Goal: Communication & Community: Answer question/provide support

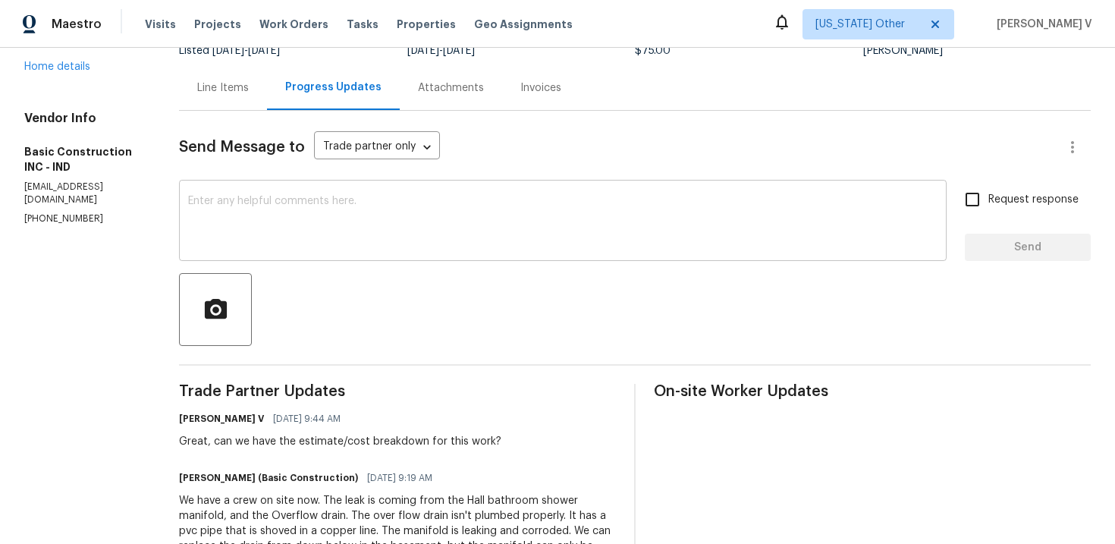
scroll to position [105, 0]
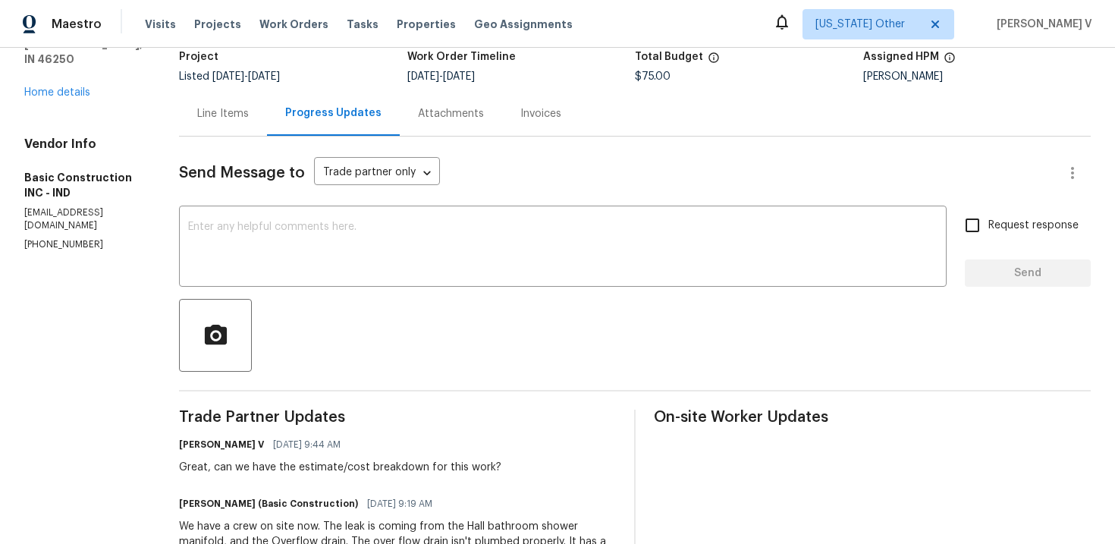
click at [46, 240] on p "(317) 755-0440" at bounding box center [83, 244] width 118 height 13
copy p "(317) 755-0440"
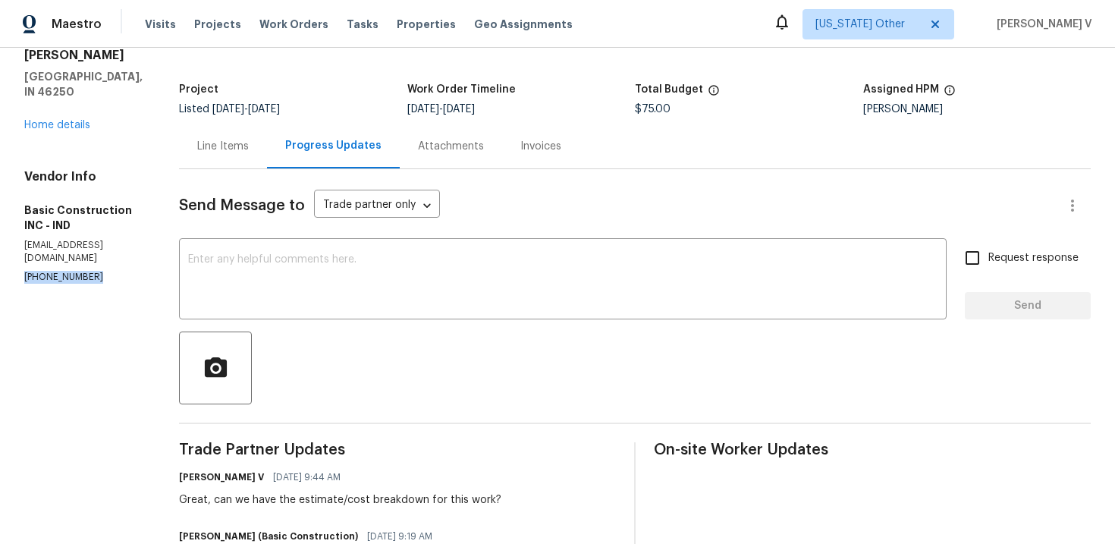
scroll to position [143, 0]
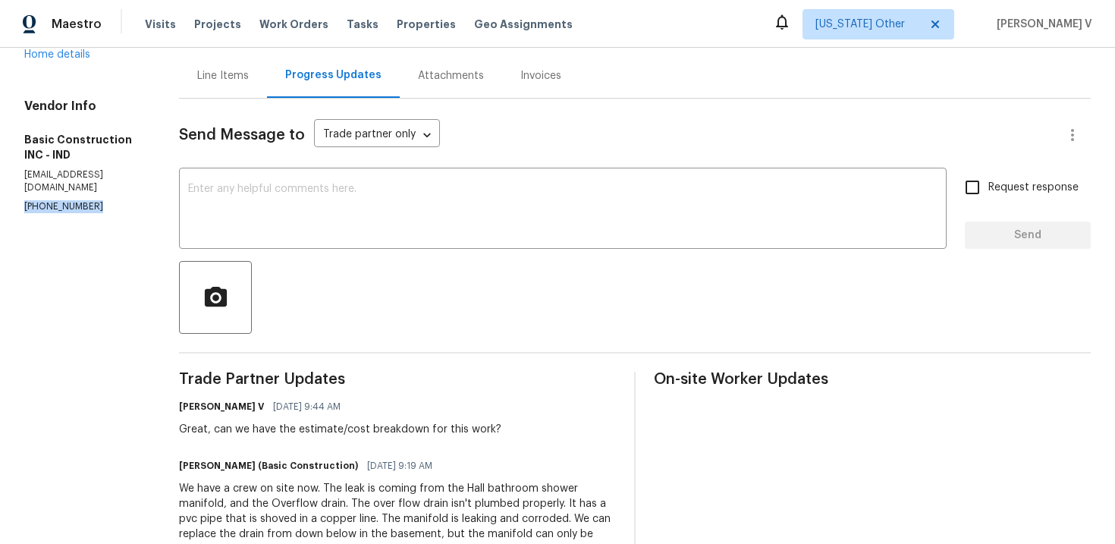
click at [64, 212] on p "(317) 755-0440" at bounding box center [83, 206] width 118 height 13
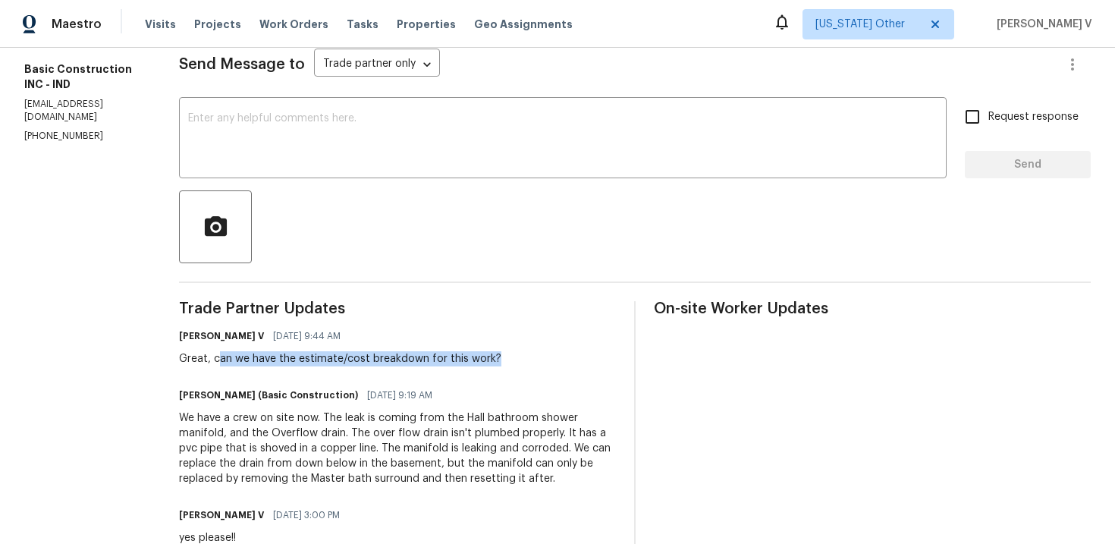
drag, startPoint x: 197, startPoint y: 363, endPoint x: 565, endPoint y: 363, distance: 367.9
click at [566, 364] on div "Divya Dharshini V 10/14/2025 9:44 AM Great, can we have the estimate/cost break…" at bounding box center [397, 345] width 437 height 41
copy div "an we have the estimate/cost breakdown for this work?"
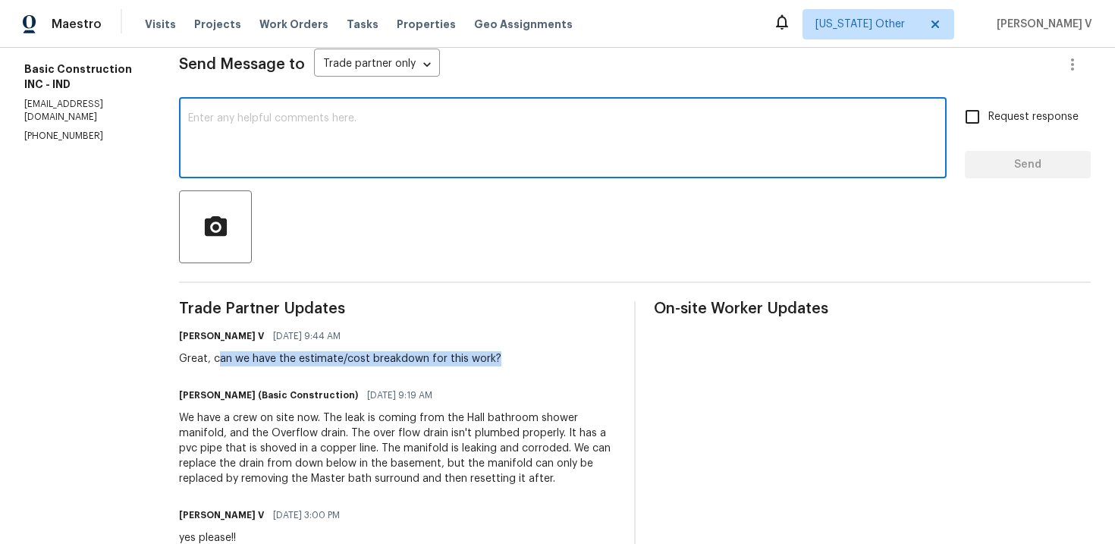
click at [353, 137] on textarea at bounding box center [562, 139] width 749 height 53
paste textarea "We've sent you a text to check on the status of the work order. Could you pleas…"
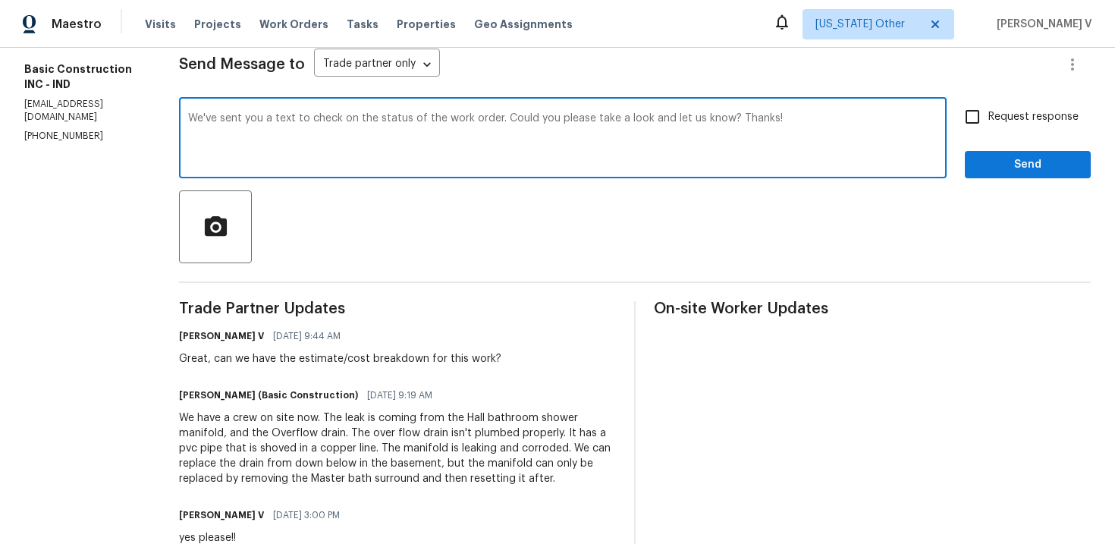
type textarea "We've sent you a text to check on the status of the work order. Could you pleas…"
click at [969, 116] on input "Request response" at bounding box center [973, 117] width 32 height 32
checkbox input "true"
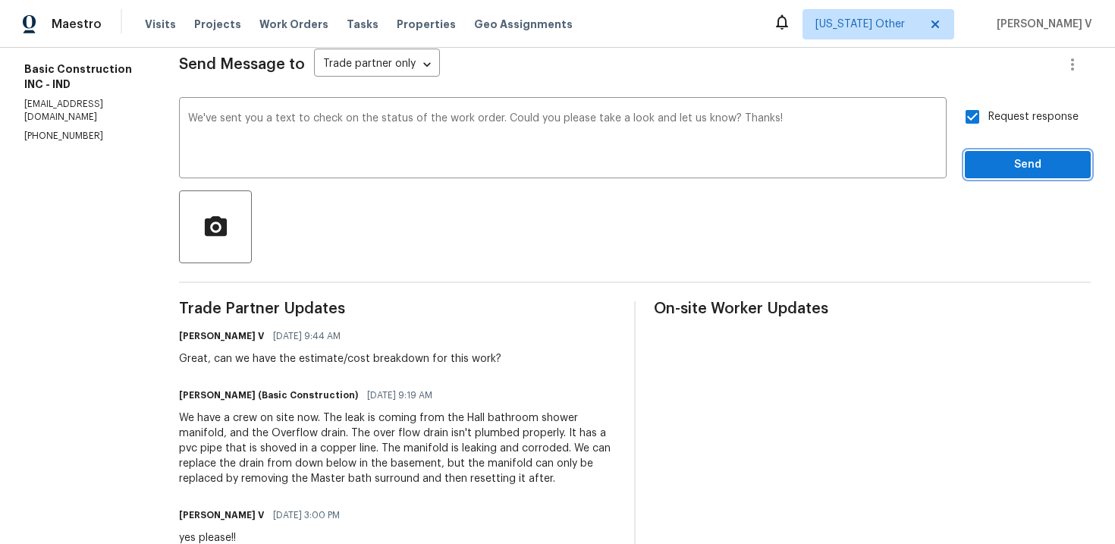
click at [1002, 165] on span "Send" at bounding box center [1028, 164] width 102 height 19
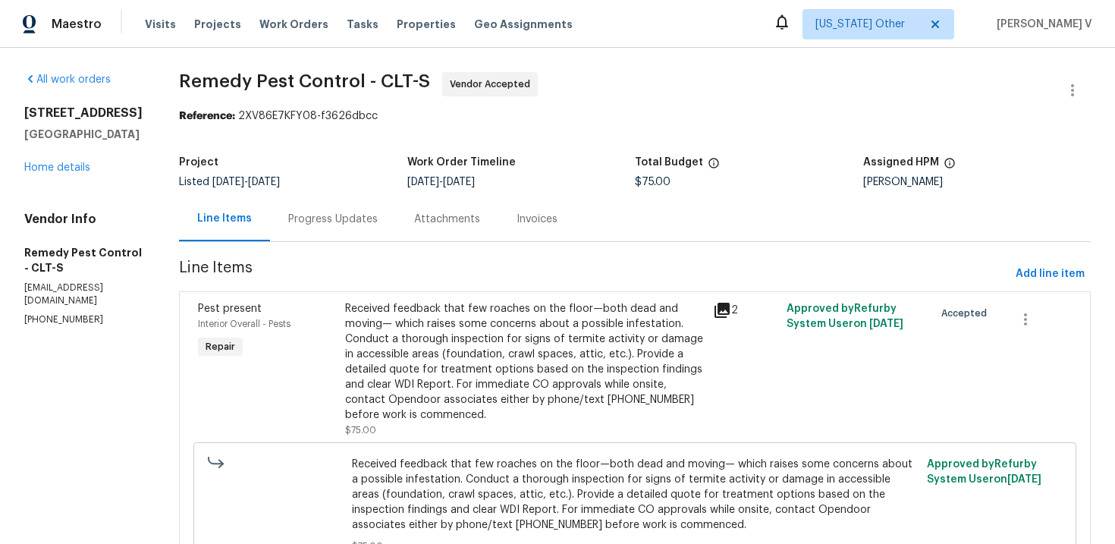
click at [318, 222] on div "Progress Updates" at bounding box center [333, 219] width 90 height 15
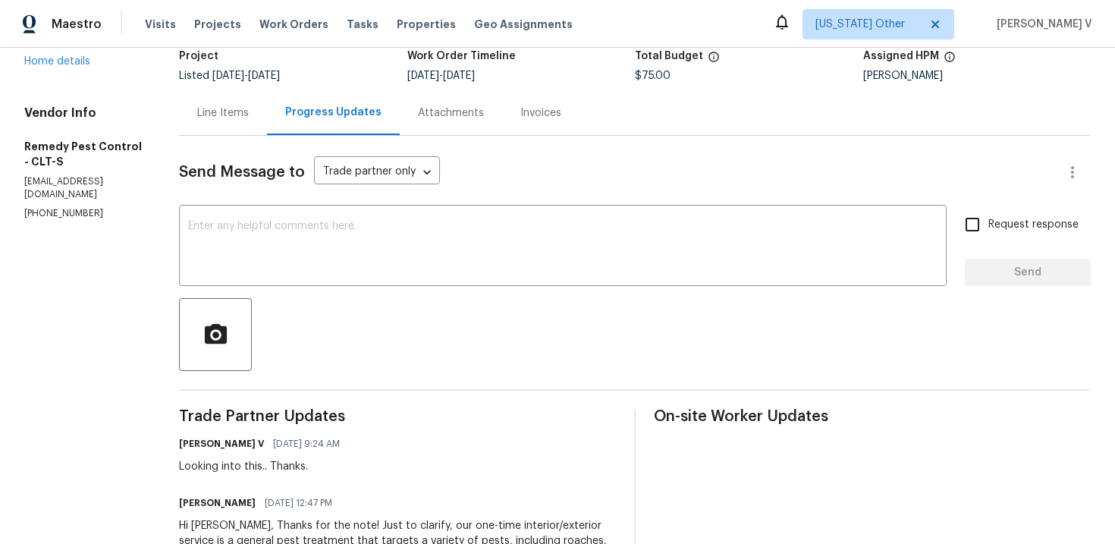
click at [203, 130] on div "Line Items" at bounding box center [223, 112] width 88 height 45
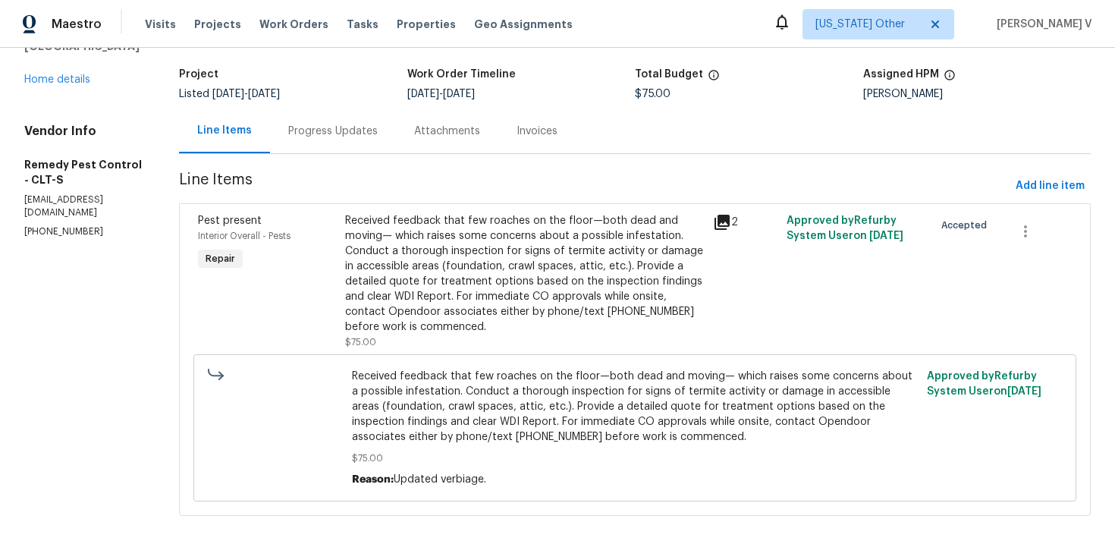
click at [375, 269] on div "Received feedback that few roaches on the floor—both dead and moving— which rai…" at bounding box center [524, 273] width 359 height 121
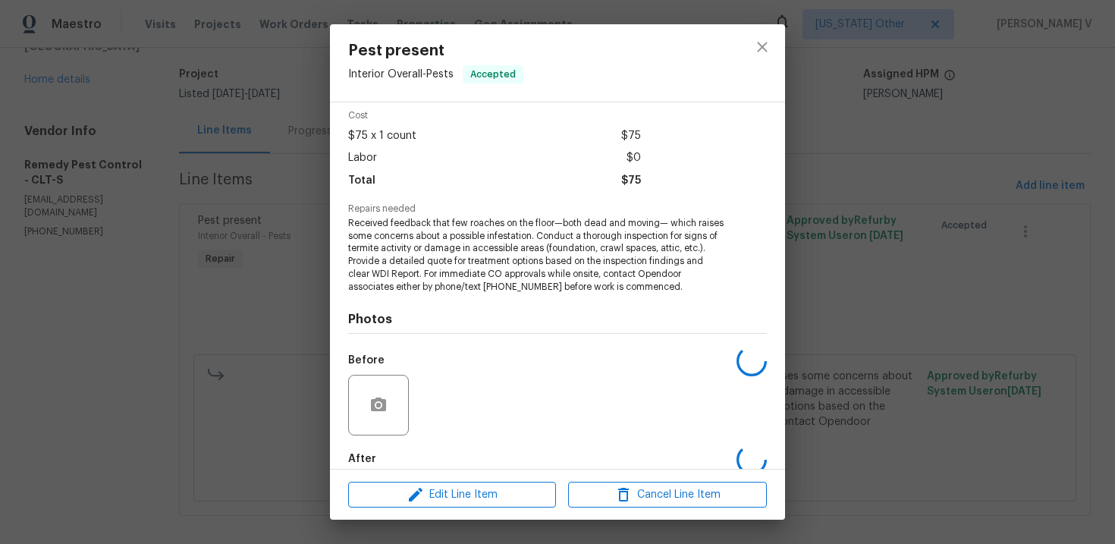
scroll to position [105, 0]
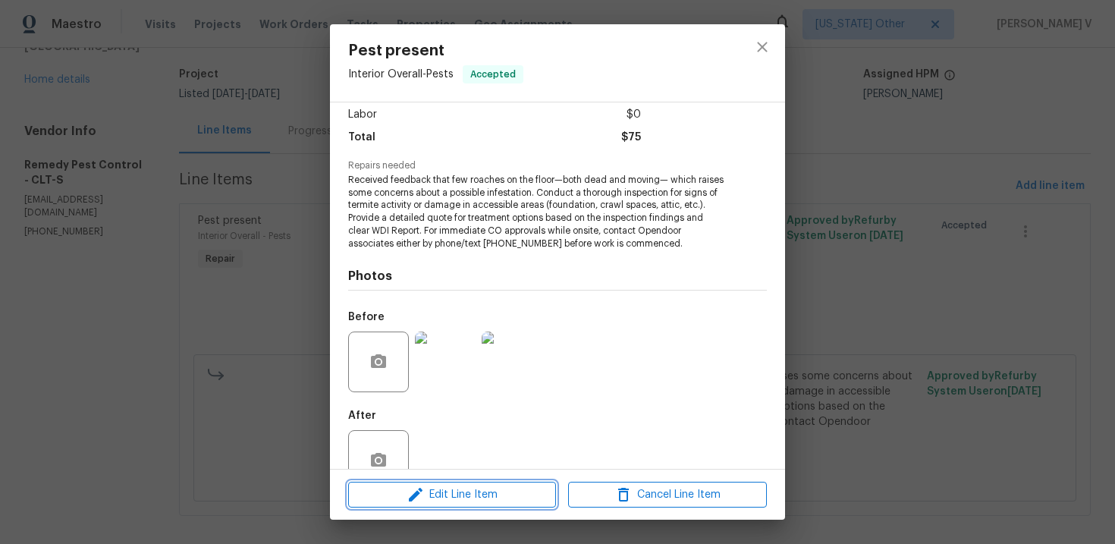
click at [392, 498] on span "Edit Line Item" at bounding box center [452, 494] width 199 height 19
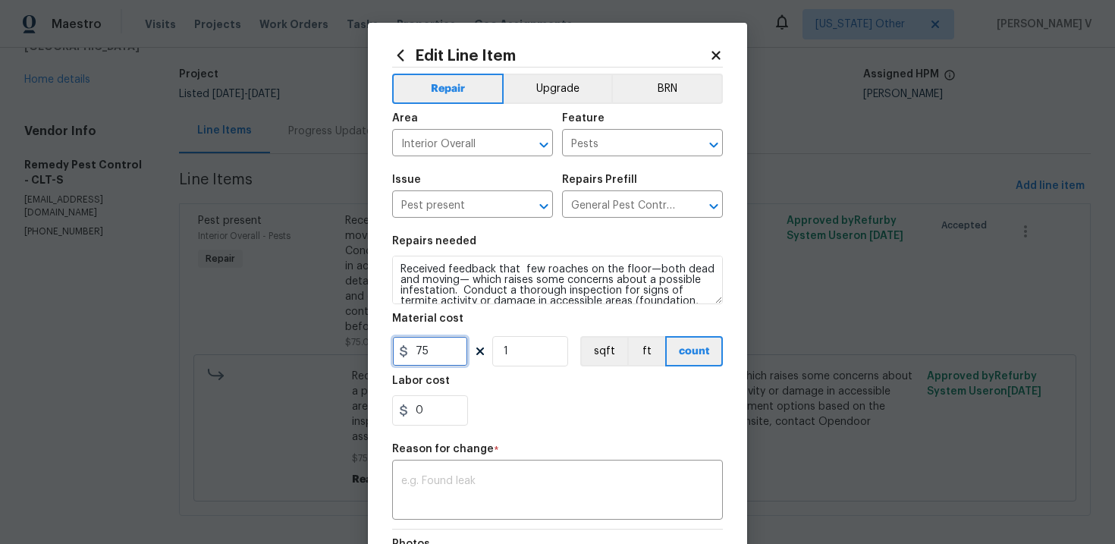
click at [429, 350] on input "75" at bounding box center [430, 351] width 76 height 30
type input "558"
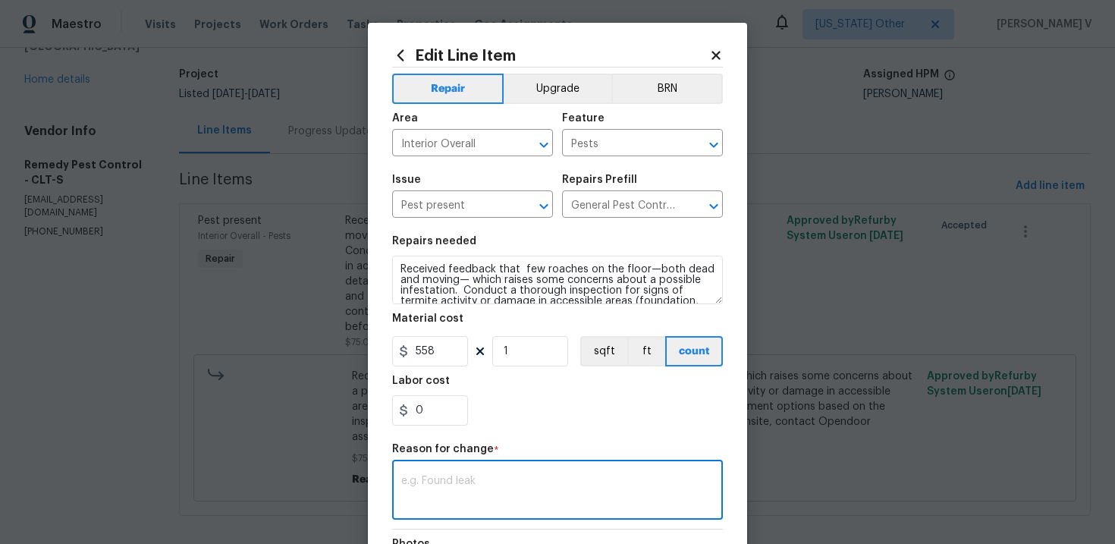
click at [492, 477] on textarea at bounding box center [557, 492] width 313 height 32
paste textarea "(DV) Updated cost per BR team approval."
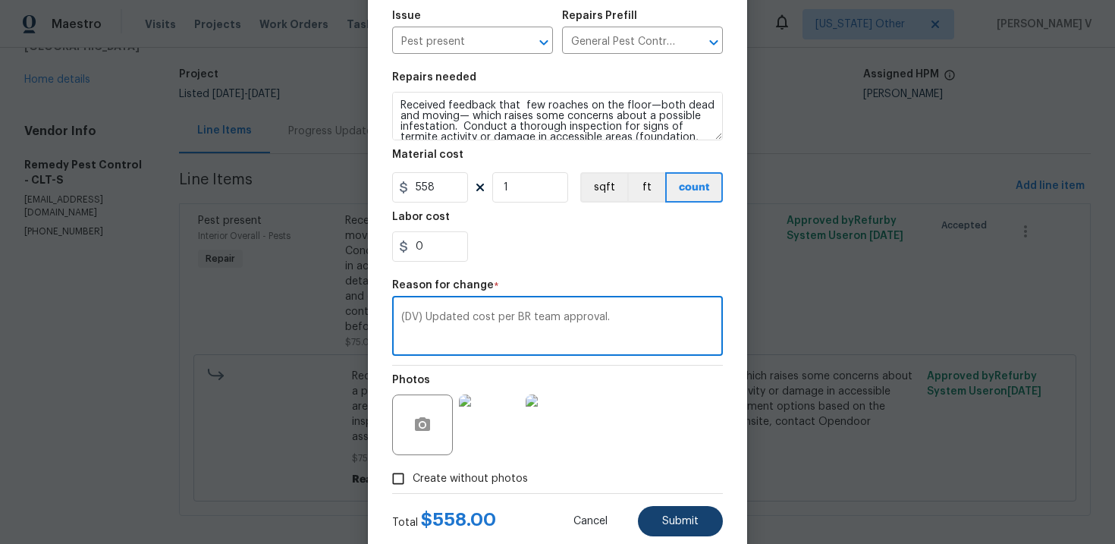
type textarea "(DV) Updated cost per BR team approval."
click at [664, 511] on button "Submit" at bounding box center [680, 521] width 85 height 30
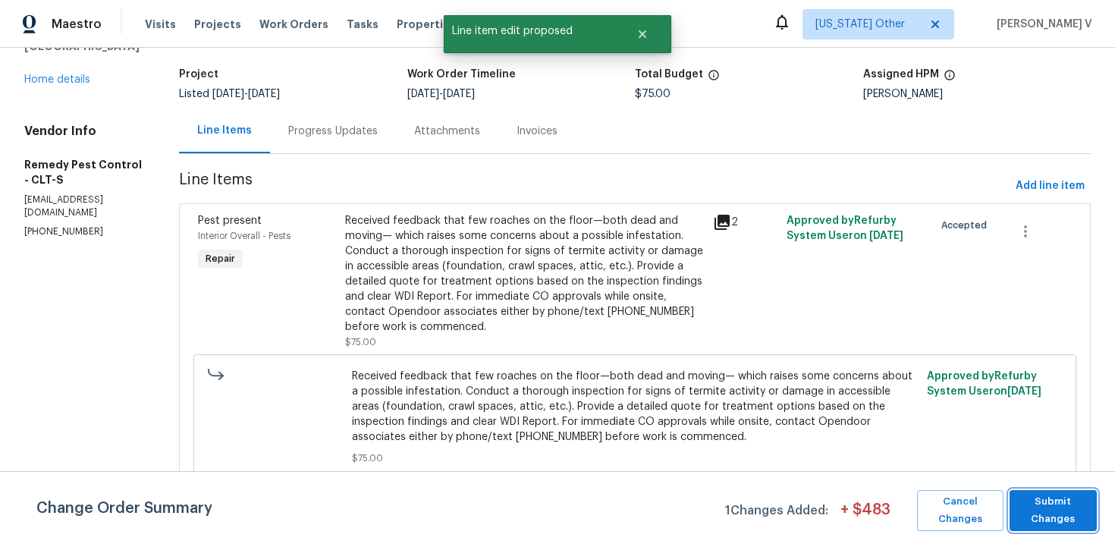
click at [1048, 522] on span "Submit Changes" at bounding box center [1053, 510] width 72 height 35
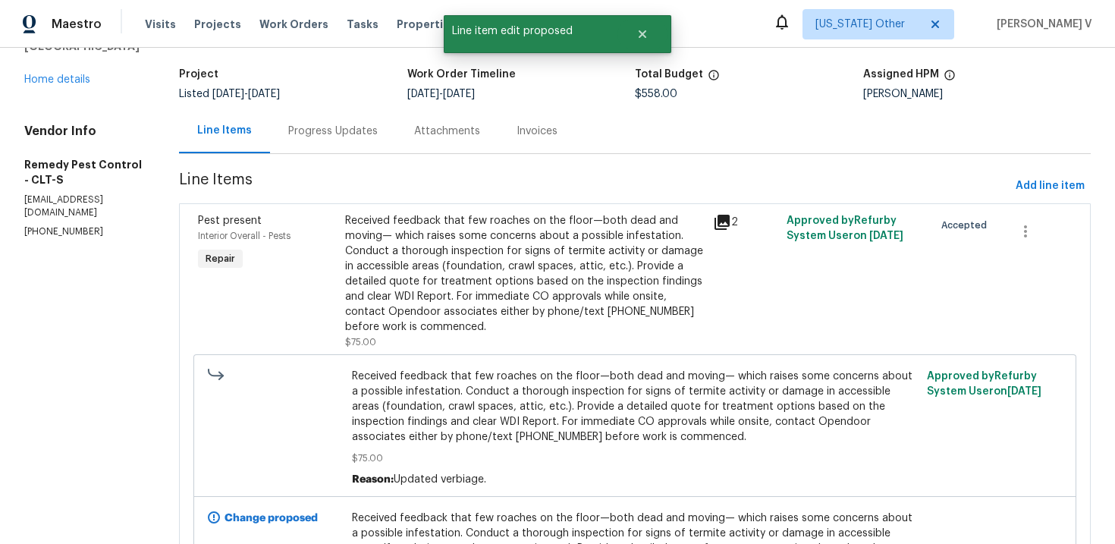
click at [310, 130] on div "Progress Updates" at bounding box center [333, 131] width 90 height 15
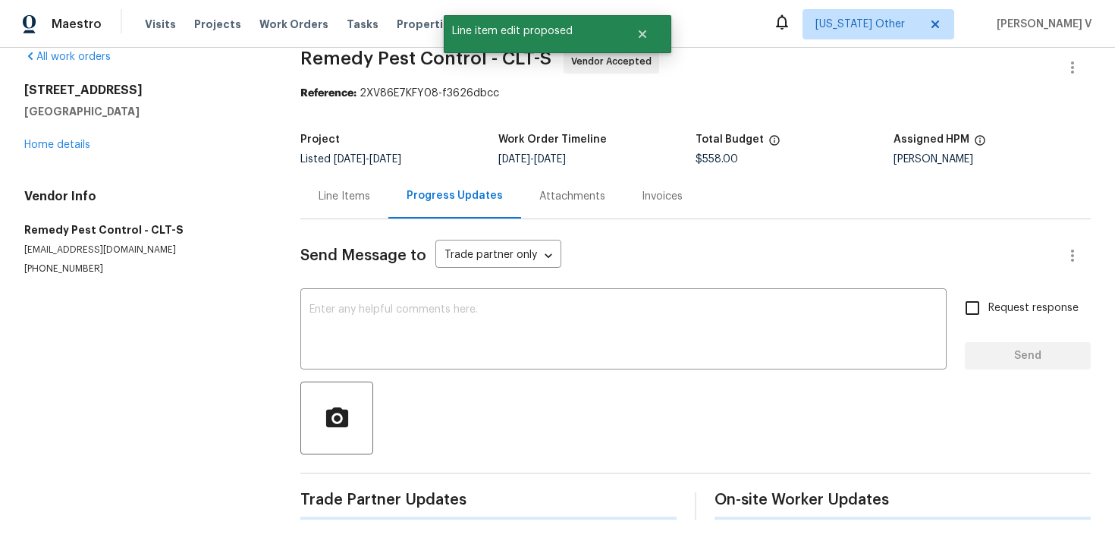
scroll to position [88, 0]
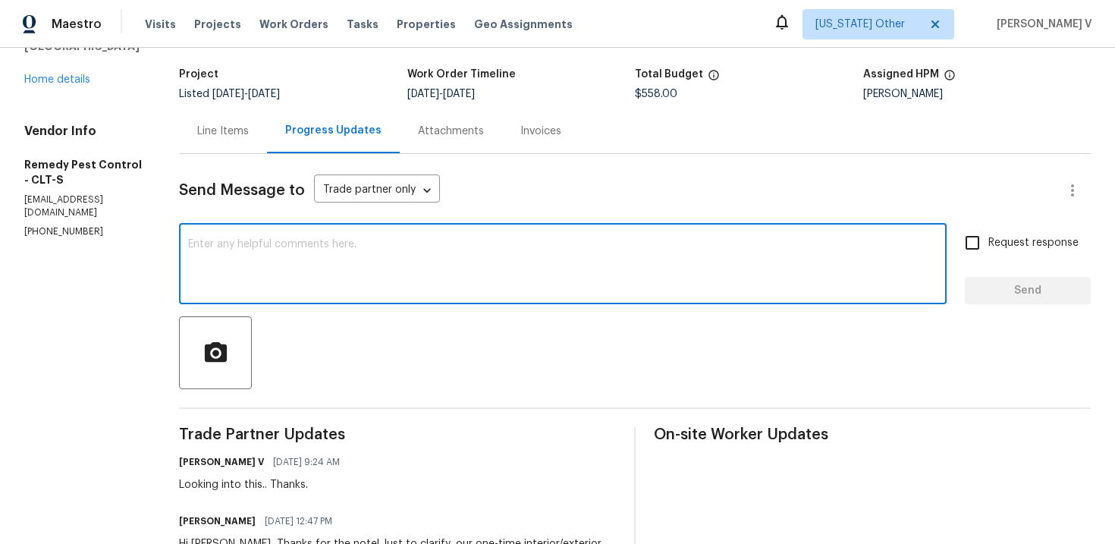
click at [353, 291] on textarea at bounding box center [562, 265] width 749 height 53
paste textarea "Hey, this is approved; we have updated the cost to $. Please let us know the co…"
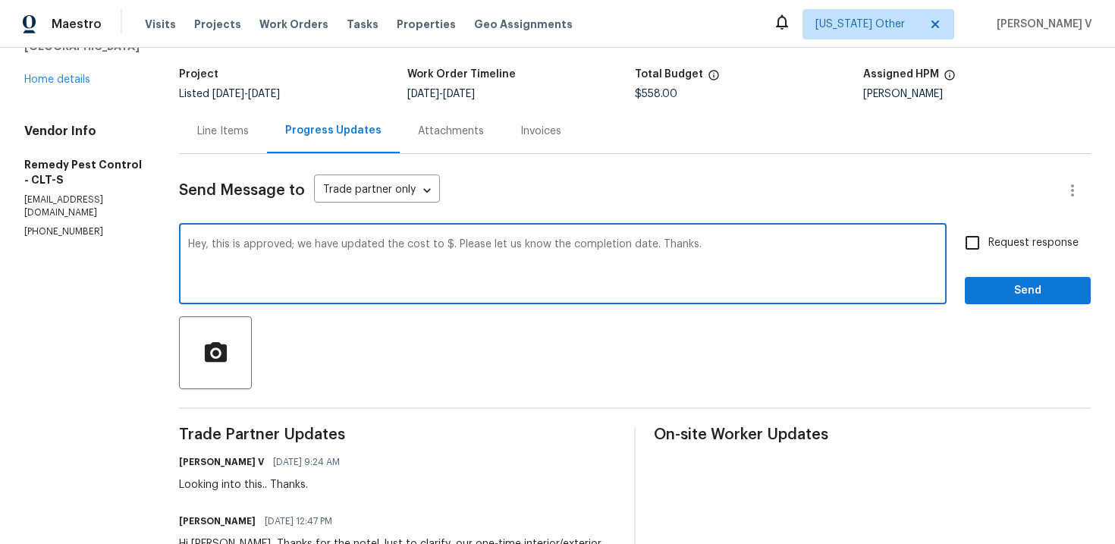
click at [424, 246] on textarea "Hey, this is approved; we have updated the cost to $. Please let us know the co…" at bounding box center [562, 265] width 749 height 53
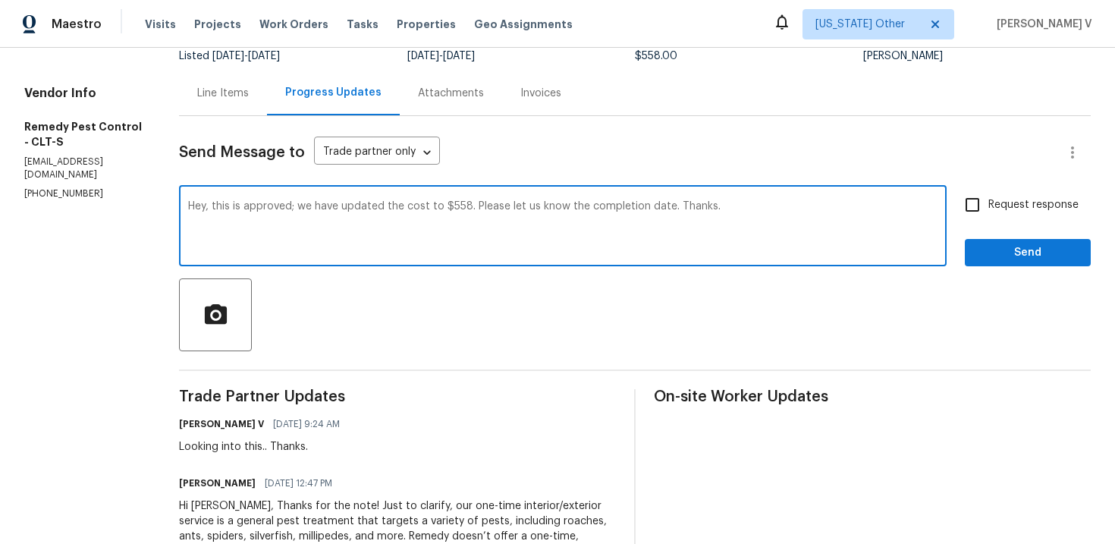
scroll to position [186, 0]
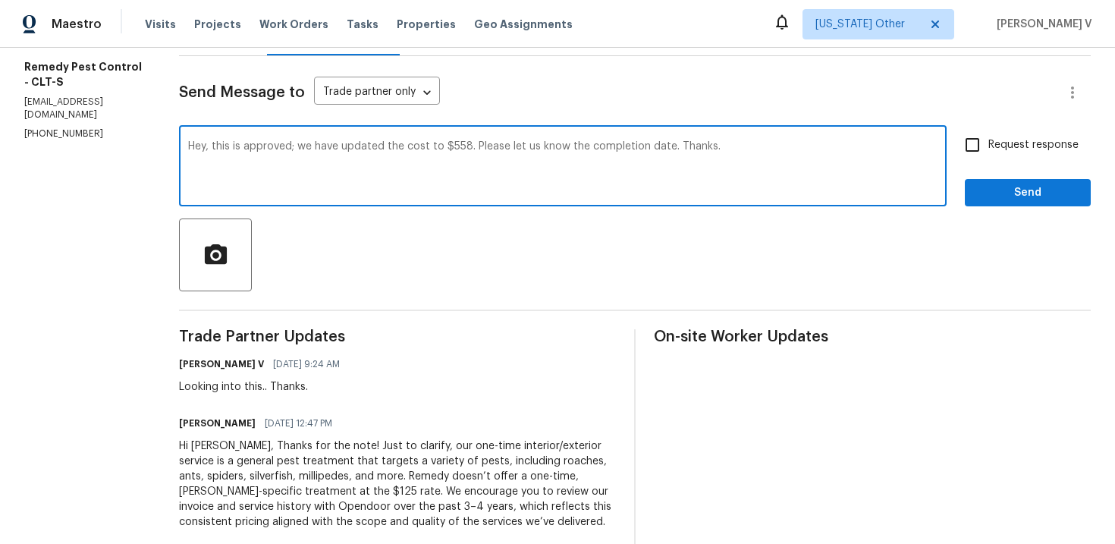
type textarea "Hey, this is approved; we have updated the cost to $558. Please let us know the…"
click at [1038, 139] on span "Request response" at bounding box center [1033, 145] width 90 height 16
click at [988, 139] on input "Request response" at bounding box center [973, 145] width 32 height 32
checkbox input "true"
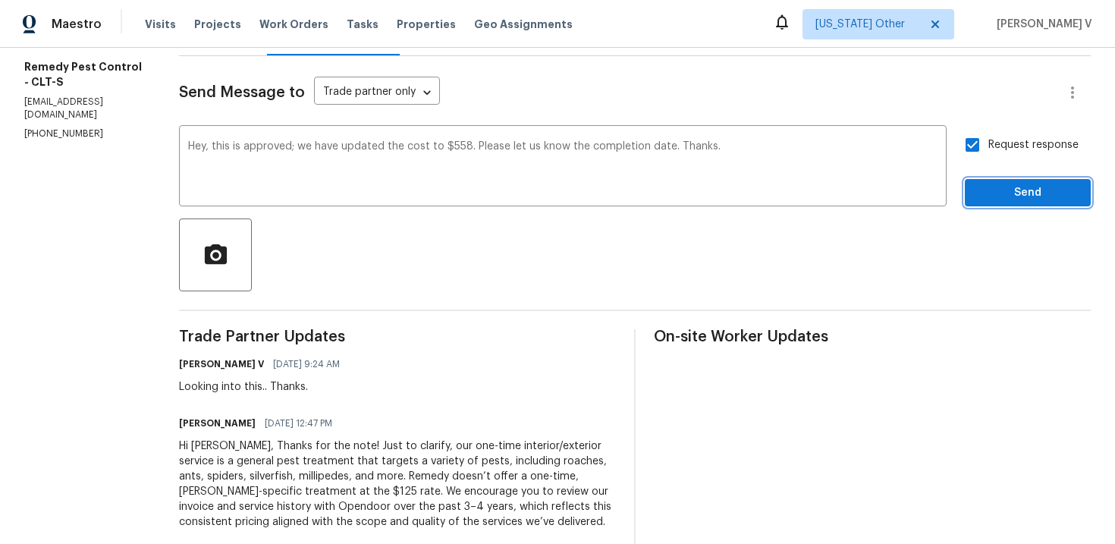
click at [1039, 190] on span "Send" at bounding box center [1028, 193] width 102 height 19
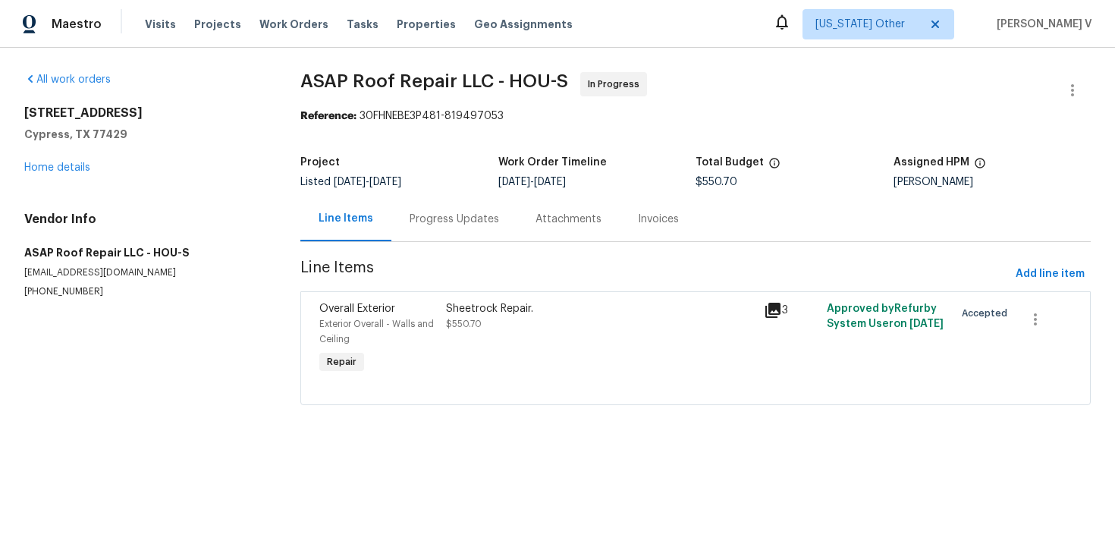
click at [425, 235] on div "Progress Updates" at bounding box center [454, 218] width 126 height 45
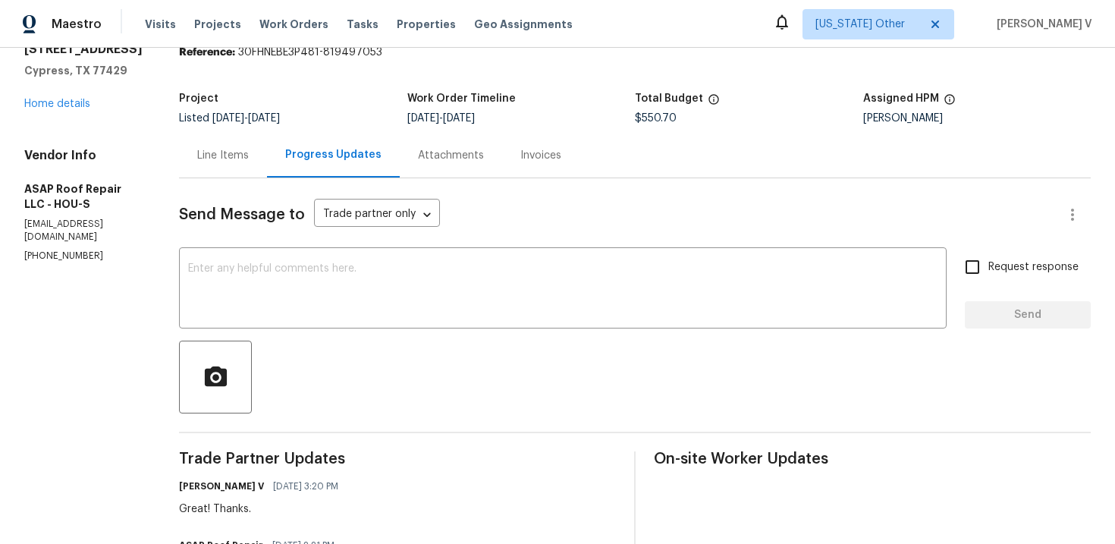
scroll to position [256, 0]
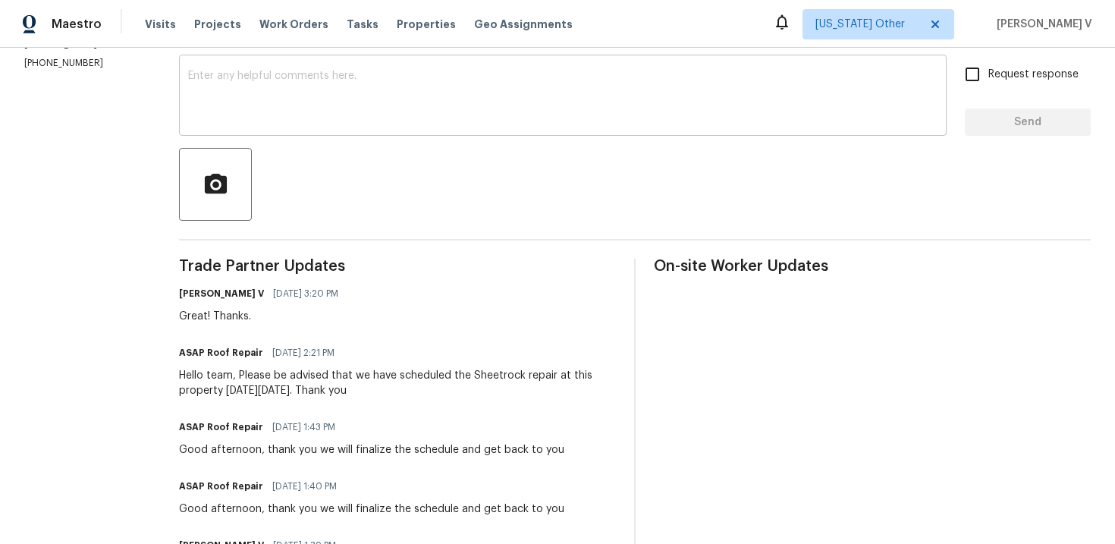
click at [290, 115] on textarea at bounding box center [562, 97] width 749 height 53
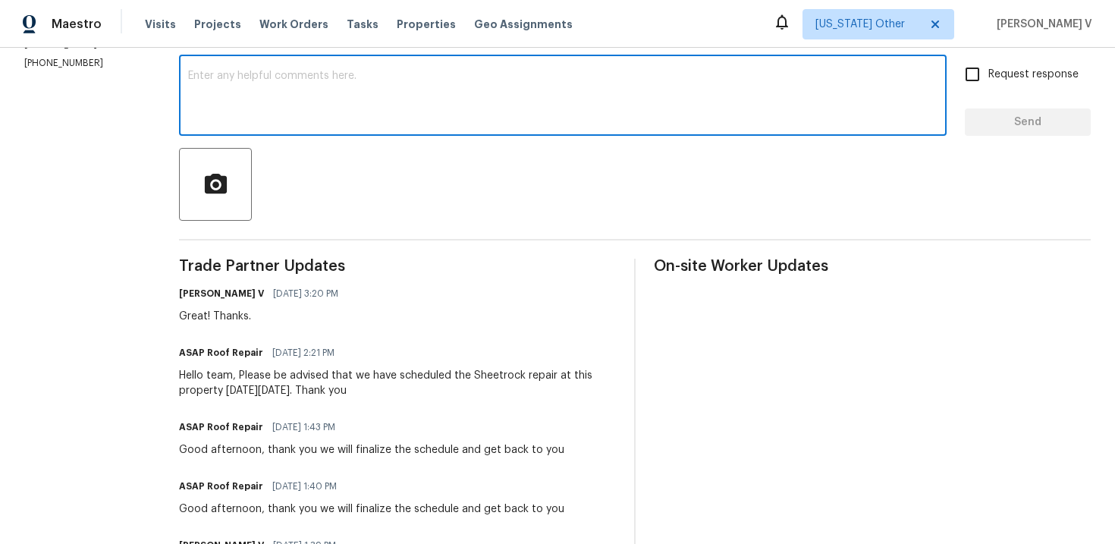
paste textarea "Hi, hope everything is on track with the WO scheduled for [DATE]. Please let us…"
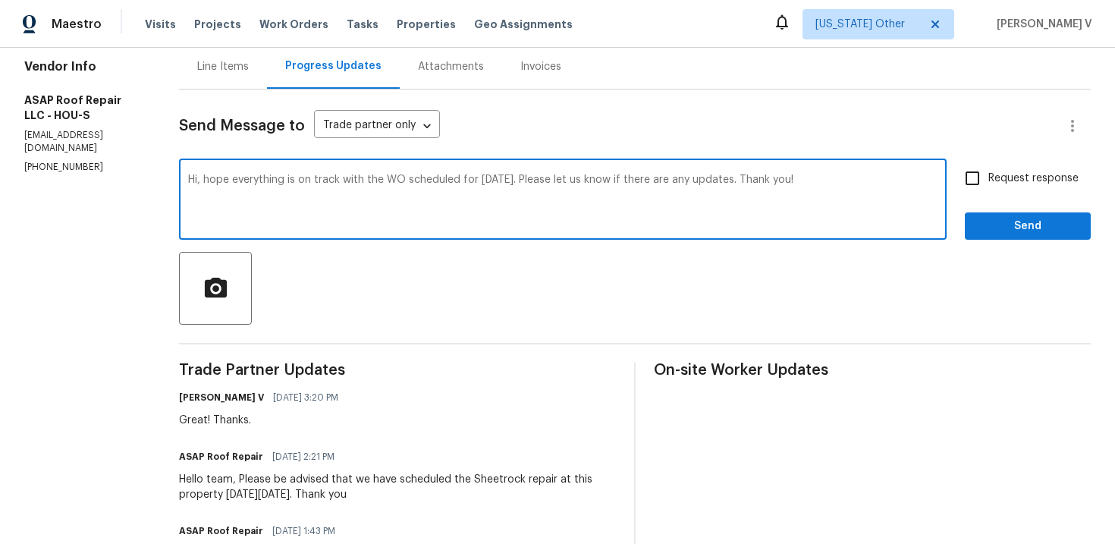
type textarea "Hi, hope everything is on track with the WO scheduled for [DATE]. Please let us…"
click at [1064, 178] on span "Request response" at bounding box center [1033, 179] width 90 height 16
click at [988, 178] on input "Request response" at bounding box center [973, 178] width 32 height 32
checkbox input "true"
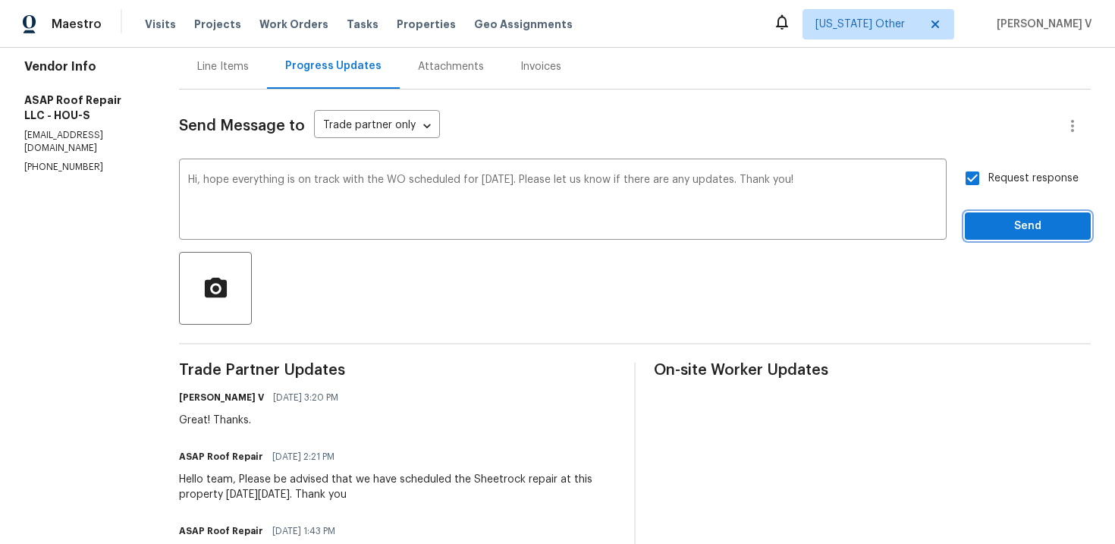
click at [1047, 221] on span "Send" at bounding box center [1028, 226] width 102 height 19
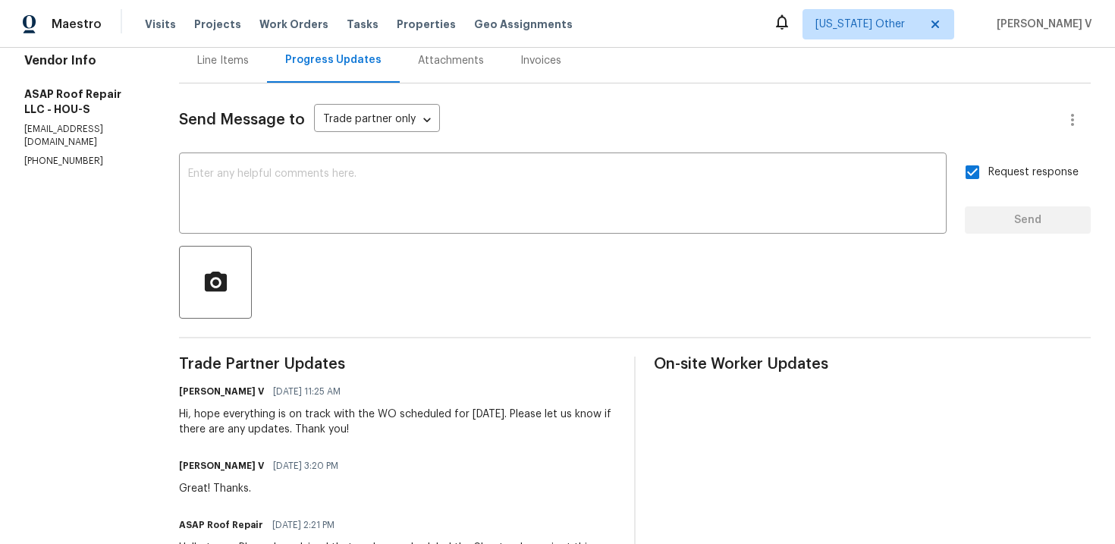
scroll to position [158, 0]
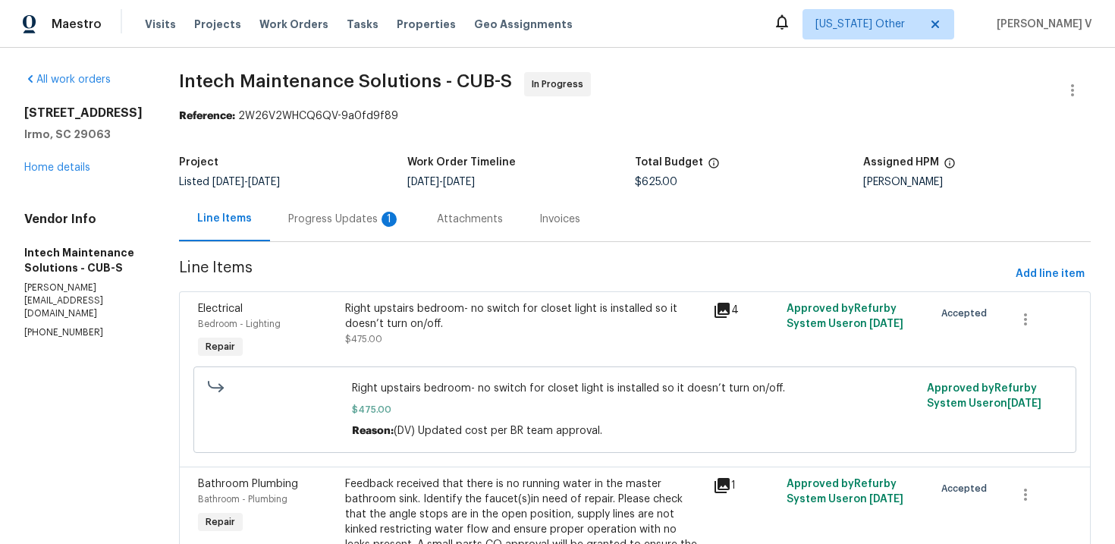
click at [354, 230] on div "Progress Updates 1" at bounding box center [344, 218] width 149 height 45
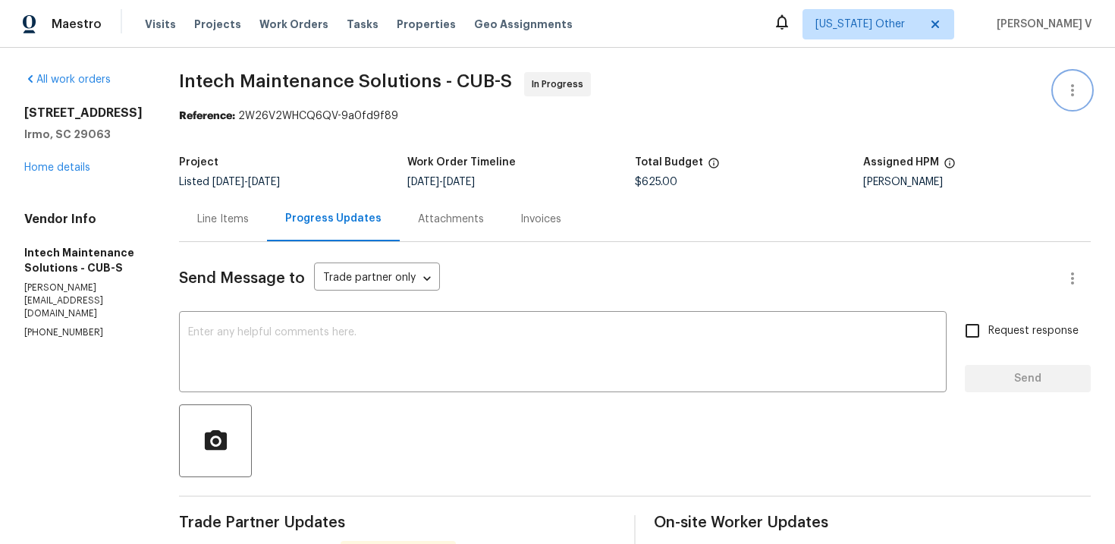
click at [1067, 92] on icon "button" at bounding box center [1072, 90] width 18 height 18
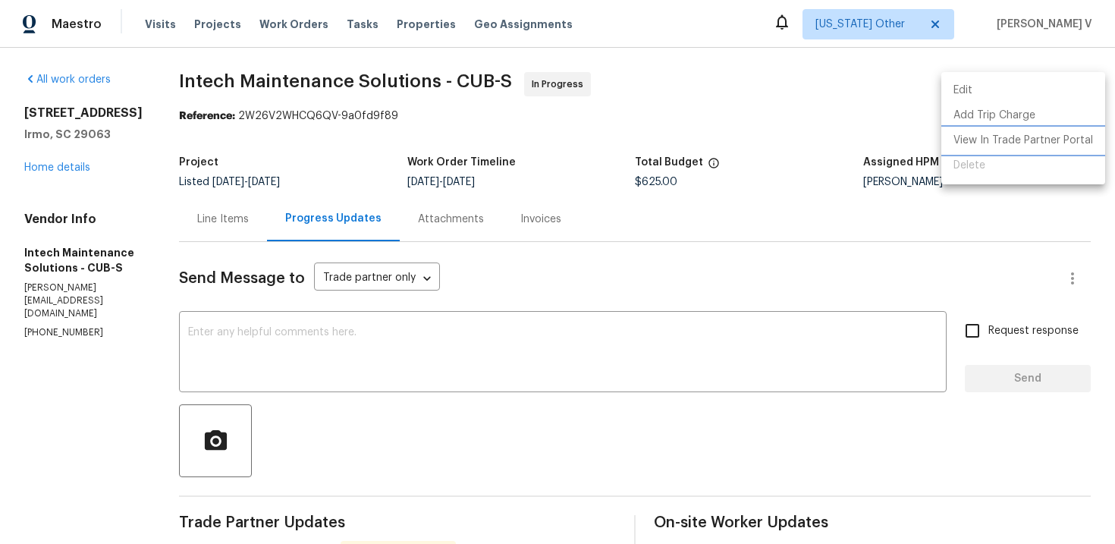
click at [988, 129] on li "View In Trade Partner Portal" at bounding box center [1023, 140] width 164 height 25
click at [198, 240] on div at bounding box center [557, 272] width 1115 height 544
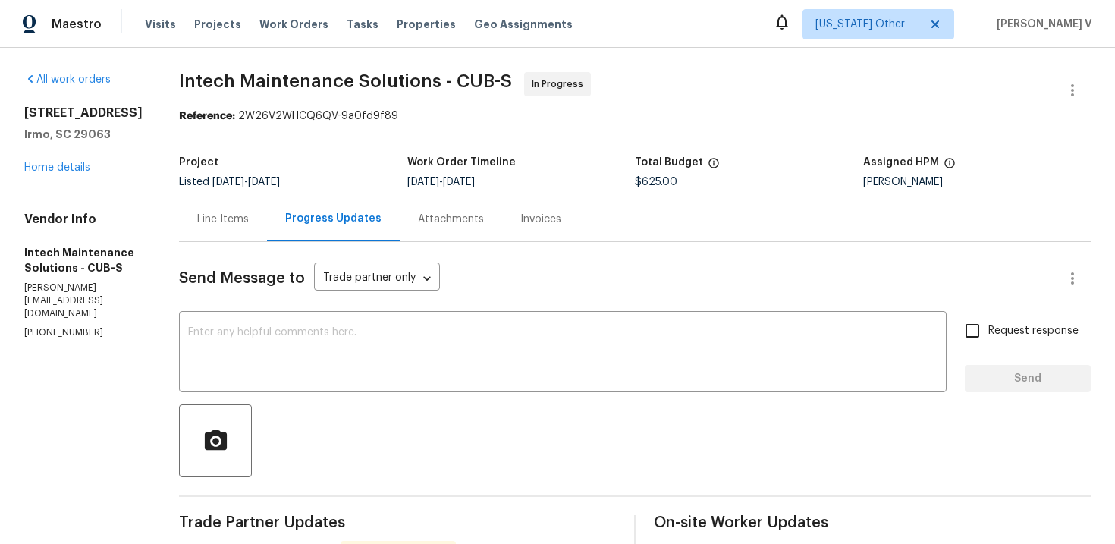
click at [198, 240] on div "Edit Add Trip Charge View In Trade Partner Portal Delete" at bounding box center [557, 272] width 1115 height 544
click at [198, 240] on div "Line Items" at bounding box center [223, 218] width 88 height 45
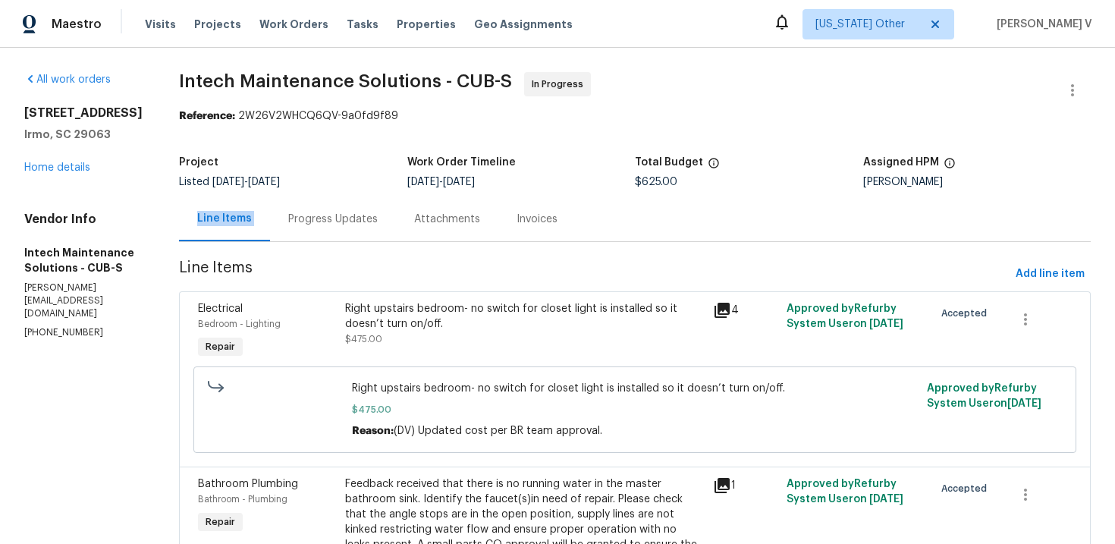
click at [198, 240] on div "Line Items" at bounding box center [224, 218] width 91 height 45
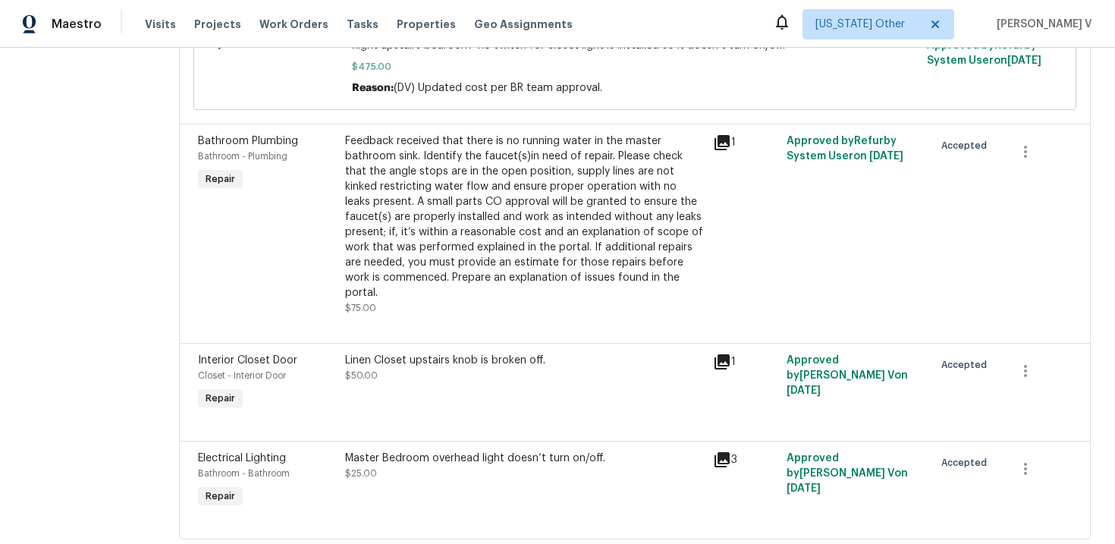
scroll to position [360, 0]
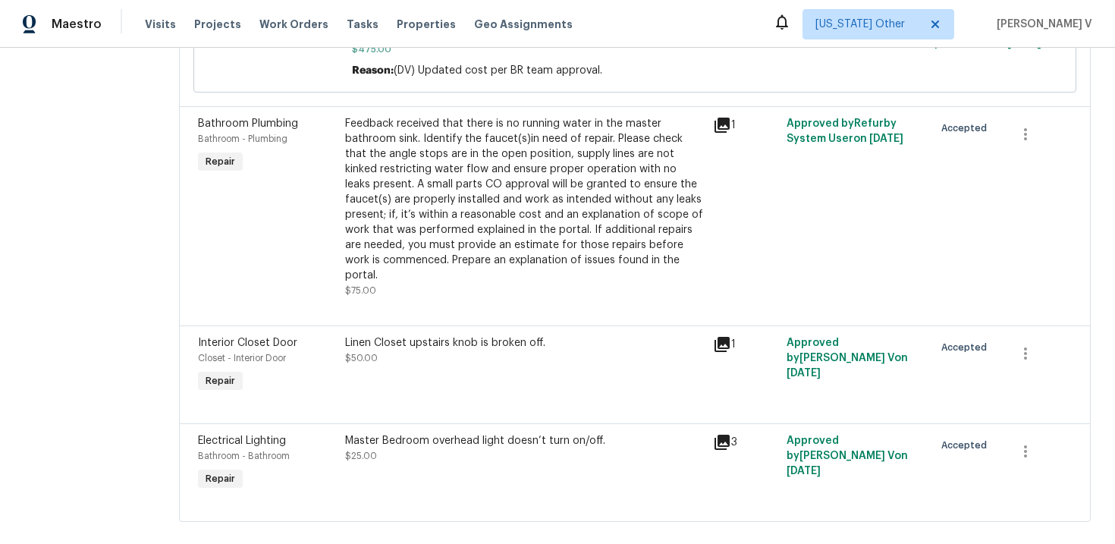
click at [475, 341] on div "Linen Closet upstairs knob is broken off. $50.00" at bounding box center [524, 350] width 359 height 30
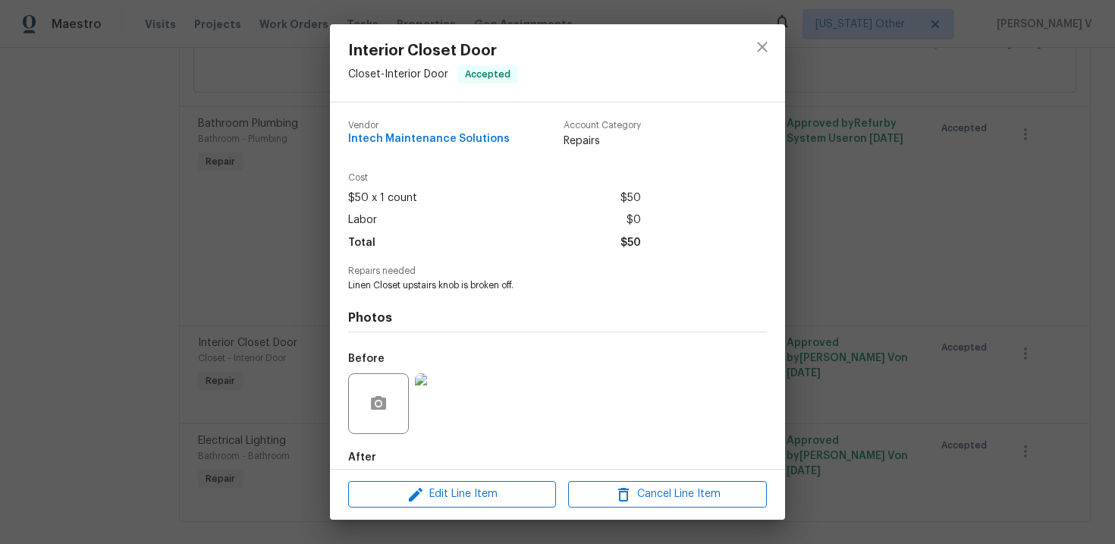
scroll to position [79, 0]
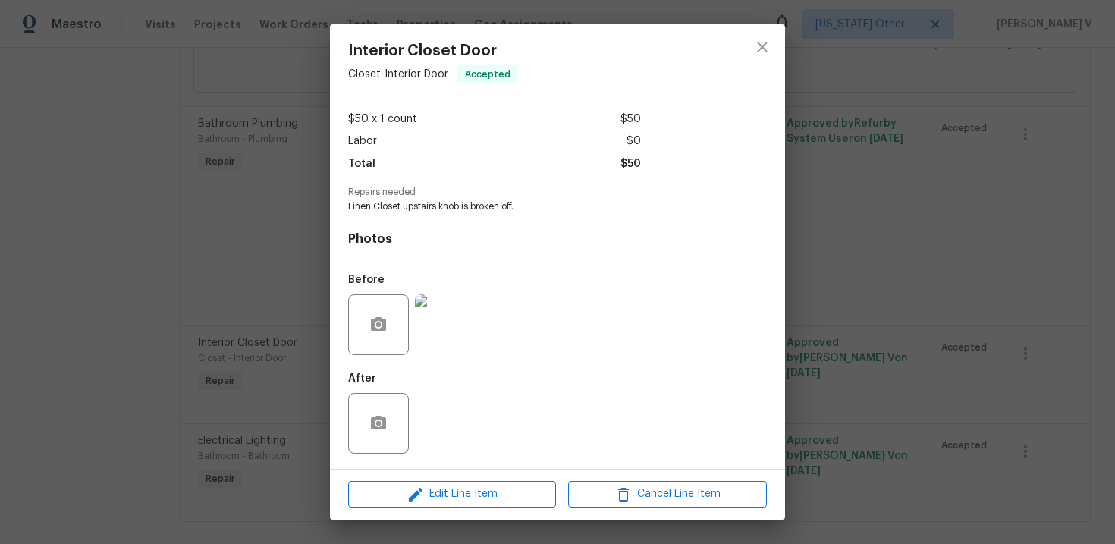
click at [422, 513] on div "Edit Line Item Cancel Line Item" at bounding box center [557, 494] width 455 height 51
click at [445, 495] on span "Edit Line Item" at bounding box center [452, 494] width 199 height 19
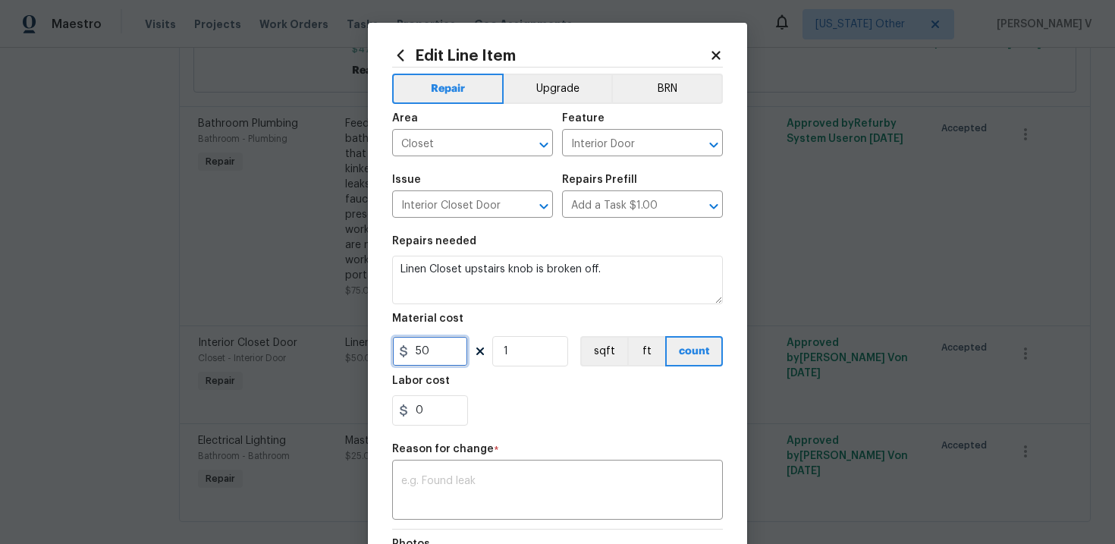
click at [421, 350] on input "50" at bounding box center [430, 351] width 76 height 30
type input "10"
click at [446, 467] on div "x ​" at bounding box center [557, 491] width 331 height 56
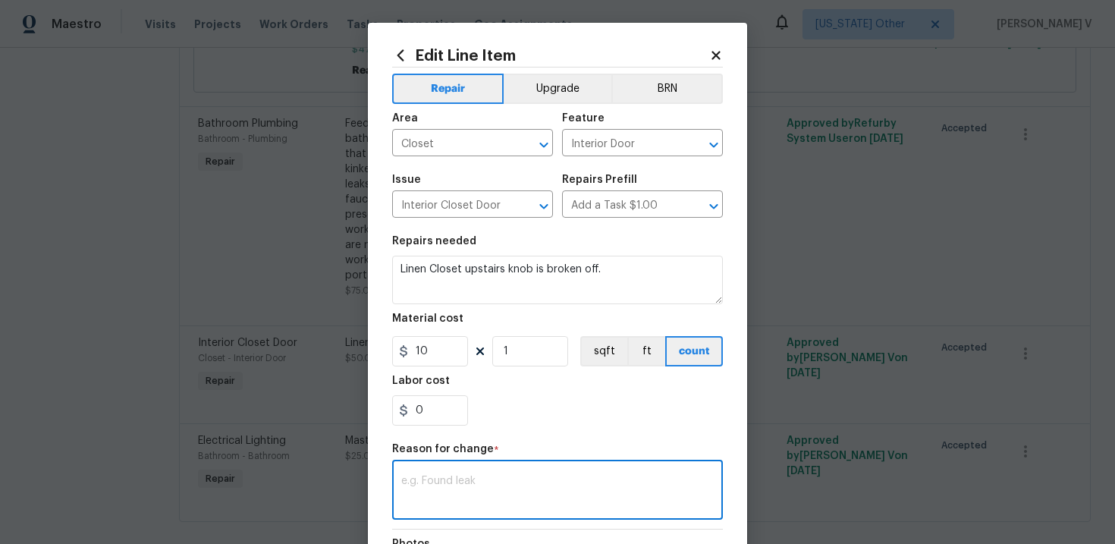
paste textarea "(DV) Updated cost per BR team approval."
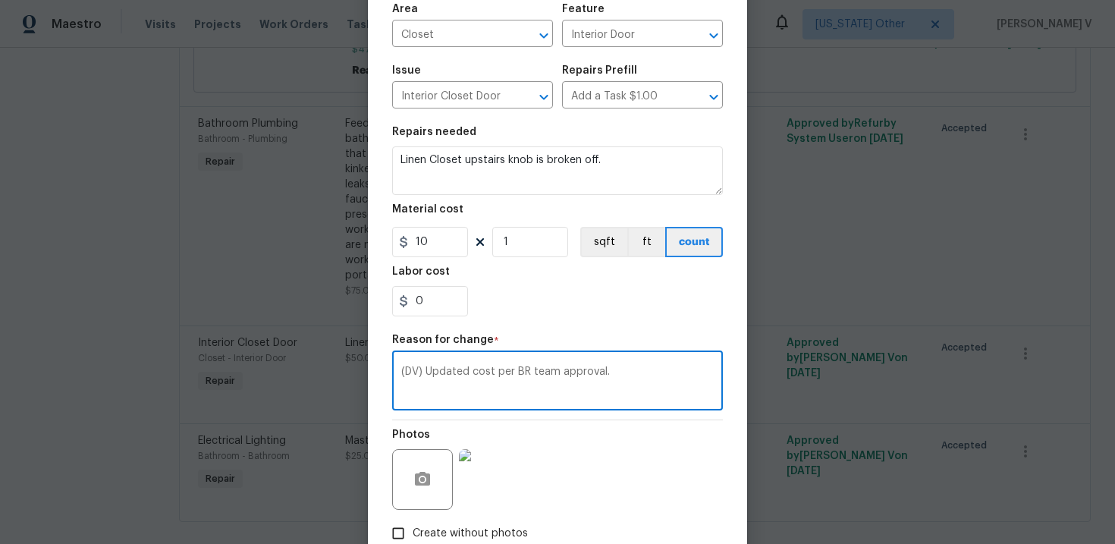
scroll to position [204, 0]
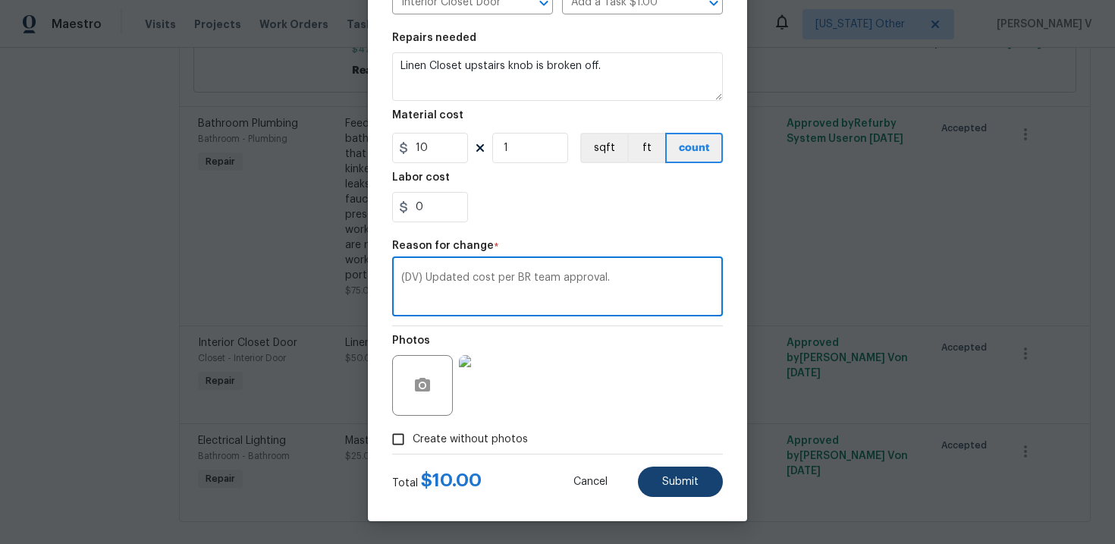
type textarea "(DV) Updated cost per BR team approval."
click at [681, 472] on button "Submit" at bounding box center [680, 481] width 85 height 30
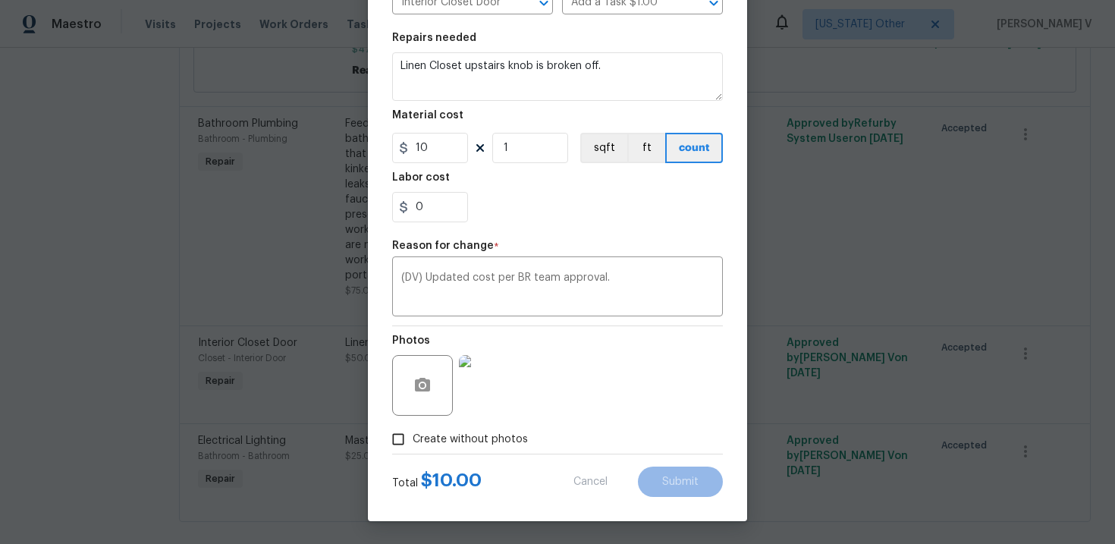
type input "50"
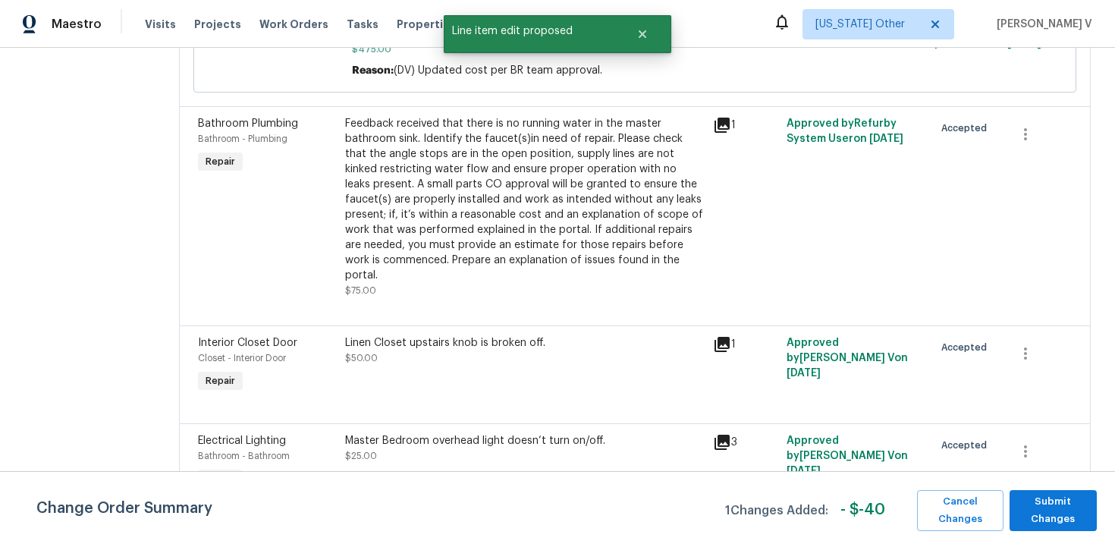
scroll to position [0, 0]
click at [1076, 517] on span "Submit Changes" at bounding box center [1053, 510] width 72 height 35
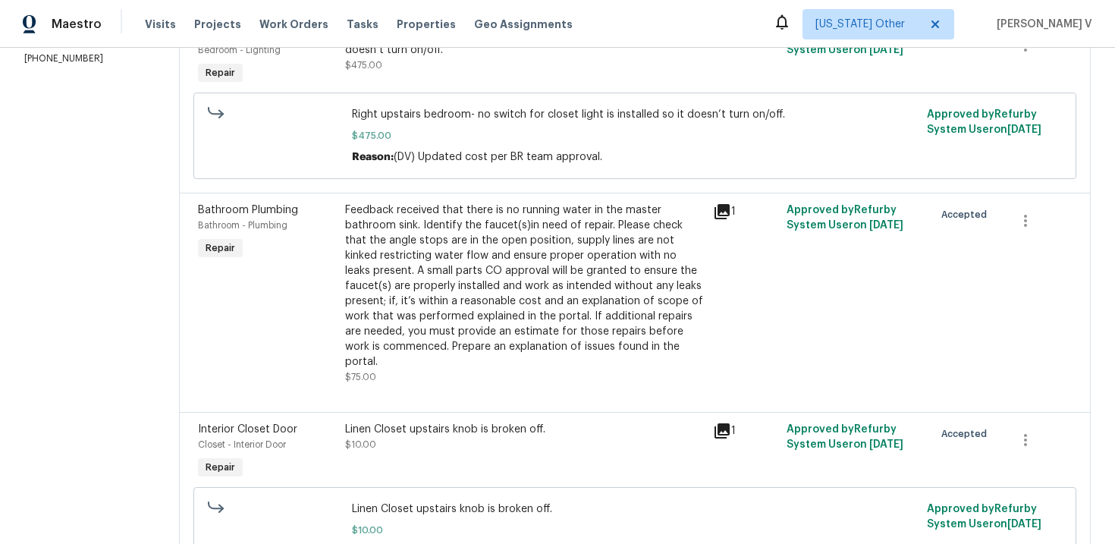
scroll to position [445, 0]
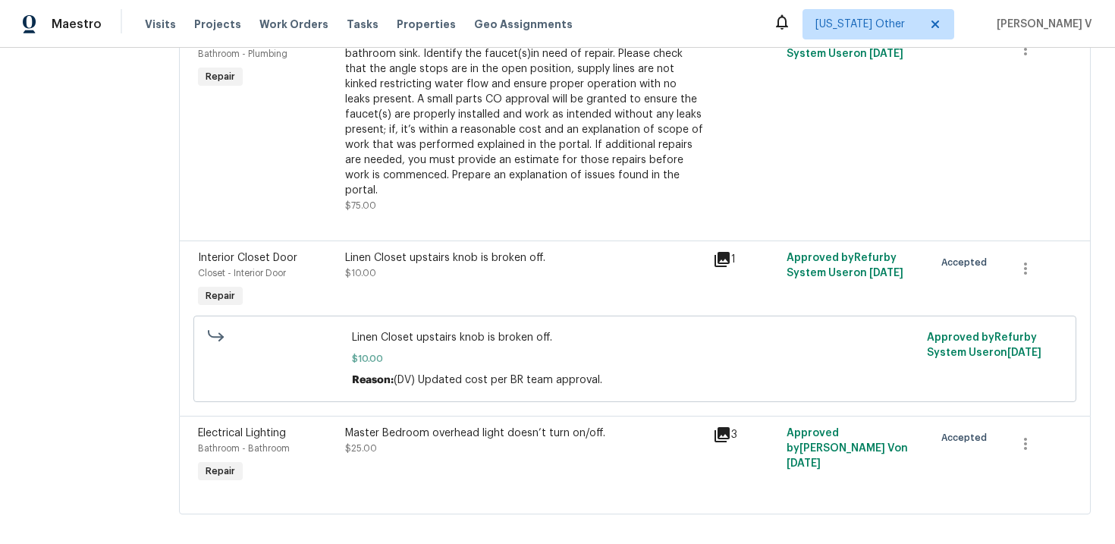
click at [418, 432] on div "Master Bedroom overhead light doesn’t turn on/off. $25.00" at bounding box center [524, 441] width 359 height 30
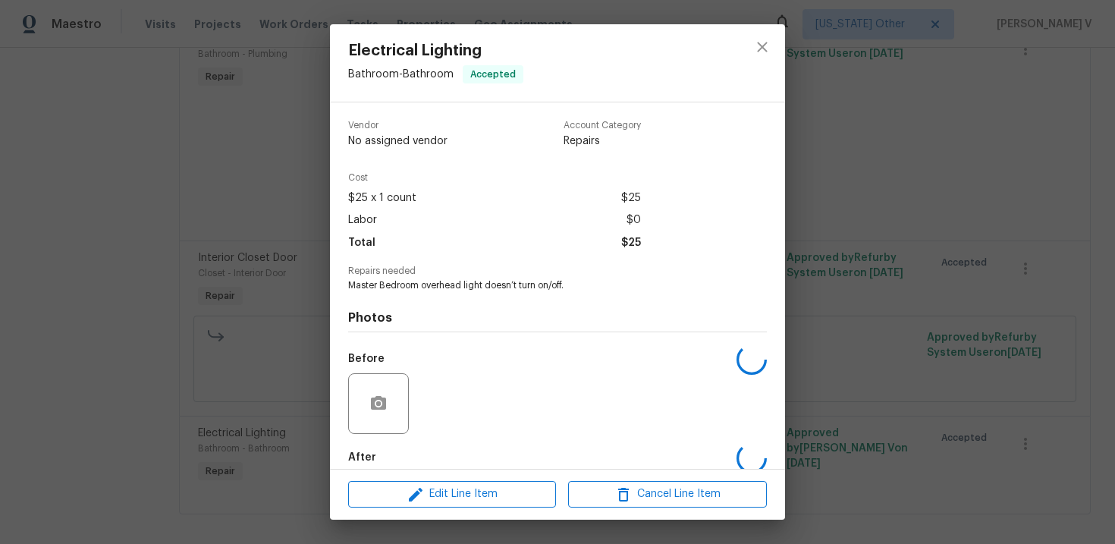
scroll to position [79, 0]
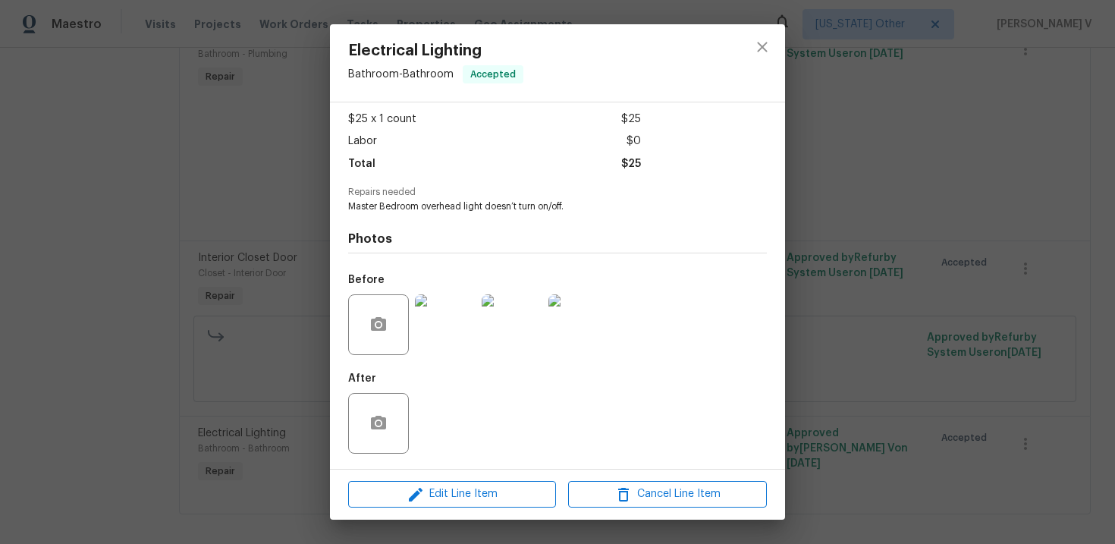
click at [411, 513] on div "Edit Line Item Cancel Line Item" at bounding box center [557, 494] width 455 height 51
click at [429, 495] on span "Edit Line Item" at bounding box center [452, 494] width 199 height 19
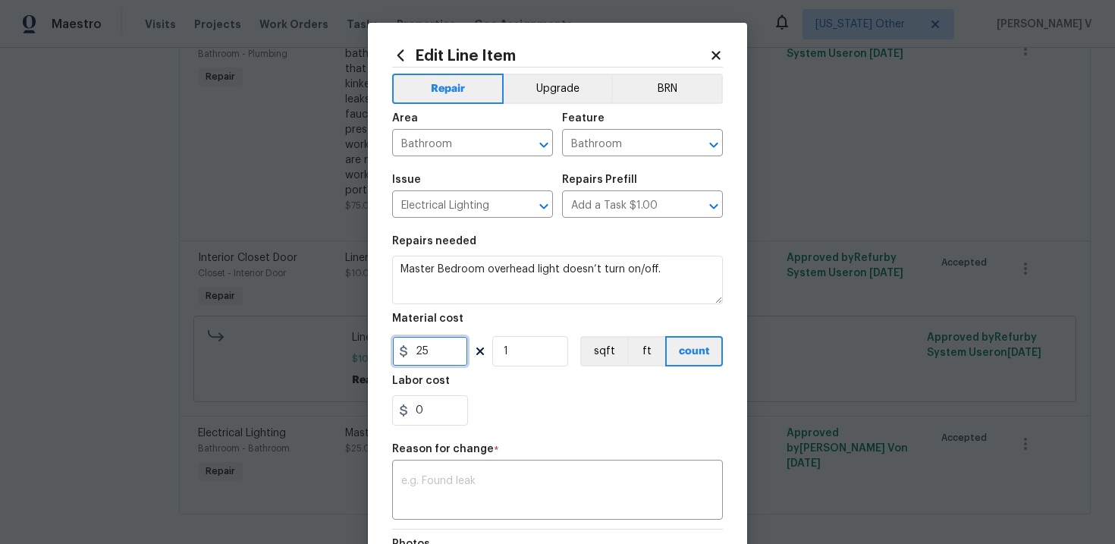
click at [438, 355] on input "25" at bounding box center [430, 351] width 76 height 30
type input "300"
click at [454, 473] on div "x ​" at bounding box center [557, 491] width 331 height 56
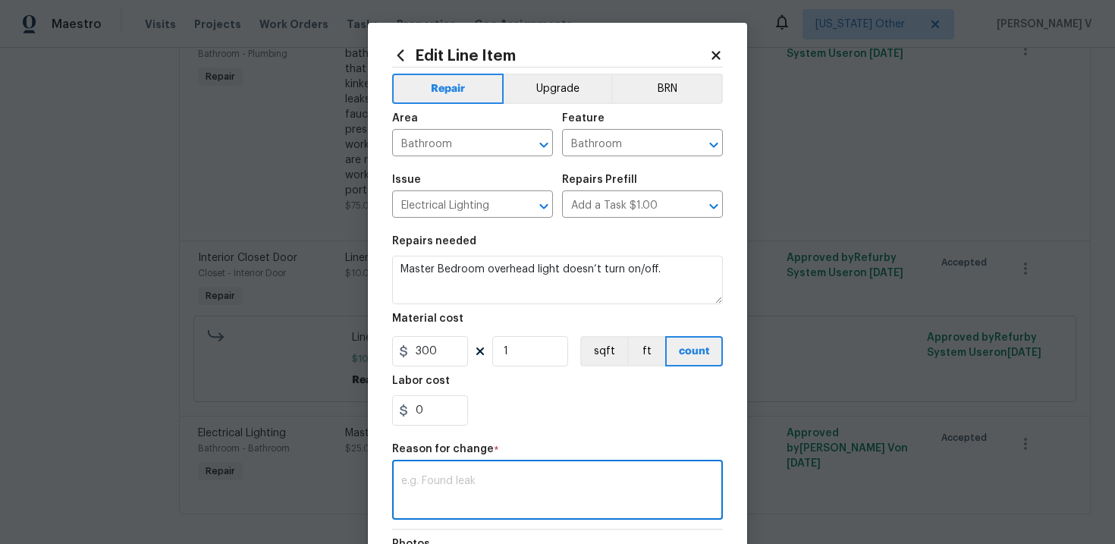
paste textarea "(DV) Updated cost per BR team approval."
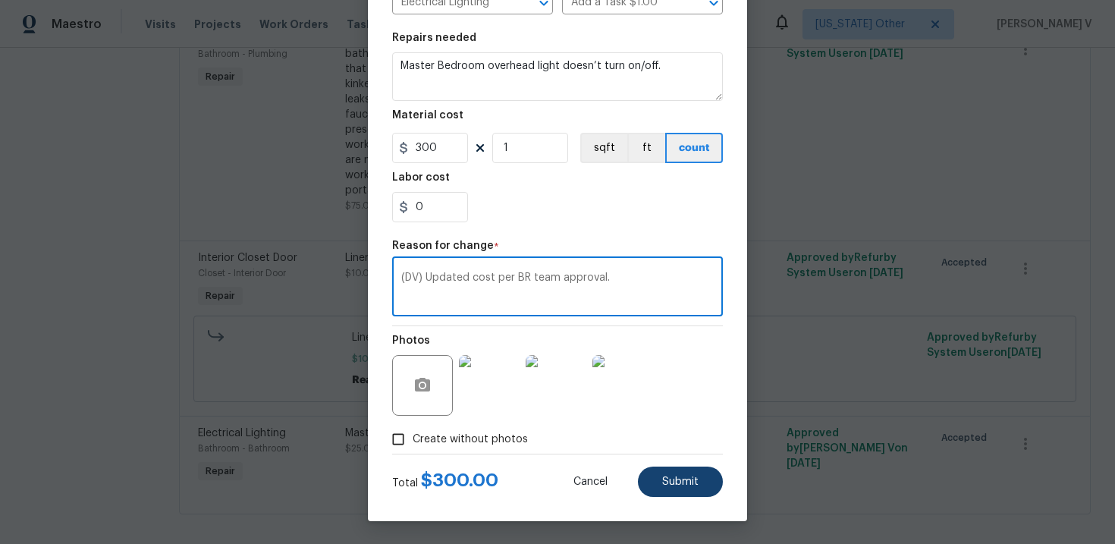
type textarea "(DV) Updated cost per BR team approval."
click at [675, 495] on button "Submit" at bounding box center [680, 481] width 85 height 30
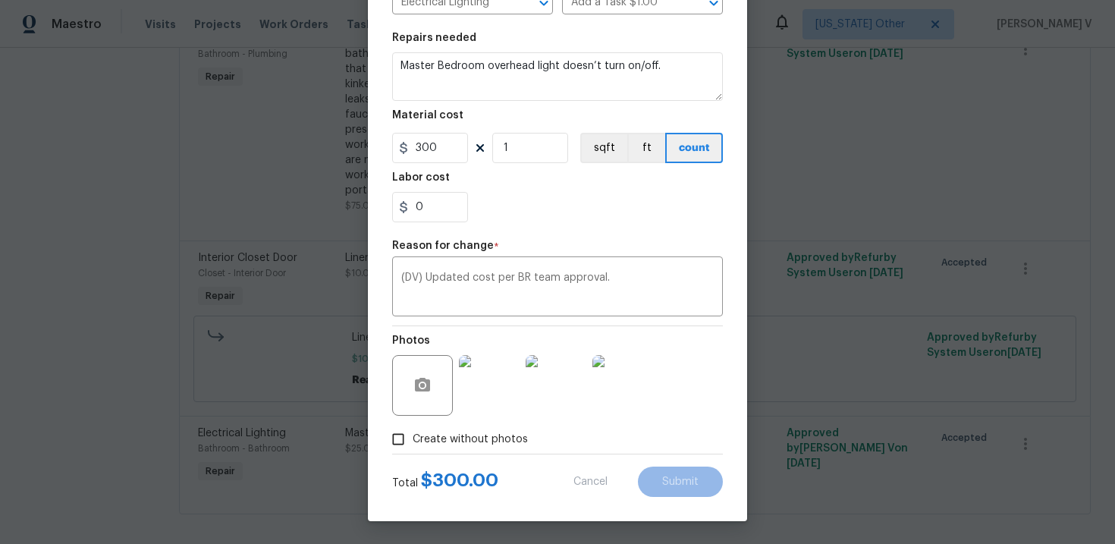
type input "25"
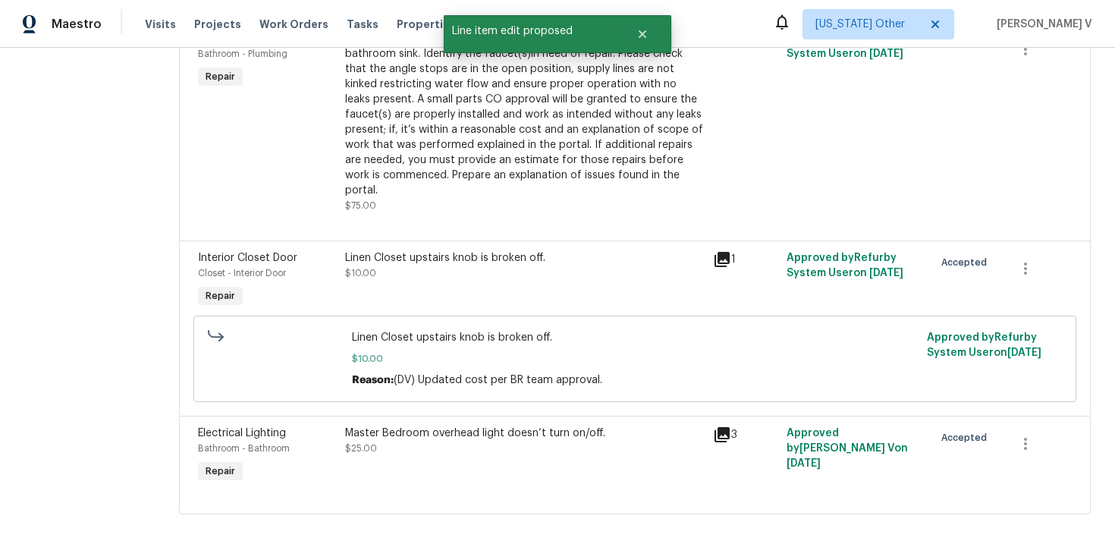
scroll to position [0, 0]
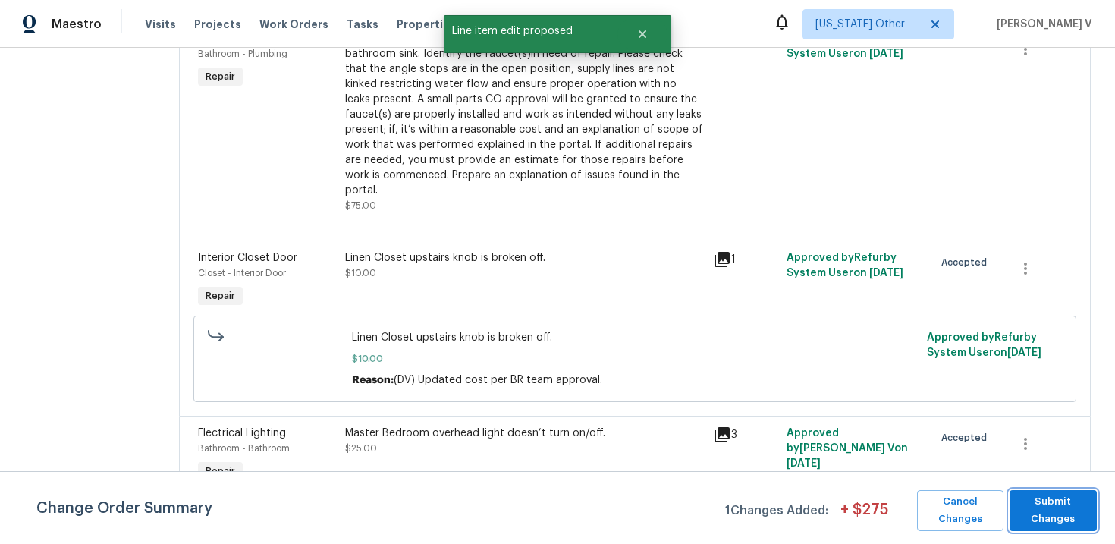
click at [1057, 514] on span "Submit Changes" at bounding box center [1053, 510] width 72 height 35
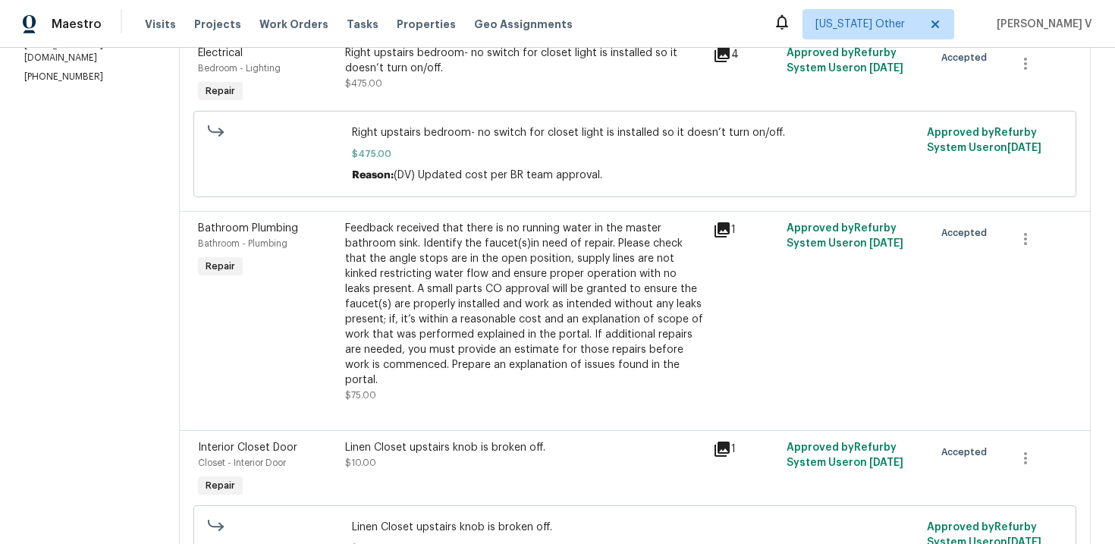
scroll to position [108, 0]
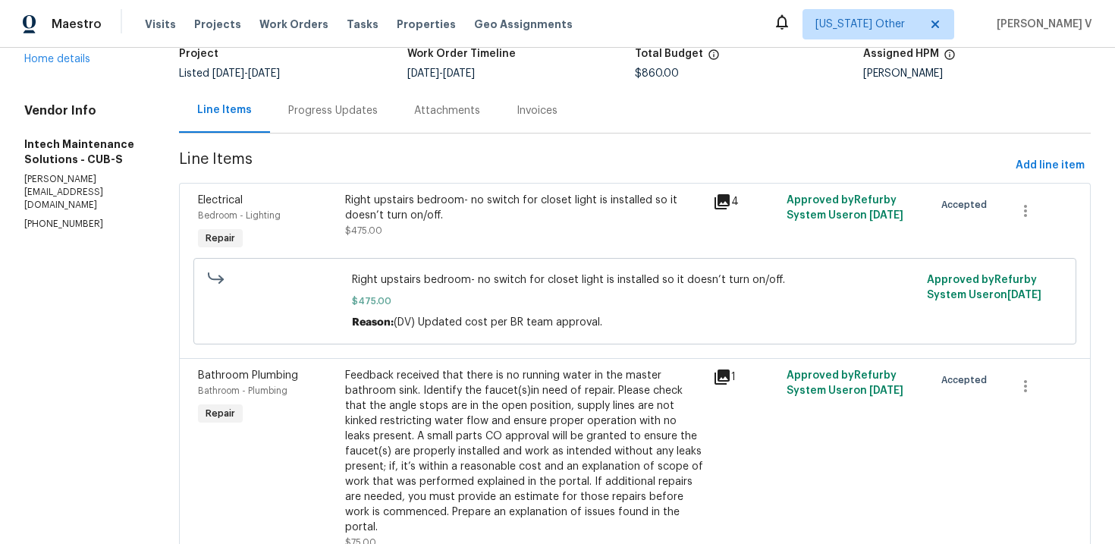
click at [404, 199] on div "Right upstairs bedroom- no switch for closet light is installed so it doesn’t t…" at bounding box center [524, 208] width 359 height 30
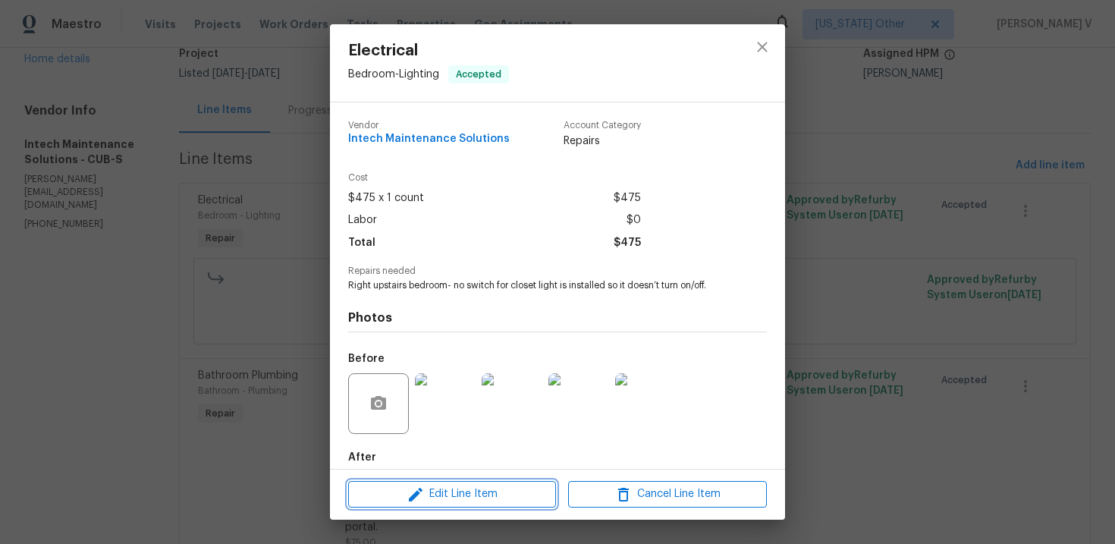
click at [401, 495] on span "Edit Line Item" at bounding box center [452, 494] width 199 height 19
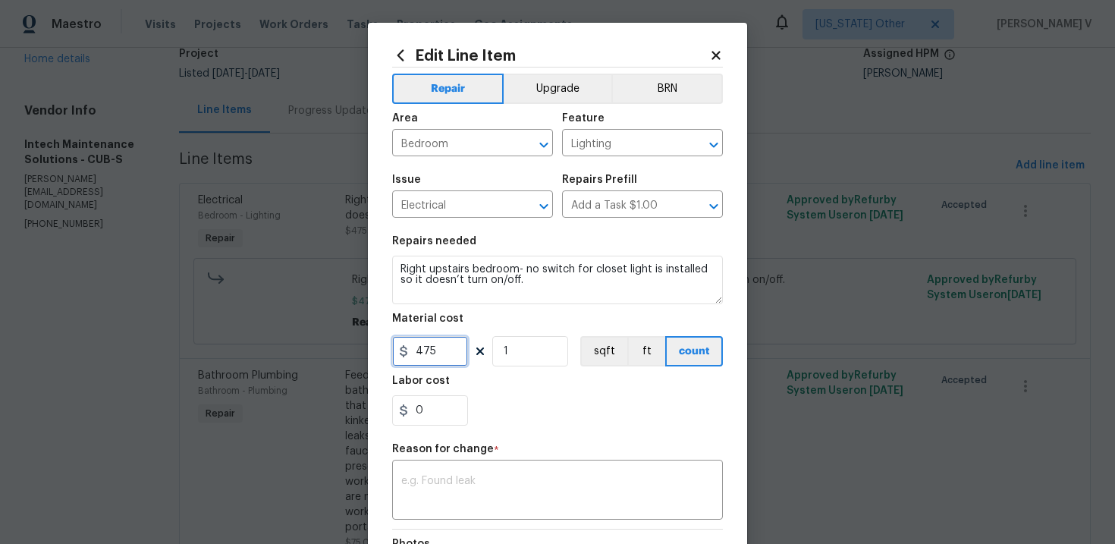
click at [444, 361] on input "475" at bounding box center [430, 351] width 76 height 30
type input "35"
click at [501, 458] on div "Reason for change *" at bounding box center [557, 454] width 331 height 20
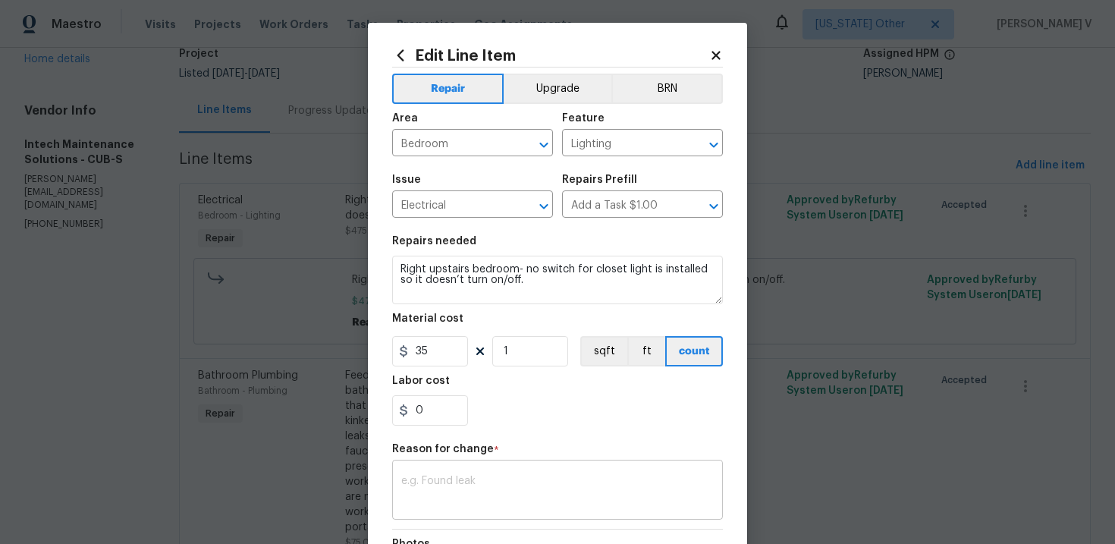
click at [498, 485] on textarea at bounding box center [557, 492] width 313 height 32
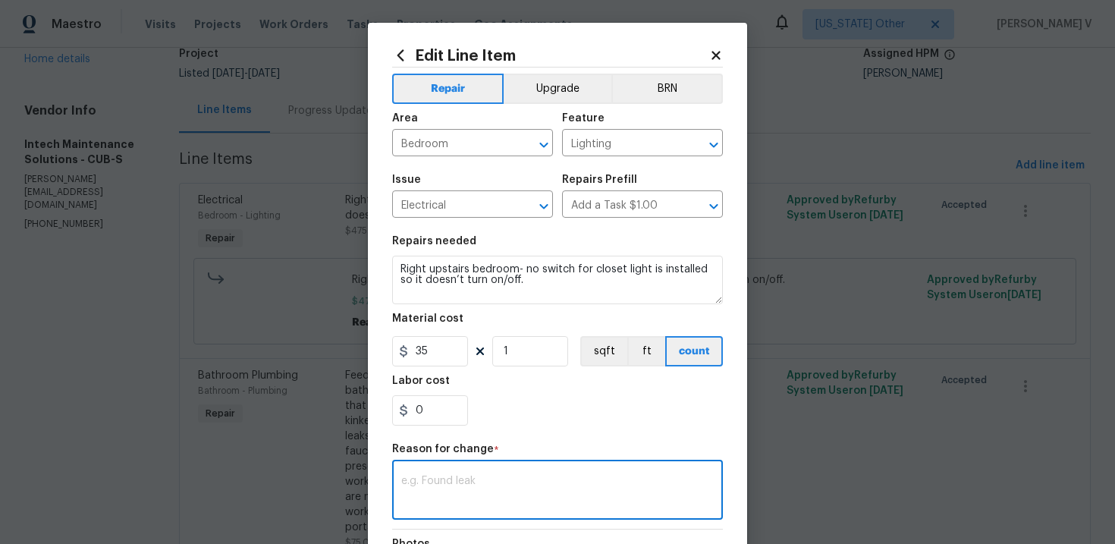
paste textarea "(DV) Updated cost per BR team approval."
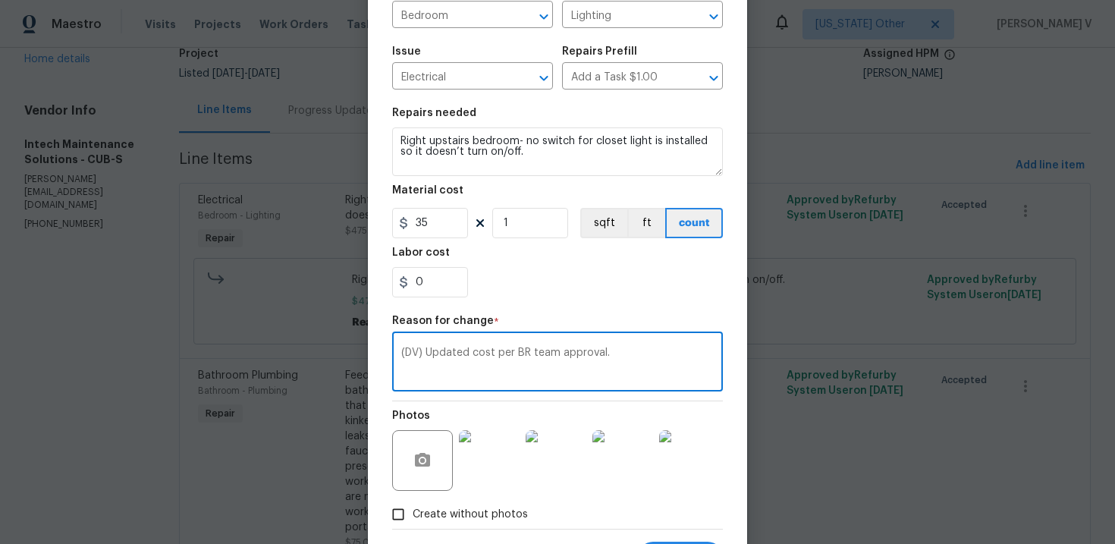
scroll to position [204, 0]
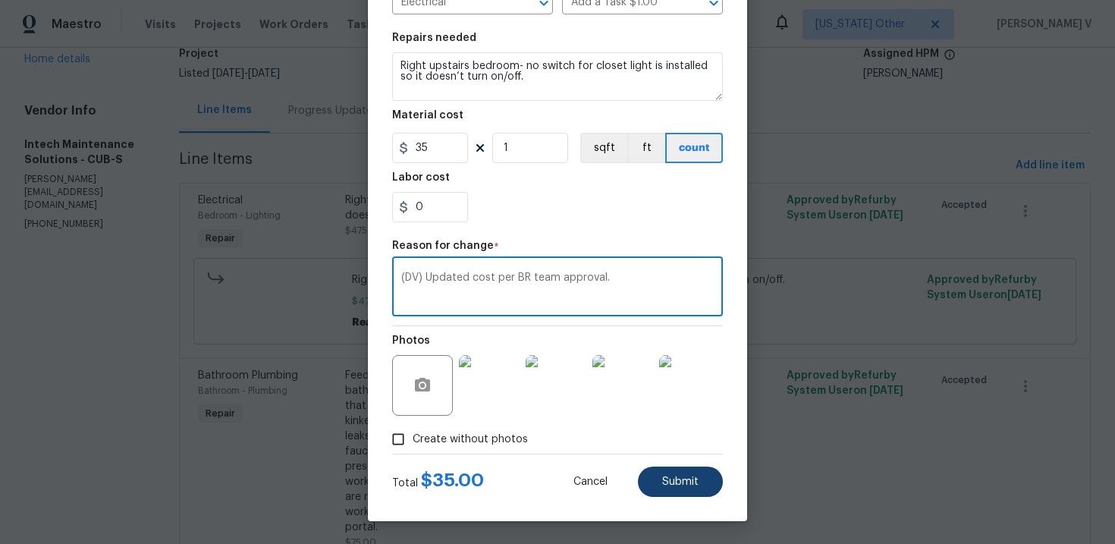
type textarea "(DV) Updated cost per BR team approval."
click at [692, 494] on button "Submit" at bounding box center [680, 481] width 85 height 30
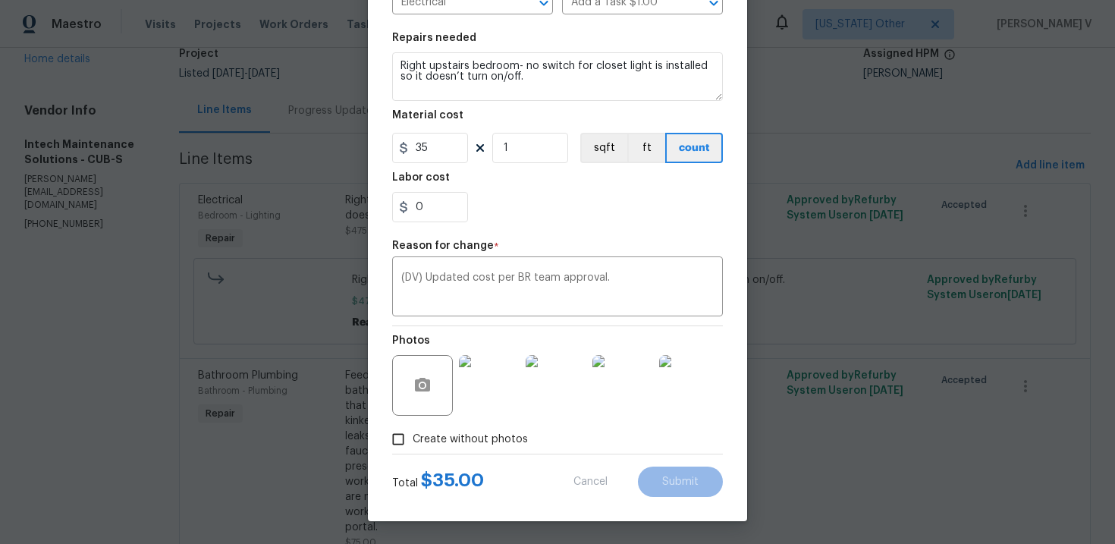
type input "475"
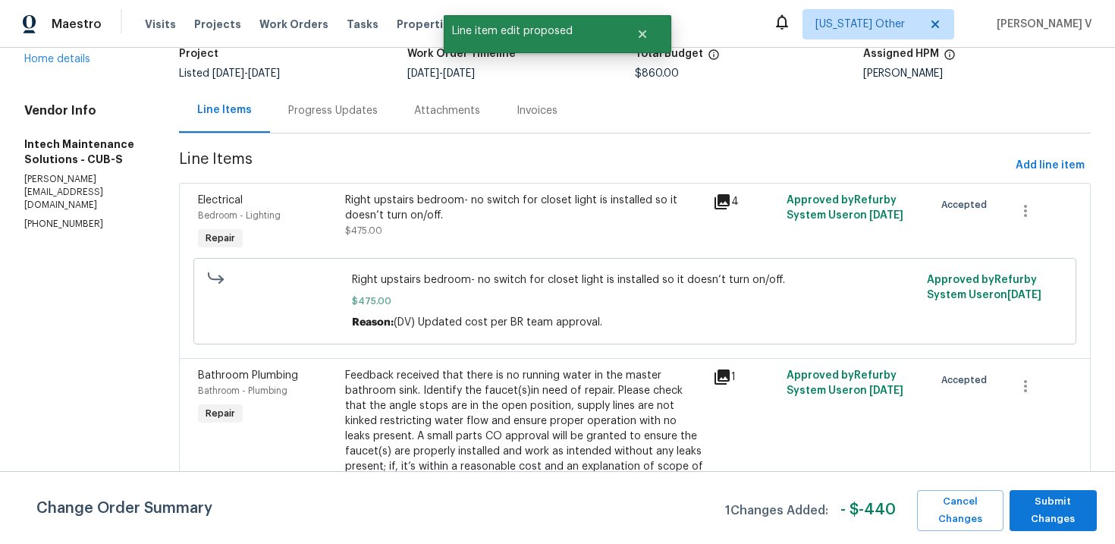
scroll to position [0, 0]
click at [1047, 495] on span "Submit Changes" at bounding box center [1053, 510] width 72 height 35
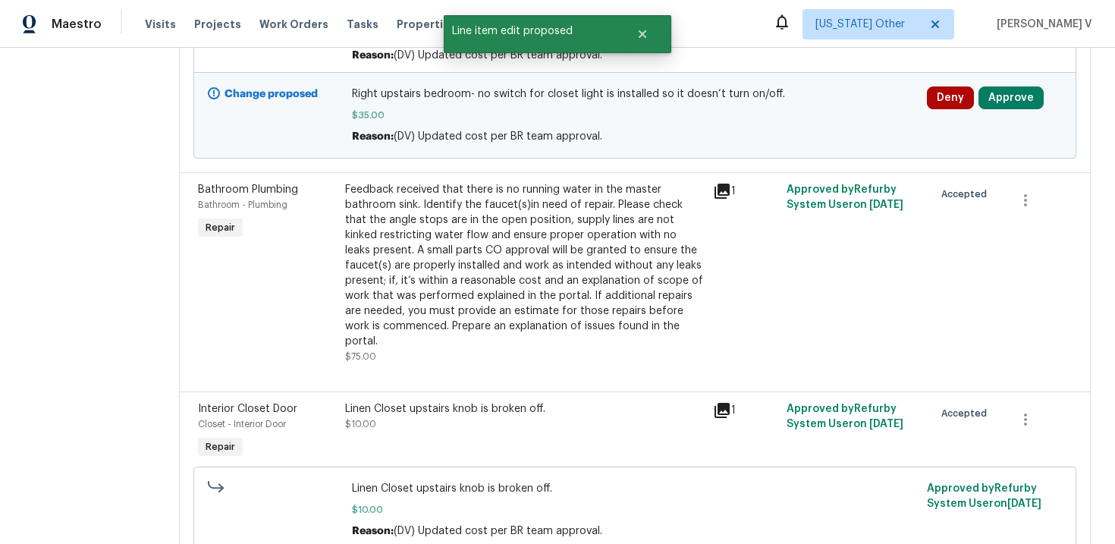
scroll to position [324, 0]
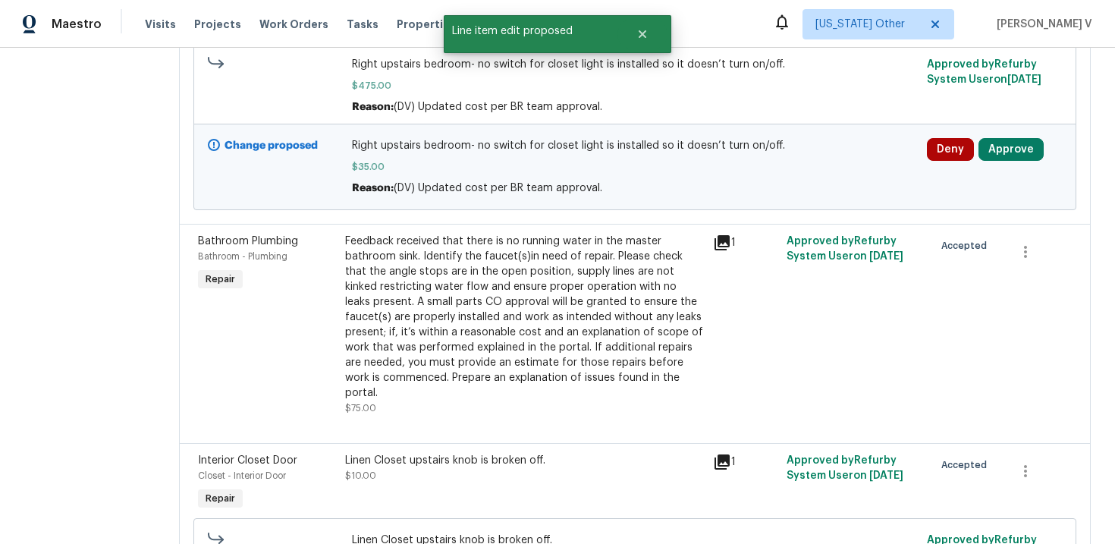
click at [460, 320] on div "Feedback received that there is no running water in the master bathroom sink. I…" at bounding box center [524, 317] width 359 height 167
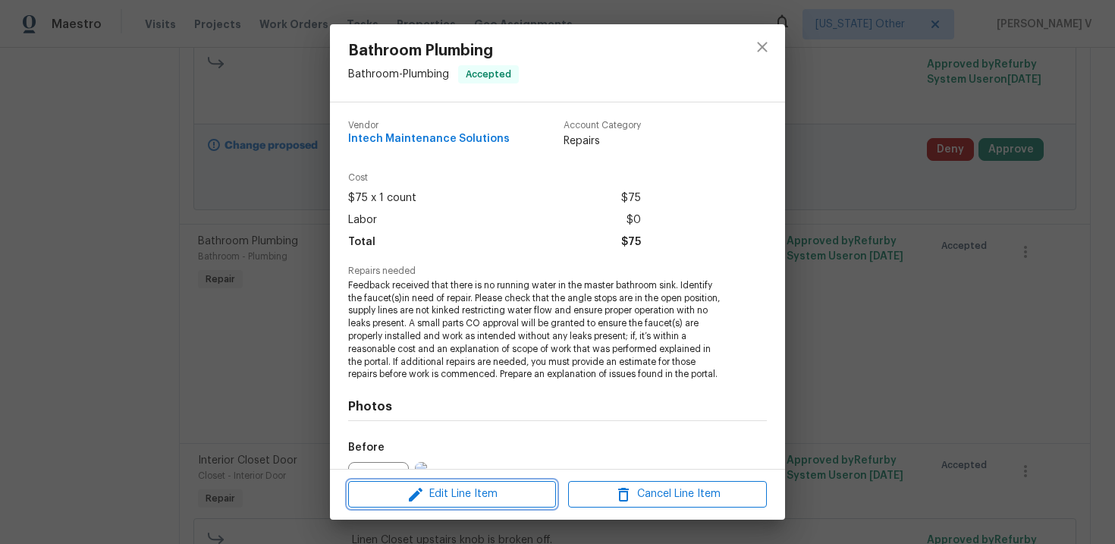
click at [440, 498] on span "Edit Line Item" at bounding box center [452, 494] width 199 height 19
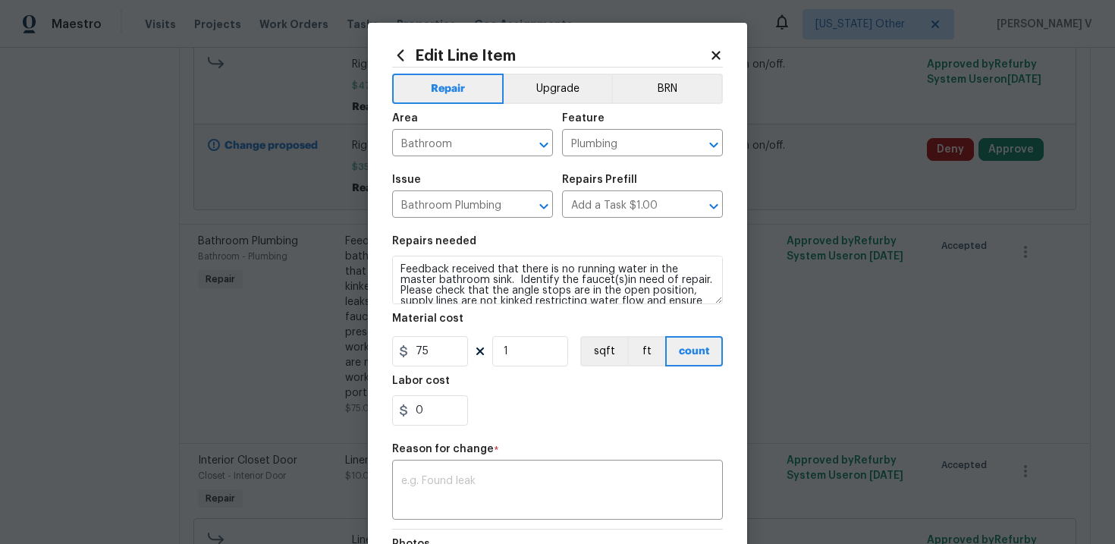
click at [199, 275] on body "Maestro Visits Projects Work Orders Tasks Properties Geo Assignments Alaska Oth…" at bounding box center [557, 272] width 1115 height 544
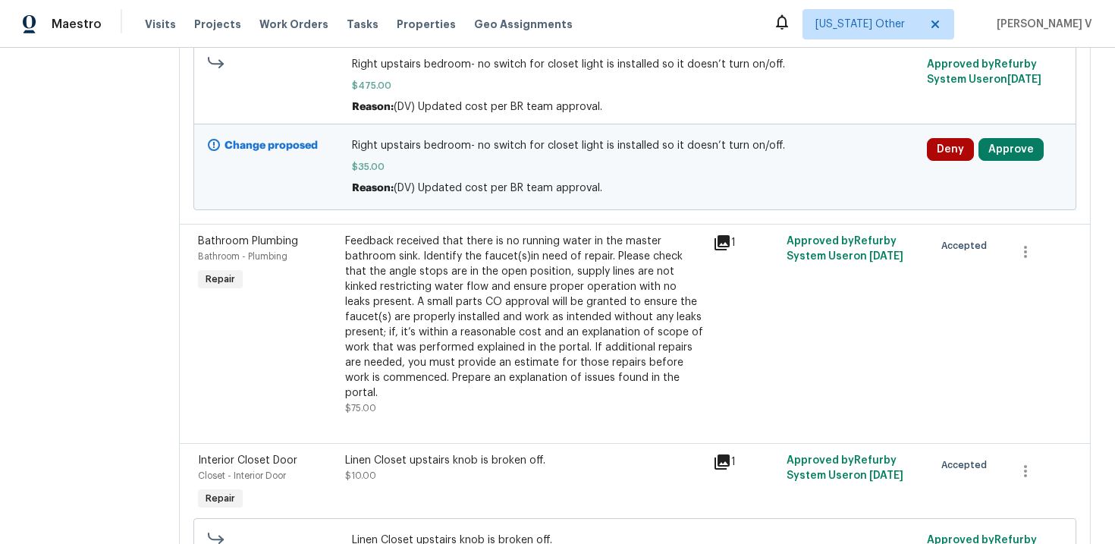
scroll to position [0, 0]
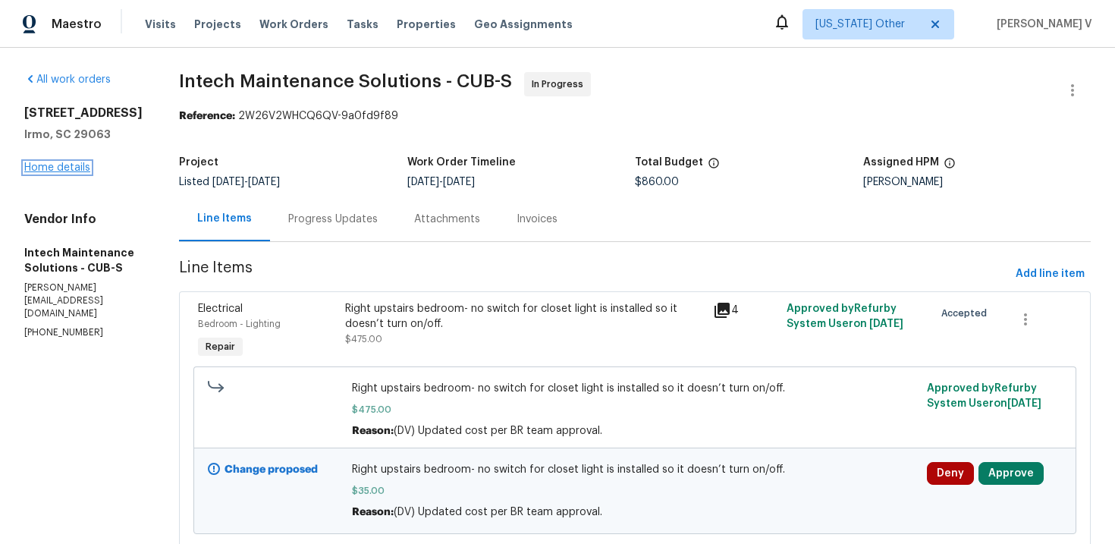
click at [45, 173] on link "Home details" at bounding box center [57, 167] width 66 height 11
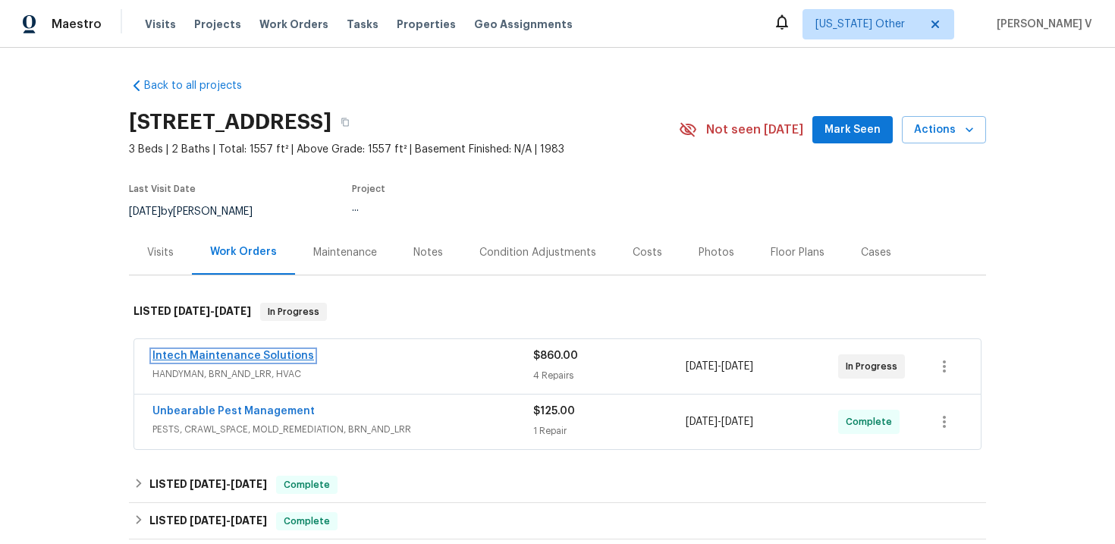
click at [184, 356] on link "Intech Maintenance Solutions" at bounding box center [233, 355] width 162 height 11
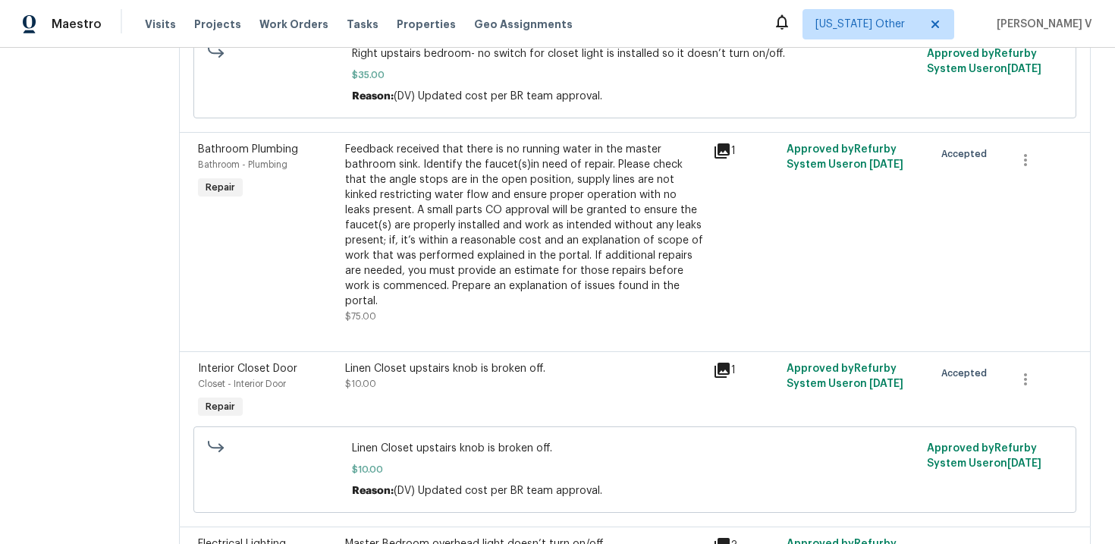
scroll to position [269, 0]
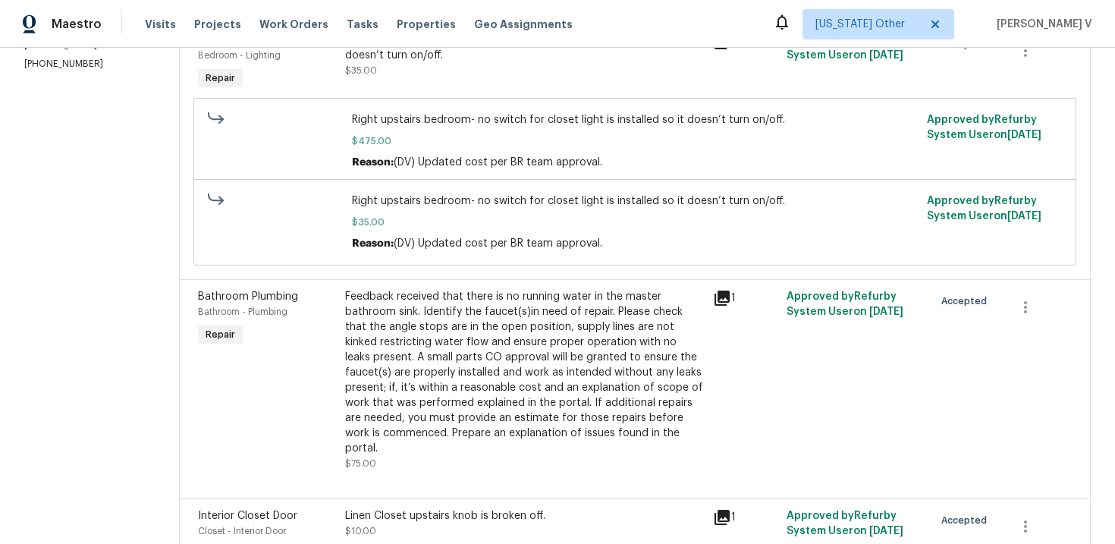
click at [356, 319] on div "Feedback received that there is no running water in the master bathroom sink. I…" at bounding box center [524, 372] width 359 height 167
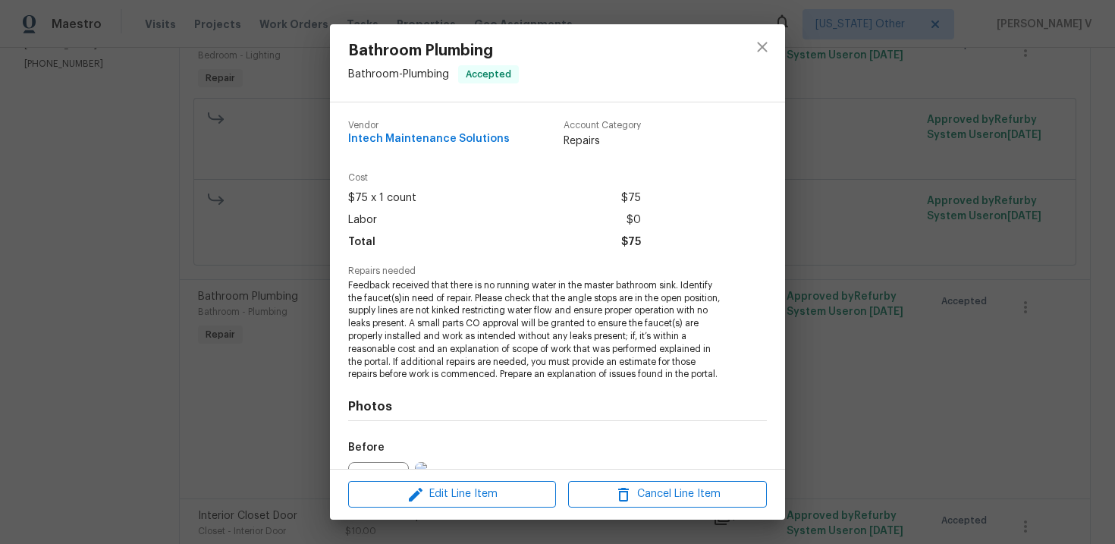
scroll to position [138, 0]
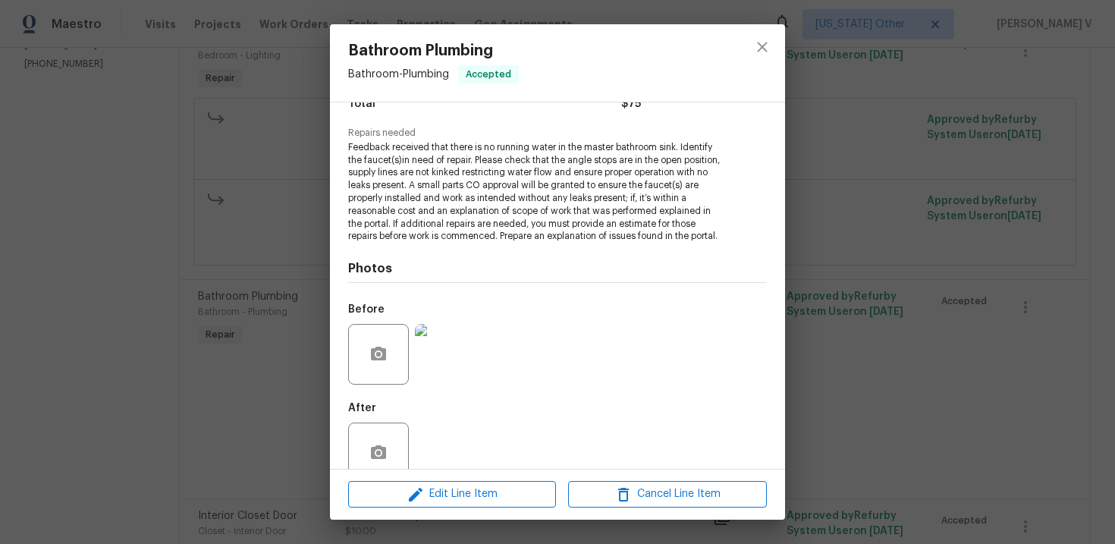
click at [238, 255] on div "Bathroom Plumbing Bathroom - Plumbing Accepted Vendor Intech Maintenance Soluti…" at bounding box center [557, 272] width 1115 height 544
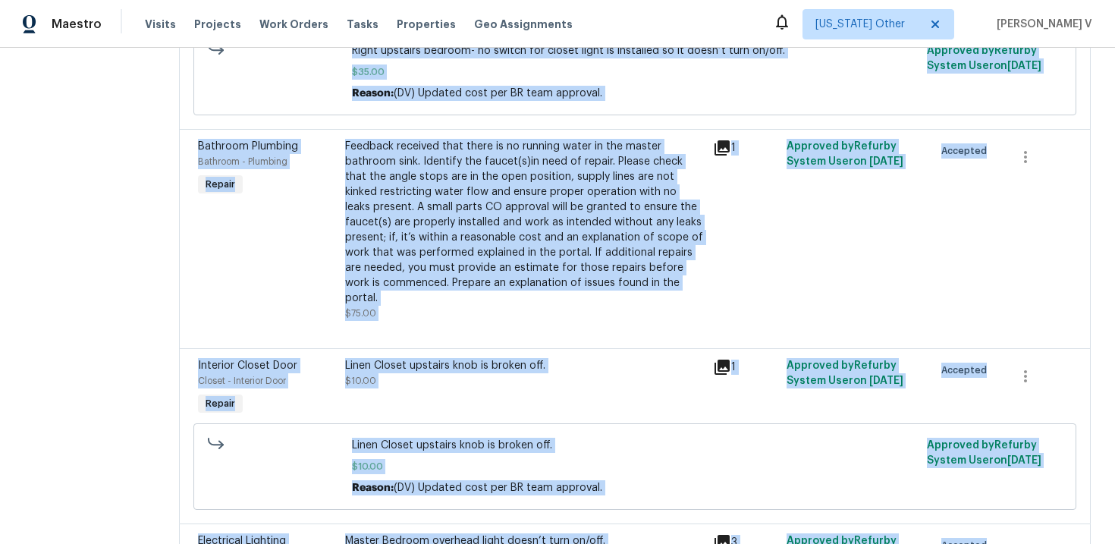
scroll to position [605, 0]
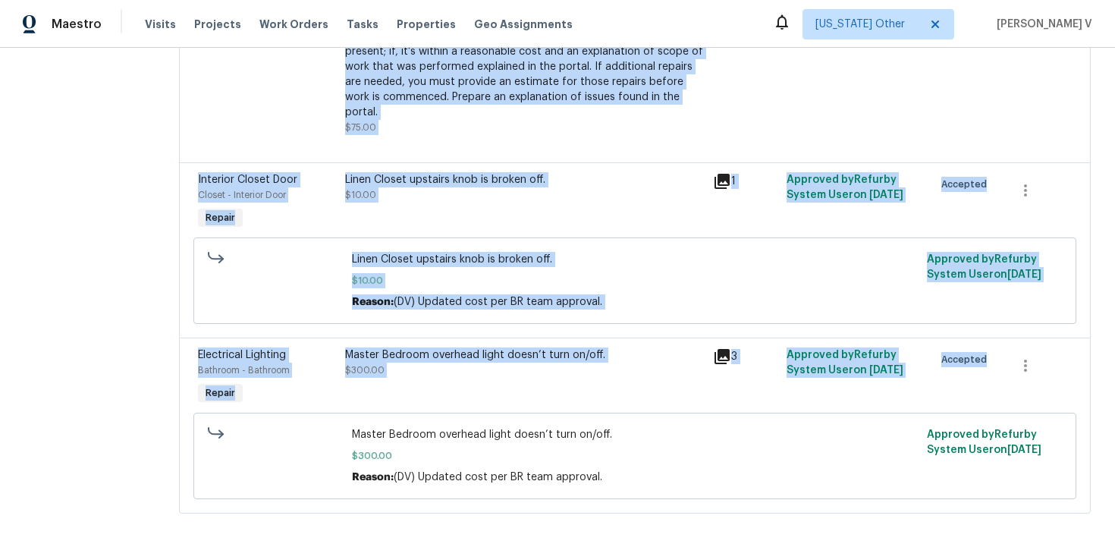
drag, startPoint x: 137, startPoint y: 264, endPoint x: 205, endPoint y: 605, distance: 347.2
click at [205, 543] on html "Maestro Visits Projects Work Orders Tasks Properties Geo Assignments Alaska Oth…" at bounding box center [557, 272] width 1115 height 544
copy section "Line Items Add line item Electrical Bedroom - Lighting Repair Right upstairs be…"
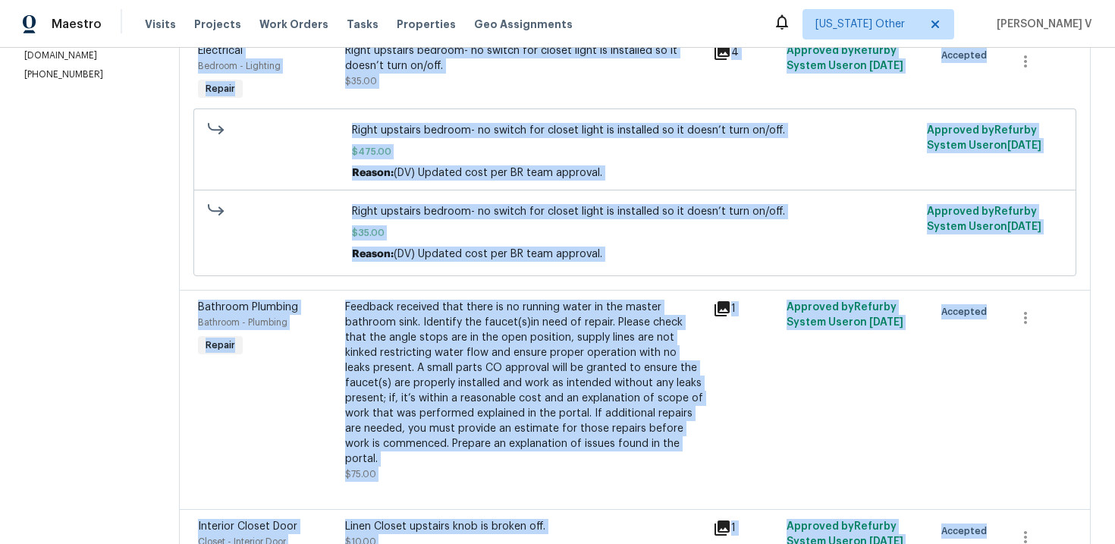
scroll to position [0, 0]
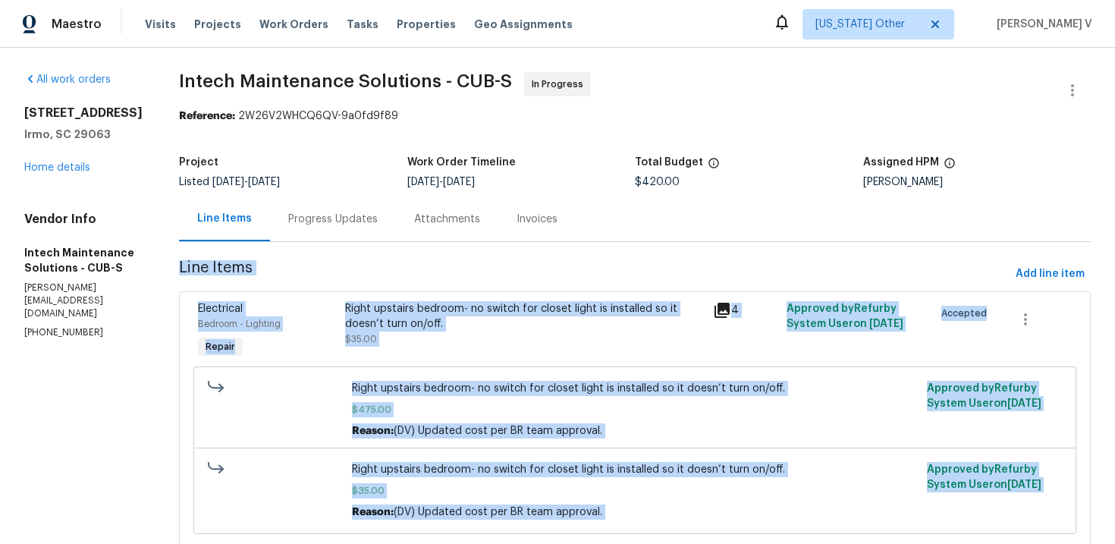
click at [317, 229] on div "Progress Updates" at bounding box center [333, 218] width 126 height 45
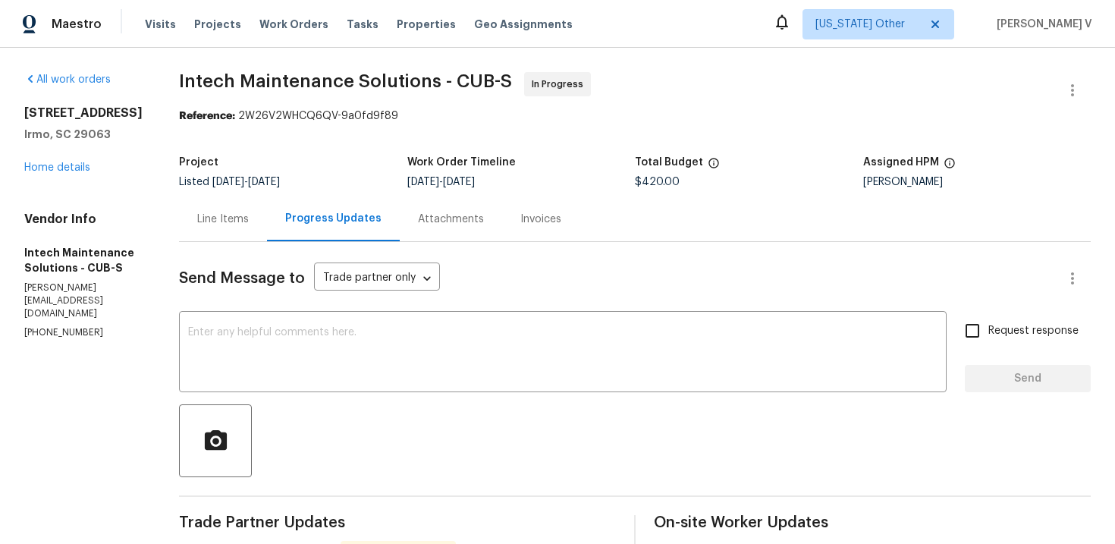
click at [181, 191] on div "Project Listed 10/8/2025 - 10/10/2025 Work Order Timeline 10/8/2025 - 10/10/202…" at bounding box center [635, 172] width 912 height 49
click at [187, 209] on div "Line Items" at bounding box center [223, 218] width 88 height 45
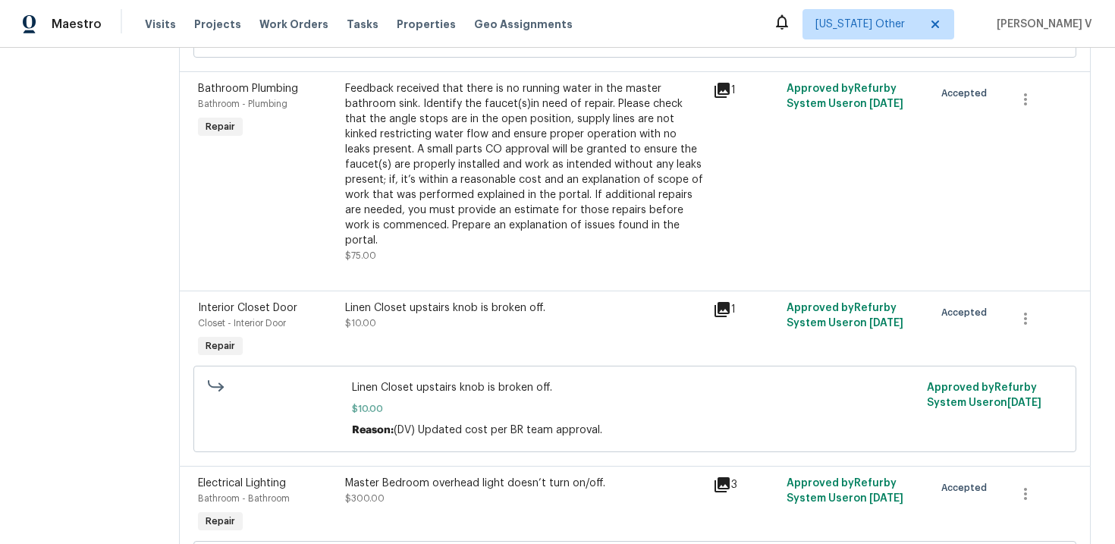
scroll to position [542, 0]
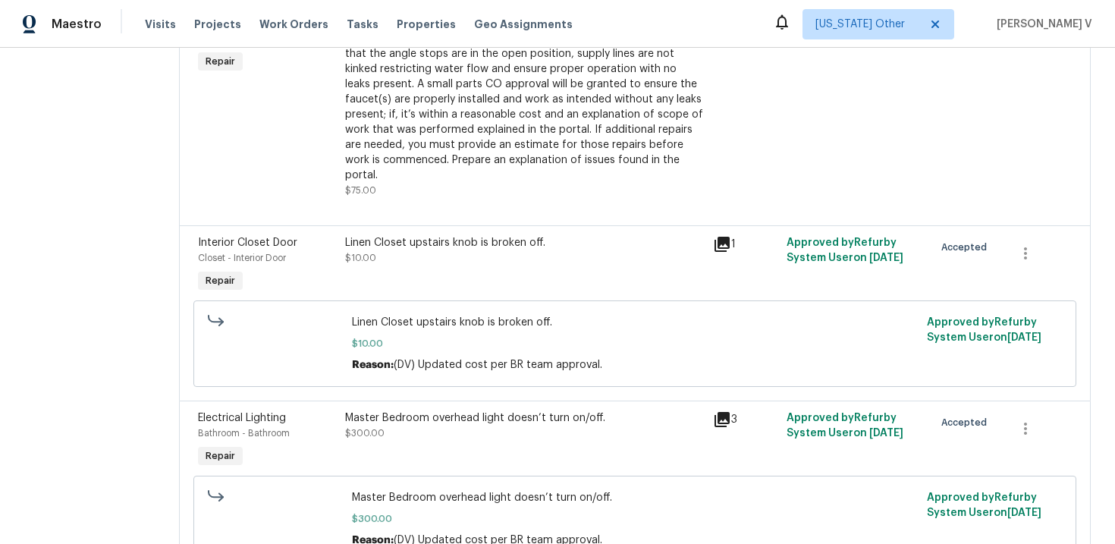
click at [442, 413] on div "Master Bedroom overhead light doesn’t turn on/off. $300.00" at bounding box center [524, 425] width 359 height 30
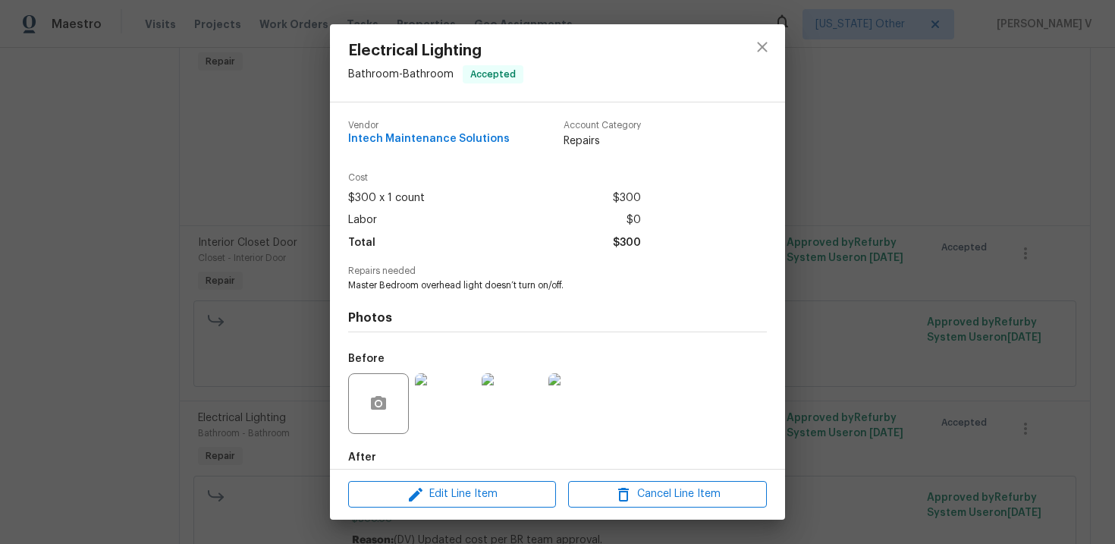
scroll to position [79, 0]
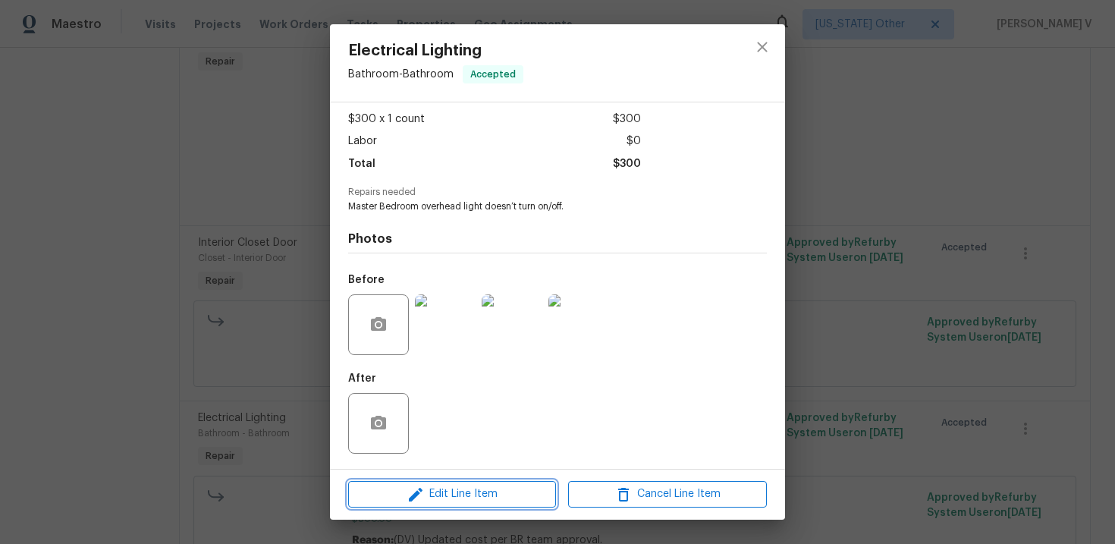
click at [435, 487] on span "Edit Line Item" at bounding box center [452, 494] width 199 height 19
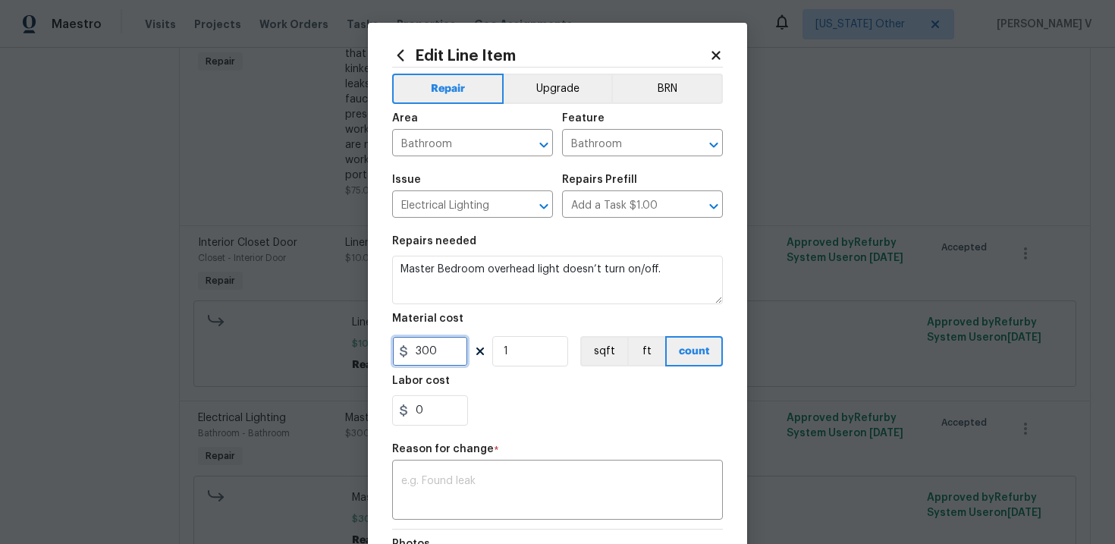
click at [424, 347] on input "300" at bounding box center [430, 351] width 76 height 30
click at [428, 352] on input "480" at bounding box center [430, 351] width 76 height 30
type input "430"
click at [475, 472] on div "x ​" at bounding box center [557, 491] width 331 height 56
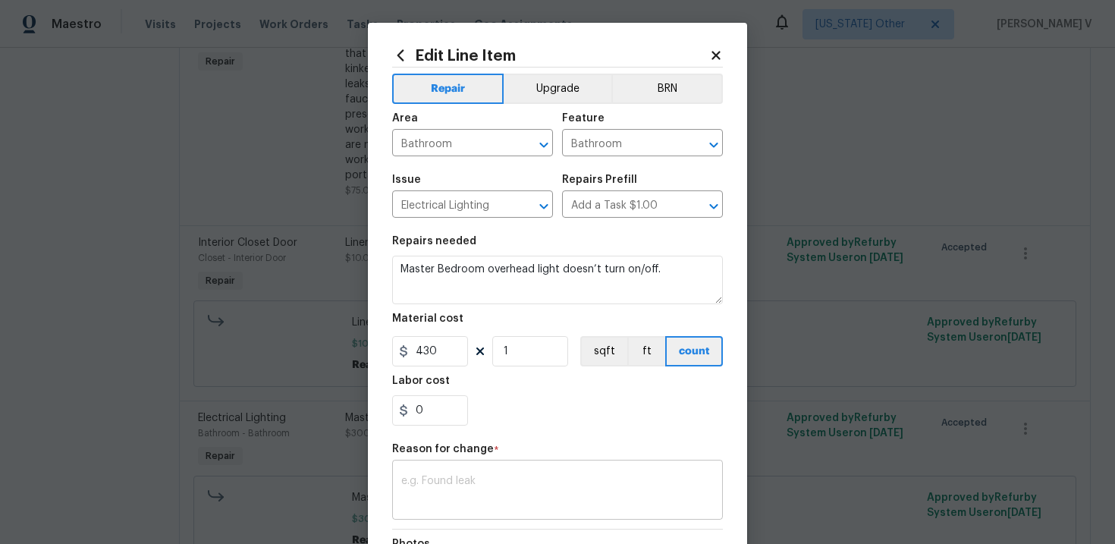
paste textarea "(DV) Updated cost per BR team approval."
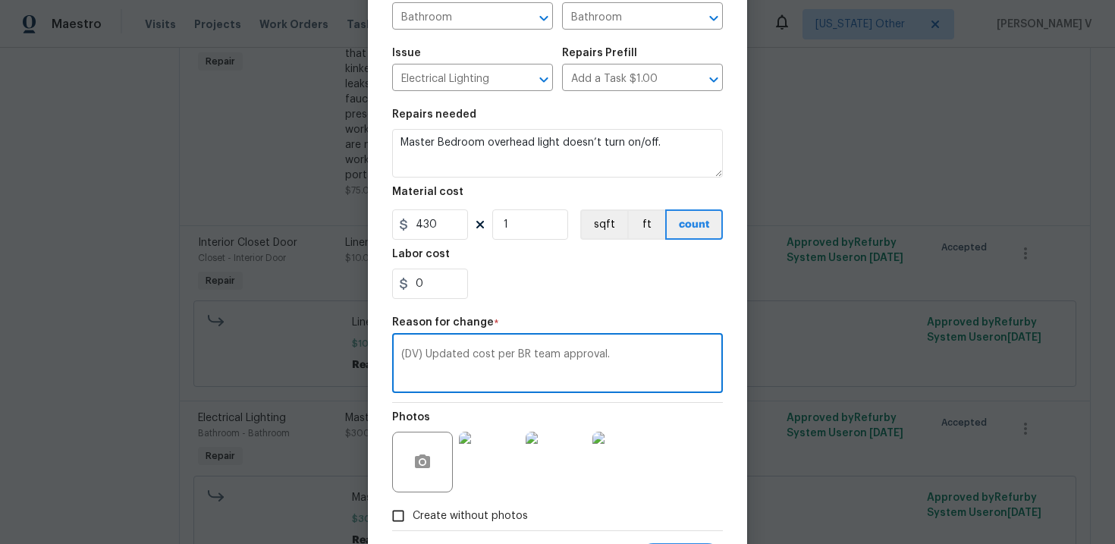
scroll to position [199, 0]
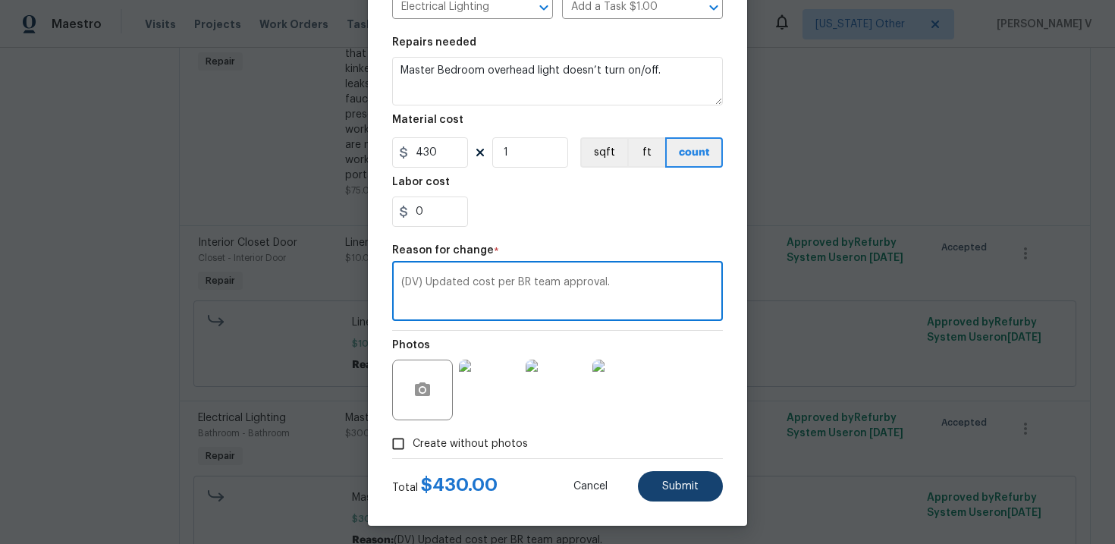
type textarea "(DV) Updated cost per BR team approval."
click at [681, 483] on span "Submit" at bounding box center [680, 486] width 36 height 11
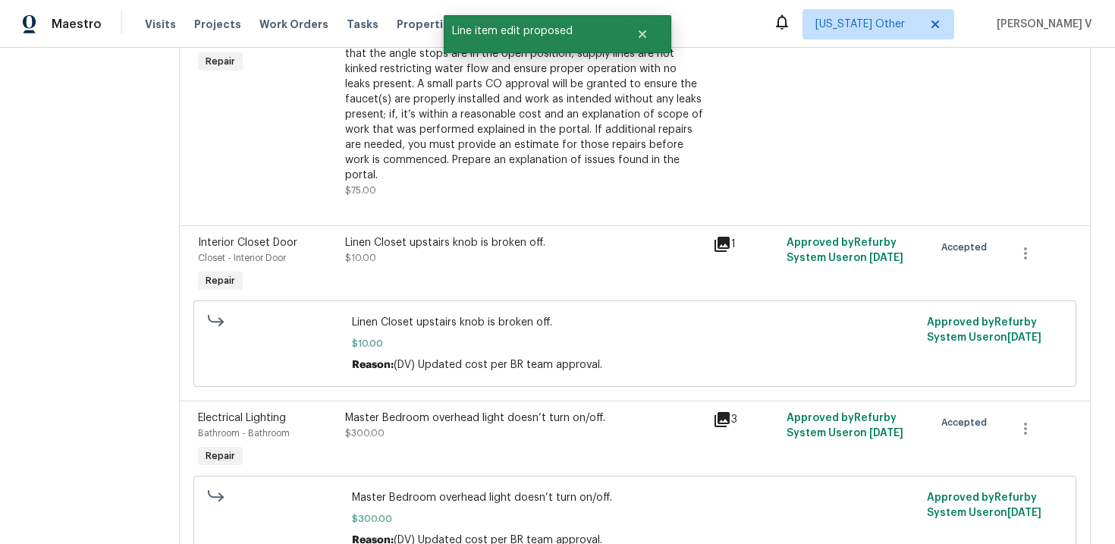
scroll to position [0, 0]
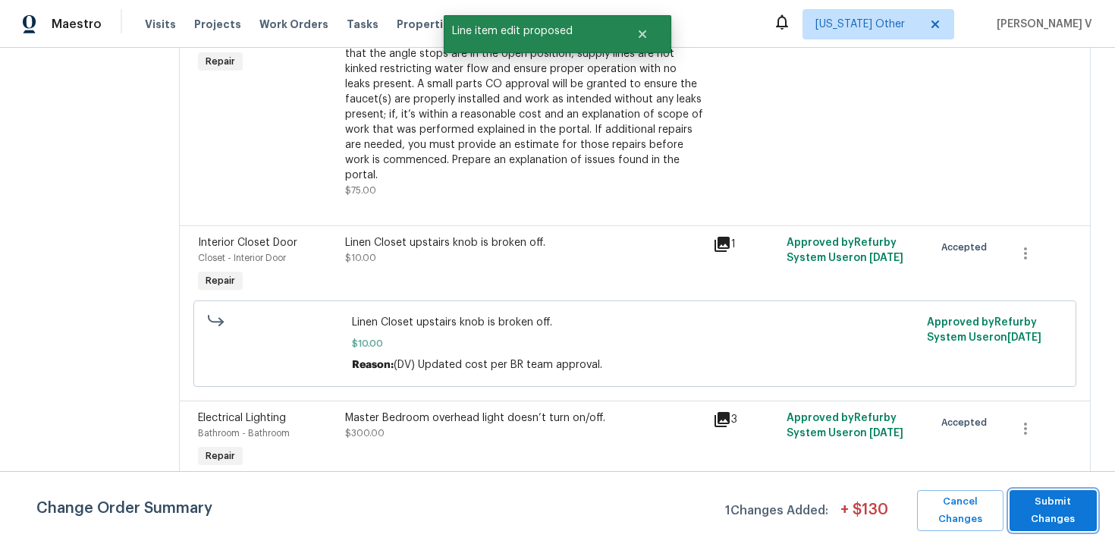
click at [1070, 514] on span "Submit Changes" at bounding box center [1053, 510] width 72 height 35
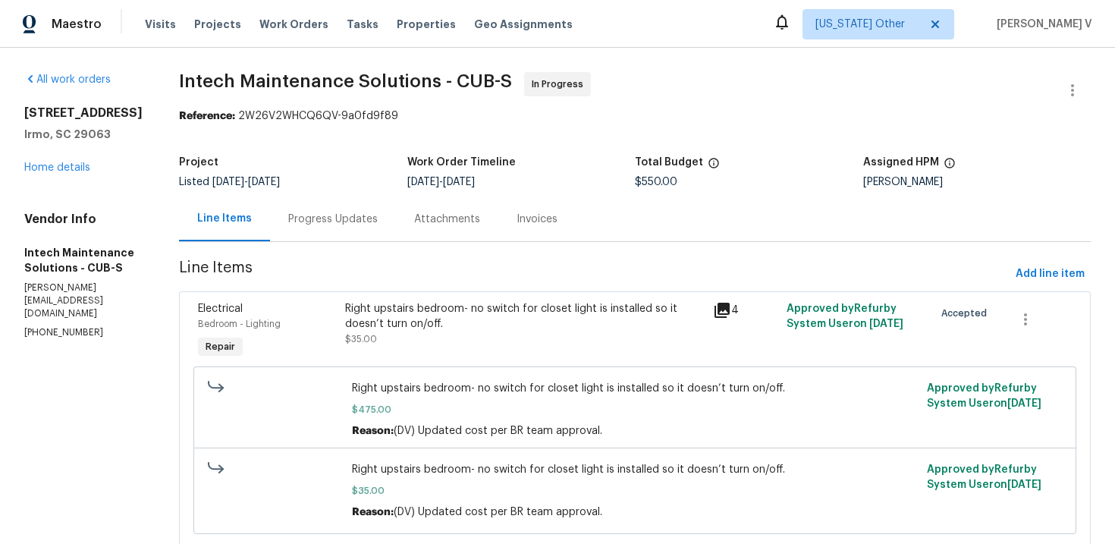
click at [337, 225] on div "Progress Updates" at bounding box center [333, 219] width 90 height 15
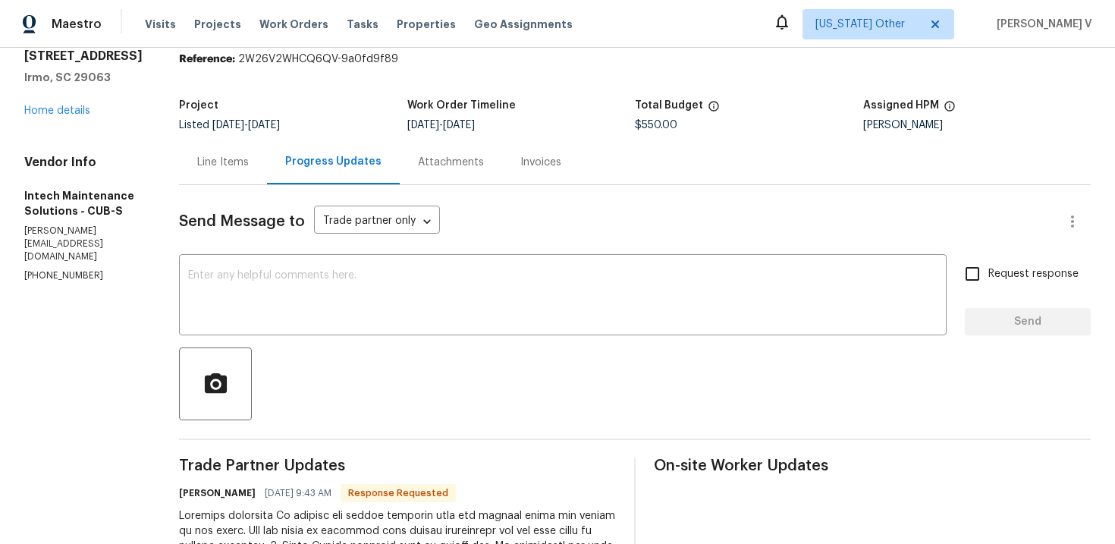
scroll to position [137, 0]
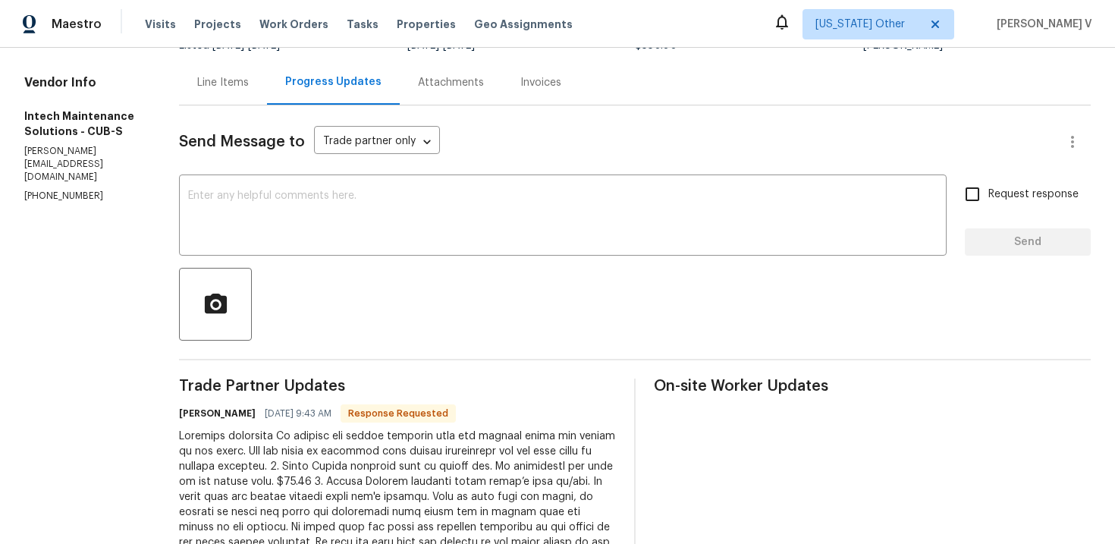
click at [223, 102] on div "Line Items" at bounding box center [223, 82] width 88 height 45
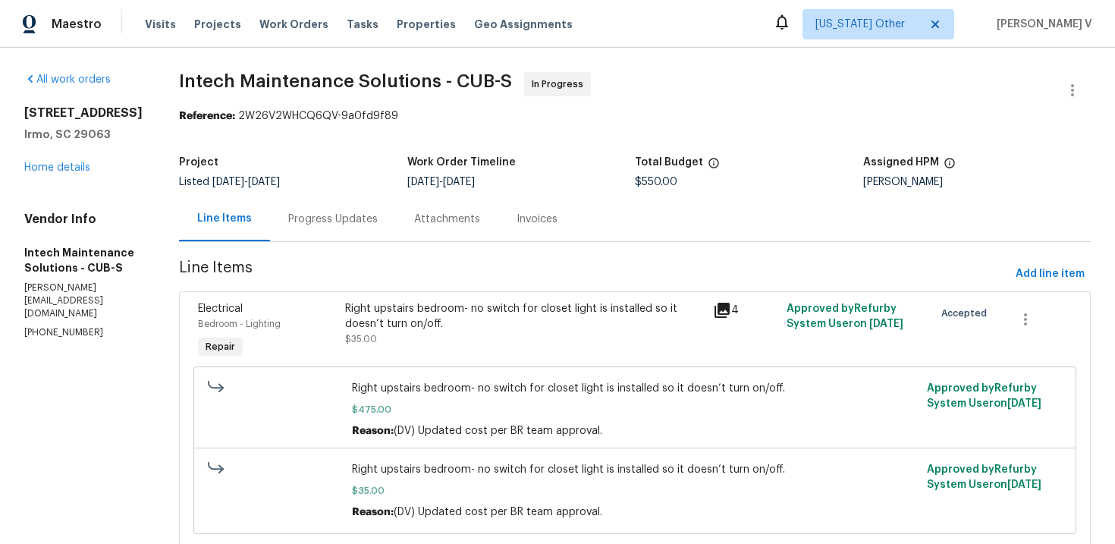
click at [322, 232] on div "Progress Updates" at bounding box center [333, 218] width 126 height 45
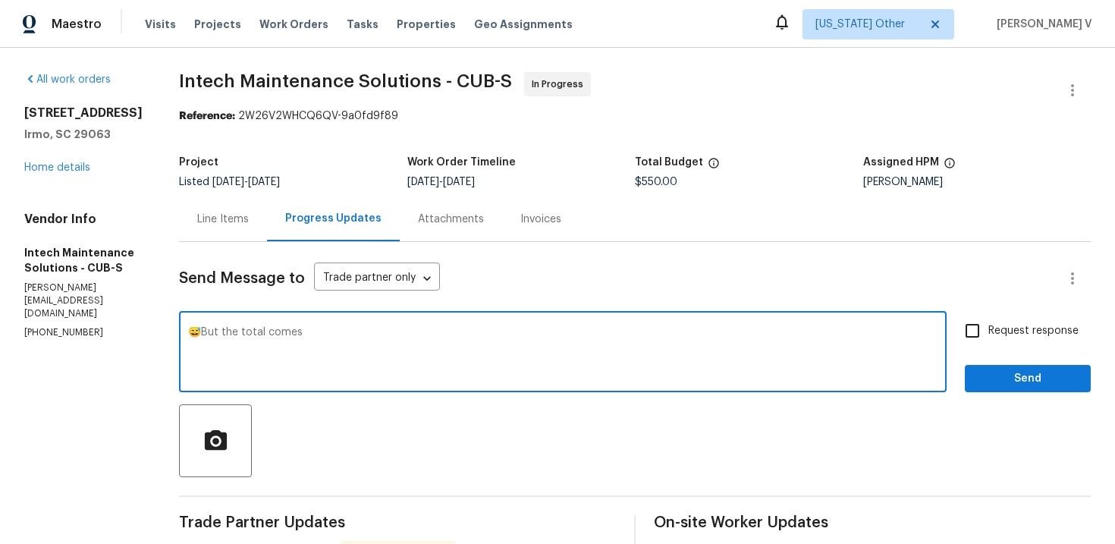
click at [652, 185] on span "$550.00" at bounding box center [656, 182] width 42 height 11
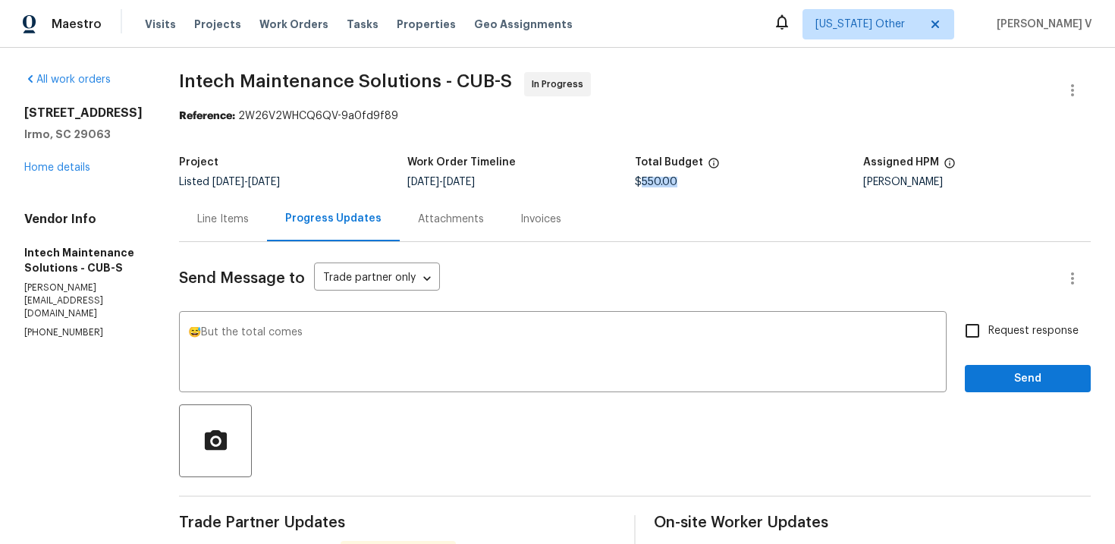
click at [652, 185] on span "$550.00" at bounding box center [656, 182] width 42 height 11
copy span "$550.00"
click at [388, 340] on textarea "😅But the total comes" at bounding box center [562, 353] width 749 height 53
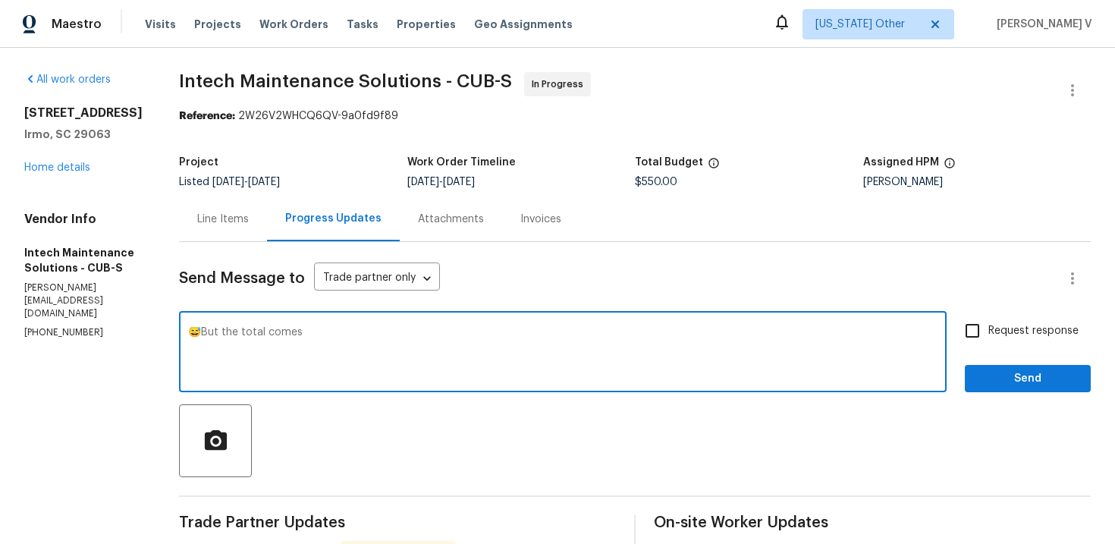
paste textarea "$550.00"
click at [368, 339] on textarea "😅But the total comes $550.00" at bounding box center [562, 353] width 749 height 53
click at [348, 332] on textarea "😅But the total comes $550.00 !" at bounding box center [562, 353] width 749 height 53
paste textarea "Master Bedroom overhead light doesn’t turn on/off. 3)Right upstairs bedroom- no…"
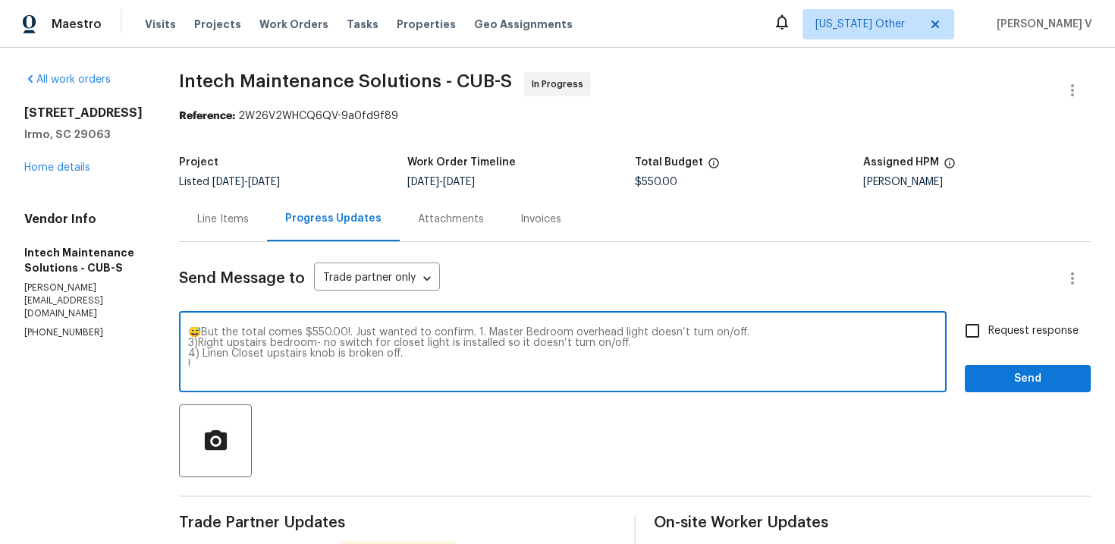
click at [188, 344] on textarea "😅But the total comes $550.00!. Just wanted to confirm. 1. Master Bedroom overhe…" at bounding box center [562, 353] width 749 height 53
click at [721, 328] on textarea "😅But the total comes $550.00!. Just wanted to confirm. 1. Master Bedroom overhe…" at bounding box center [562, 353] width 749 height 53
click at [626, 343] on textarea "😅But the total comes $550.00!. Just wanted to confirm. 1. Master Bedroom overhe…" at bounding box center [562, 353] width 749 height 53
click at [188, 344] on textarea "😅But the total comes $550.00!. Just wanted to confirm. 1. Master Bedroom overhe…" at bounding box center [562, 353] width 749 height 53
click at [188, 352] on textarea "😅But the total comes $550.00!. Just wanted to confirm. 1. Master Bedroom overhe…" at bounding box center [562, 353] width 749 height 53
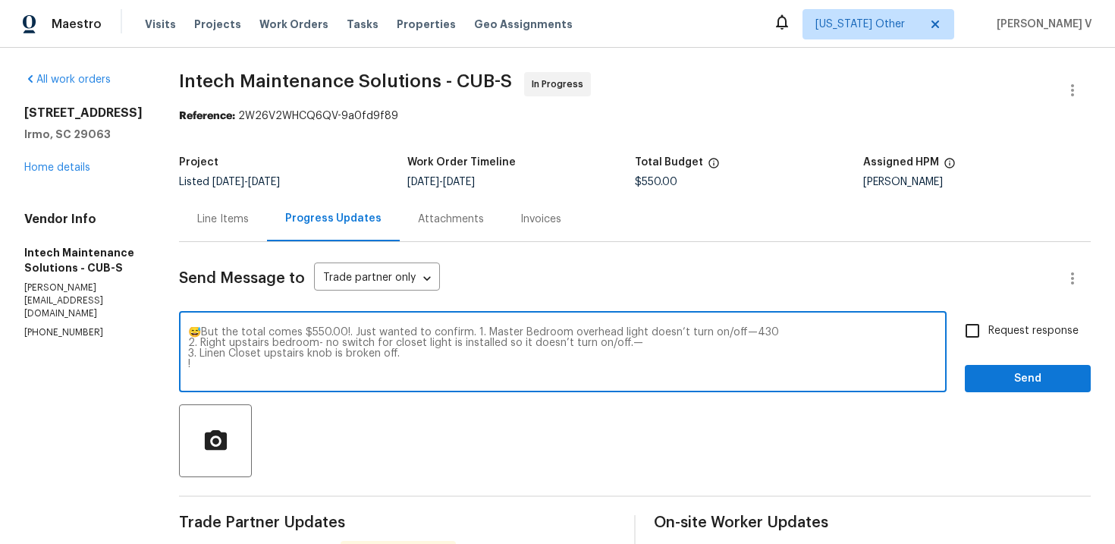
click at [188, 359] on textarea "😅But the total comes $550.00!. Just wanted to confirm. 1. Master Bedroom overhe…" at bounding box center [562, 353] width 749 height 53
click at [188, 365] on textarea "😅But the total comes $550.00!. Just wanted to confirm. 1. Master Bedroom overhe…" at bounding box center [562, 353] width 749 height 53
click at [441, 335] on textarea "😅But the total comes $550.00!. Just wanted to confirm. 1. Master Bedroom overhe…" at bounding box center [562, 353] width 749 height 53
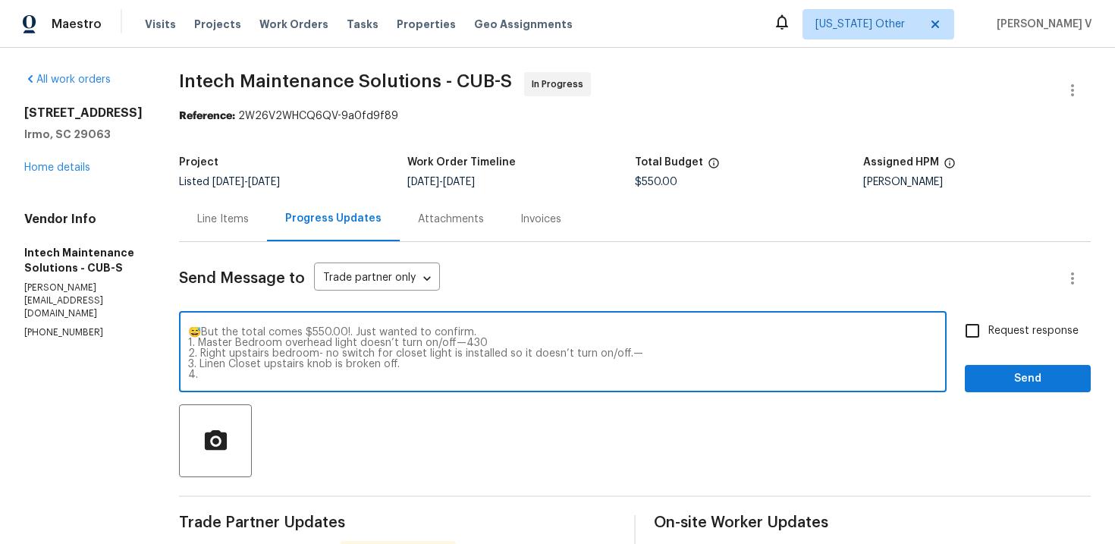
click at [433, 341] on textarea "😅But the total comes $550.00!. Just wanted to confirm. 1. Master Bedroom overhe…" at bounding box center [562, 353] width 749 height 53
click at [432, 342] on textarea "😅But the total comes $550.00!. Just wanted to confirm. 1. Master Bedroom overhe…" at bounding box center [562, 353] width 749 height 53
click at [431, 343] on textarea "😅But the total comes $550.00!. Just wanted to confirm. 1. Master Bedroom overhe…" at bounding box center [562, 353] width 749 height 53
click at [609, 353] on textarea "😅But the total comes $550.00!. Just wanted to confirm. 1. Master Bedroom overhe…" at bounding box center [562, 353] width 749 height 53
click at [293, 376] on textarea "😅But the total comes $550.00!. Just wanted to confirm. 1. Master Bedroom overhe…" at bounding box center [562, 353] width 749 height 53
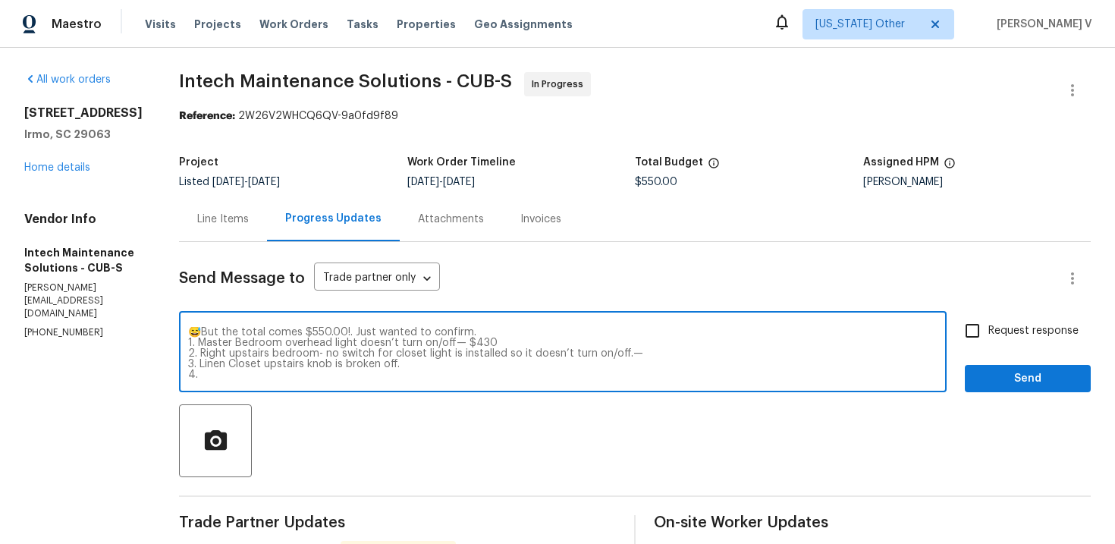
paste textarea "Master Bathroom Sink"
click at [234, 362] on textarea "😅But the total comes $550.00!. Just wanted to confirm. 1. Master Bedroom overhe…" at bounding box center [562, 353] width 749 height 53
type textarea "😅But the total comes $550.00!. Just wanted to confirm. 1. Master Bedroom overhe…"
click at [196, 237] on div "Line Items" at bounding box center [223, 218] width 88 height 45
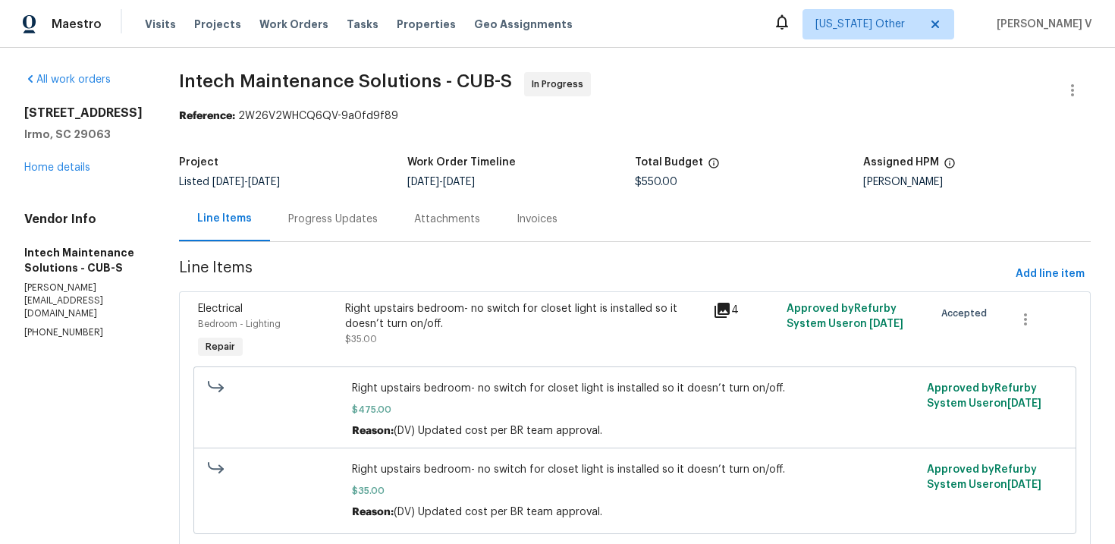
click at [315, 231] on div "Progress Updates" at bounding box center [333, 218] width 126 height 45
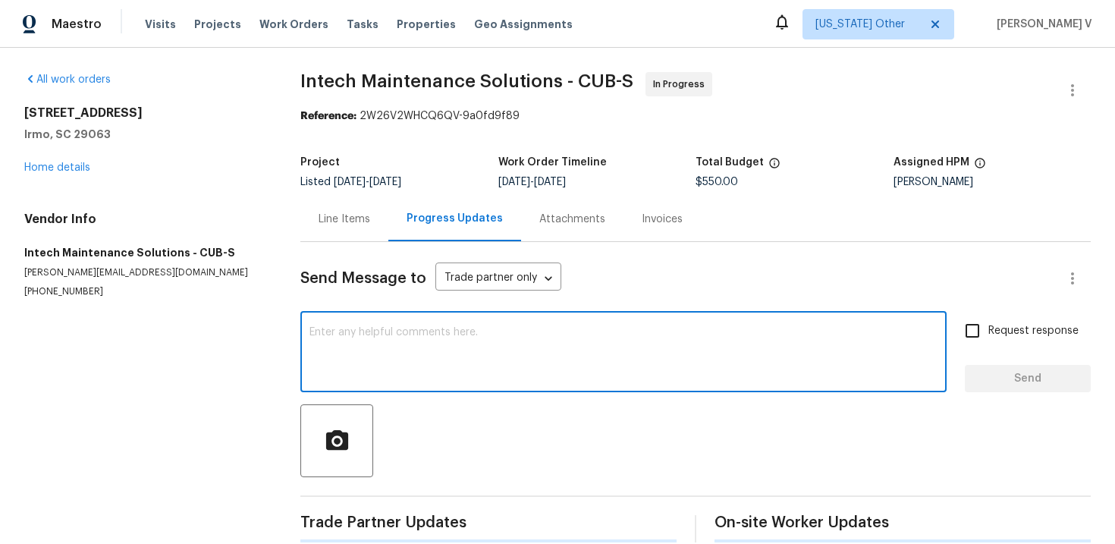
click at [325, 335] on textarea at bounding box center [623, 353] width 628 height 53
paste textarea "😅But the total comes $550.00!. Just wanted to confirm. 1. Master Bedroom overhe…"
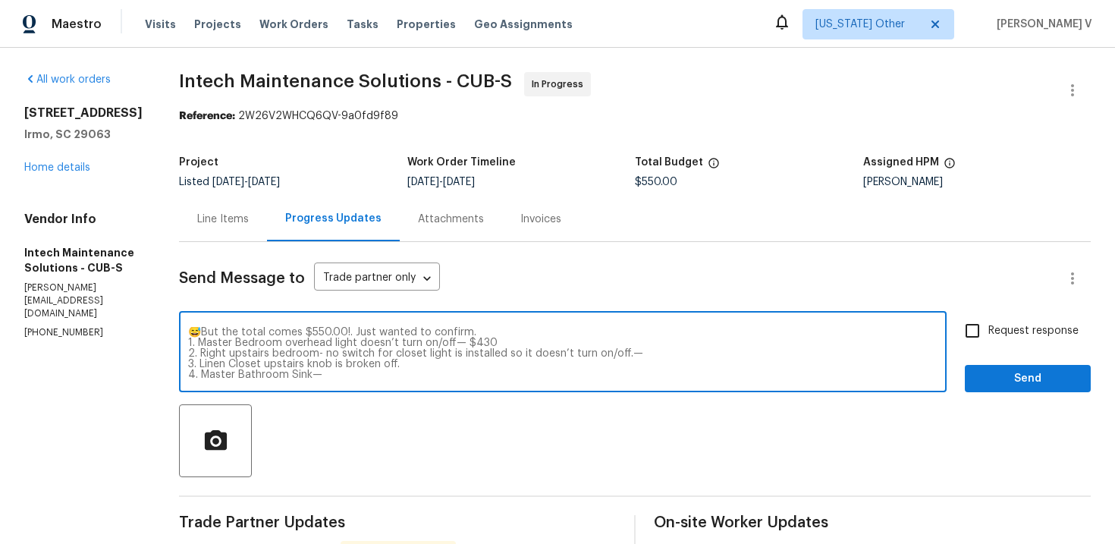
click at [382, 363] on textarea "😅But the total comes $550.00!. Just wanted to confirm. 1. Master Bedroom overhe…" at bounding box center [562, 353] width 749 height 53
click at [311, 378] on textarea "😅But the total comes $550.00!. Just wanted to confirm. 1. Master Bedroom overhe…" at bounding box center [562, 353] width 749 height 53
click at [632, 356] on textarea "😅But the total comes $550.00!. Just wanted to confirm. 1. Master Bedroom overhe…" at bounding box center [562, 353] width 749 height 53
click at [607, 356] on textarea "😅But the total comes $550.00!. Just wanted to confirm. 1. Master Bedroom overhe…" at bounding box center [562, 353] width 749 height 53
click at [580, 380] on div "😅But the total comes $550.00!. Just wanted to confirm. 1. Master Bedroom overhe…" at bounding box center [563, 353] width 768 height 77
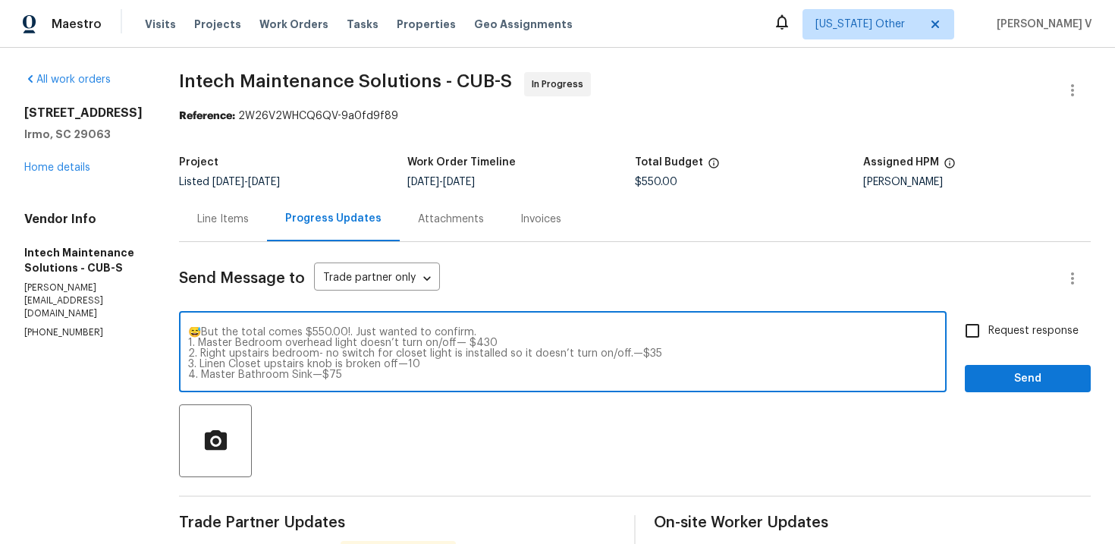
scroll to position [21, 0]
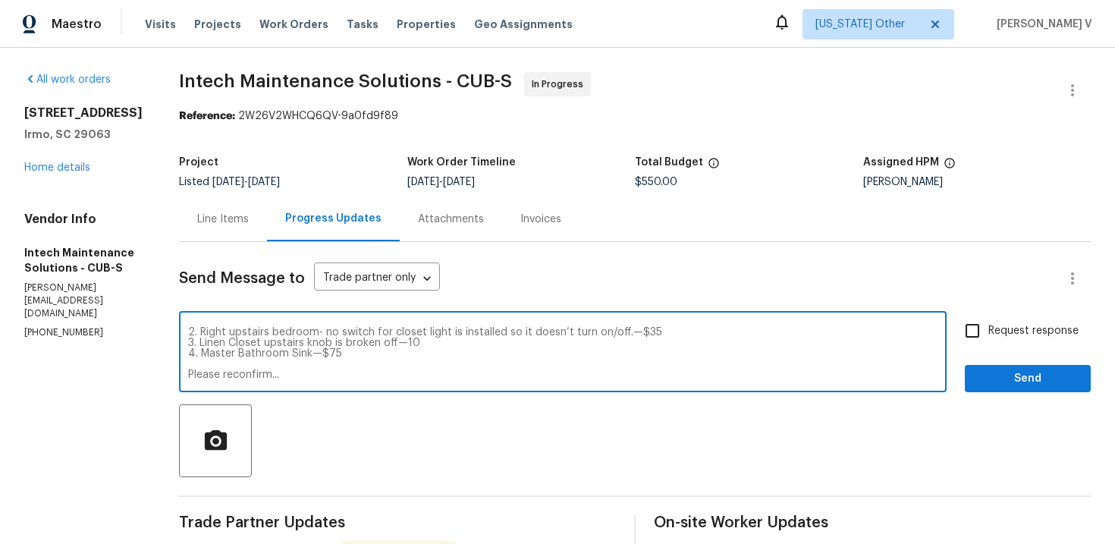
type textarea "😅But the total comes $550.00!. Just wanted to confirm. 1. Master Bedroom overhe…"
click at [960, 344] on input "Request response" at bounding box center [973, 331] width 32 height 32
checkbox input "true"
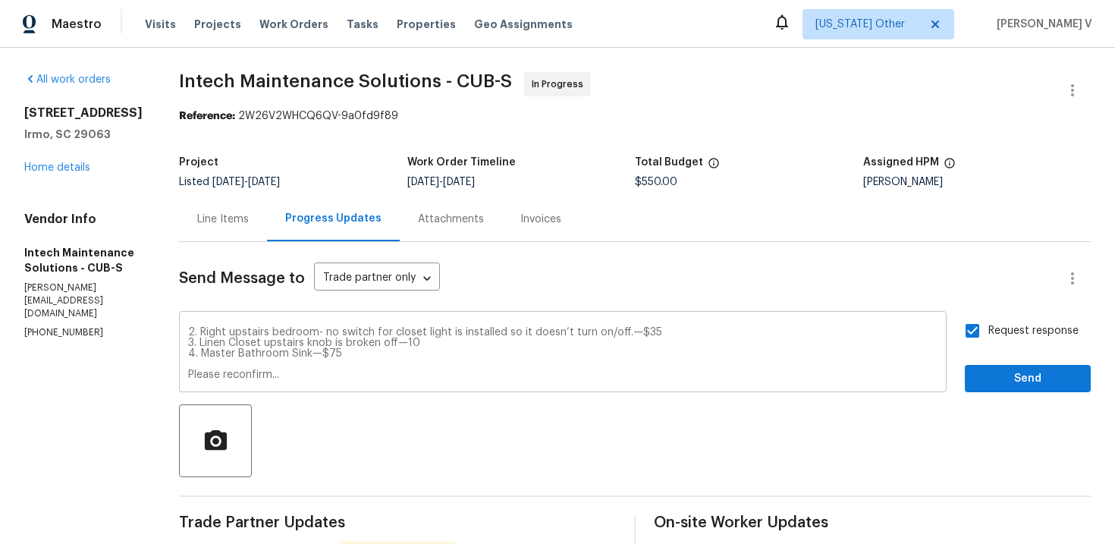
scroll to position [0, 0]
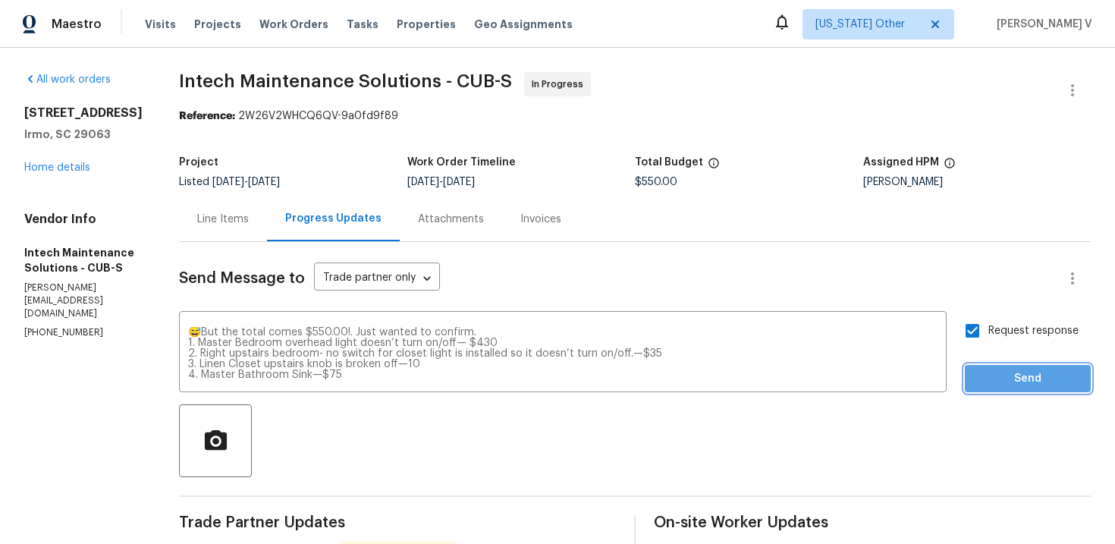
click at [1000, 374] on span "Send" at bounding box center [1028, 378] width 102 height 19
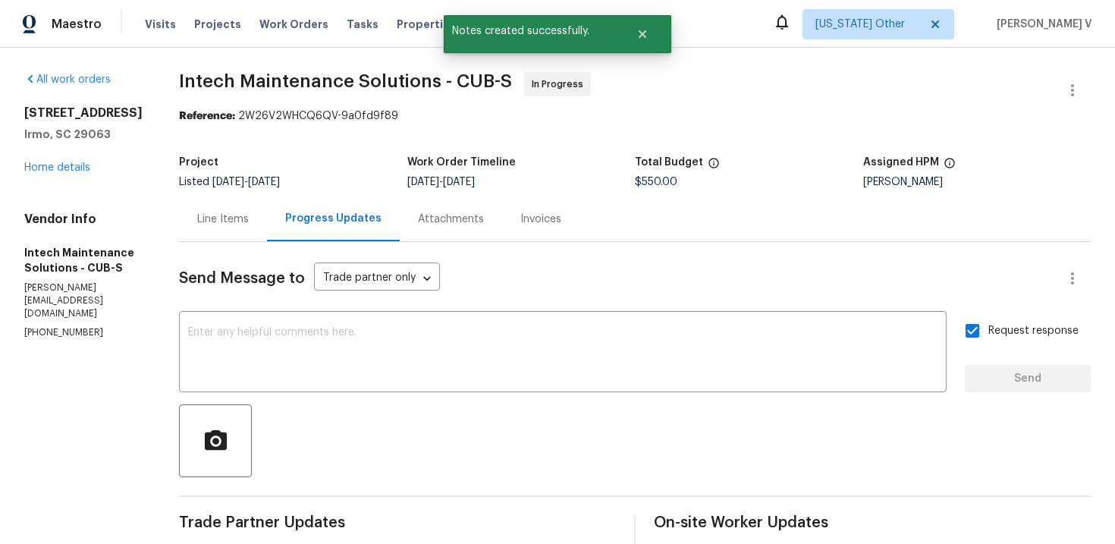
scroll to position [428, 0]
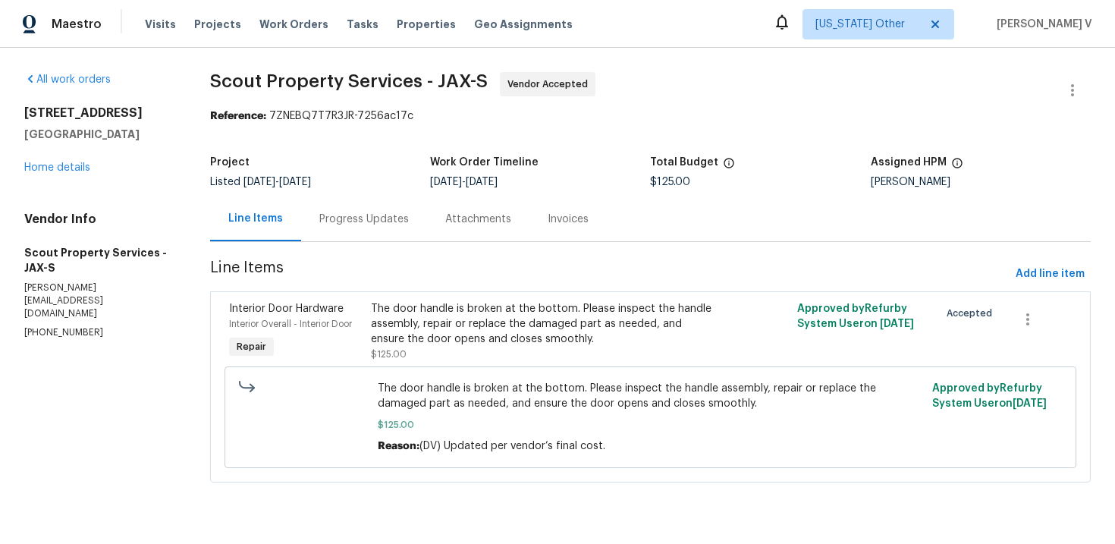
click at [369, 201] on div "Progress Updates" at bounding box center [364, 218] width 126 height 45
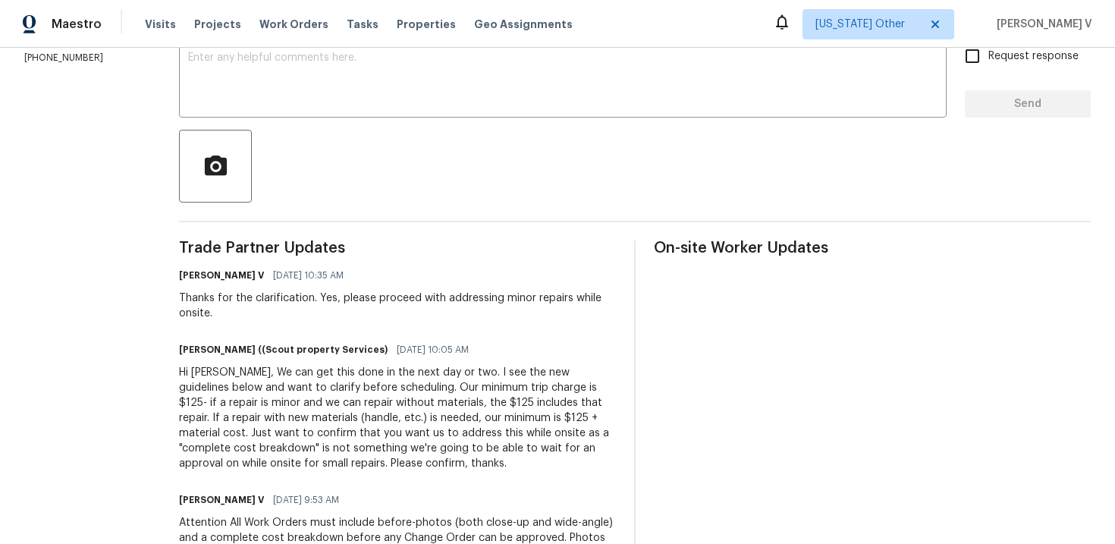
scroll to position [267, 0]
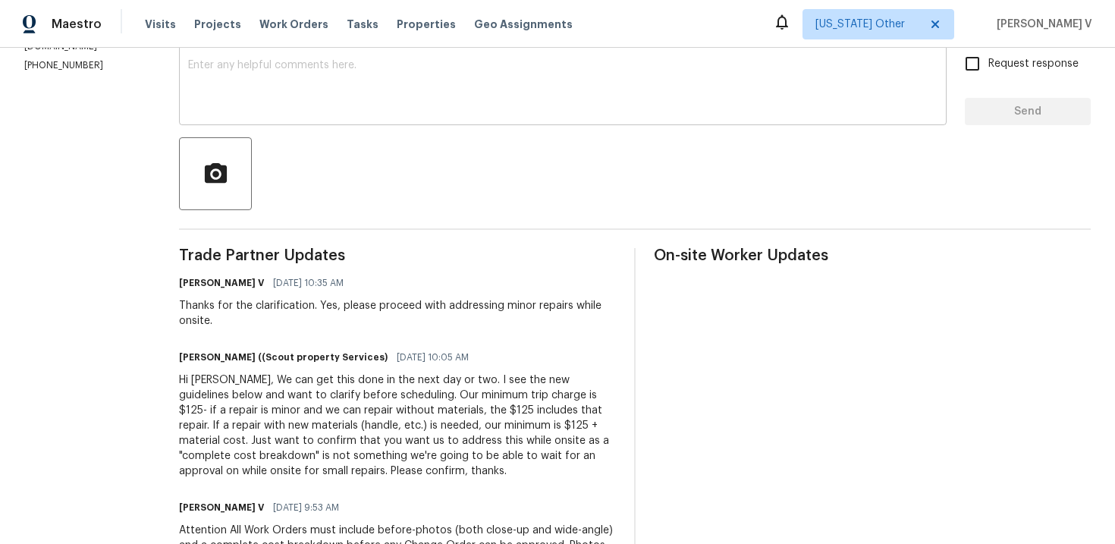
click at [237, 110] on textarea at bounding box center [562, 86] width 749 height 53
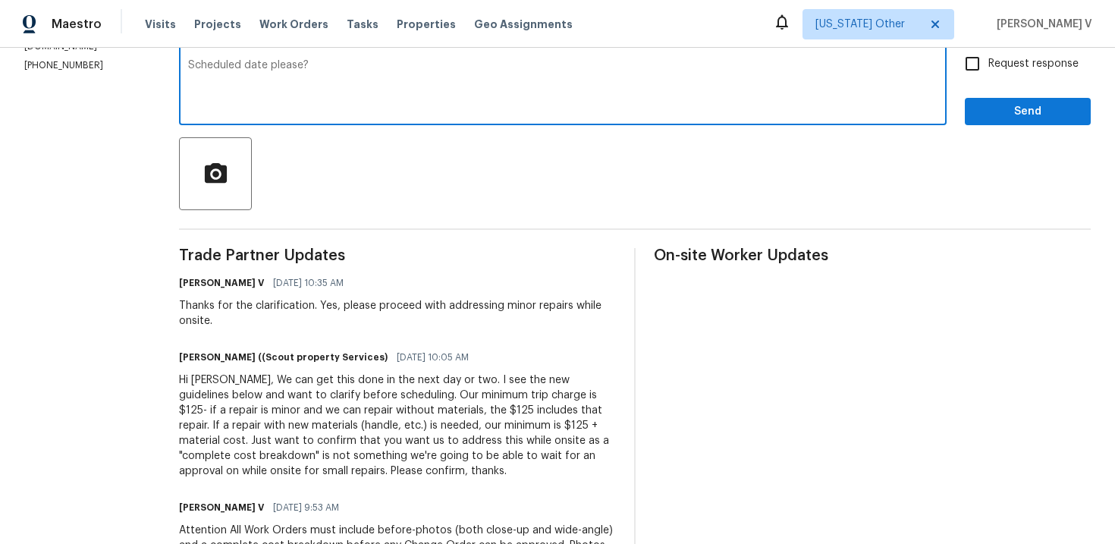
type textarea "Scheduled date please?"
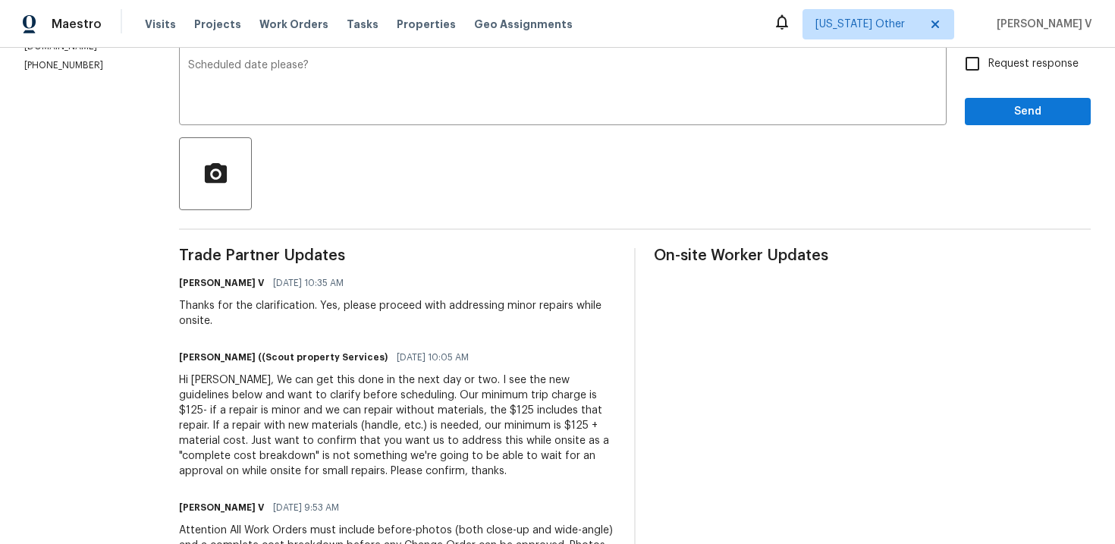
click at [997, 66] on span "Request response" at bounding box center [1033, 64] width 90 height 16
click at [988, 66] on input "Request response" at bounding box center [973, 64] width 32 height 32
checkbox input "true"
click at [997, 109] on span "Send" at bounding box center [1028, 111] width 102 height 19
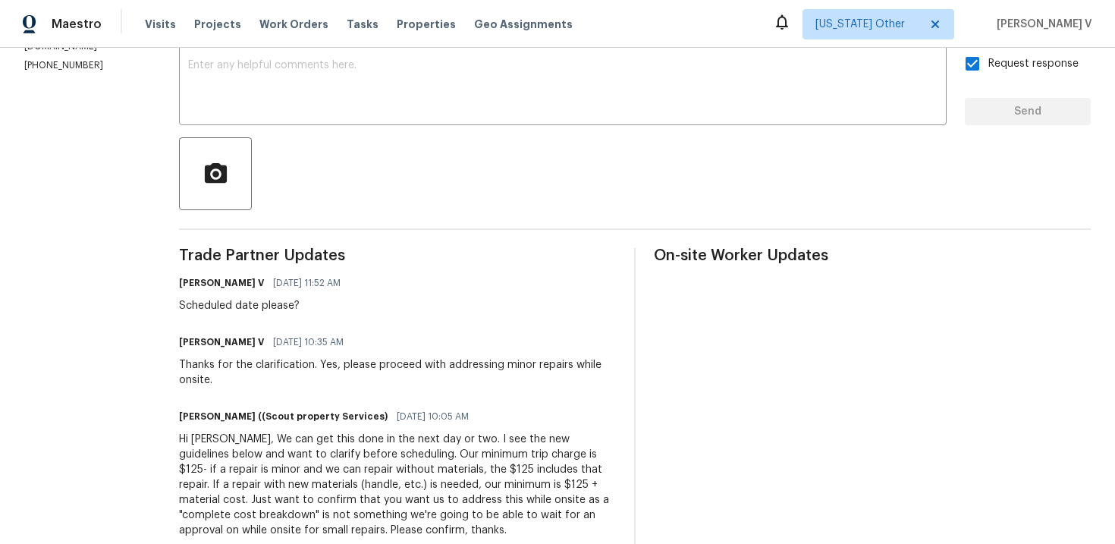
click at [194, 307] on div "Scheduled date please?" at bounding box center [264, 305] width 171 height 15
copy div "Scheduled date please?"
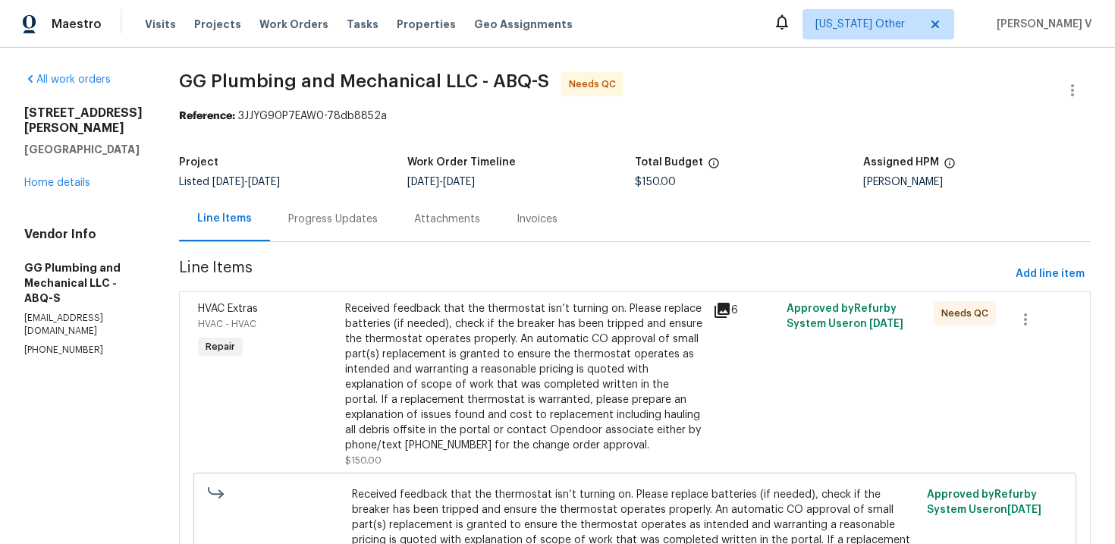
click at [375, 175] on div "Project" at bounding box center [293, 167] width 228 height 20
click at [373, 223] on div "Progress Updates" at bounding box center [333, 219] width 90 height 15
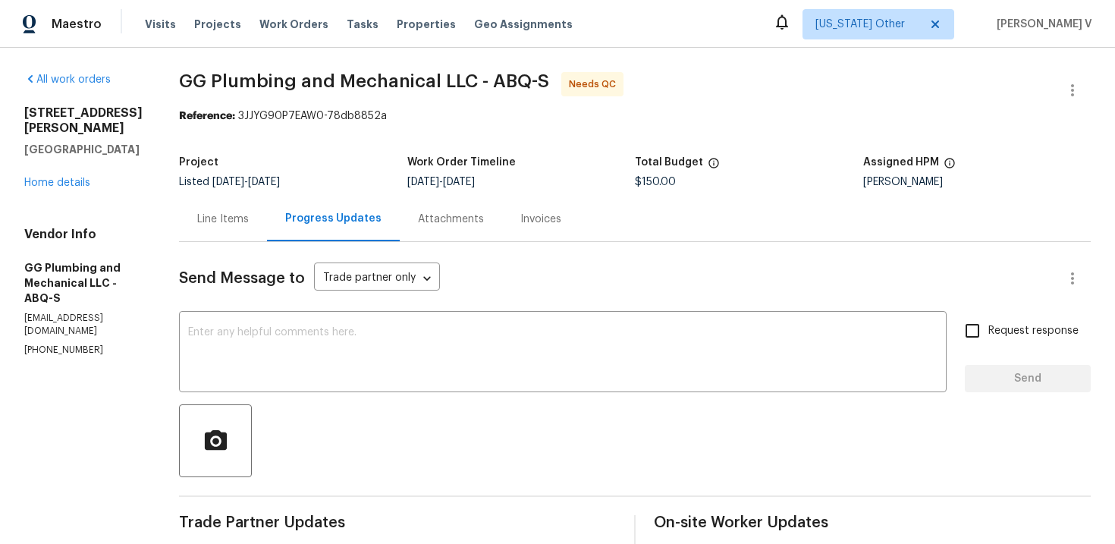
click at [71, 344] on p "[PHONE_NUMBER]" at bounding box center [83, 350] width 118 height 13
click at [71, 344] on p "(505) 459-4192" at bounding box center [83, 350] width 118 height 13
copy p "(505) 459-4192"
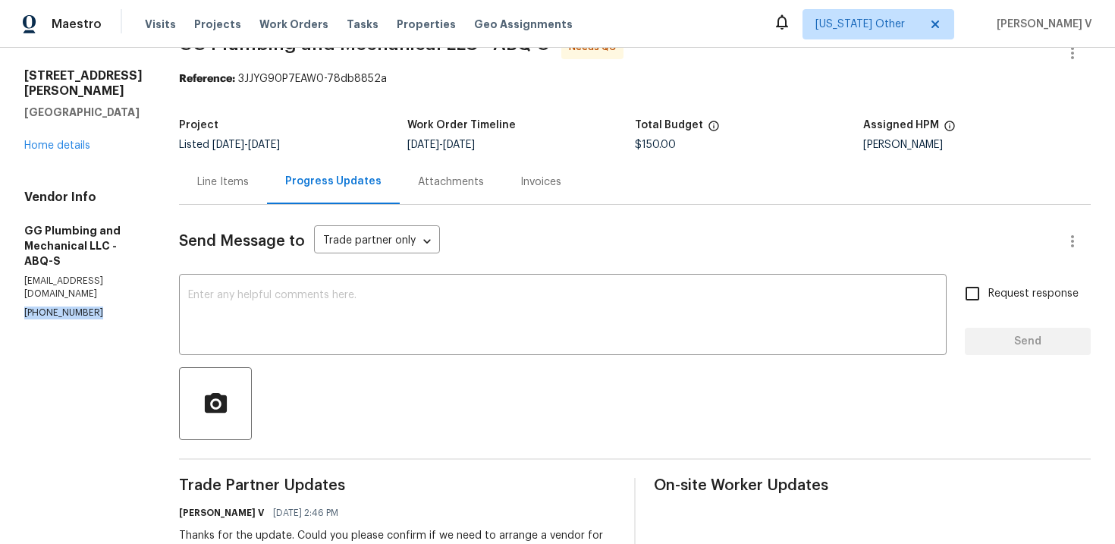
scroll to position [55, 0]
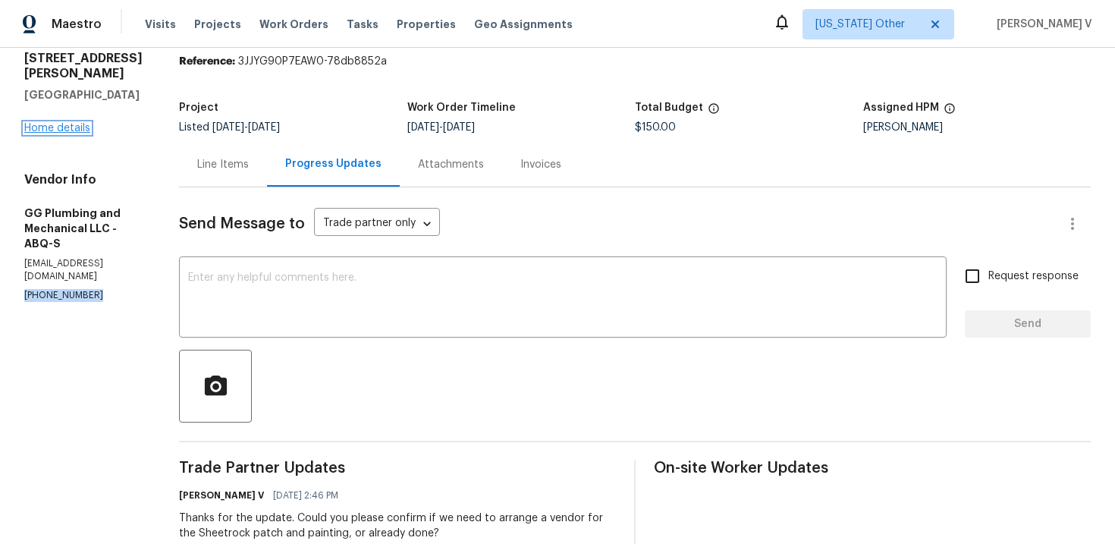
click at [52, 123] on link "Home details" at bounding box center [57, 128] width 66 height 11
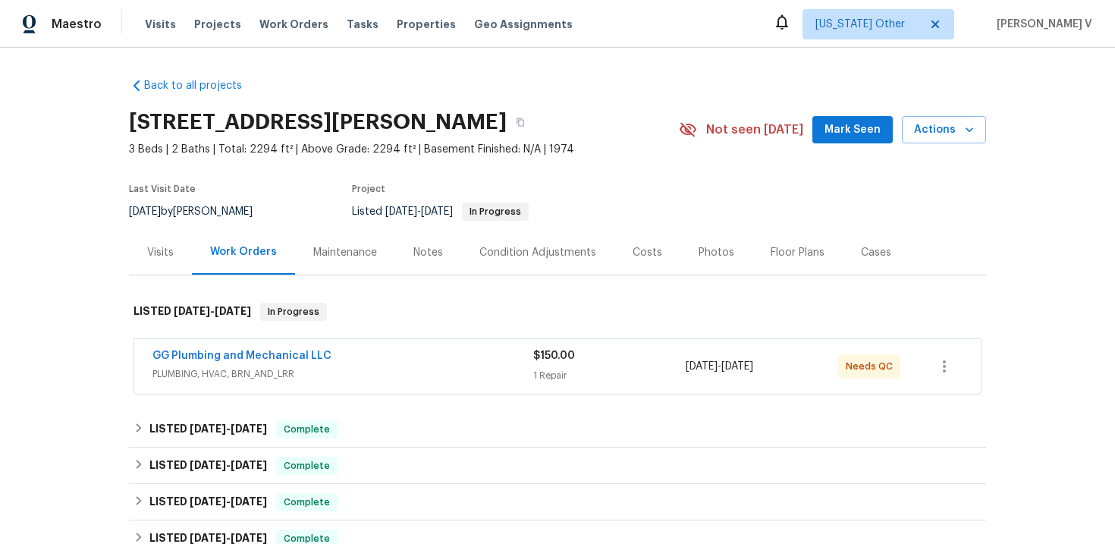
drag, startPoint x: 140, startPoint y: 360, endPoint x: 328, endPoint y: 360, distance: 188.9
drag, startPoint x: 357, startPoint y: 356, endPoint x: 103, endPoint y: 356, distance: 254.1
click at [103, 356] on div "Back to all projects 3912 Wellesley Dr NE, Albuquerque, NM 87107 3 Beds | 2 Bat…" at bounding box center [557, 296] width 1115 height 496
copy link "GG Plumbing and Mechanical LLC"
click at [298, 360] on link "GG Plumbing and Mechanical LLC" at bounding box center [241, 355] width 179 height 11
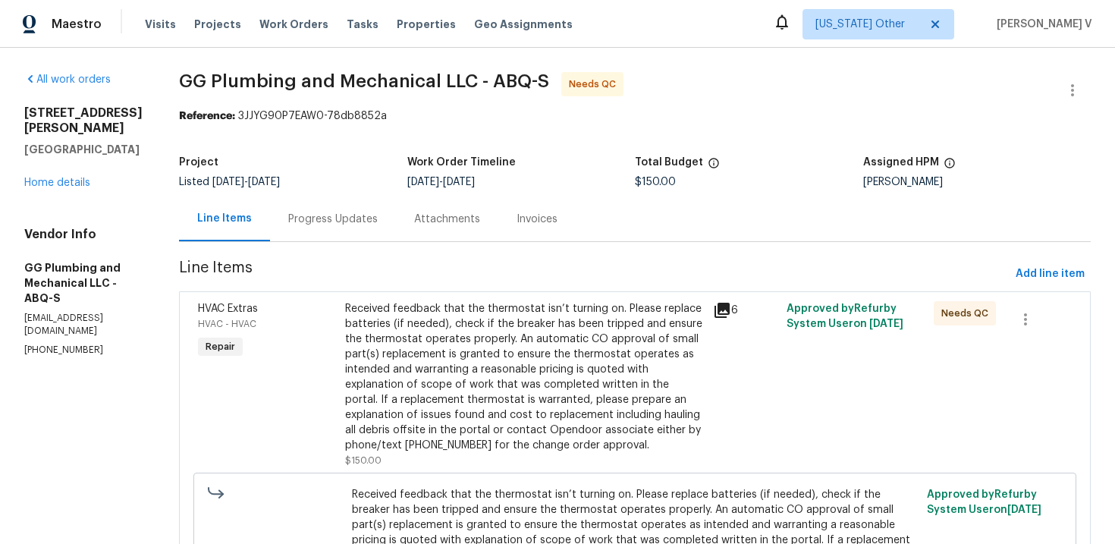
click at [389, 240] on div "Progress Updates" at bounding box center [333, 218] width 126 height 45
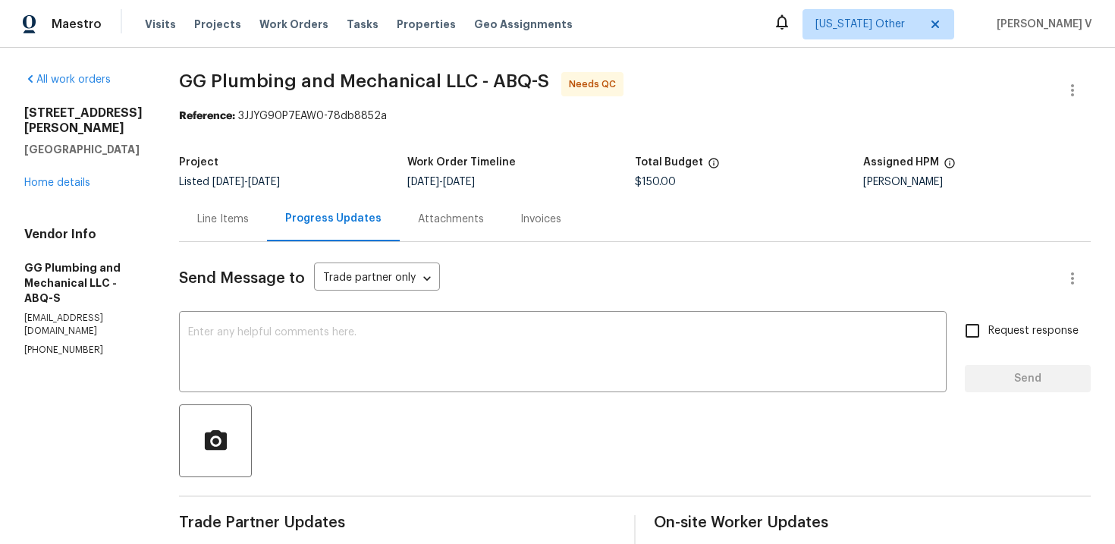
click at [267, 227] on div "Line Items" at bounding box center [223, 218] width 88 height 45
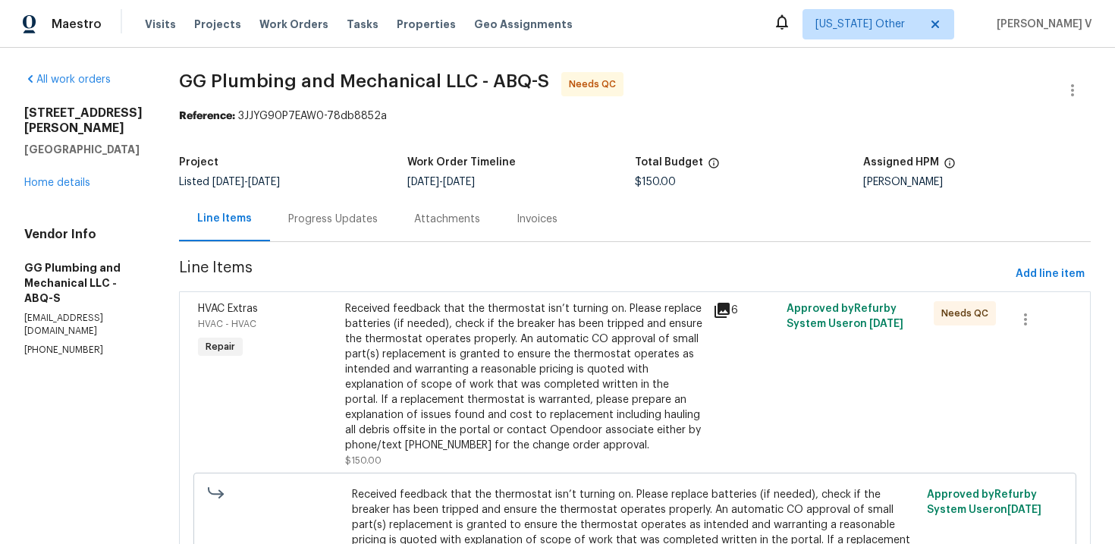
click at [520, 373] on div "Received feedback that the thermostat isn’t turning on. Please replace batterie…" at bounding box center [524, 377] width 359 height 152
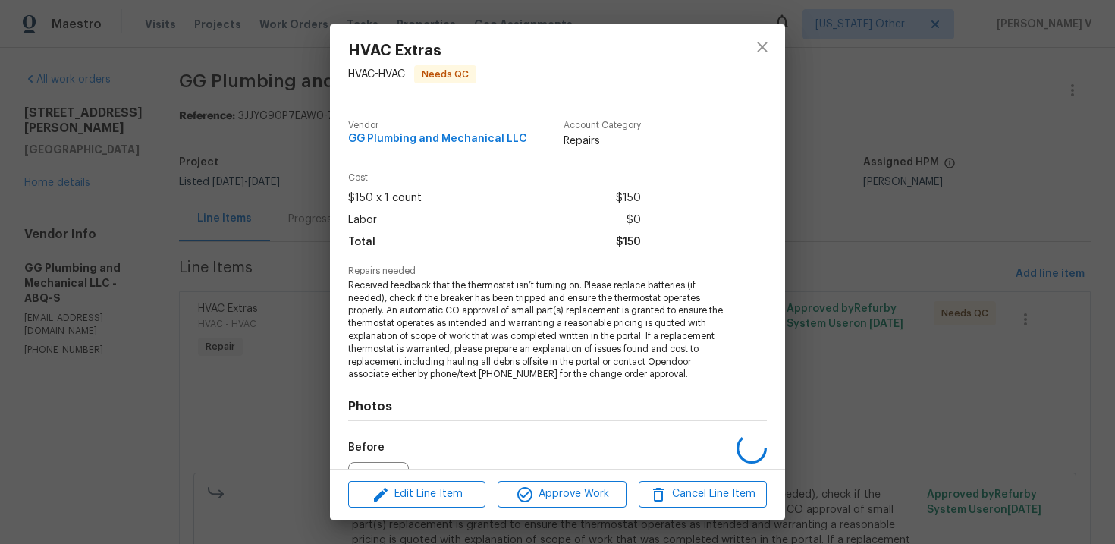
scroll to position [168, 0]
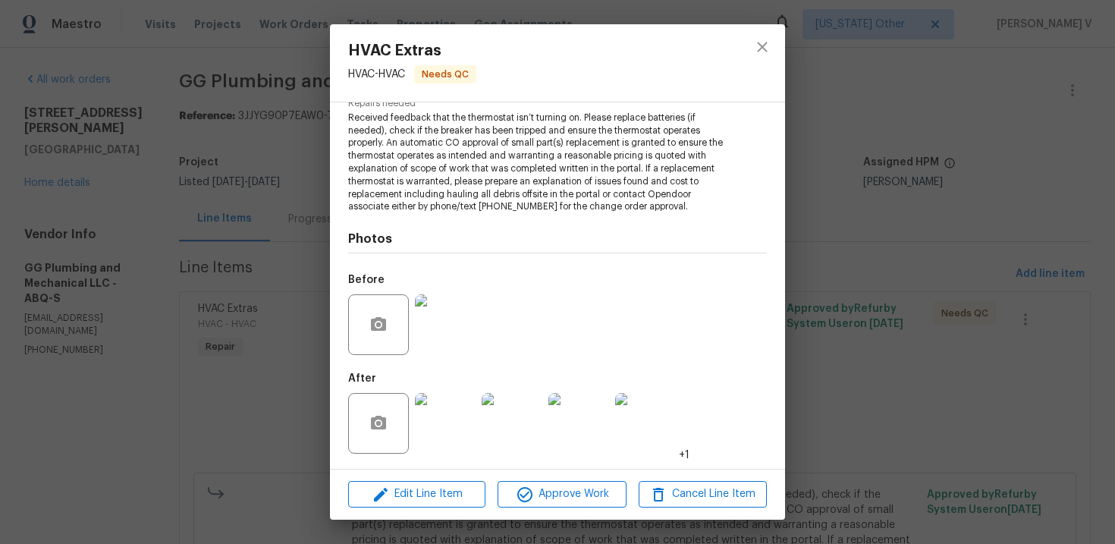
click at [466, 338] on img at bounding box center [445, 324] width 61 height 61
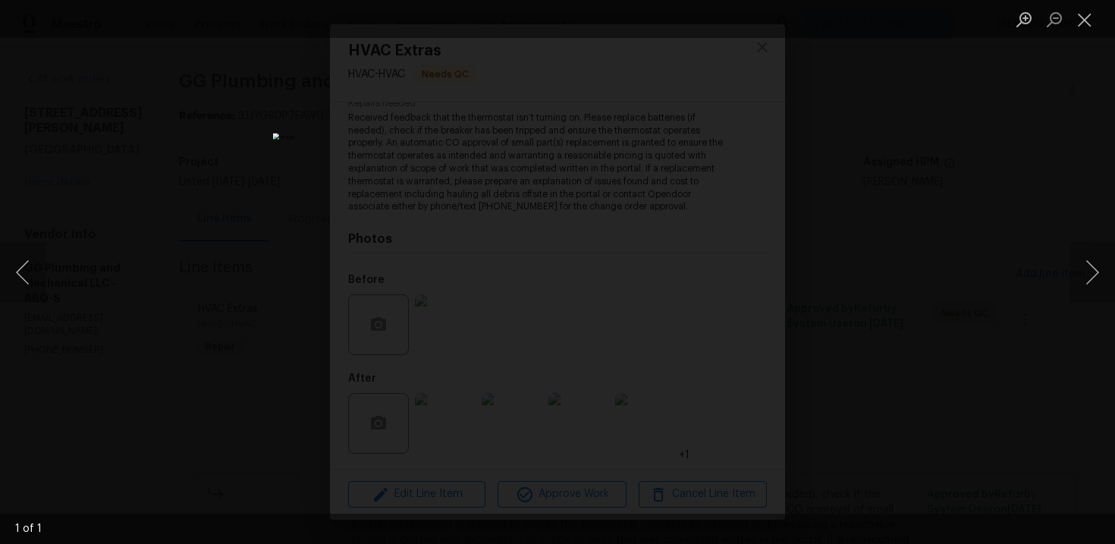
click at [948, 149] on div "Lightbox" at bounding box center [557, 272] width 1115 height 544
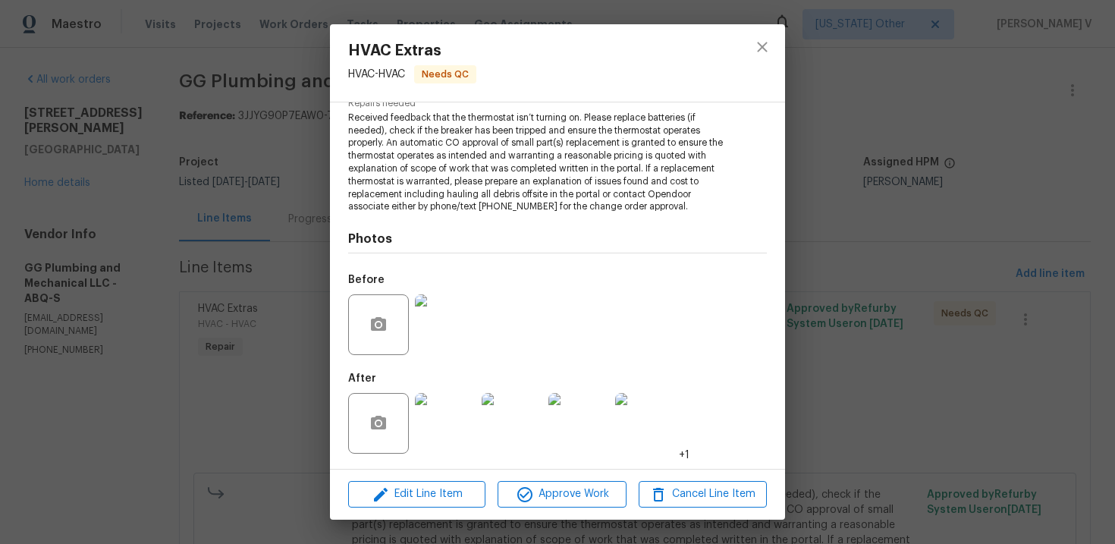
click at [565, 420] on img at bounding box center [578, 423] width 61 height 61
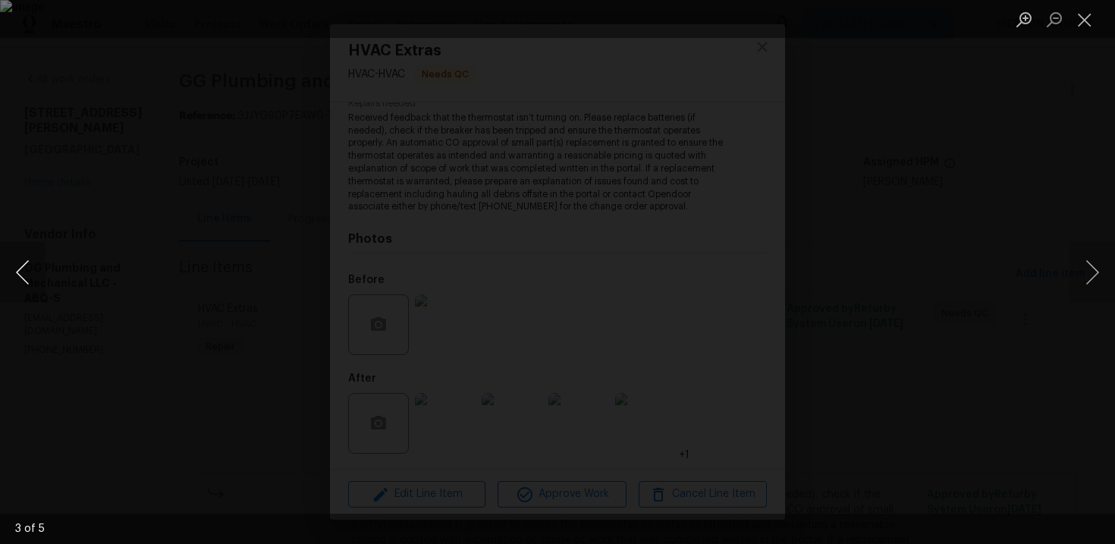
click at [29, 283] on button "Previous image" at bounding box center [23, 272] width 46 height 61
click at [302, 233] on div "Lightbox" at bounding box center [557, 272] width 1115 height 544
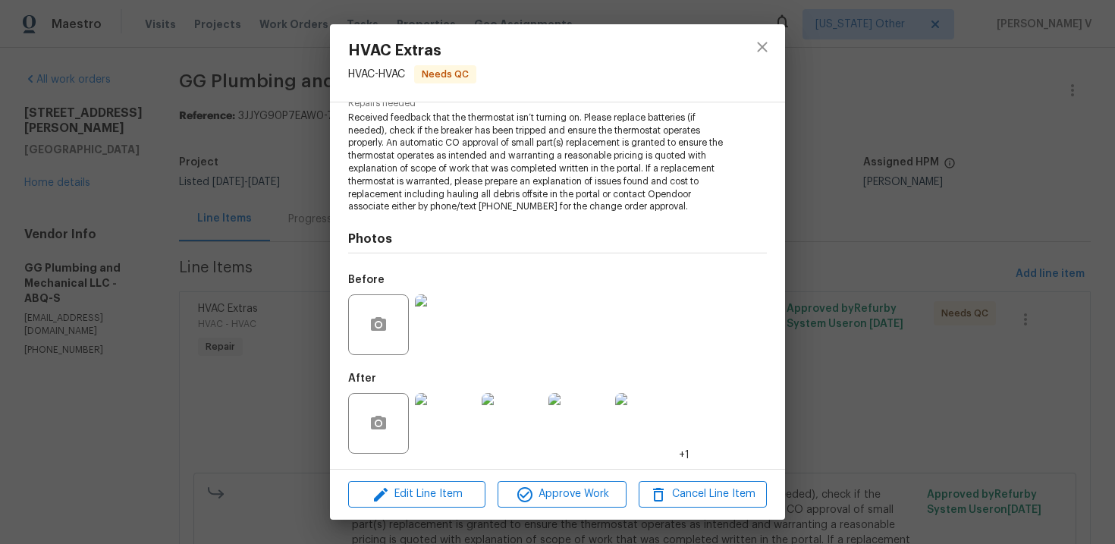
click at [302, 233] on div "HVAC Extras HVAC - HVAC Needs QC Vendor GG Plumbing and Mechanical LLC Account …" at bounding box center [557, 272] width 1115 height 544
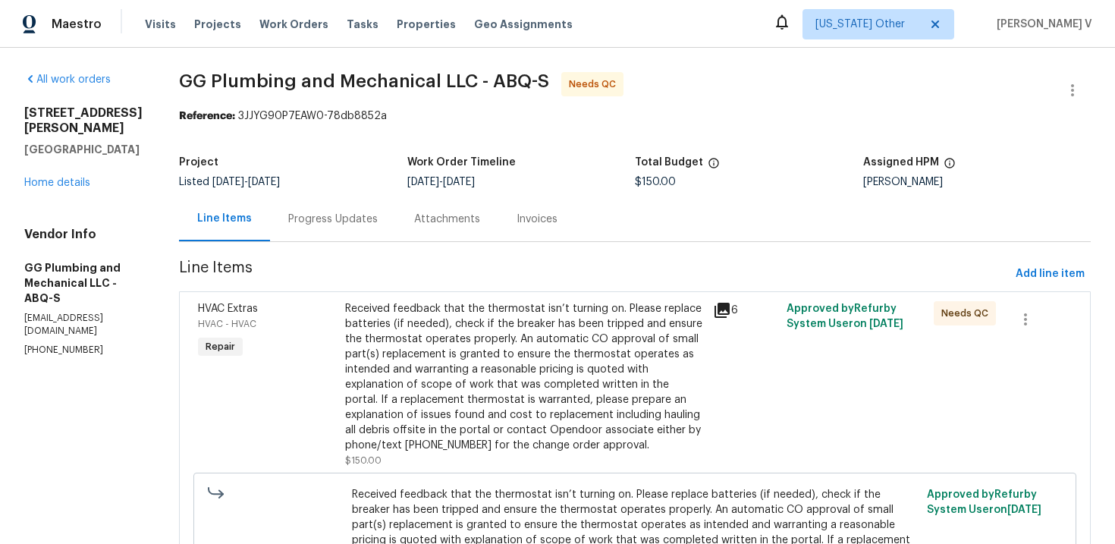
click at [343, 225] on div "Progress Updates" at bounding box center [333, 219] width 90 height 15
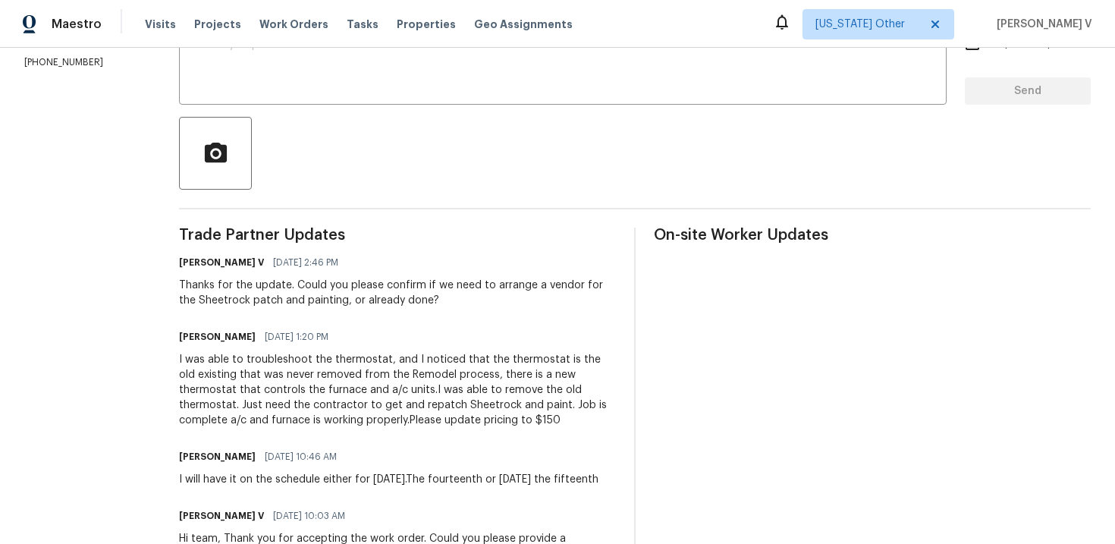
scroll to position [299, 0]
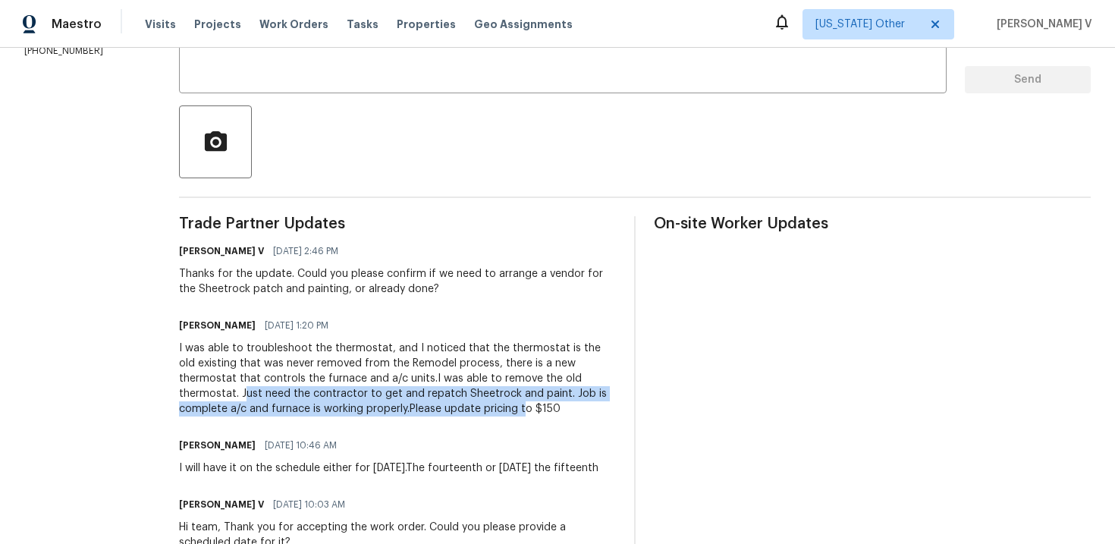
drag, startPoint x: 296, startPoint y: 397, endPoint x: 586, endPoint y: 404, distance: 290.6
click at [586, 404] on div "I was able to troubleshoot the thermostat, and I noticed that the thermostat is…" at bounding box center [397, 379] width 437 height 76
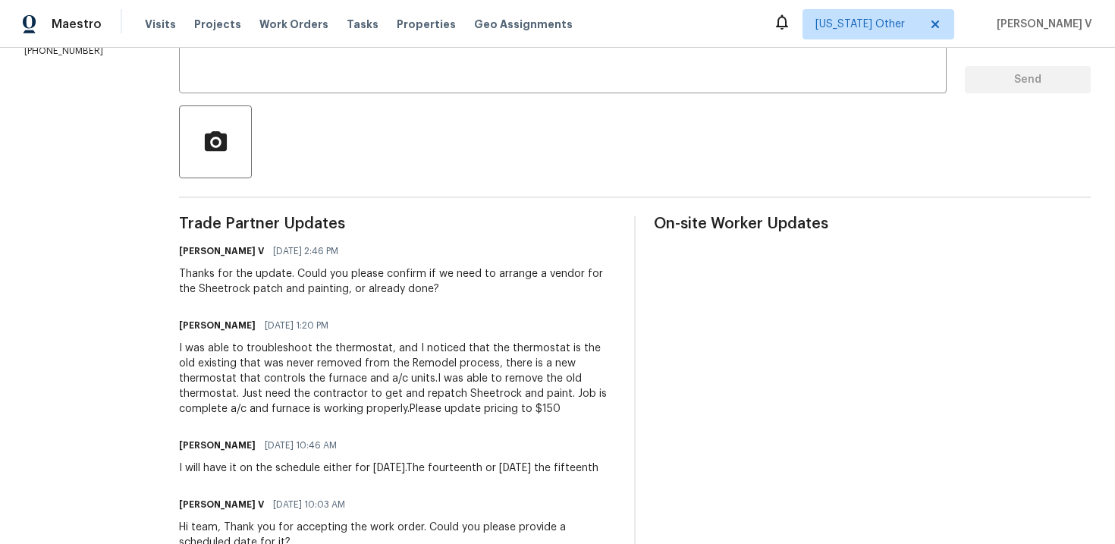
click at [529, 391] on div "I was able to troubleshoot the thermostat, and I noticed that the thermostat is…" at bounding box center [397, 379] width 437 height 76
drag, startPoint x: 291, startPoint y: 391, endPoint x: 620, endPoint y: 397, distance: 329.2
click at [616, 397] on div "I was able to troubleshoot the thermostat, and I noticed that the thermostat is…" at bounding box center [397, 379] width 437 height 76
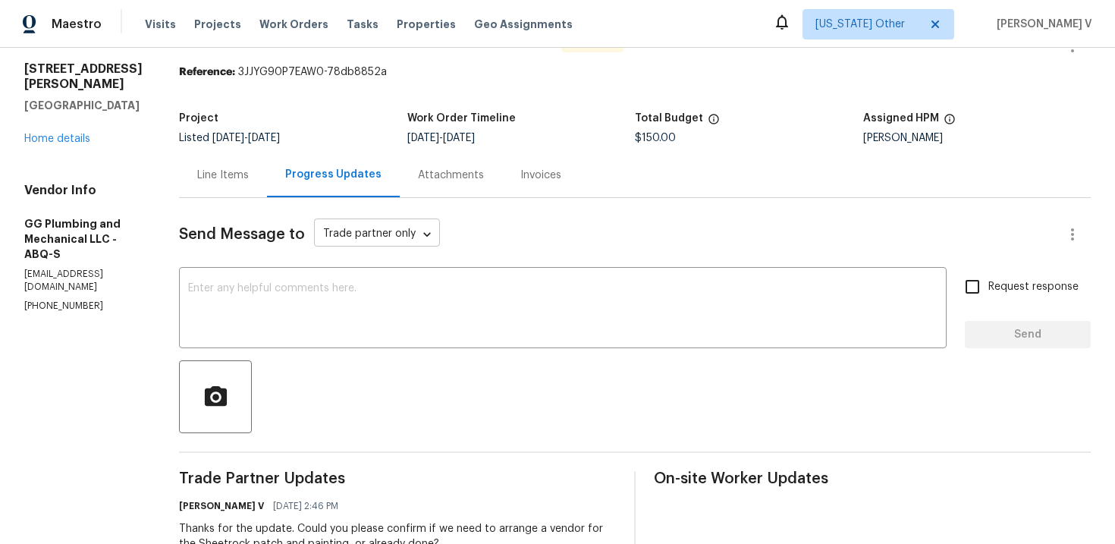
scroll to position [27, 0]
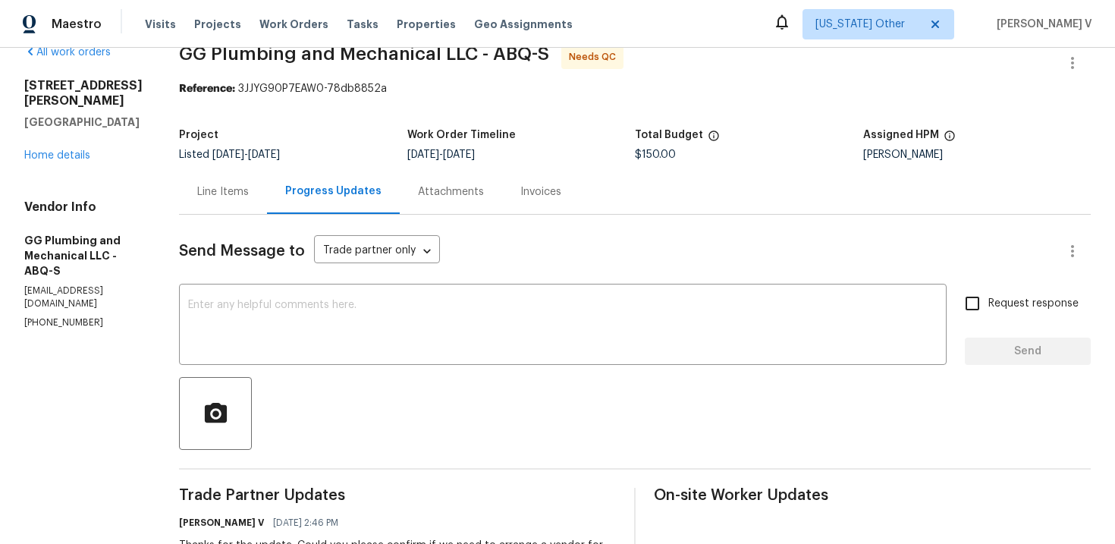
click at [249, 196] on div "Line Items" at bounding box center [223, 191] width 52 height 15
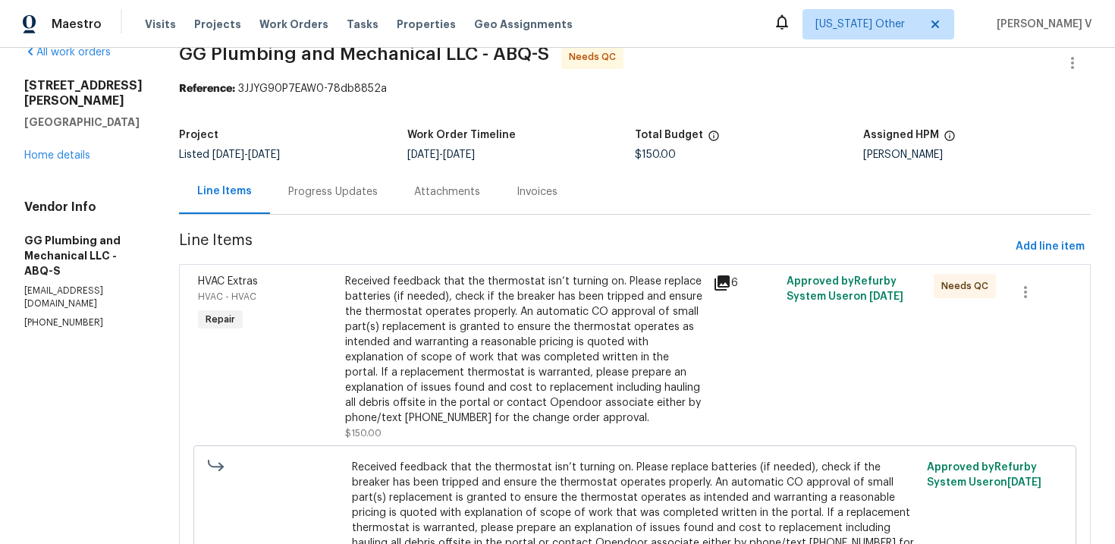
click at [527, 350] on div "Received feedback that the thermostat isn’t turning on. Please replace batterie…" at bounding box center [524, 350] width 359 height 152
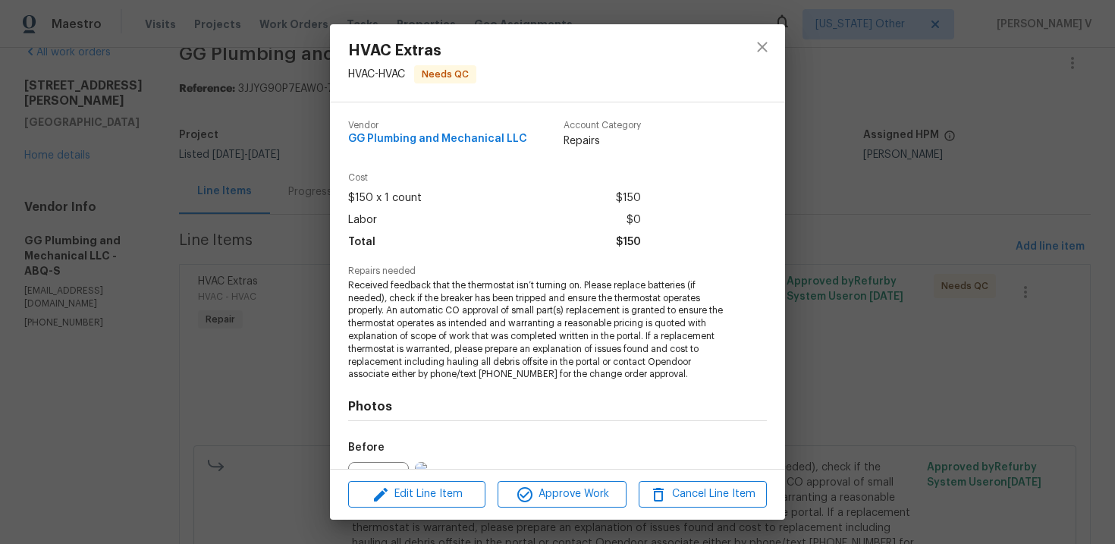
scroll to position [168, 0]
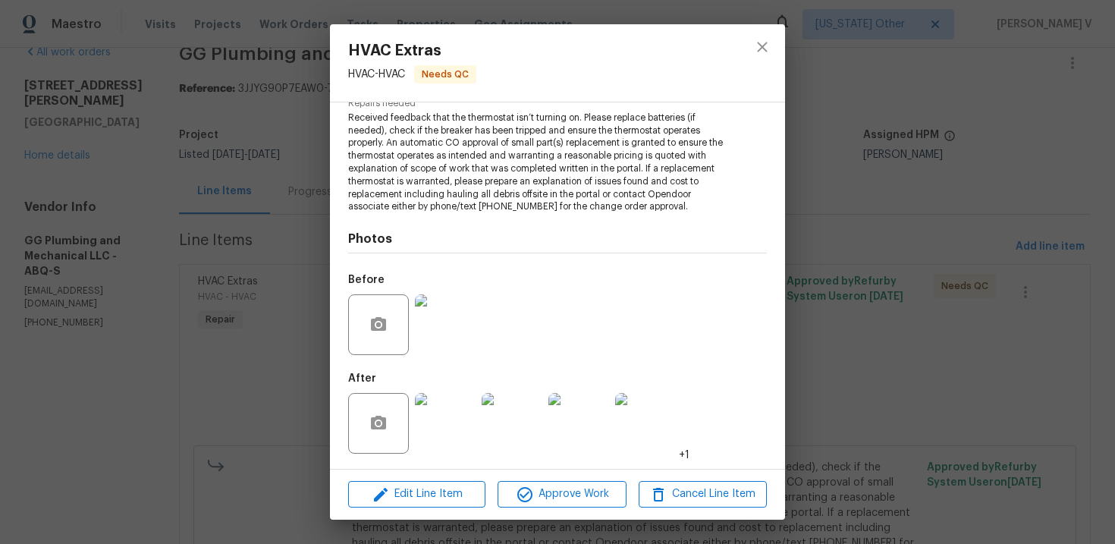
click at [451, 425] on img at bounding box center [445, 423] width 61 height 61
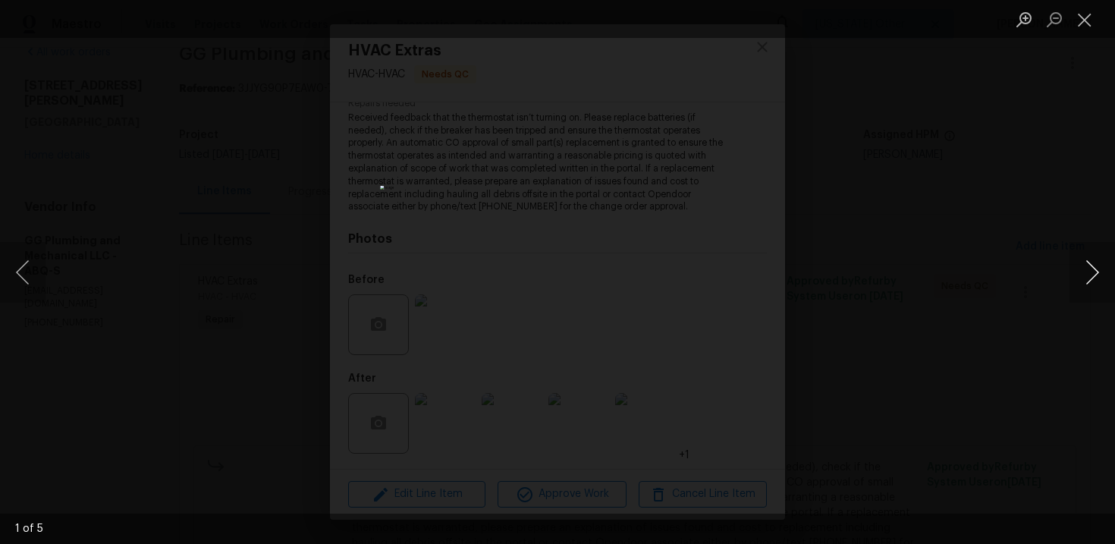
click at [1076, 271] on button "Next image" at bounding box center [1093, 272] width 46 height 61
click at [33, 256] on button "Previous image" at bounding box center [23, 272] width 46 height 61
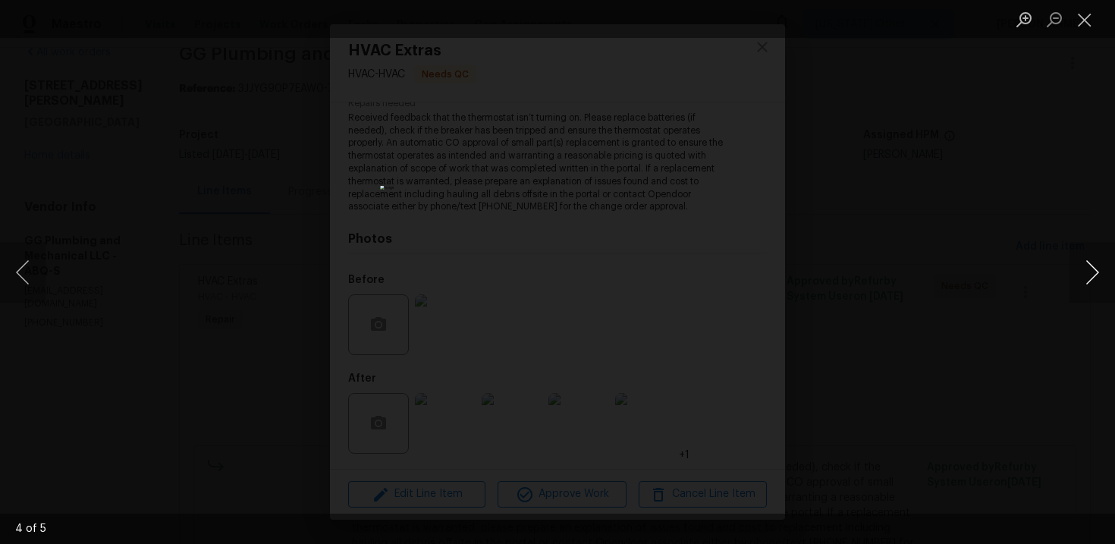
click at [1085, 286] on button "Next image" at bounding box center [1093, 272] width 46 height 61
click at [19, 268] on button "Previous image" at bounding box center [23, 272] width 46 height 61
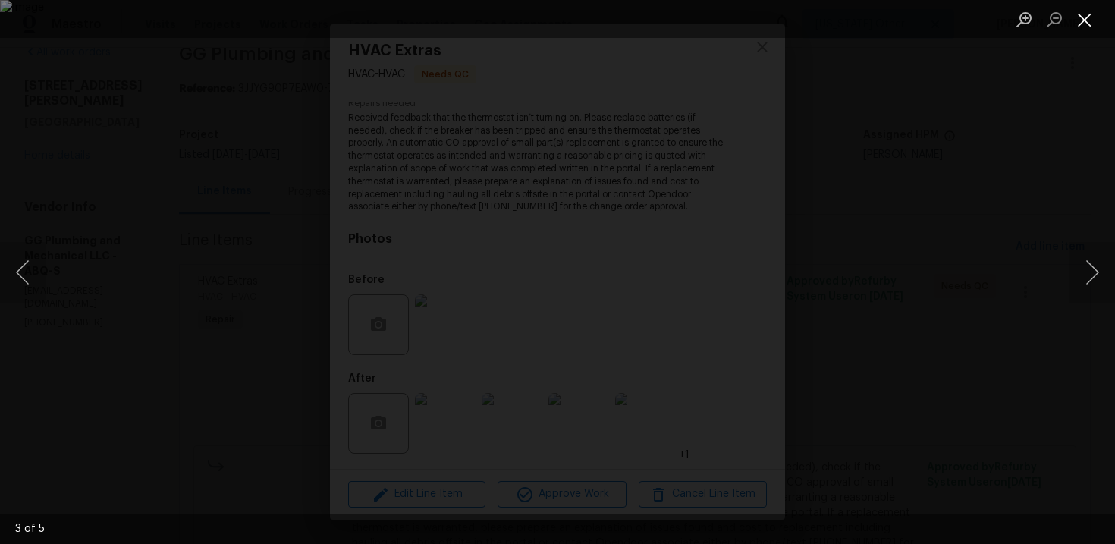
click at [1085, 19] on button "Close lightbox" at bounding box center [1085, 19] width 30 height 27
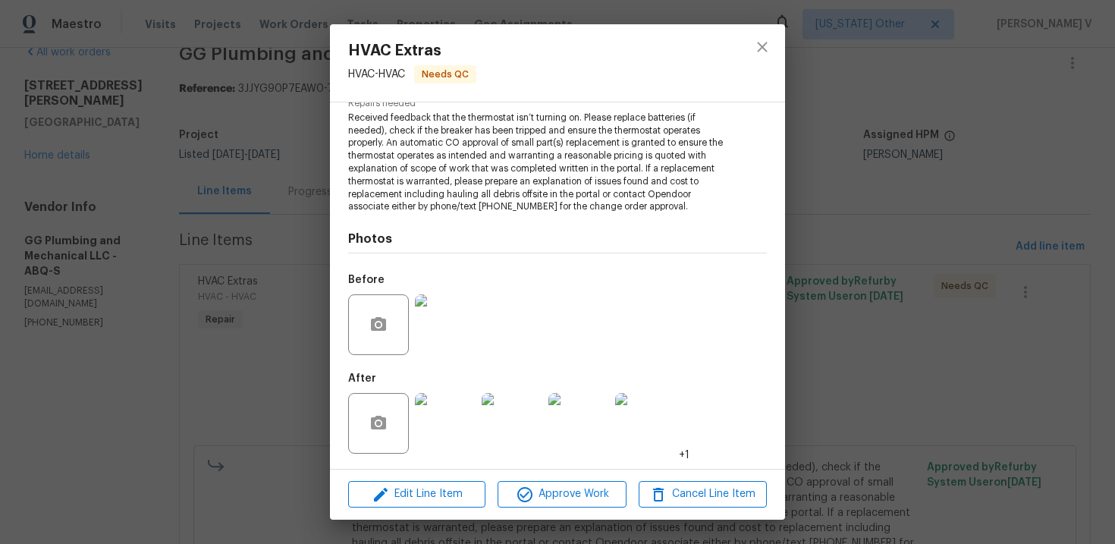
click at [569, 427] on img at bounding box center [578, 423] width 61 height 61
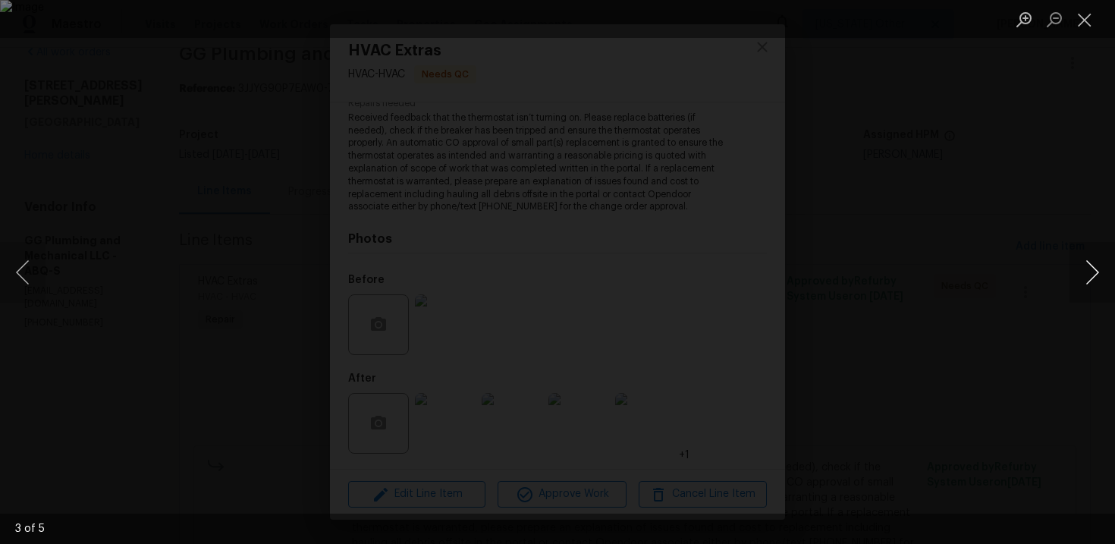
click at [1083, 259] on button "Next image" at bounding box center [1093, 272] width 46 height 61
click at [1080, 28] on button "Close lightbox" at bounding box center [1085, 19] width 30 height 27
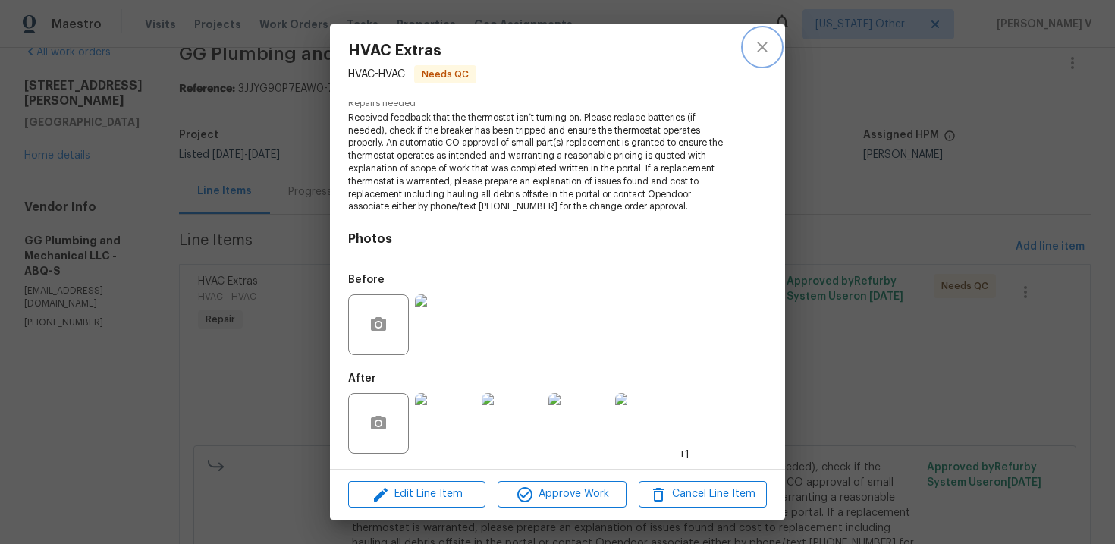
click at [765, 55] on icon "close" at bounding box center [762, 47] width 18 height 18
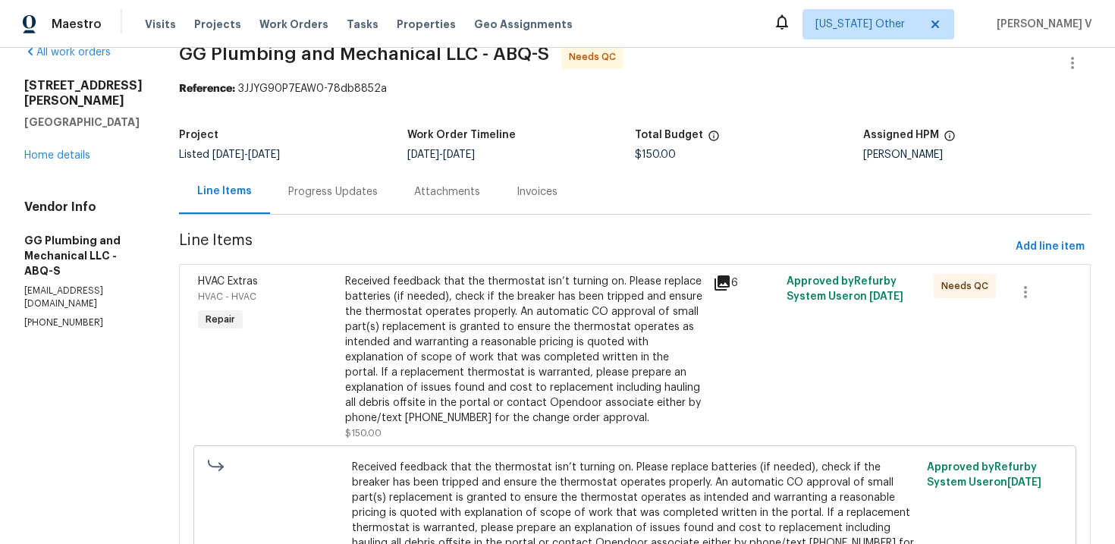
click at [378, 192] on div "Progress Updates" at bounding box center [333, 191] width 90 height 15
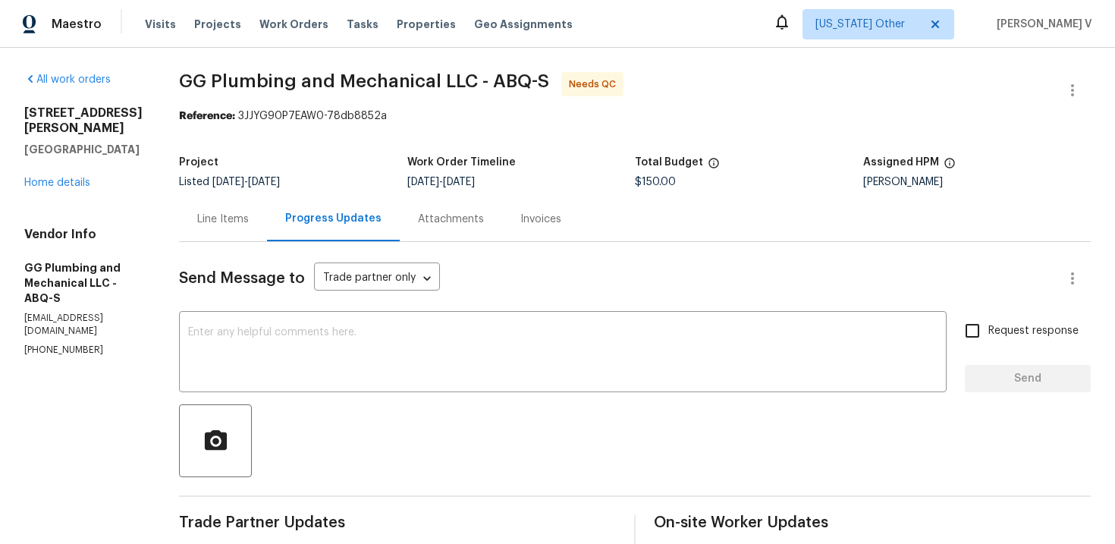
click at [249, 226] on div "Line Items" at bounding box center [223, 219] width 52 height 15
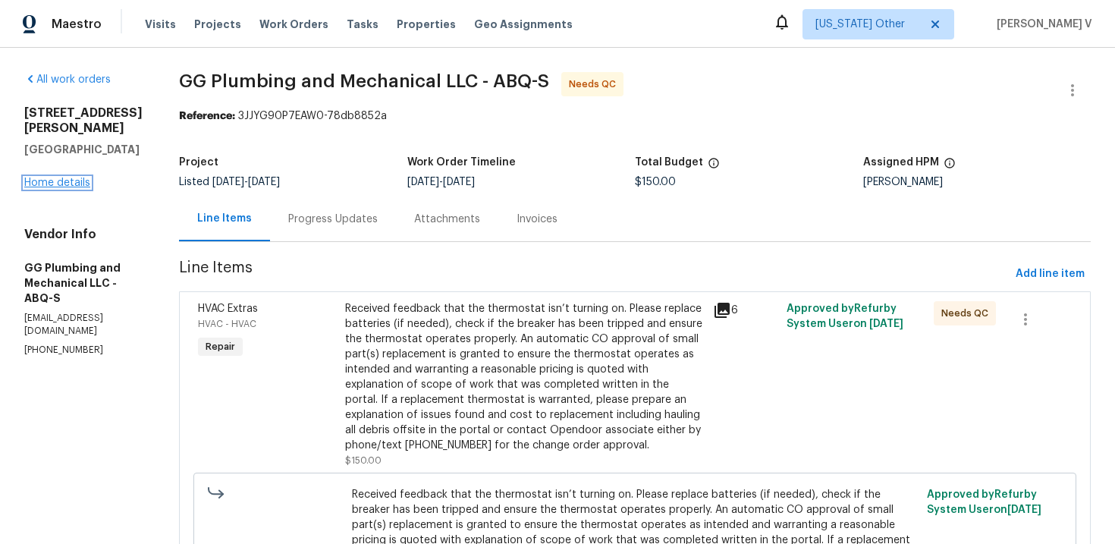
click at [69, 177] on link "Home details" at bounding box center [57, 182] width 66 height 11
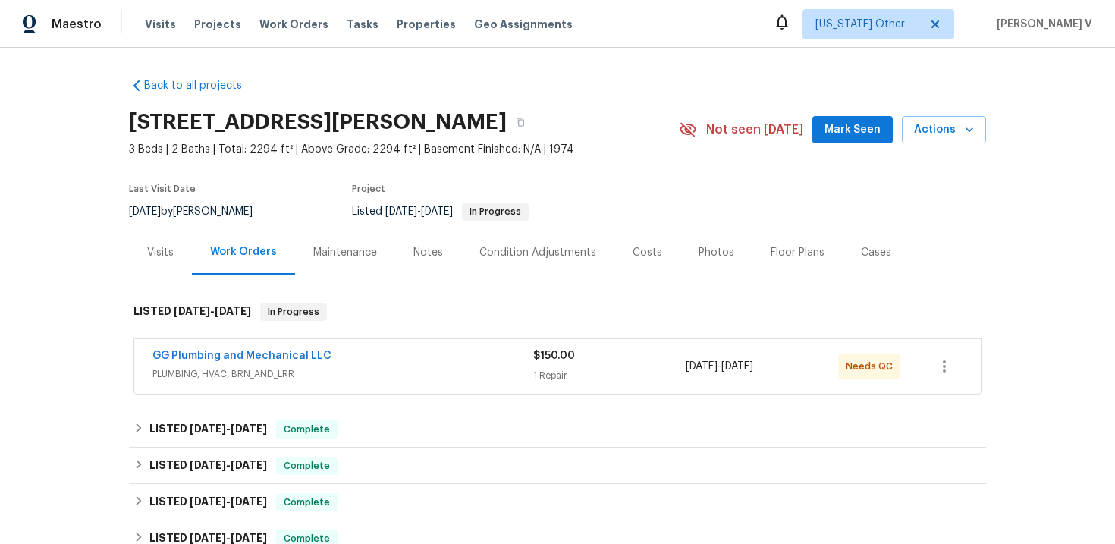
click at [385, 359] on div "GG Plumbing and Mechanical LLC" at bounding box center [342, 357] width 381 height 18
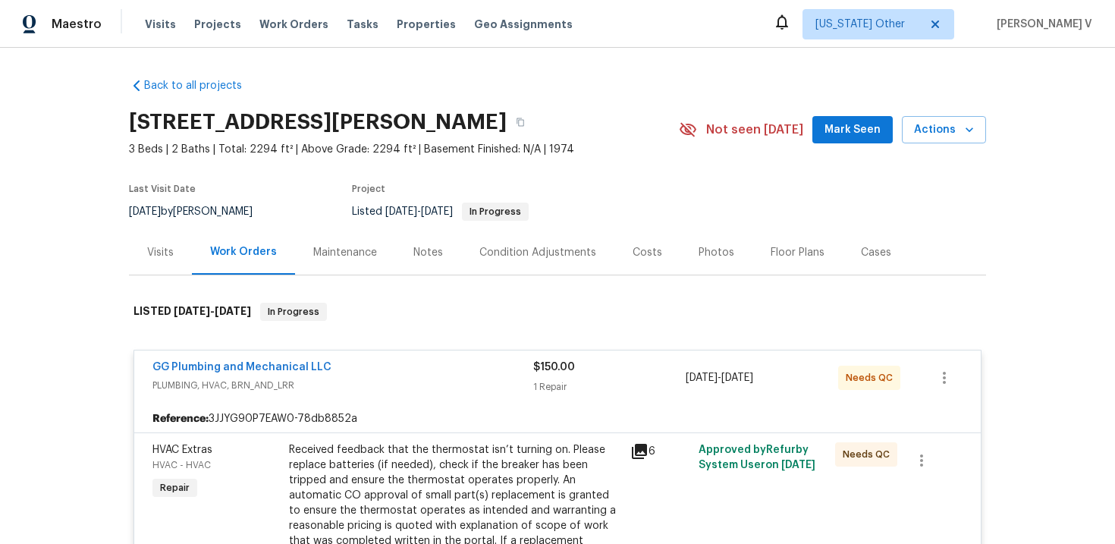
click at [454, 500] on div "Received feedback that the thermostat isn’t turning on. Please replace batterie…" at bounding box center [455, 525] width 332 height 167
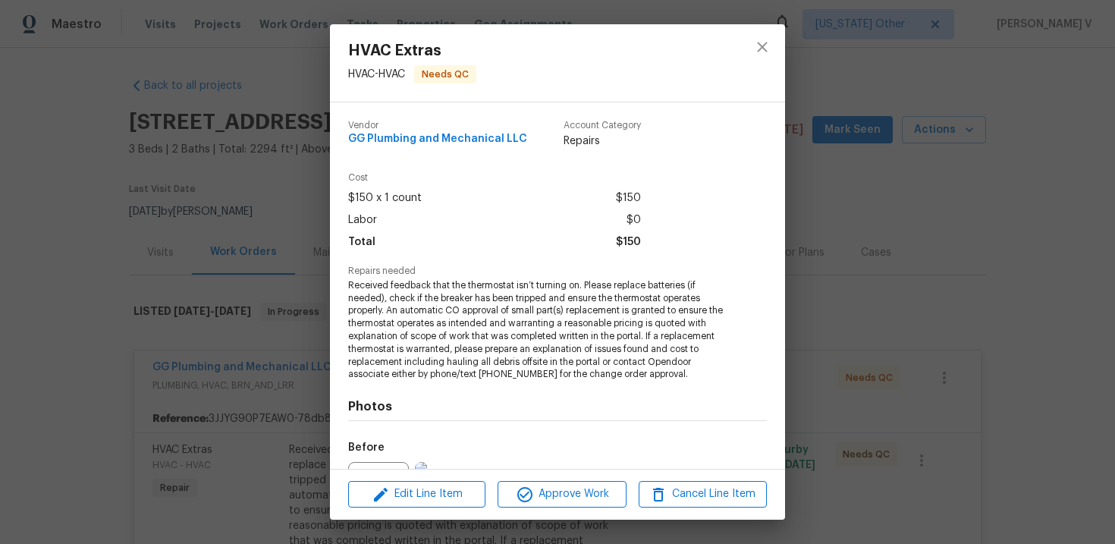
scroll to position [168, 0]
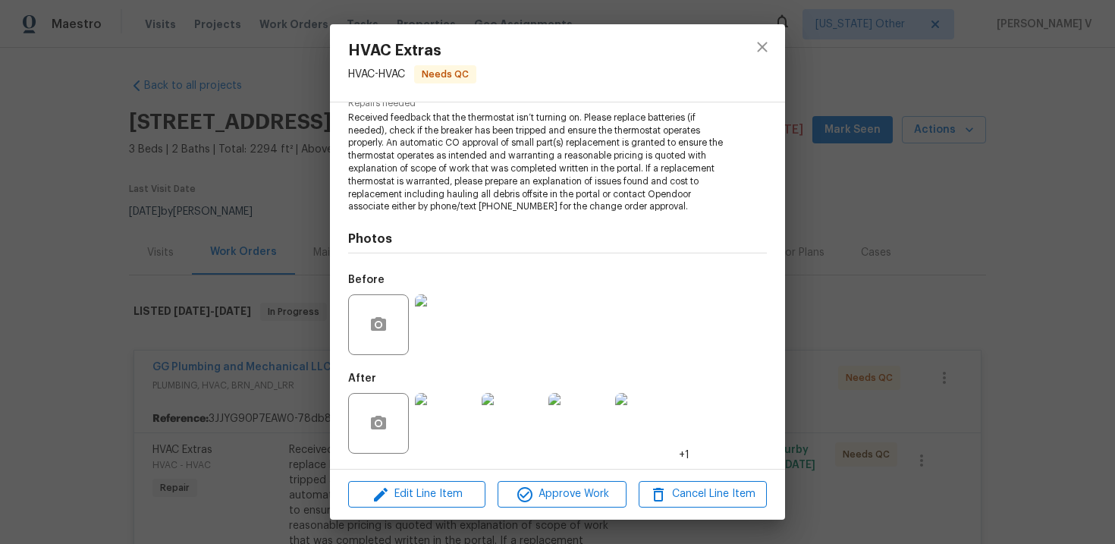
click at [465, 326] on img at bounding box center [445, 324] width 61 height 61
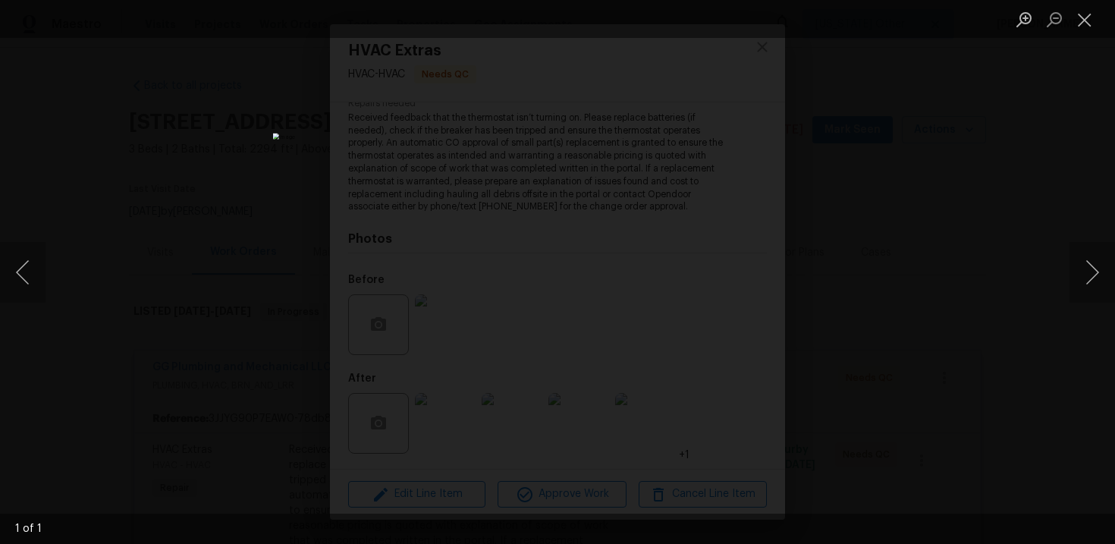
click at [166, 76] on div "Lightbox" at bounding box center [557, 272] width 1115 height 544
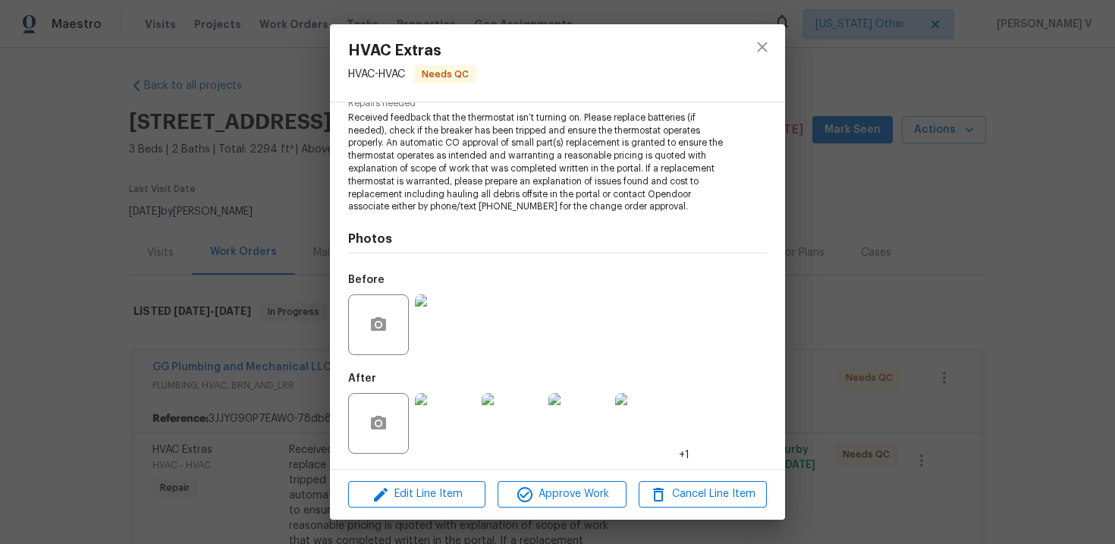
click at [646, 433] on img at bounding box center [645, 423] width 61 height 61
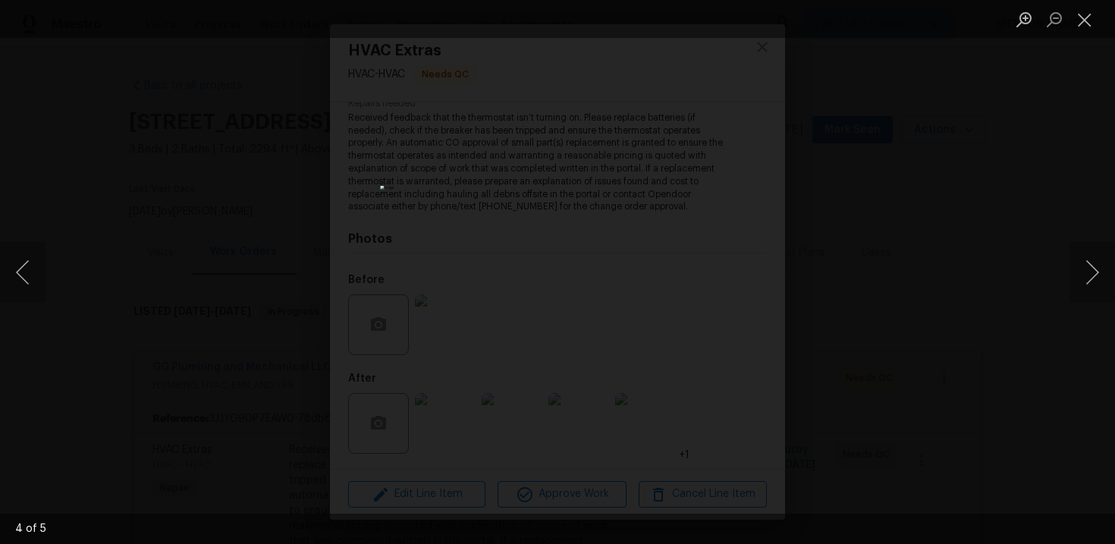
click at [300, 256] on div "Lightbox" at bounding box center [557, 272] width 1115 height 544
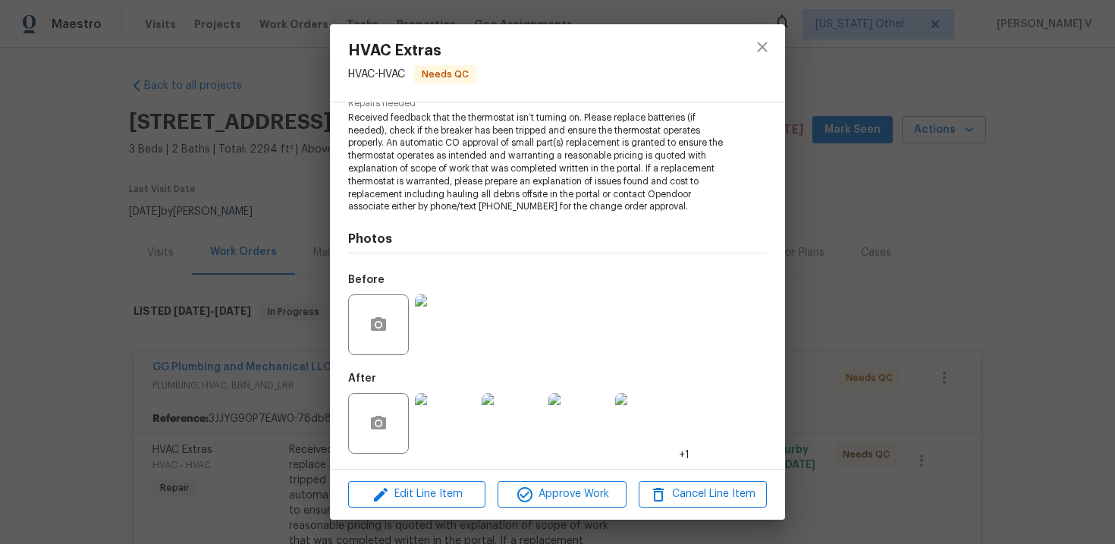
click at [300, 256] on div "Lightbox" at bounding box center [557, 272] width 1115 height 544
click at [244, 366] on div "HVAC Extras HVAC - HVAC Needs QC Vendor GG Plumbing and Mechanical LLC Account …" at bounding box center [557, 272] width 1115 height 544
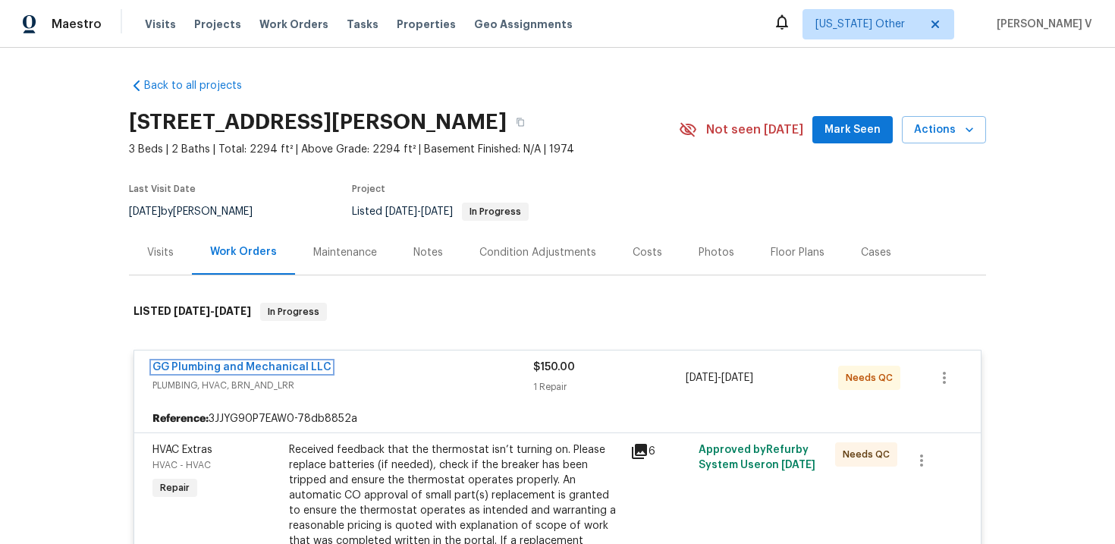
click at [244, 366] on link "GG Plumbing and Mechanical LLC" at bounding box center [241, 367] width 179 height 11
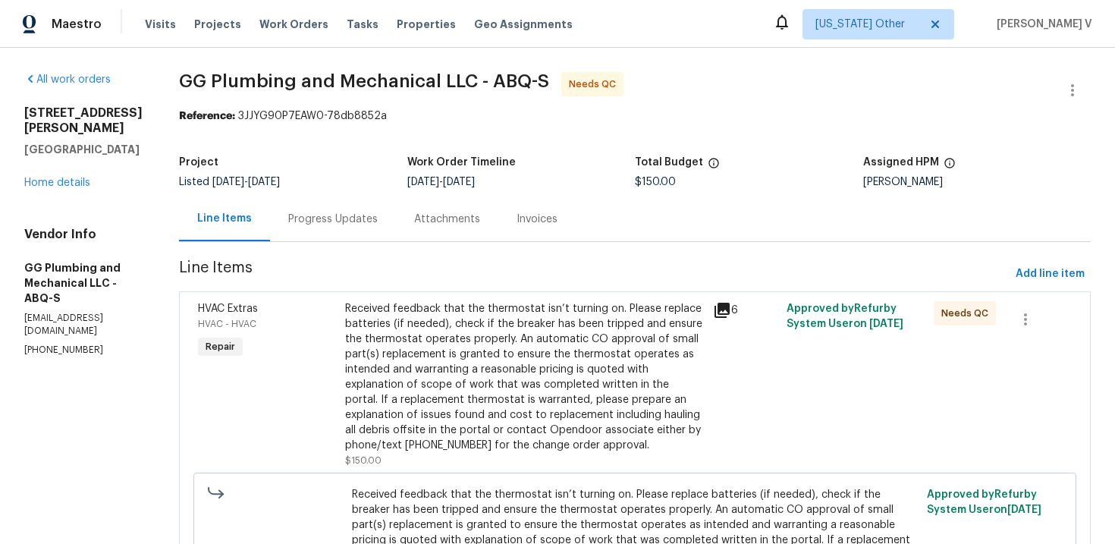
click at [396, 203] on div "Progress Updates" at bounding box center [333, 218] width 126 height 45
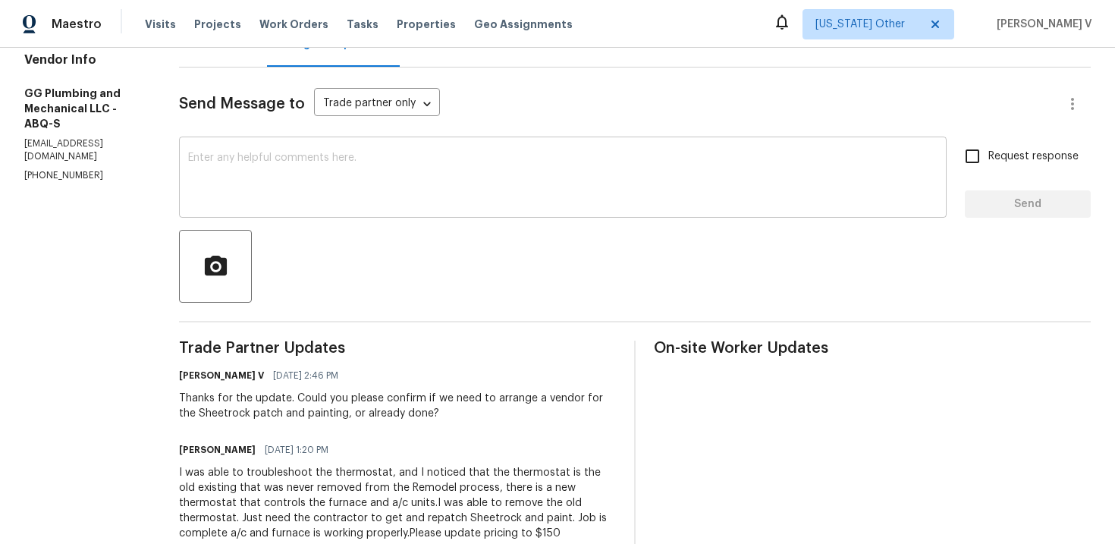
scroll to position [64, 0]
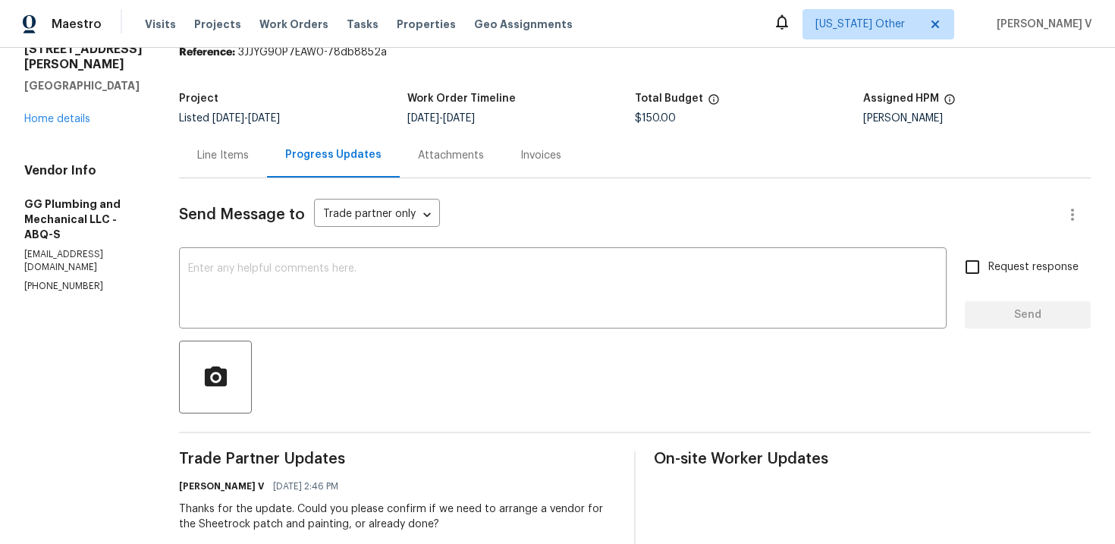
click at [249, 153] on div "Line Items" at bounding box center [223, 155] width 52 height 15
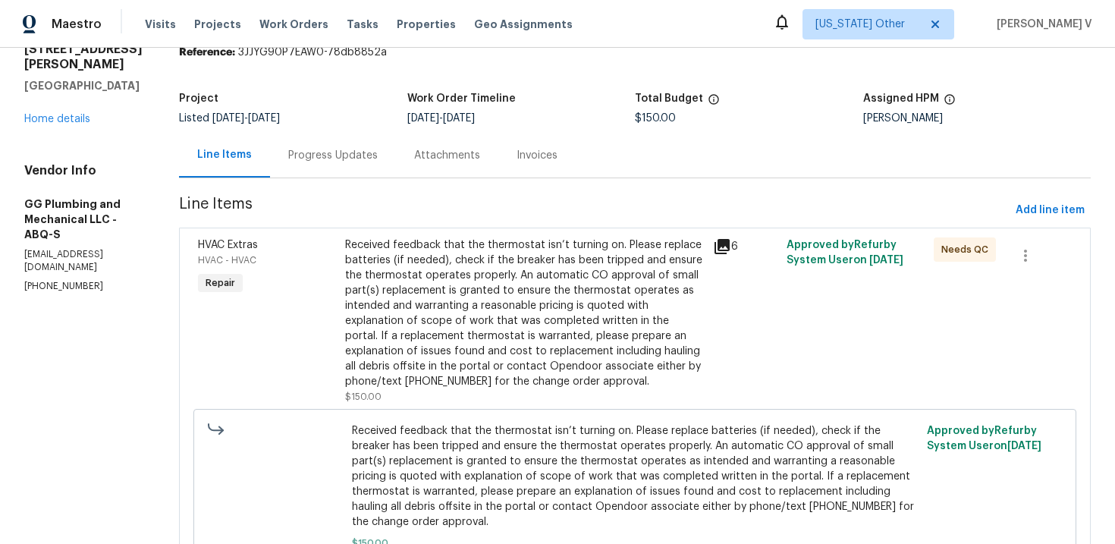
click at [520, 335] on div "Received feedback that the thermostat isn’t turning on. Please replace batterie…" at bounding box center [524, 313] width 359 height 152
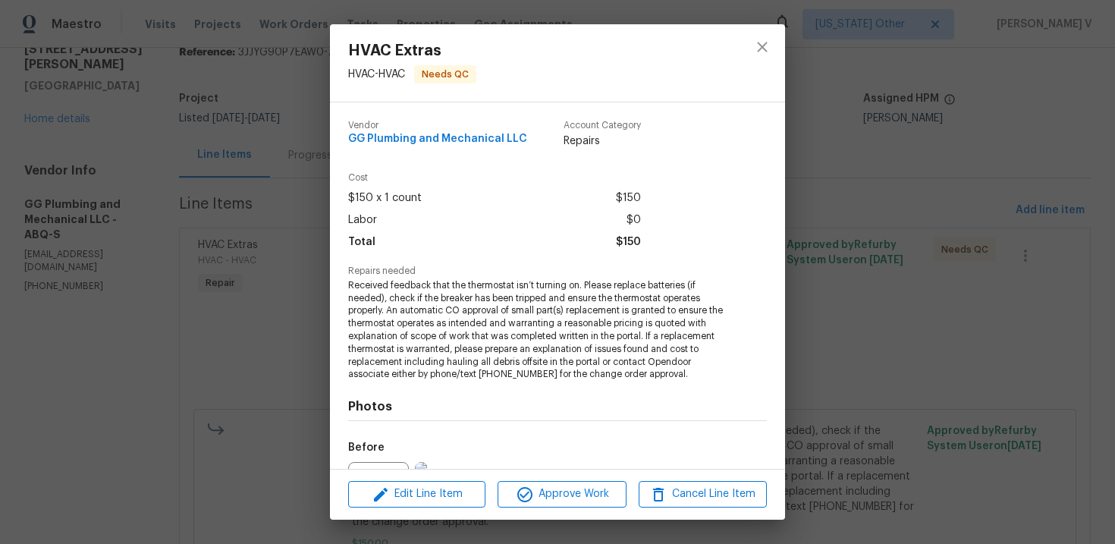
scroll to position [168, 0]
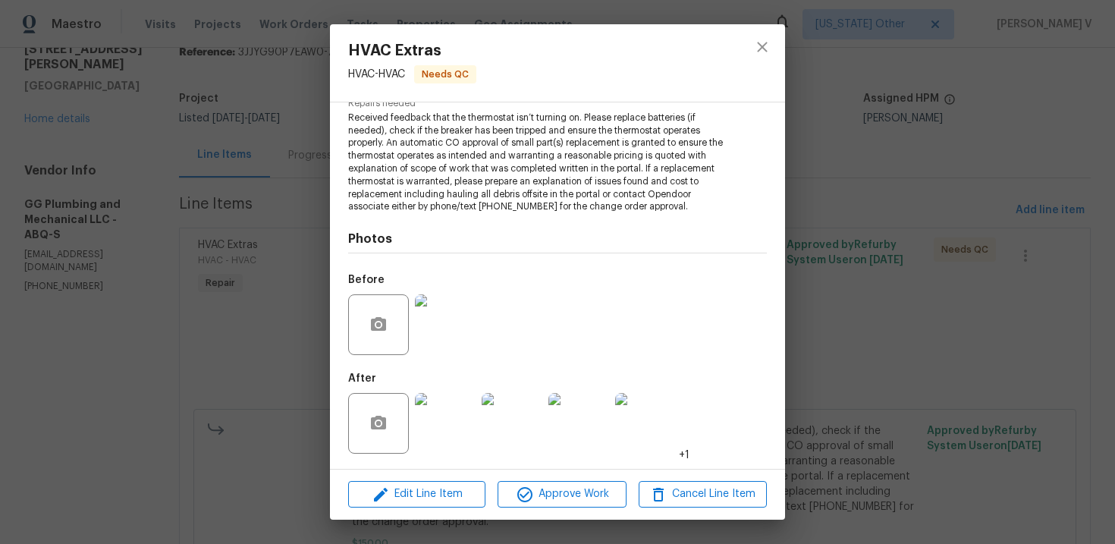
click at [580, 428] on img at bounding box center [578, 423] width 61 height 61
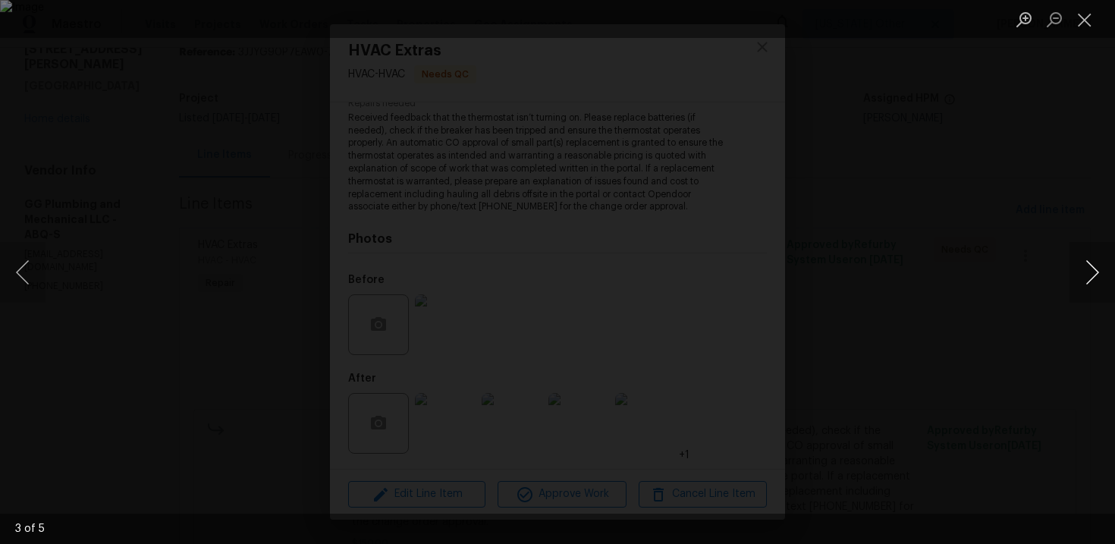
click at [1083, 268] on button "Next image" at bounding box center [1093, 272] width 46 height 61
click at [36, 175] on div "Lightbox" at bounding box center [557, 272] width 1115 height 544
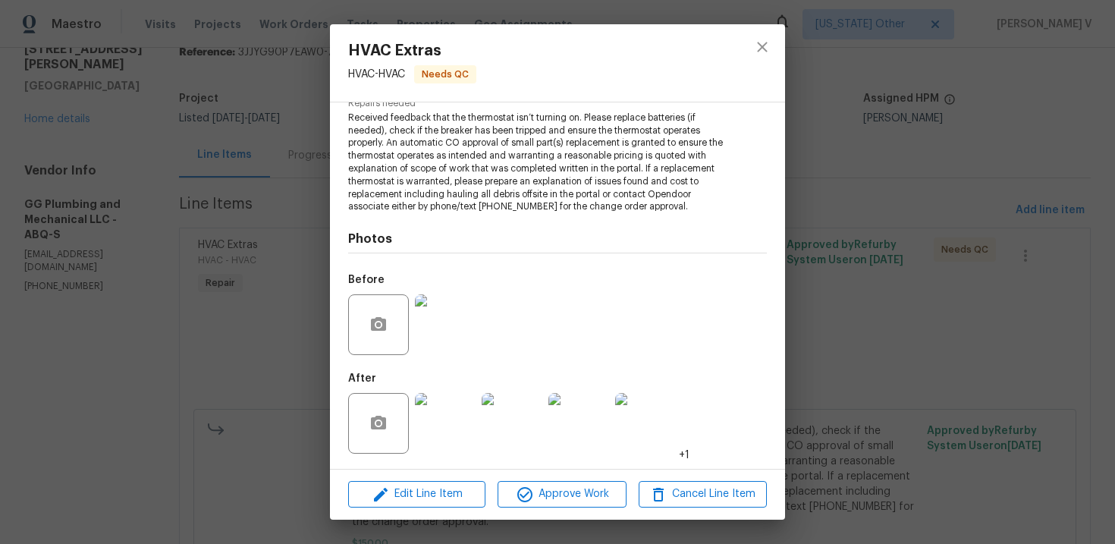
click at [36, 175] on div "HVAC Extras HVAC - HVAC Needs QC Vendor GG Plumbing and Mechanical LLC Account …" at bounding box center [557, 272] width 1115 height 544
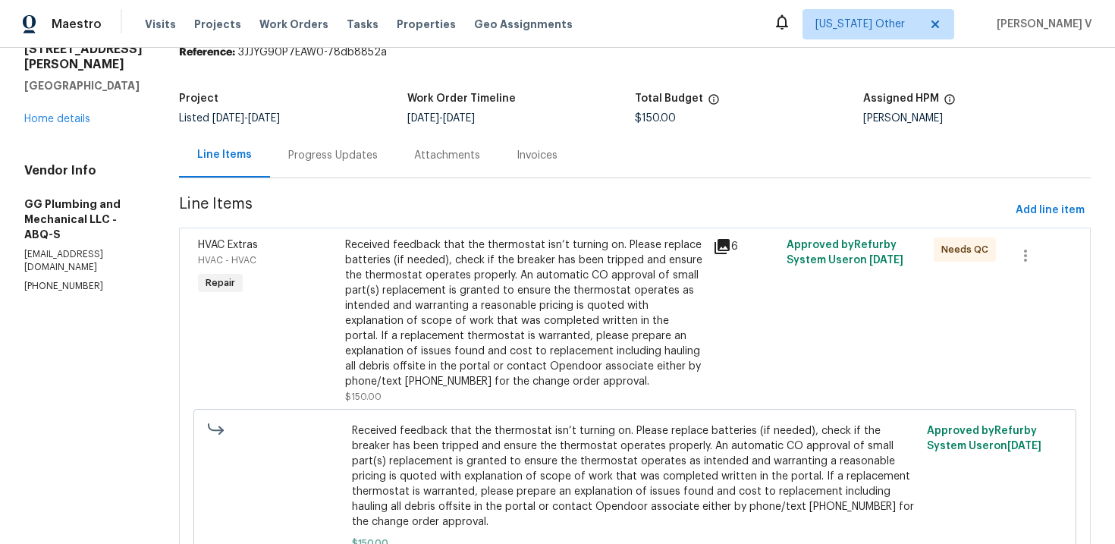
click at [385, 171] on div "Progress Updates" at bounding box center [333, 155] width 126 height 45
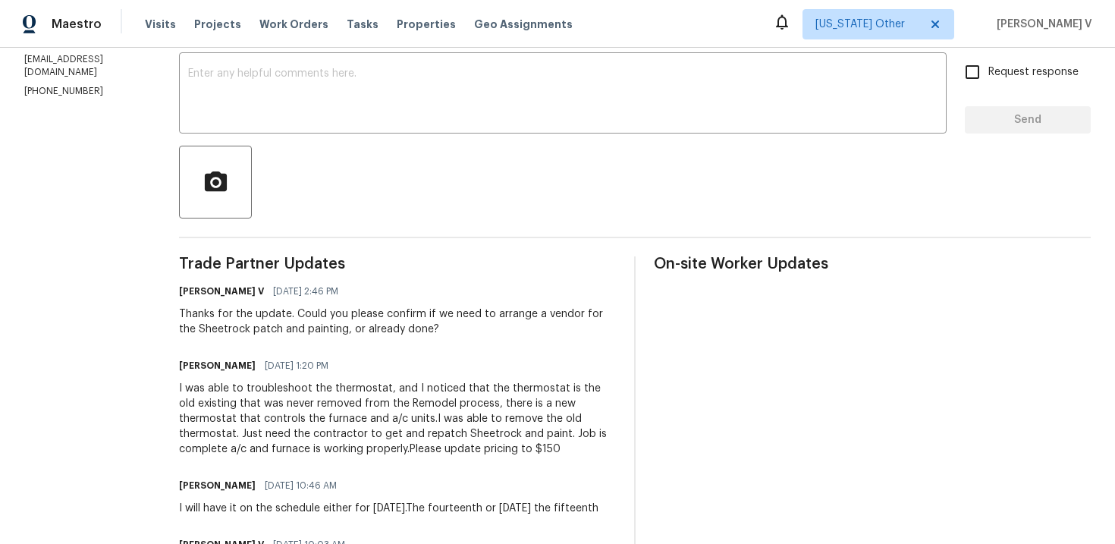
scroll to position [105, 0]
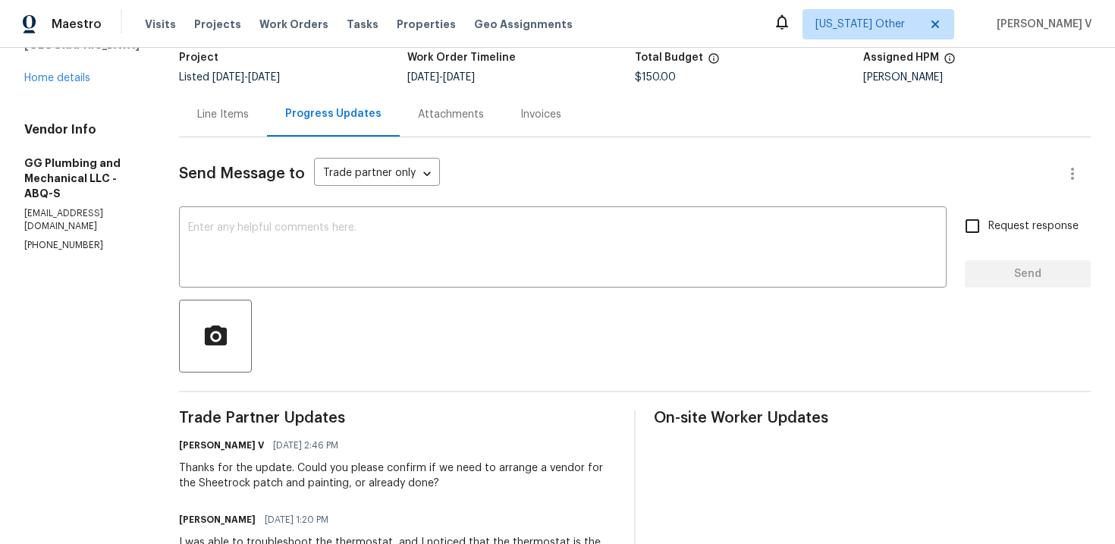
click at [265, 100] on div "Line Items" at bounding box center [223, 114] width 88 height 45
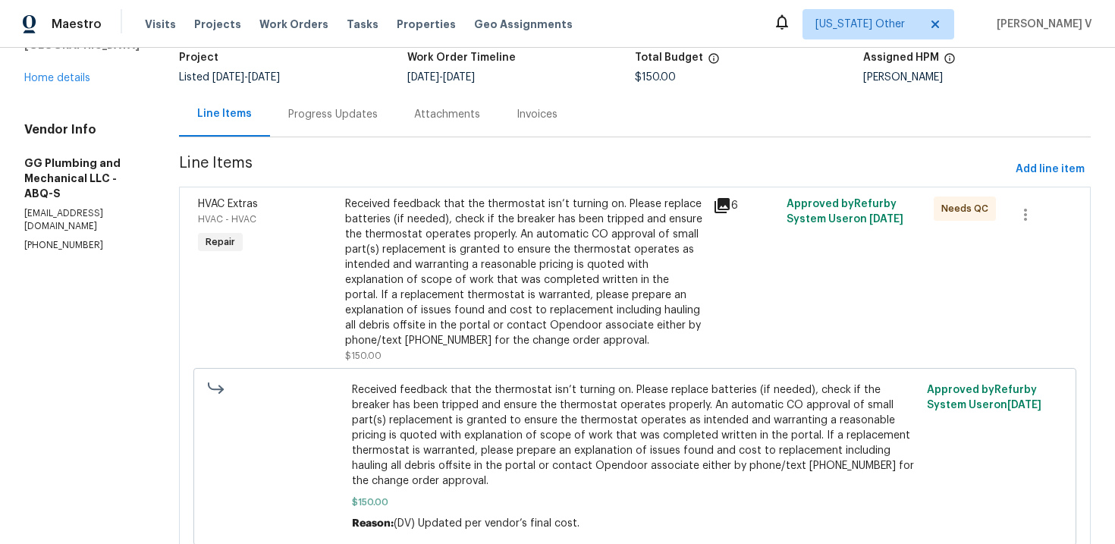
click at [545, 325] on div "Received feedback that the thermostat isn’t turning on. Please replace batterie…" at bounding box center [524, 272] width 359 height 152
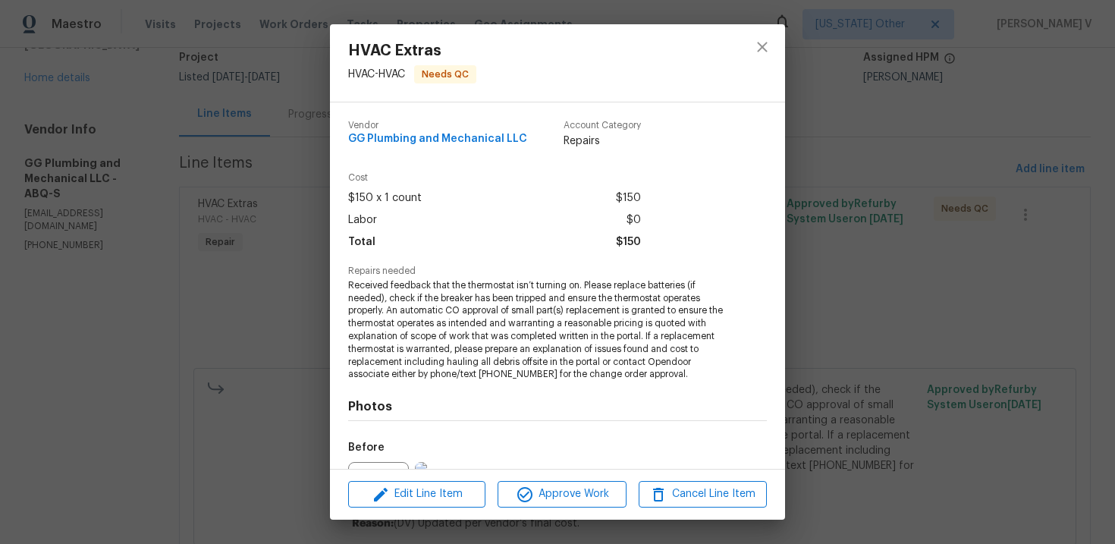
scroll to position [168, 0]
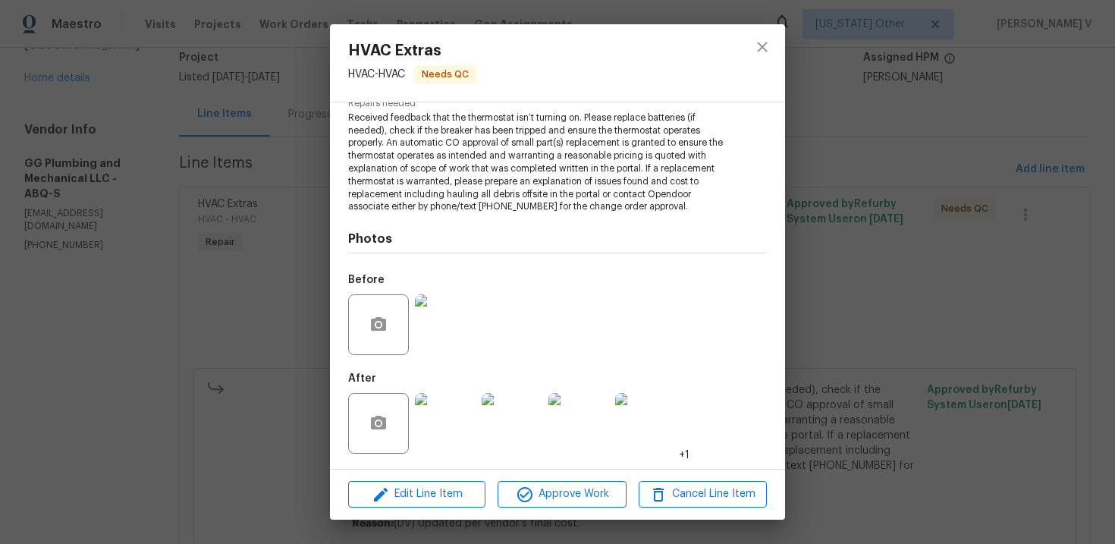
click at [573, 424] on img at bounding box center [578, 423] width 61 height 61
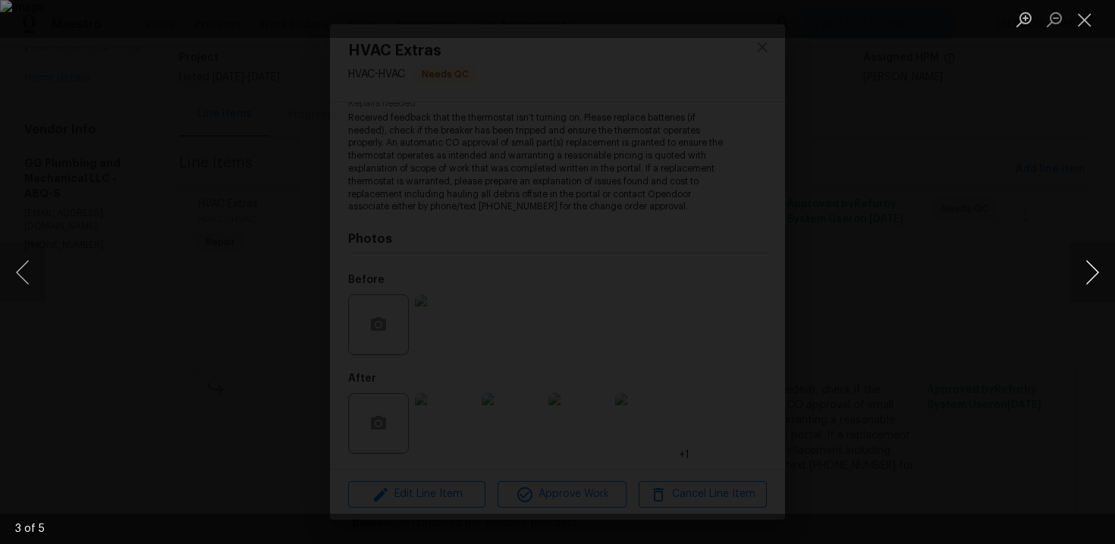
click at [1086, 287] on button "Next image" at bounding box center [1093, 272] width 46 height 61
click at [324, 204] on div "Lightbox" at bounding box center [557, 272] width 1115 height 544
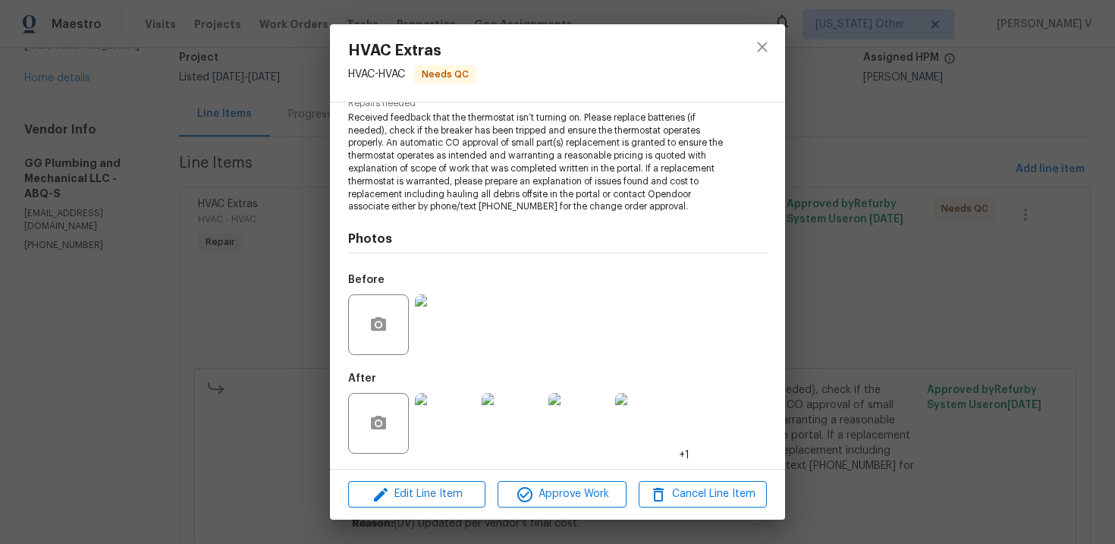
click at [260, 324] on div "HVAC Extras HVAC - HVAC Needs QC Vendor GG Plumbing and Mechanical LLC Account …" at bounding box center [557, 272] width 1115 height 544
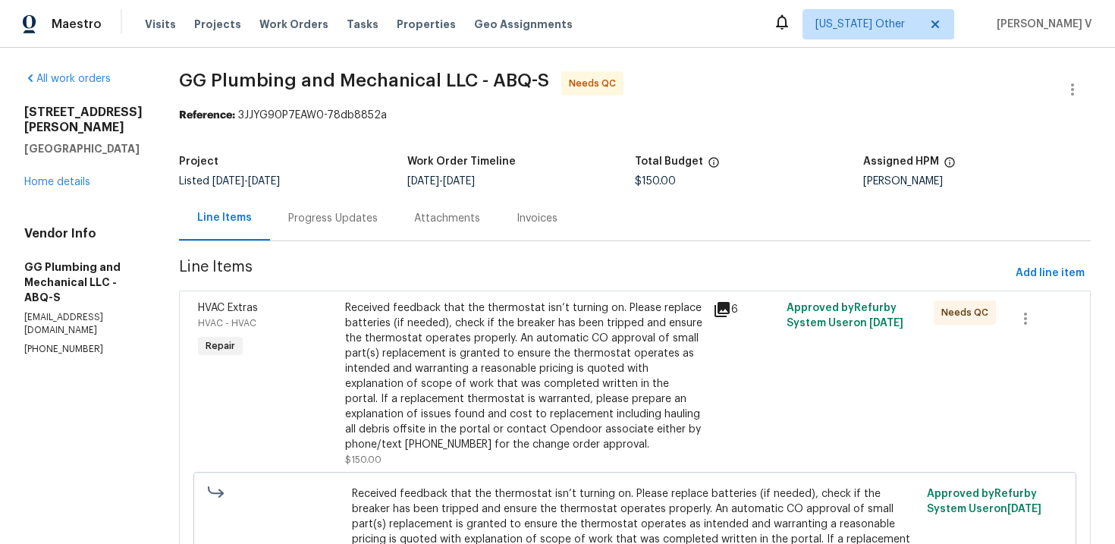
scroll to position [0, 0]
click at [368, 242] on section "GG Plumbing and Mechanical LLC - ABQ-S Needs QC Reference: 3JJYG90P7EAW0-78db88…" at bounding box center [635, 377] width 912 height 611
click at [463, 384] on div "Received feedback that the thermostat isn’t turning on. Please replace batterie…" at bounding box center [524, 377] width 359 height 152
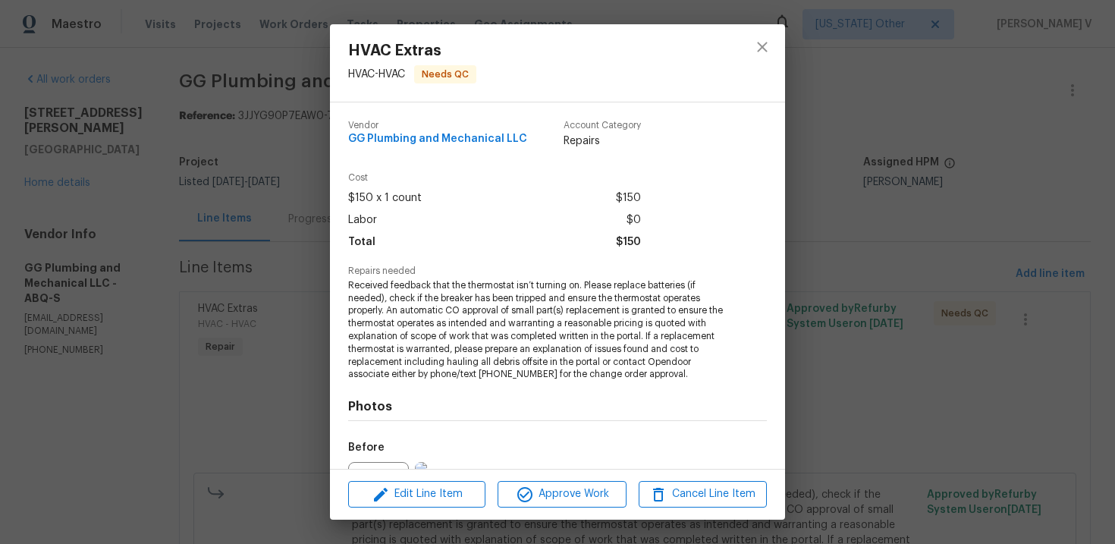
click at [455, 307] on span "Received feedback that the thermostat isn’t turning on. Please replace batterie…" at bounding box center [536, 330] width 377 height 102
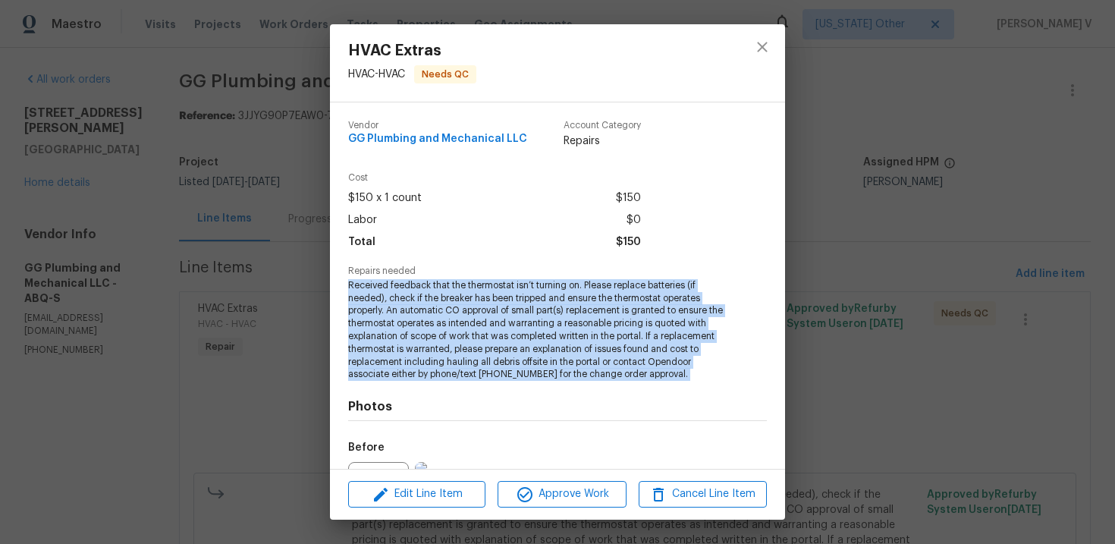
copy span "Received feedback that the thermostat isn’t turning on. Please replace batterie…"
click at [411, 287] on span "Received feedback that the thermostat isn’t turning on. Please replace batterie…" at bounding box center [536, 330] width 377 height 102
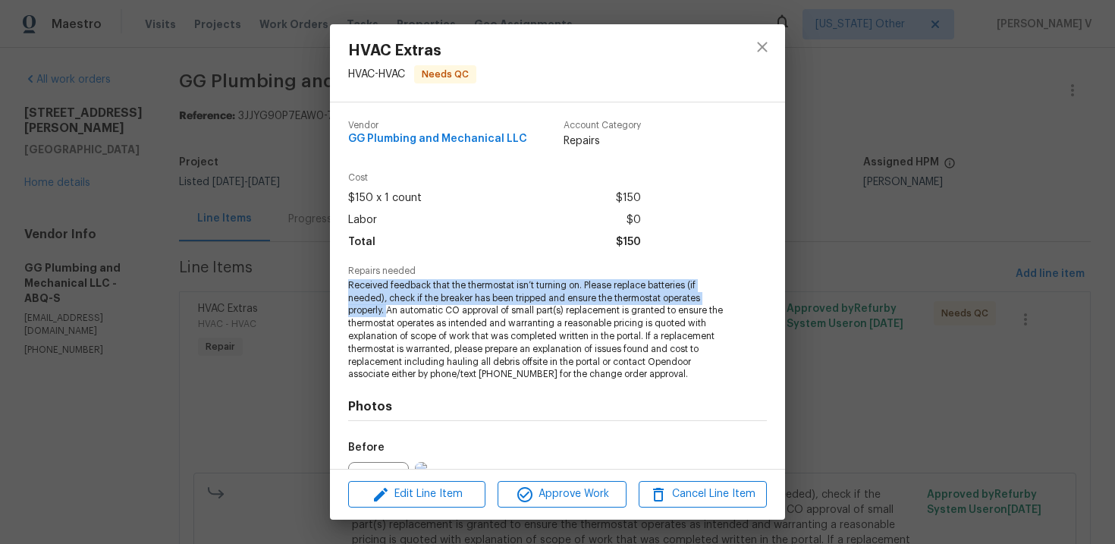
drag, startPoint x: 345, startPoint y: 283, endPoint x: 389, endPoint y: 307, distance: 50.2
click at [389, 307] on div "Vendor GG Plumbing and Mechanical LLC Account Category Repairs Cost $150 x 1 co…" at bounding box center [557, 285] width 455 height 366
copy span "Received feedback that the thermostat isn’t turning on. Please replace batterie…"
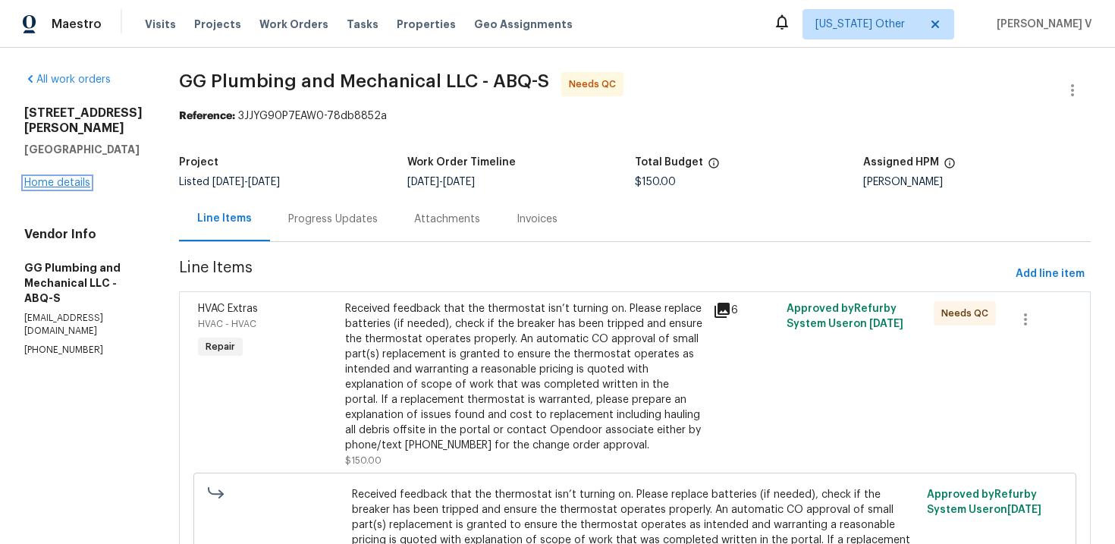
click at [68, 177] on link "Home details" at bounding box center [57, 182] width 66 height 11
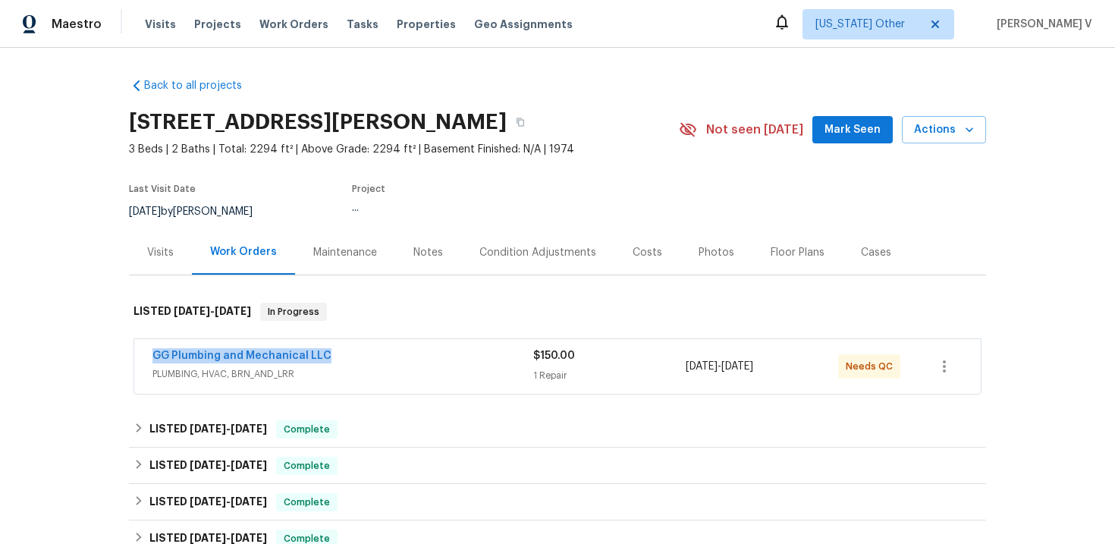
drag, startPoint x: 139, startPoint y: 350, endPoint x: 430, endPoint y: 351, distance: 291.3
click at [431, 351] on div "GG Plumbing and Mechanical LLC PLUMBING, HVAC, BRN_AND_LRR $150.00 1 Repair 10/…" at bounding box center [557, 366] width 847 height 55
copy link "GG Plumbing and Mechanical LLC"
click at [272, 351] on link "GG Plumbing and Mechanical LLC" at bounding box center [241, 355] width 179 height 11
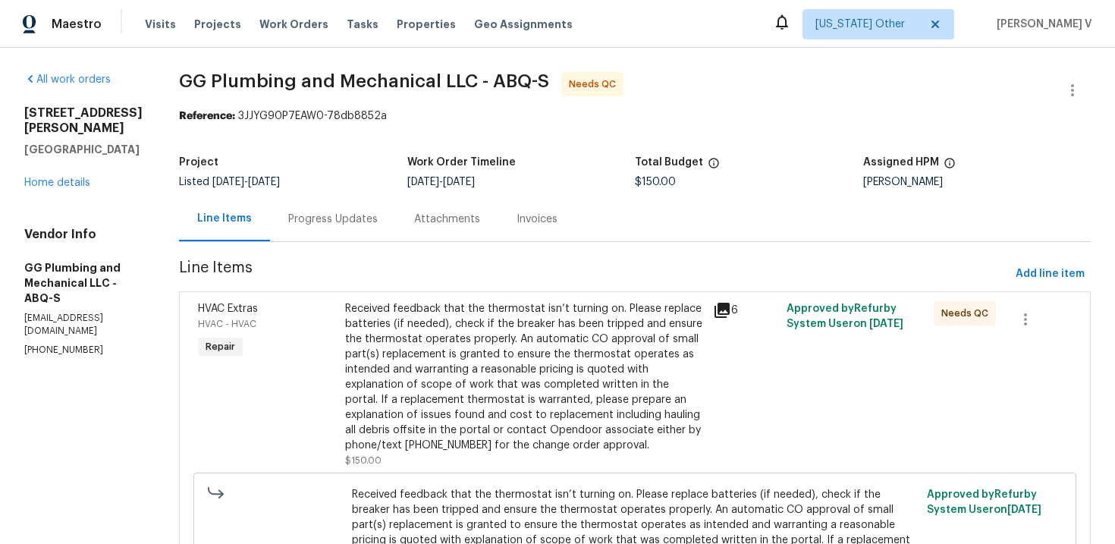
click at [338, 193] on div "Project Listed 10/13/2025 - 10/15/2025 Work Order Timeline 10/13/2025 - 10/15/2…" at bounding box center [635, 172] width 912 height 49
click at [349, 228] on div "Progress Updates" at bounding box center [333, 218] width 126 height 45
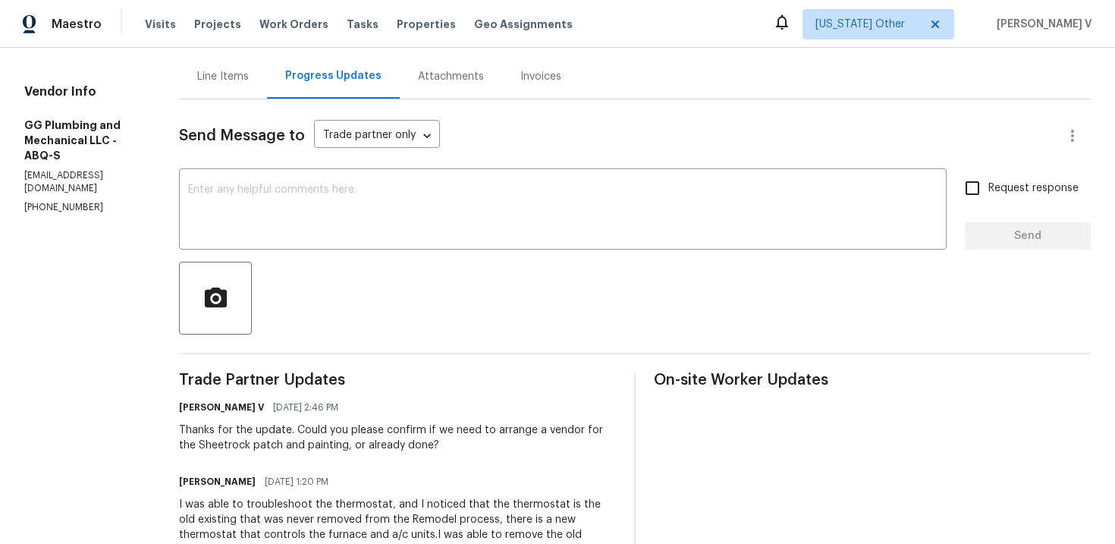
scroll to position [306, 0]
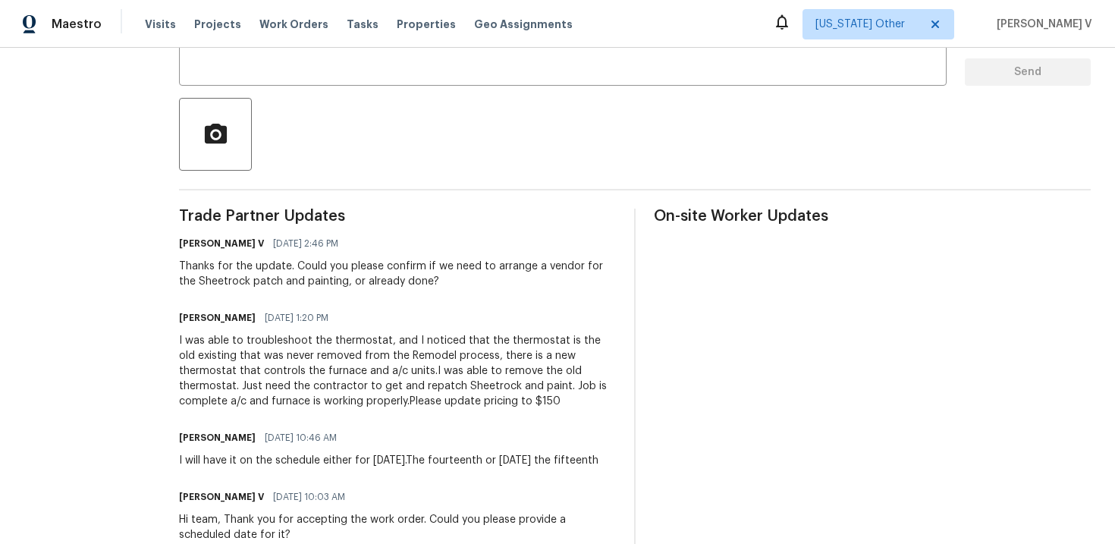
click at [409, 401] on div "I was able to troubleshoot the thermostat, and I noticed that the thermostat is…" at bounding box center [397, 371] width 437 height 76
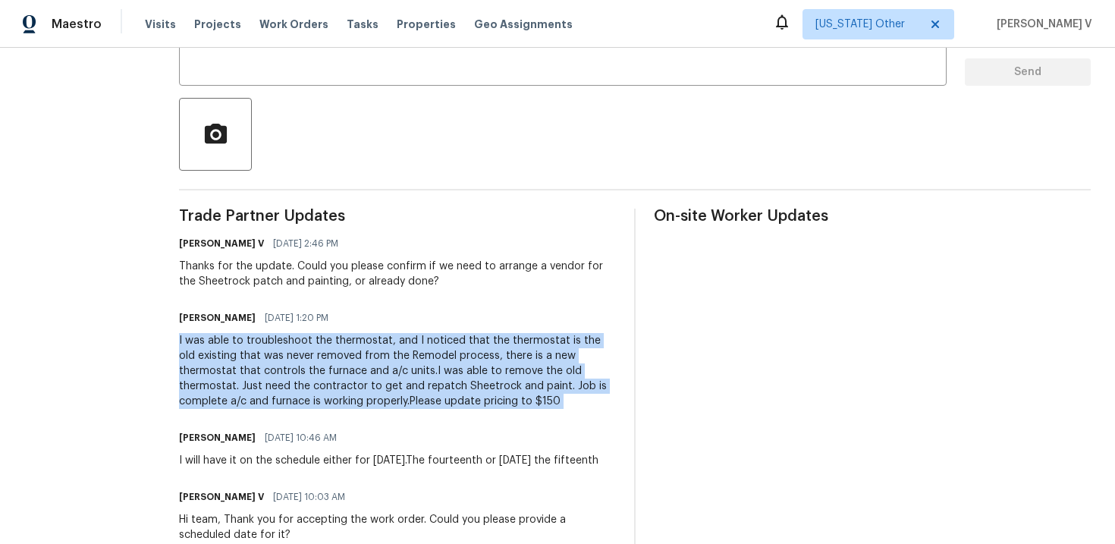
copy div "I was able to troubleshoot the thermostat, and I noticed that the thermostat is…"
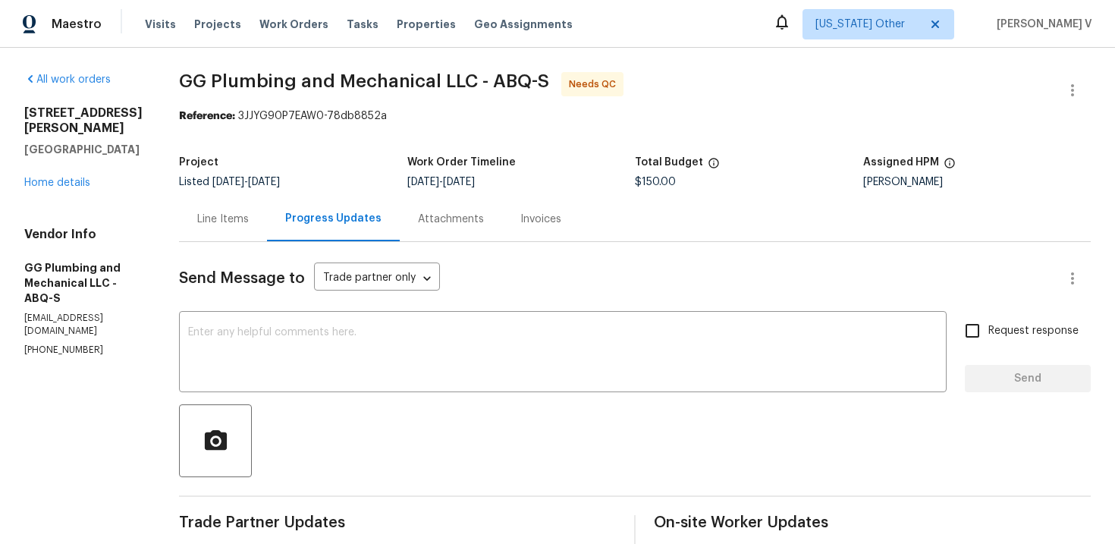
scroll to position [90, 0]
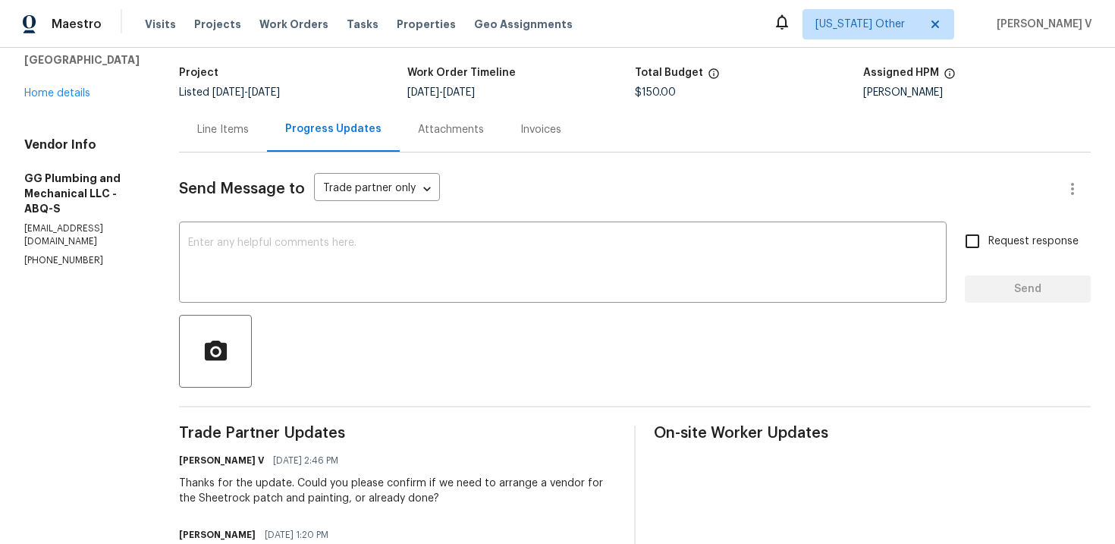
click at [249, 134] on div "Line Items" at bounding box center [223, 129] width 52 height 15
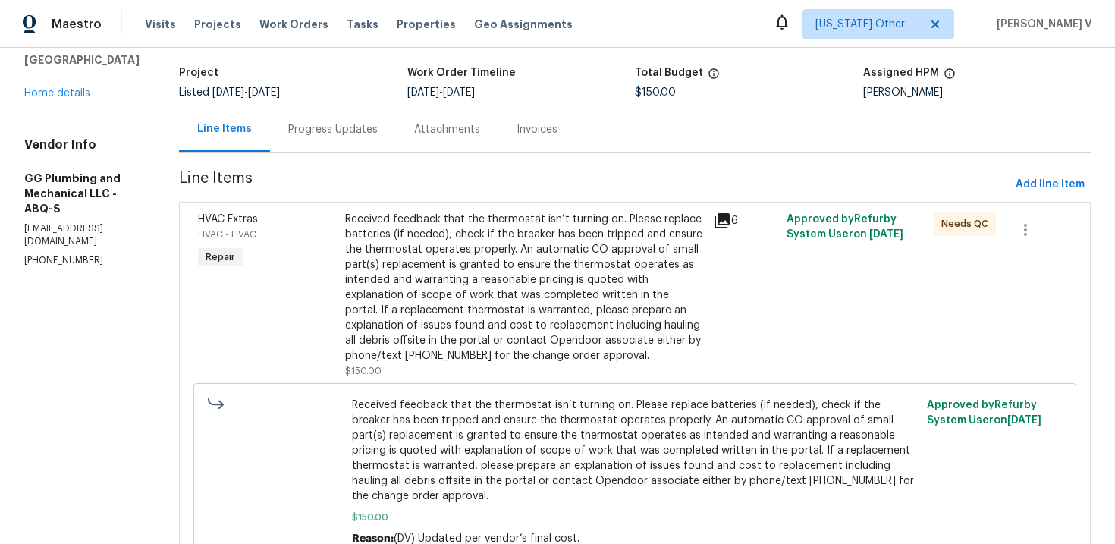
click at [633, 363] on div "Received feedback that the thermostat isn’t turning on. Please replace batterie…" at bounding box center [524, 288] width 359 height 152
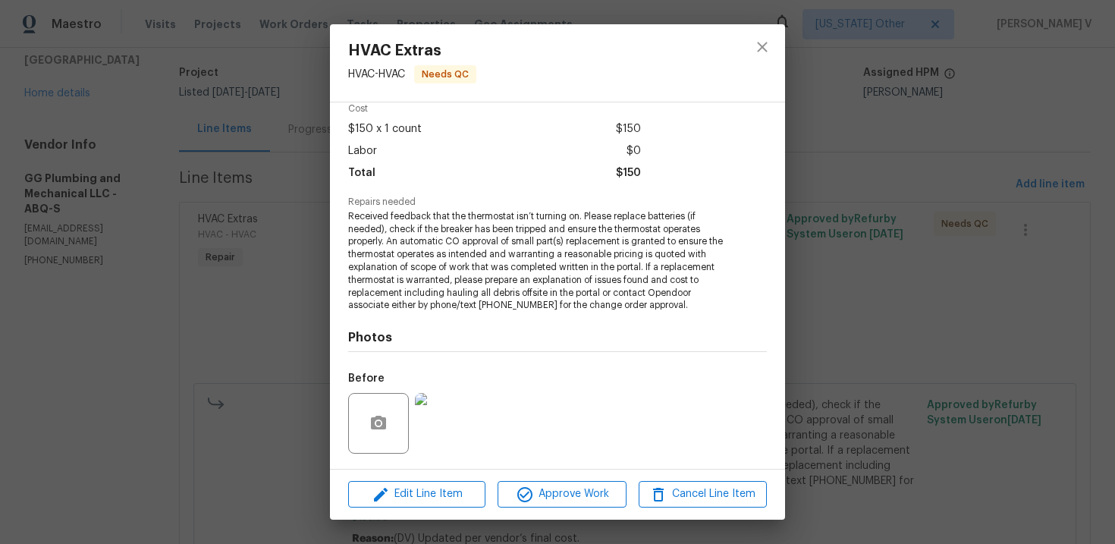
scroll to position [168, 0]
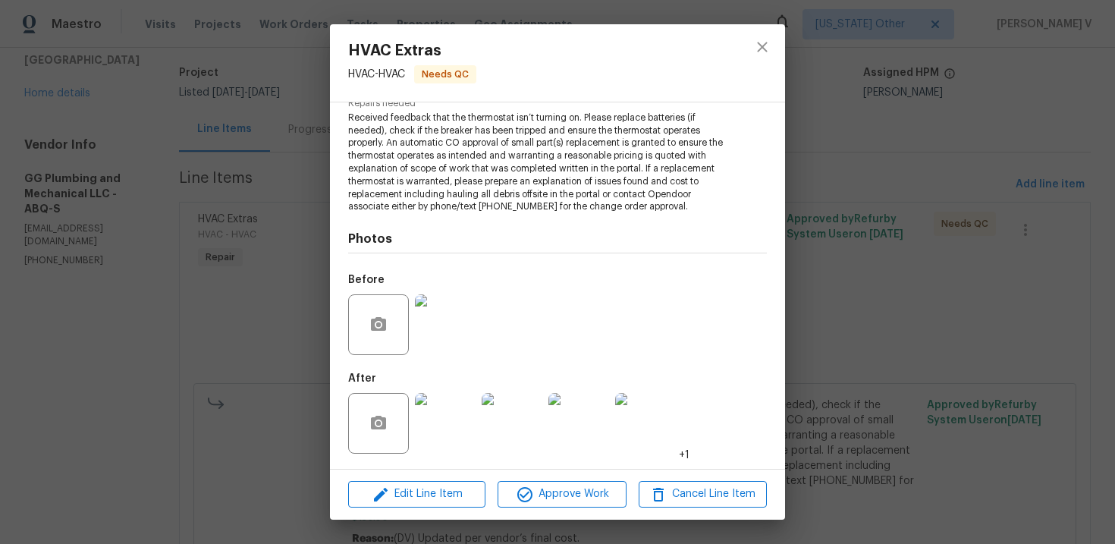
click at [600, 423] on img at bounding box center [578, 423] width 61 height 61
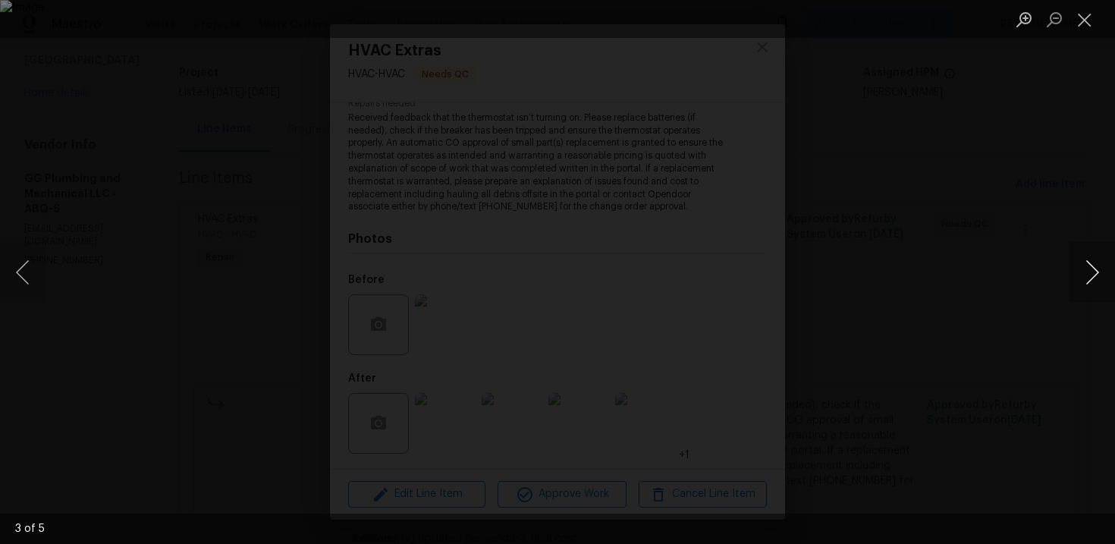
click at [1092, 259] on button "Next image" at bounding box center [1093, 272] width 46 height 61
click at [250, 170] on div "Lightbox" at bounding box center [557, 272] width 1115 height 544
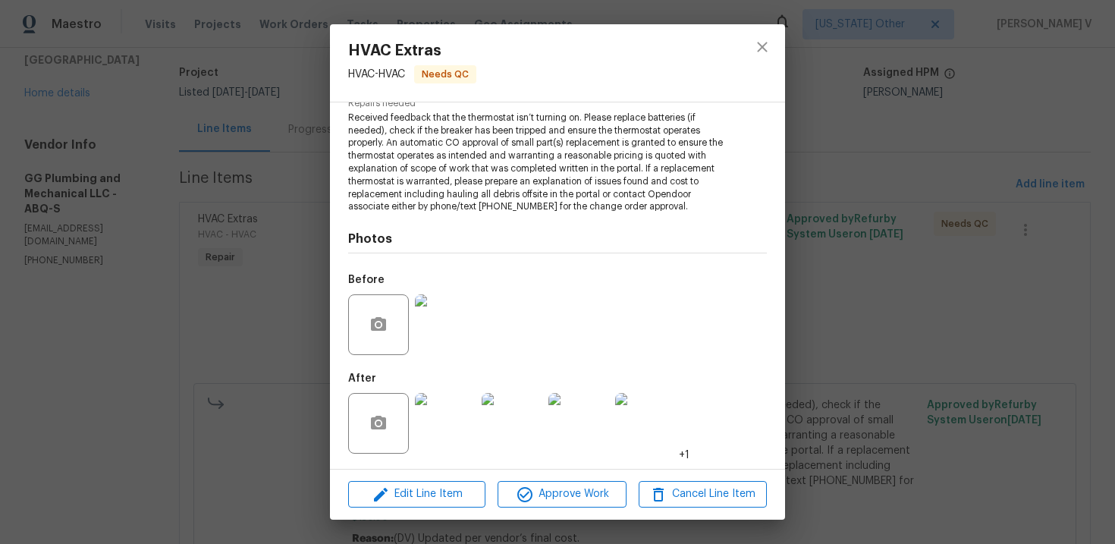
click at [590, 448] on img at bounding box center [578, 423] width 61 height 61
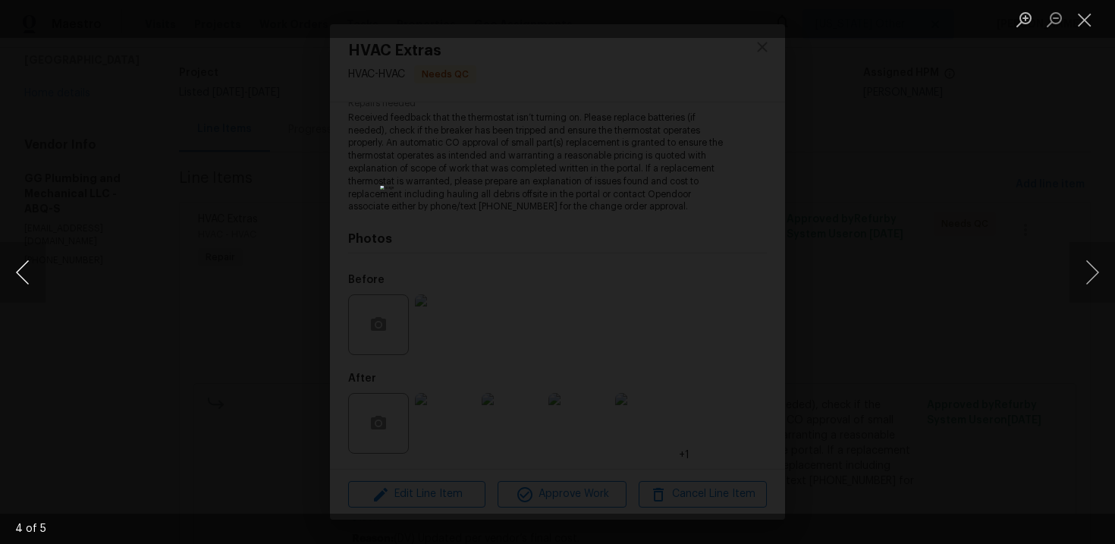
click at [17, 259] on button "Previous image" at bounding box center [23, 272] width 46 height 61
click at [127, 52] on div "Lightbox" at bounding box center [557, 272] width 1115 height 544
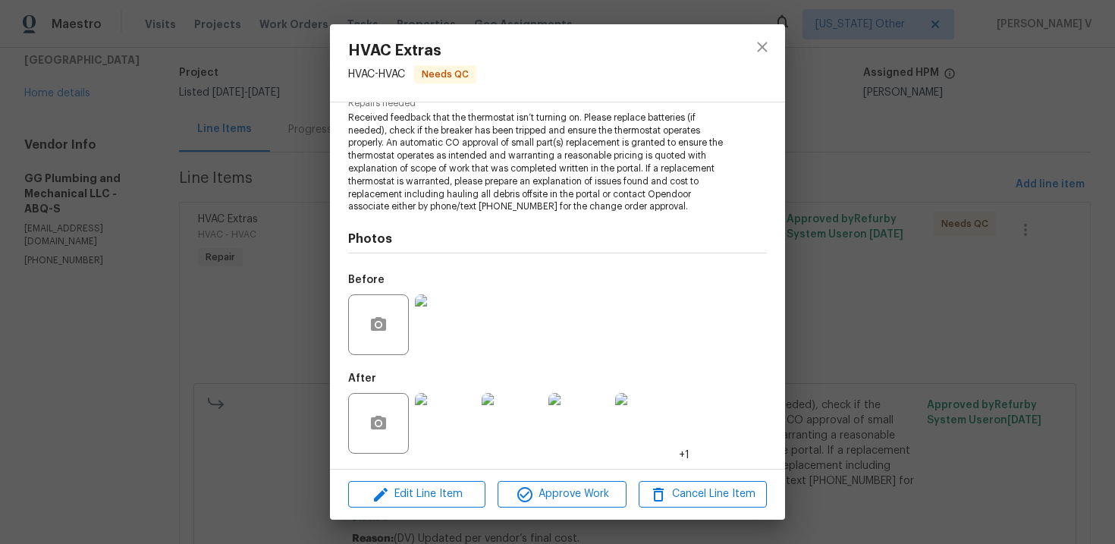
click at [498, 410] on img at bounding box center [512, 423] width 61 height 61
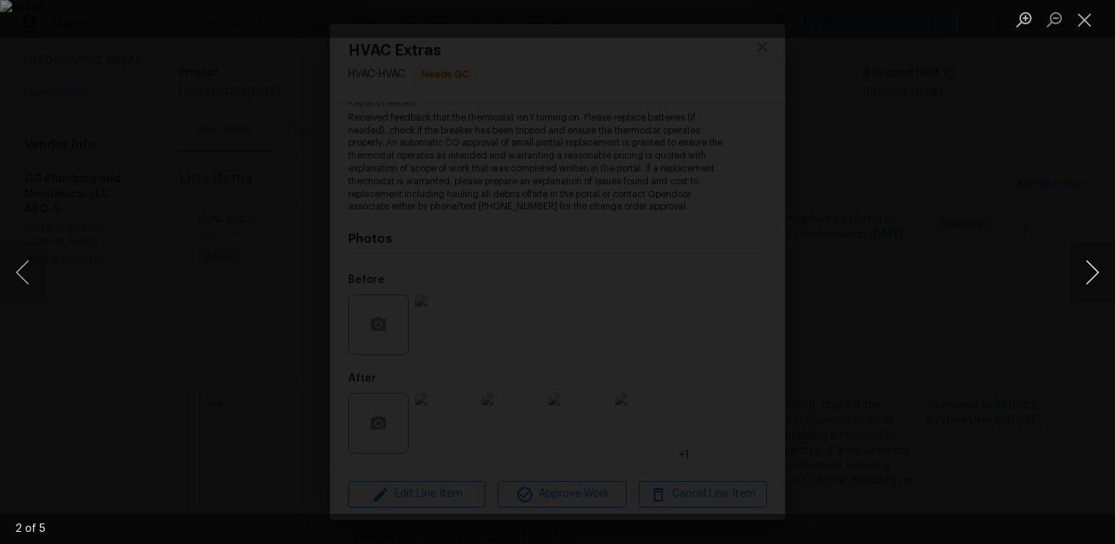
click at [1096, 263] on button "Next image" at bounding box center [1093, 272] width 46 height 61
click at [1103, 275] on button "Next image" at bounding box center [1093, 272] width 46 height 61
click at [1075, 263] on button "Next image" at bounding box center [1093, 272] width 46 height 61
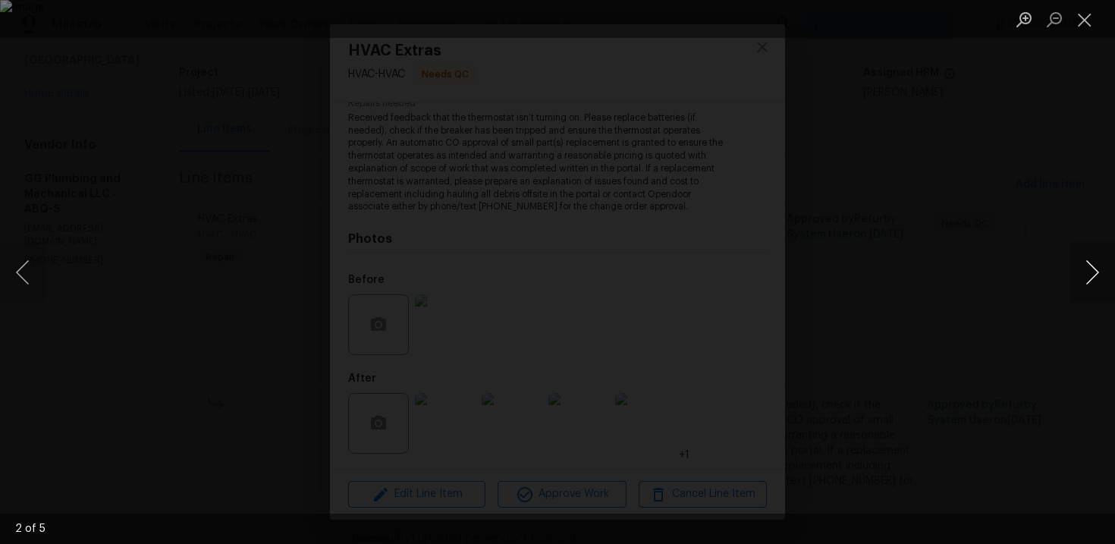
click at [1092, 274] on button "Next image" at bounding box center [1093, 272] width 46 height 61
click at [1100, 275] on button "Next image" at bounding box center [1093, 272] width 46 height 61
click at [1101, 281] on button "Next image" at bounding box center [1093, 272] width 46 height 61
click at [1092, 271] on button "Next image" at bounding box center [1093, 272] width 46 height 61
click at [275, 212] on div "Lightbox" at bounding box center [557, 272] width 1115 height 544
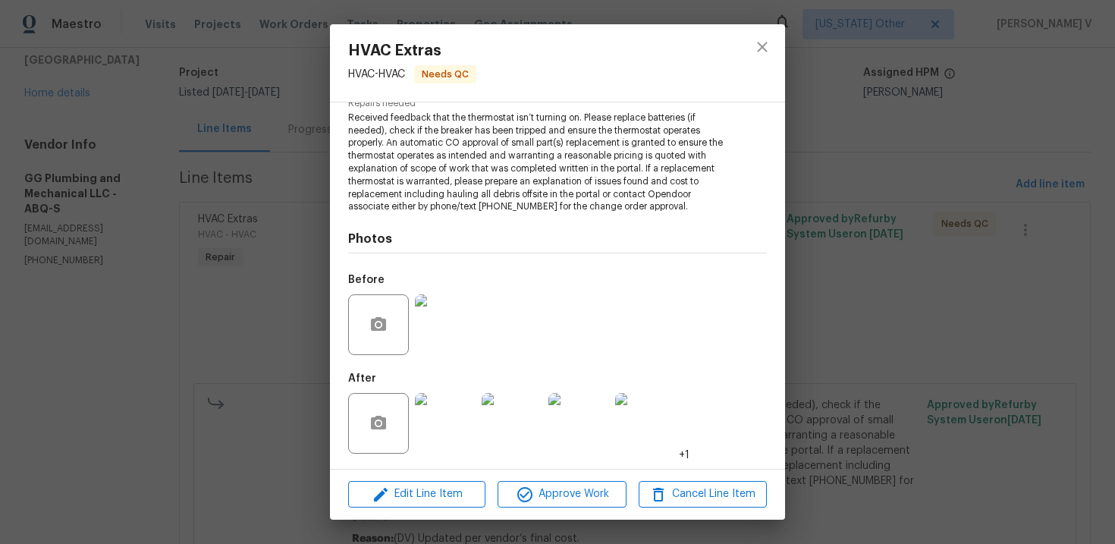
click at [275, 212] on div "Lightbox" at bounding box center [557, 272] width 1115 height 544
click at [311, 186] on div "HVAC Extras HVAC - HVAC Needs QC Vendor GG Plumbing and Mechanical LLC Account …" at bounding box center [557, 272] width 1115 height 544
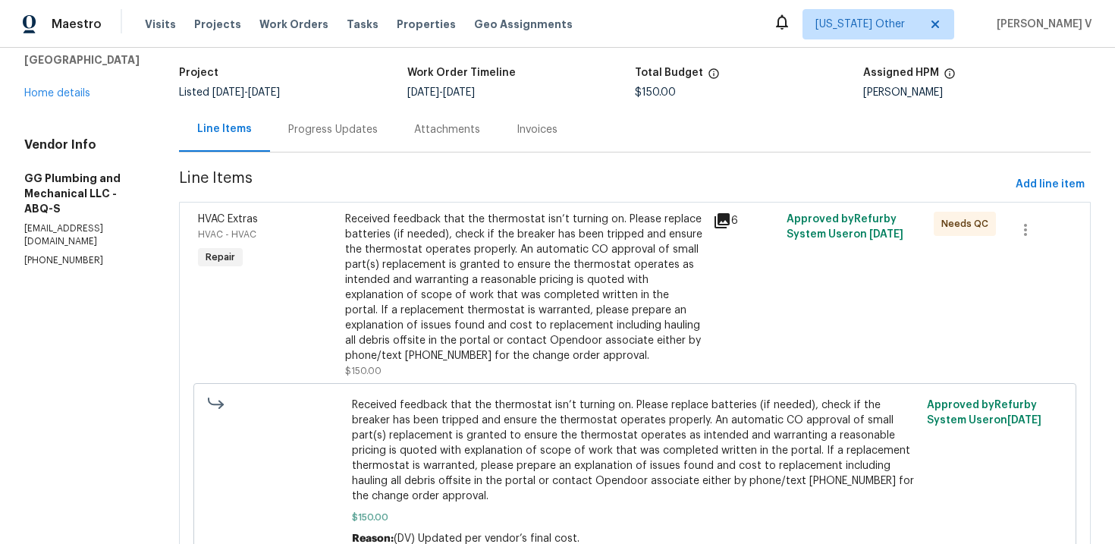
click at [364, 146] on div "Progress Updates" at bounding box center [333, 129] width 126 height 45
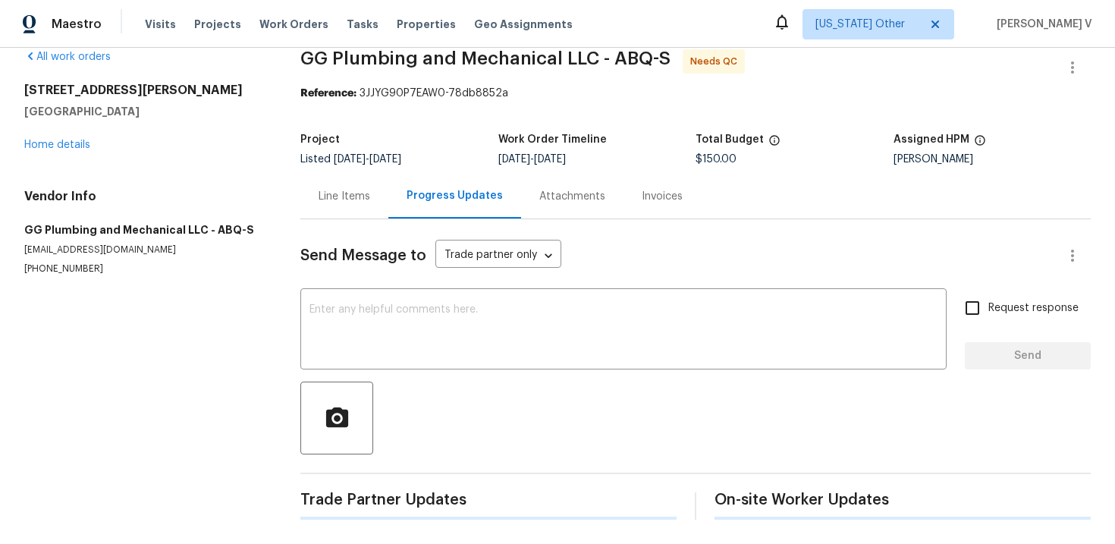
scroll to position [90, 0]
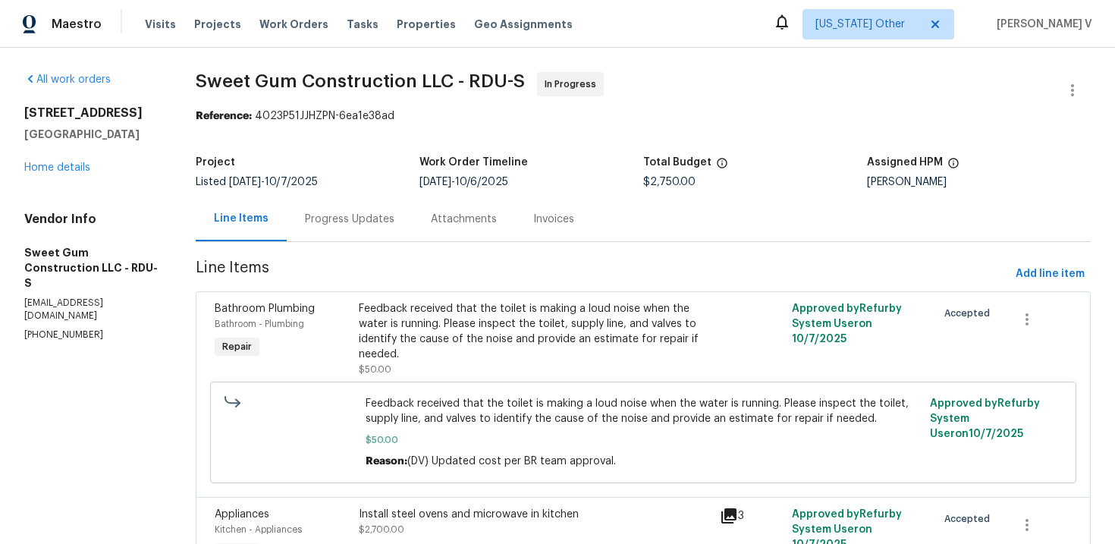
click at [382, 218] on div "Progress Updates" at bounding box center [350, 219] width 90 height 15
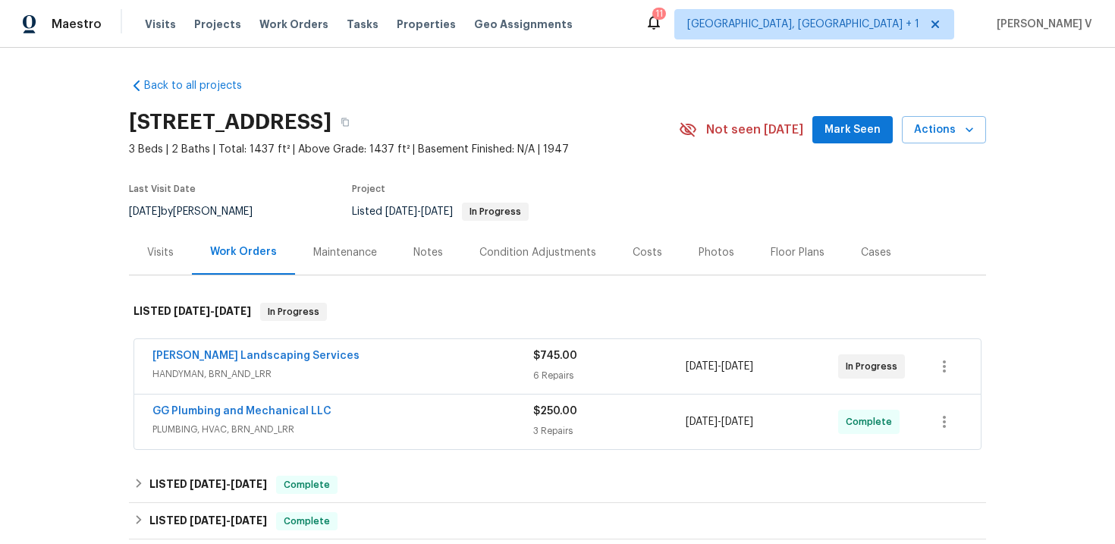
click at [276, 371] on span "HANDYMAN, BRN_AND_LRR" at bounding box center [342, 373] width 381 height 15
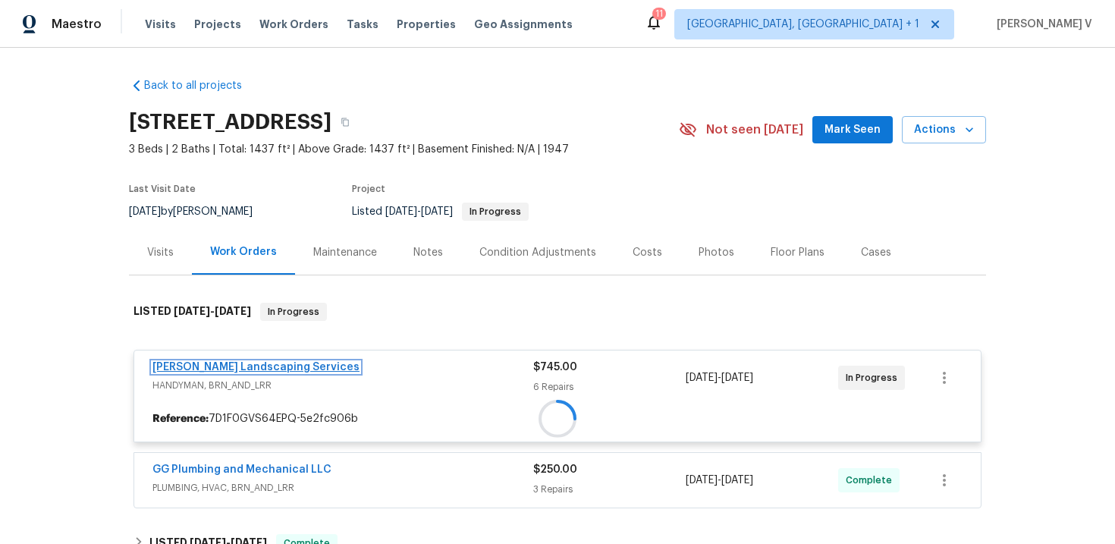
click at [288, 367] on link "[PERSON_NAME] Landscaping Services" at bounding box center [255, 367] width 207 height 11
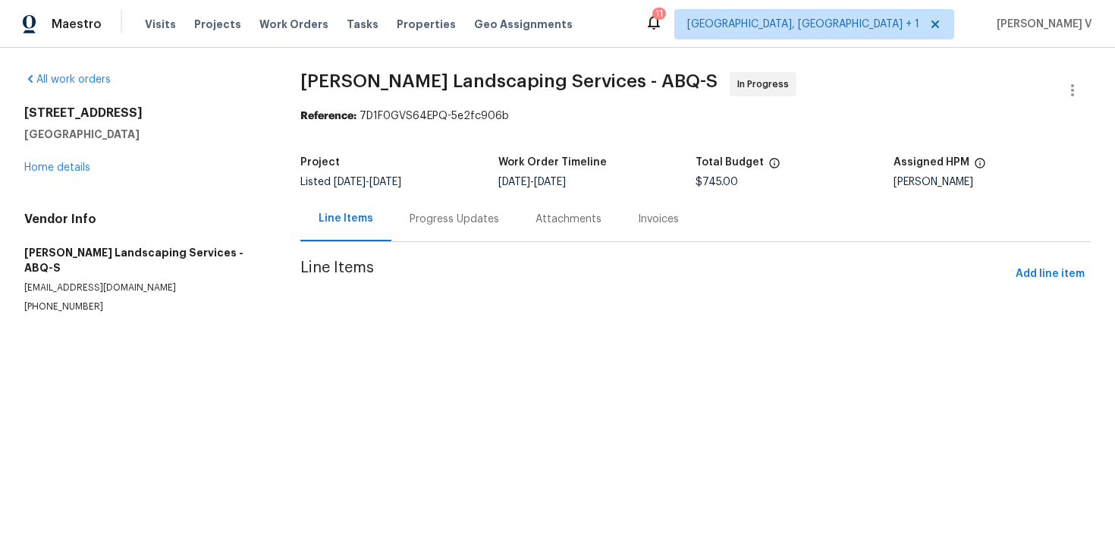
click at [434, 225] on div "Progress Updates" at bounding box center [455, 219] width 90 height 15
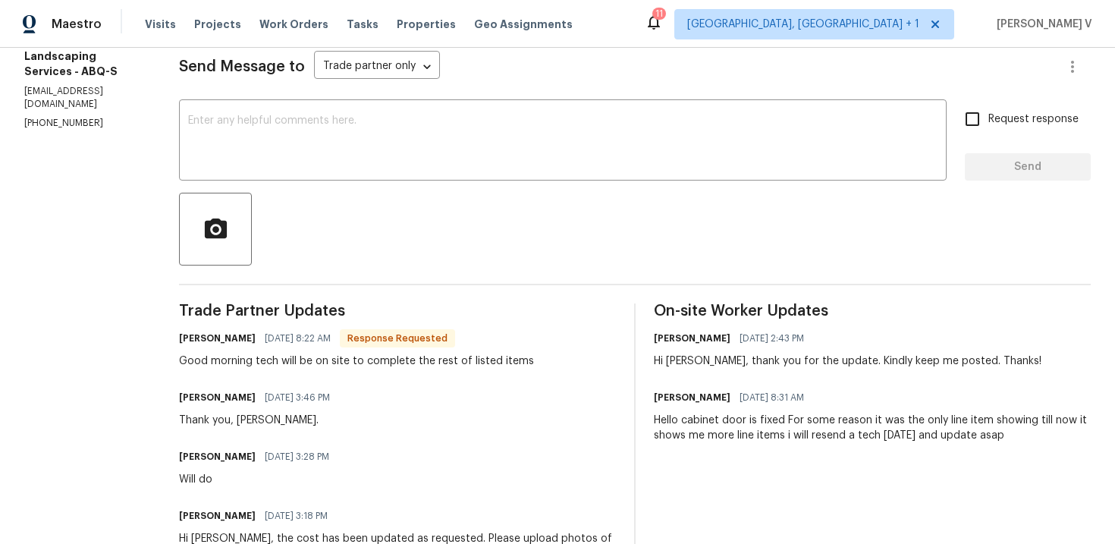
scroll to position [180, 0]
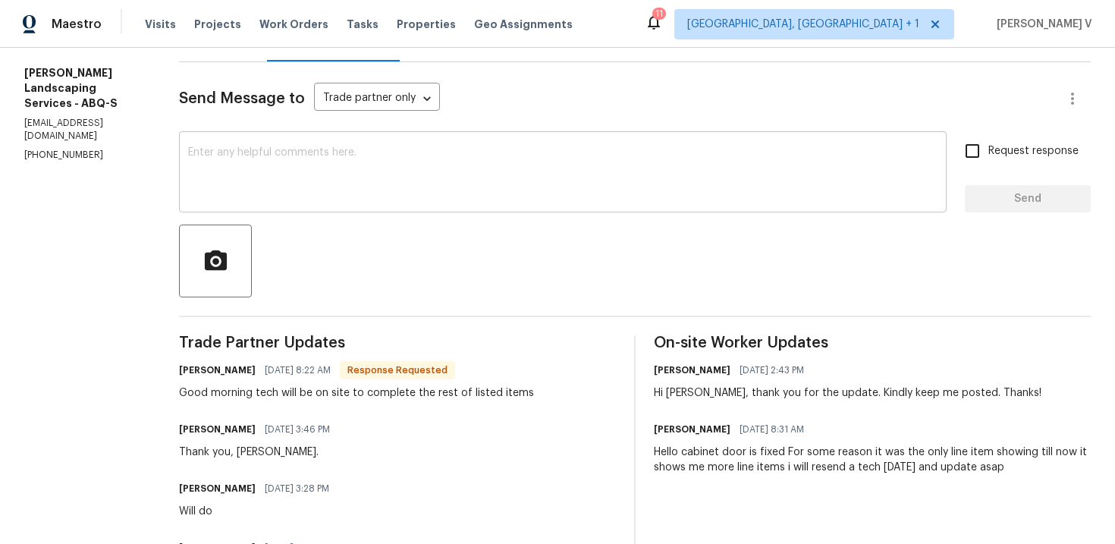
click at [401, 187] on textarea at bounding box center [562, 173] width 749 height 53
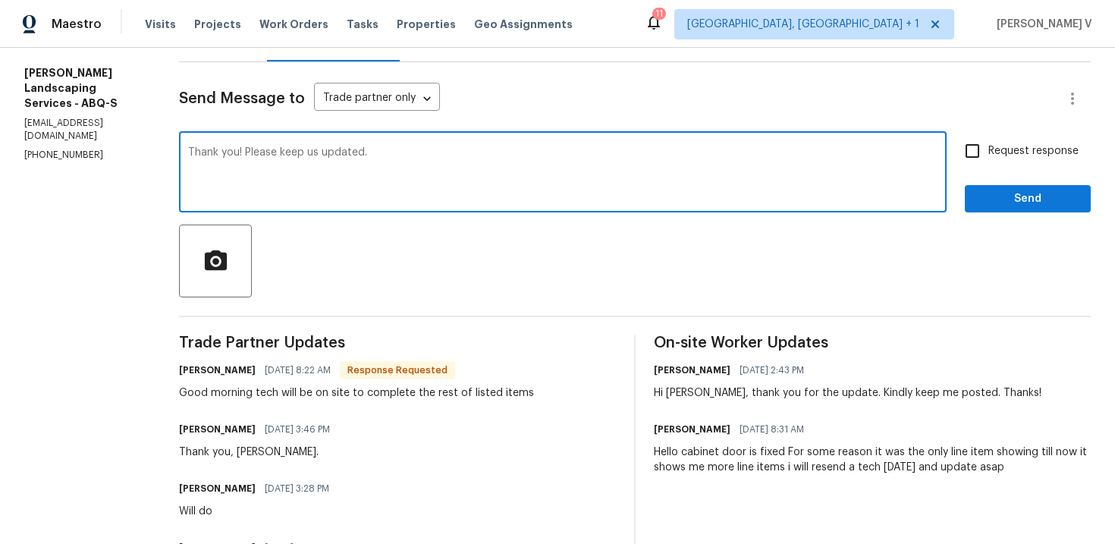
type textarea "Thank you! Please keep us updated."
click at [1023, 155] on span "Request response" at bounding box center [1033, 151] width 90 height 16
click at [988, 155] on input "Request response" at bounding box center [973, 151] width 32 height 32
checkbox input "true"
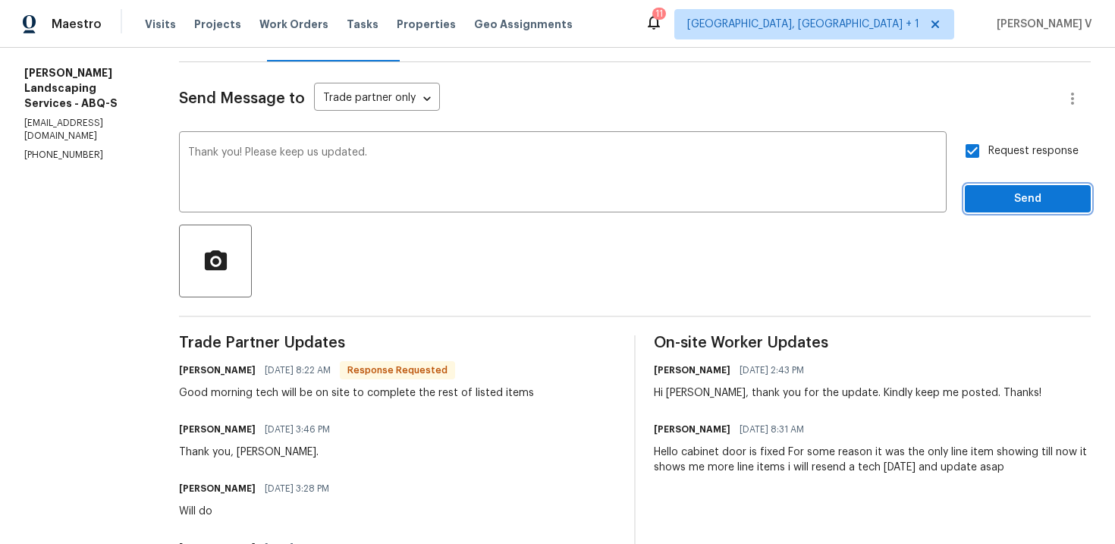
click at [1023, 200] on span "Send" at bounding box center [1028, 199] width 102 height 19
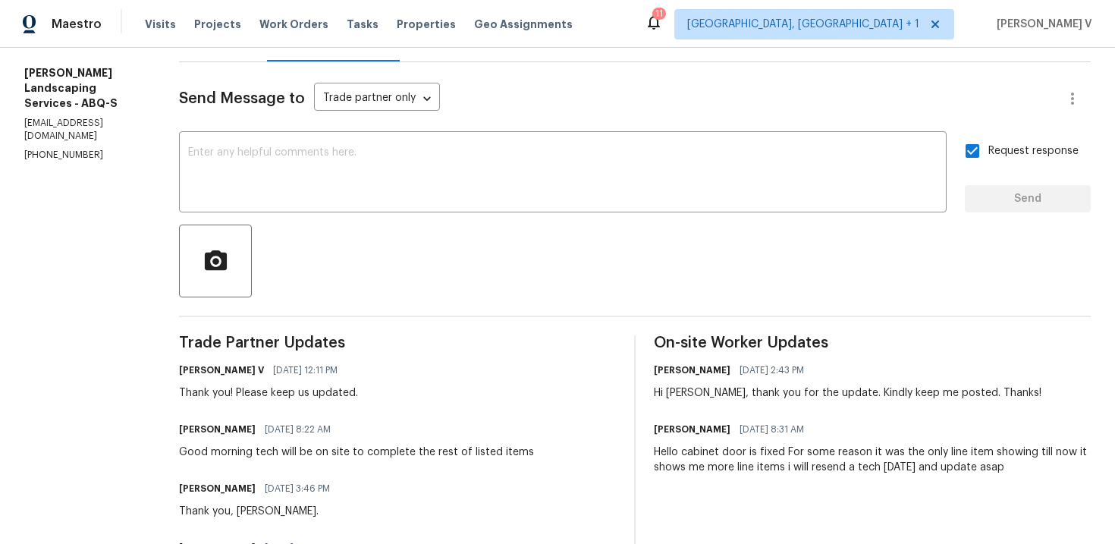
scroll to position [187, 0]
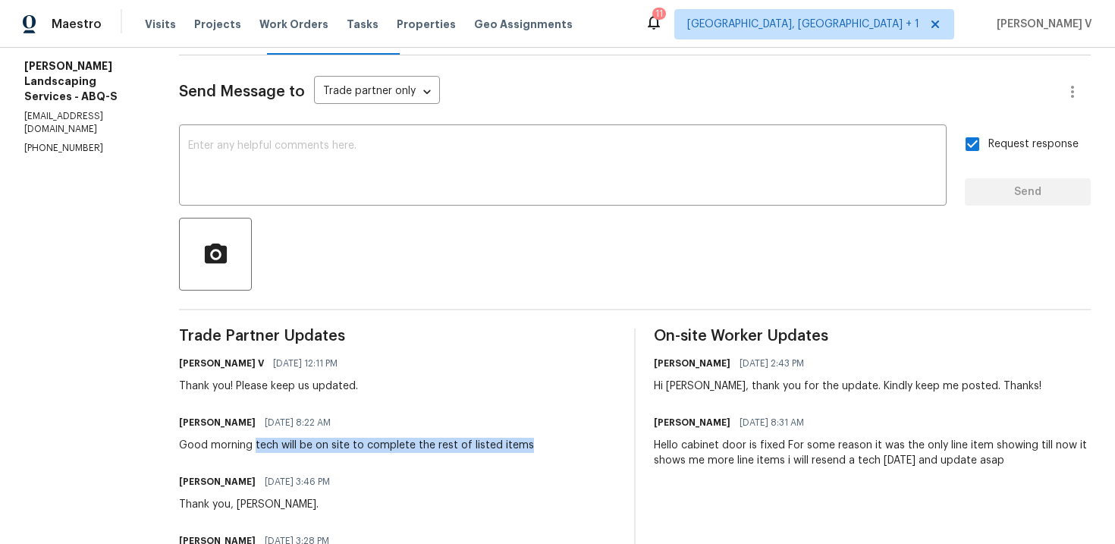
drag, startPoint x: 291, startPoint y: 444, endPoint x: 624, endPoint y: 443, distance: 333.0
click at [616, 443] on div "[PERSON_NAME] [DATE] 8:22 AM Good morning tech will be on site to complete the …" at bounding box center [397, 432] width 437 height 41
copy div "tech will be on site to complete the rest of listed items"
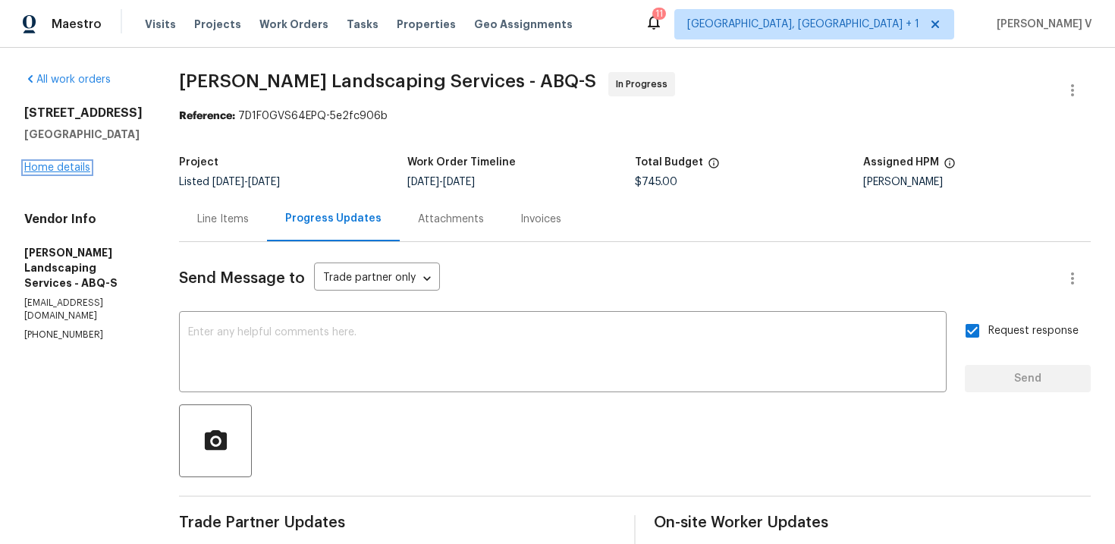
click at [58, 172] on link "Home details" at bounding box center [57, 167] width 66 height 11
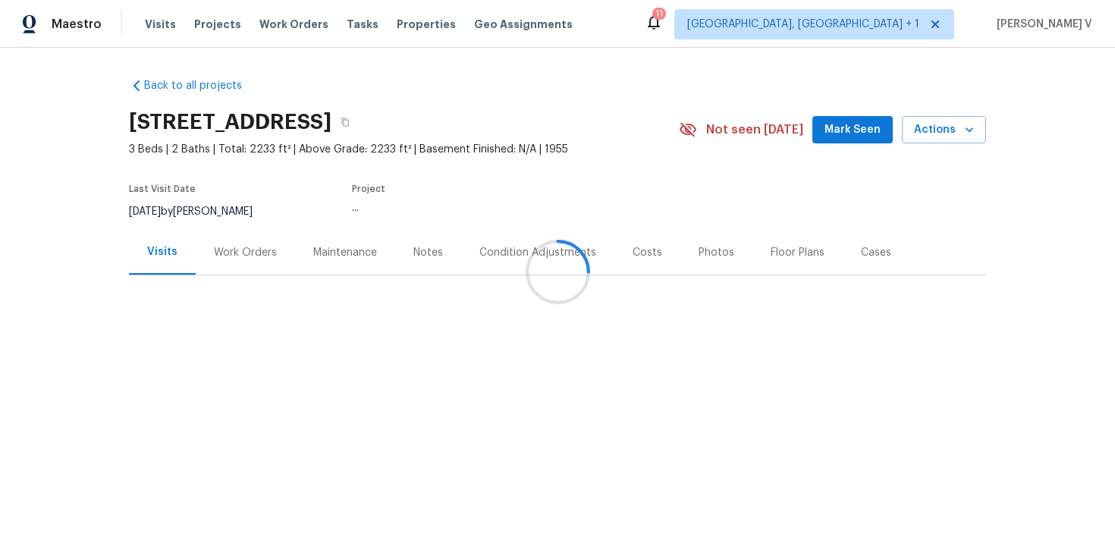
click at [240, 262] on div "Work Orders" at bounding box center [245, 252] width 99 height 45
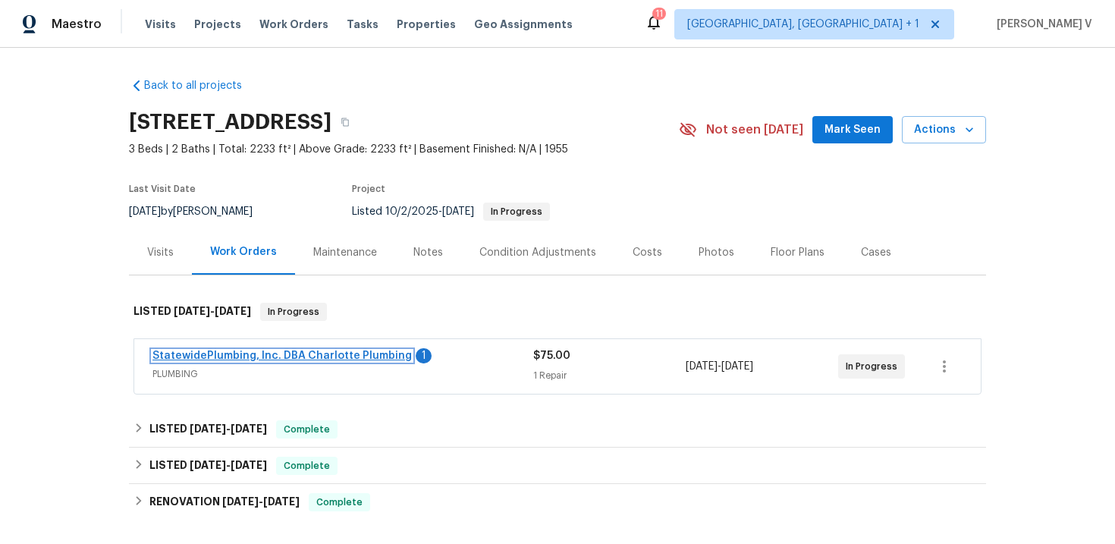
click at [230, 360] on link "StatewidePlumbing, Inc. DBA Charlotte Plumbing" at bounding box center [281, 355] width 259 height 11
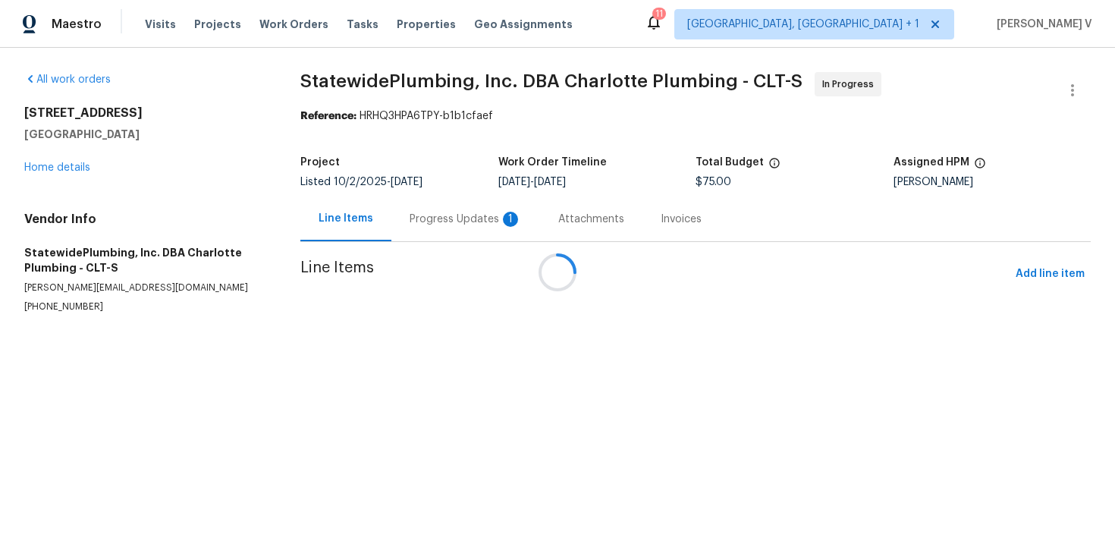
click at [437, 215] on div "Progress Updates 1" at bounding box center [465, 218] width 149 height 45
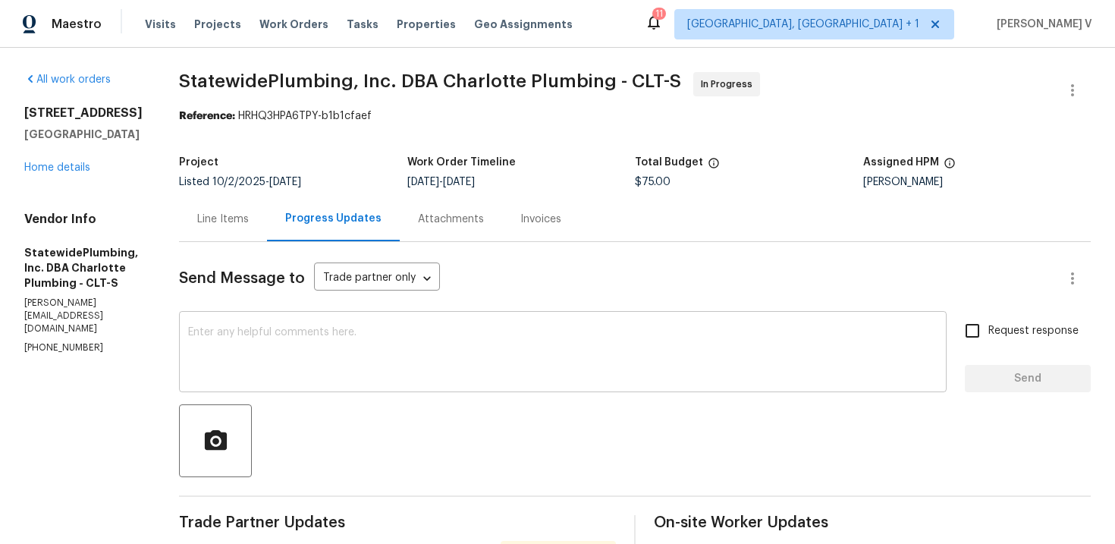
click at [288, 316] on div "x ​" at bounding box center [563, 353] width 768 height 77
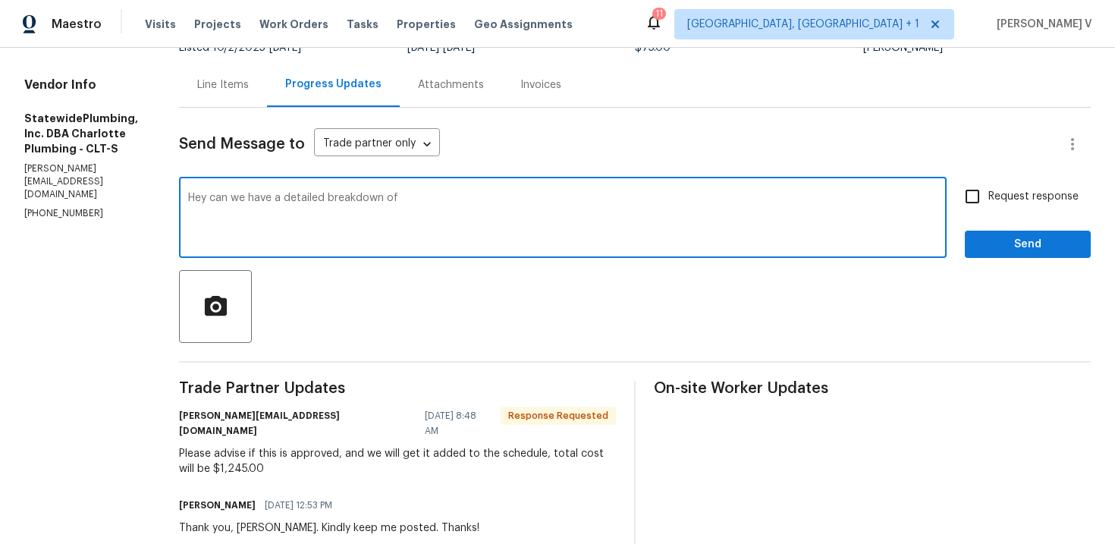
scroll to position [206, 0]
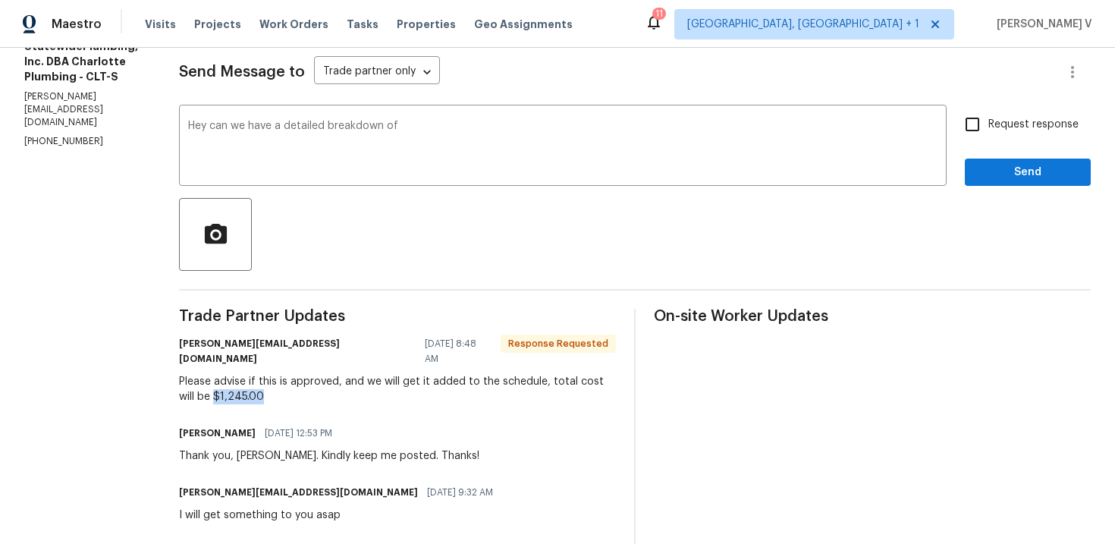
drag, startPoint x: 243, startPoint y: 381, endPoint x: 313, endPoint y: 382, distance: 69.8
click at [313, 382] on div "Please advise if this is approved, and we will get it added to the schedule, to…" at bounding box center [397, 389] width 437 height 30
copy div "$1,245.00"
click at [524, 140] on textarea "Hey can we have a detailed breakdown of" at bounding box center [562, 147] width 749 height 53
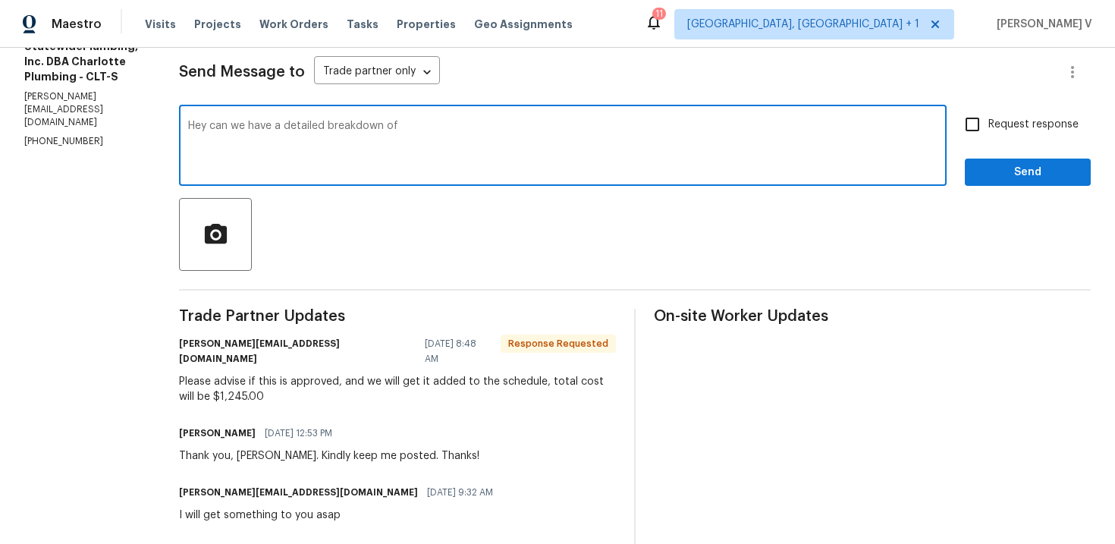
paste textarea "$1,245.00"
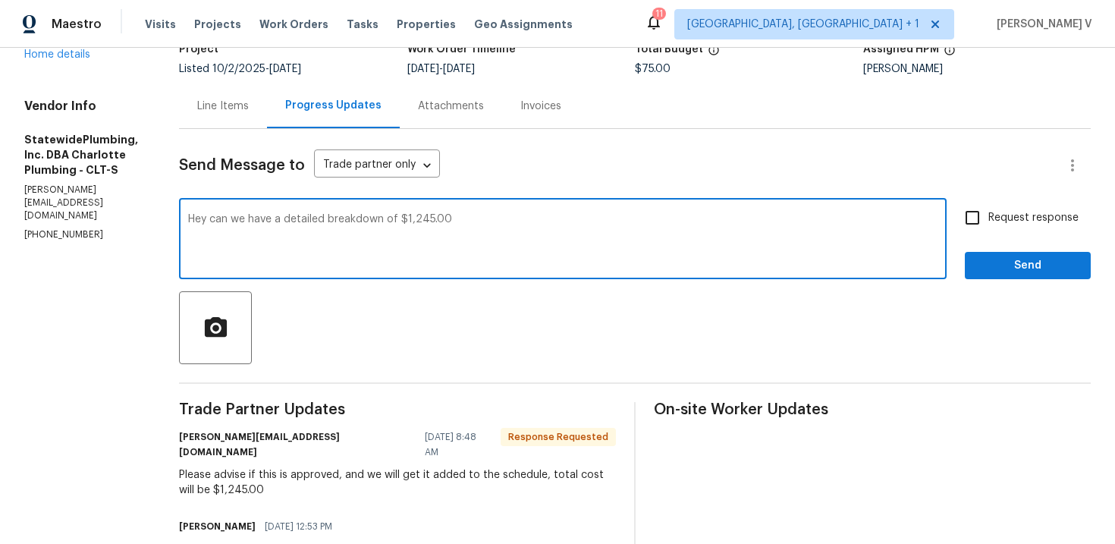
scroll to position [98, 0]
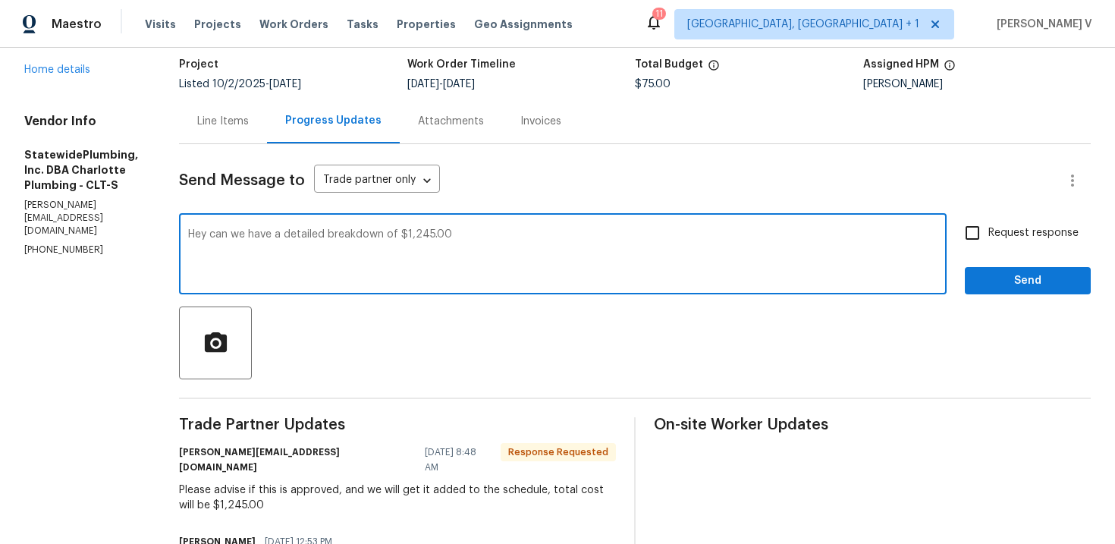
click at [310, 234] on textarea "Hey can we have a detailed breakdown of $1,245.00" at bounding box center [562, 255] width 749 height 53
click at [303, 231] on textarea "Hey can we have a detailed breakdown of $1,245.00" at bounding box center [562, 255] width 749 height 53
type textarea "Hey can we have the tech notes and a detailed breakdown of $1,245.00"
click at [977, 236] on input "Request response" at bounding box center [973, 233] width 32 height 32
checkbox input "true"
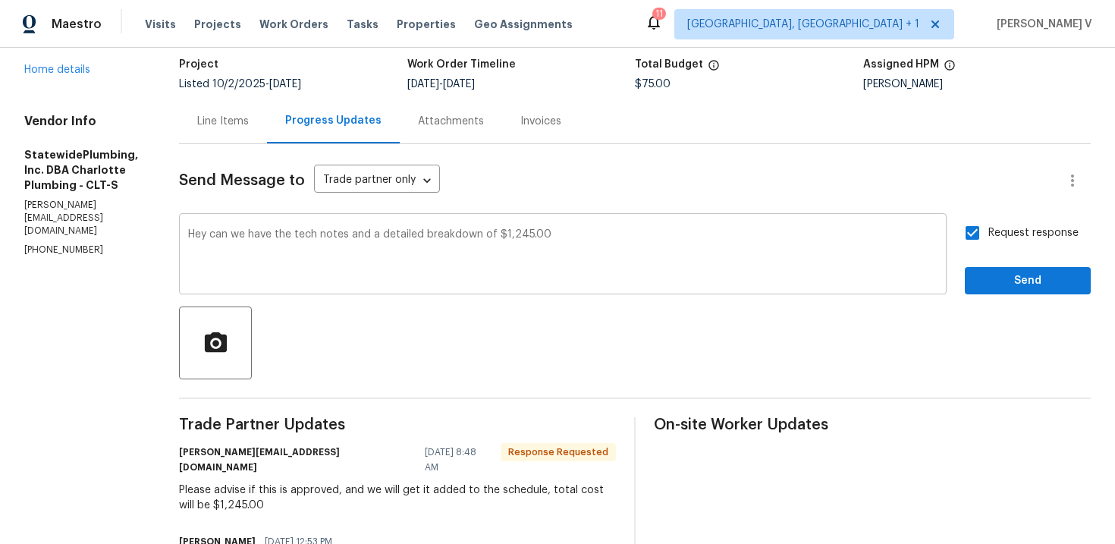
click at [617, 235] on textarea "Hey can we have the tech notes and a detailed breakdown of $1,245.00" at bounding box center [562, 255] width 749 height 53
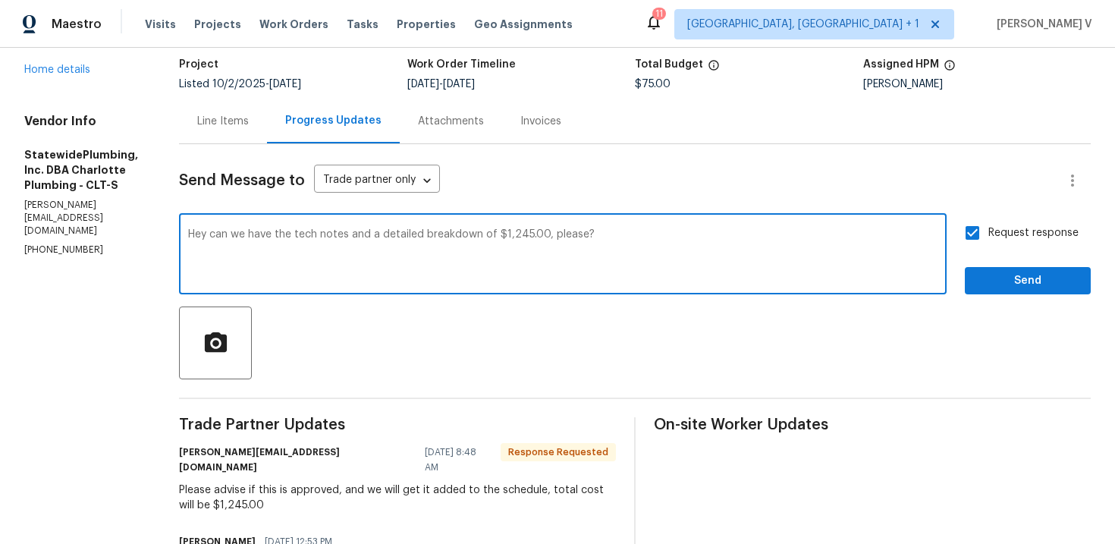
type textarea "Hey can we have the tech notes and a detailed breakdown of $1,245.00, please?"
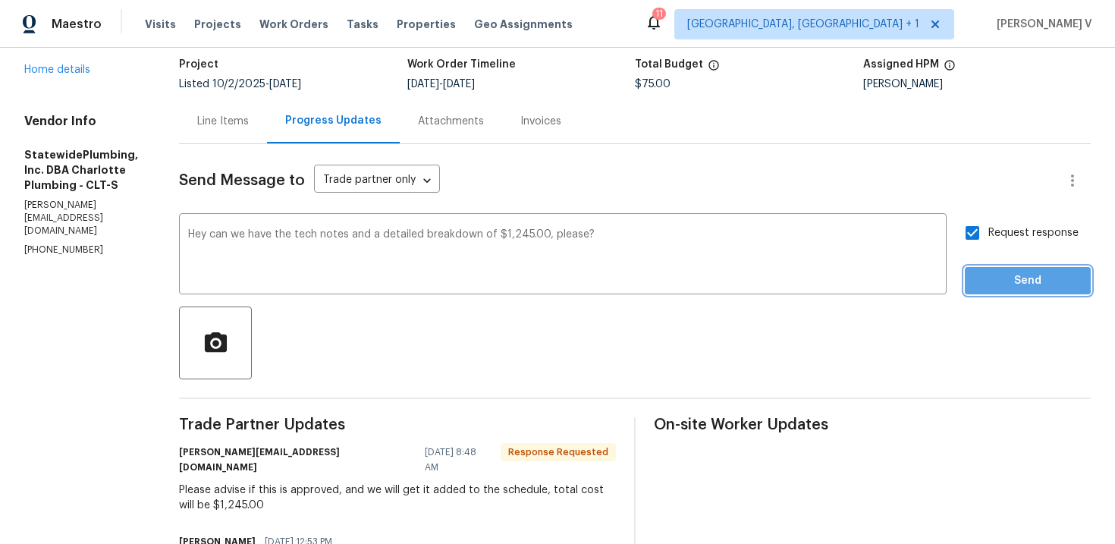
click at [983, 276] on span "Send" at bounding box center [1028, 281] width 102 height 19
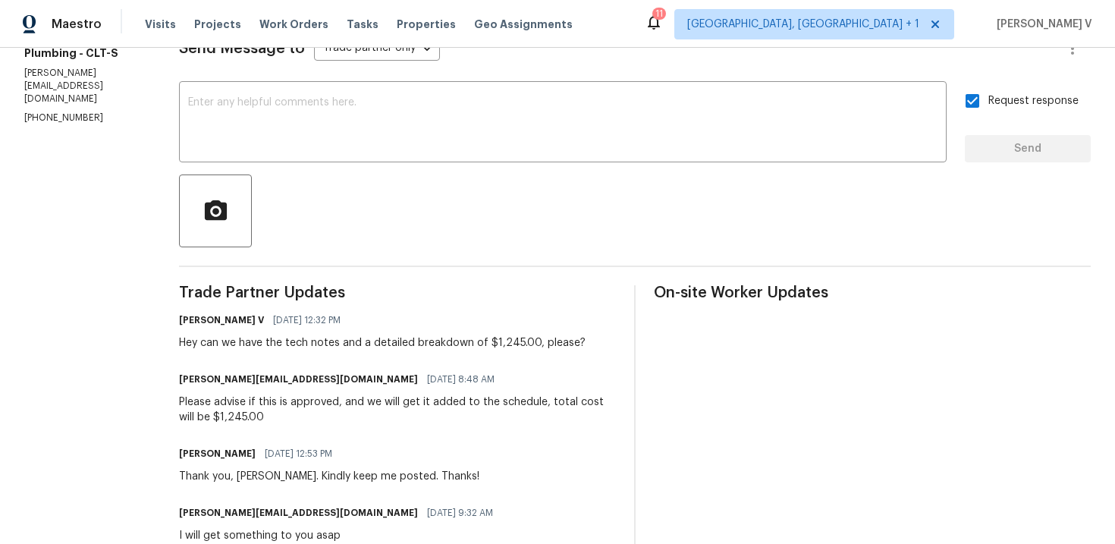
scroll to position [328, 0]
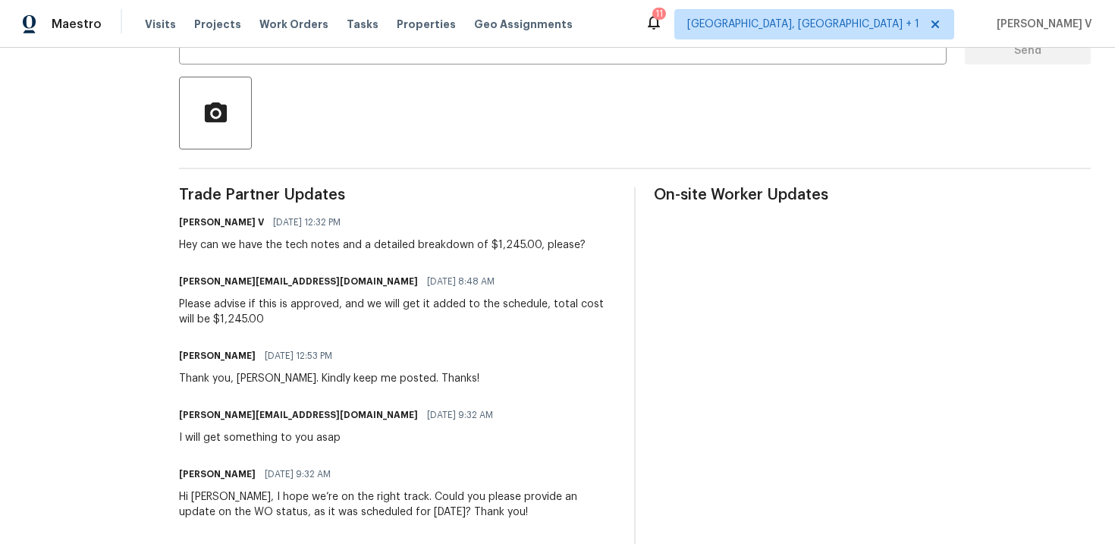
click at [265, 303] on div "Please advise if this is approved, and we will get it added to the schedule, to…" at bounding box center [397, 312] width 437 height 30
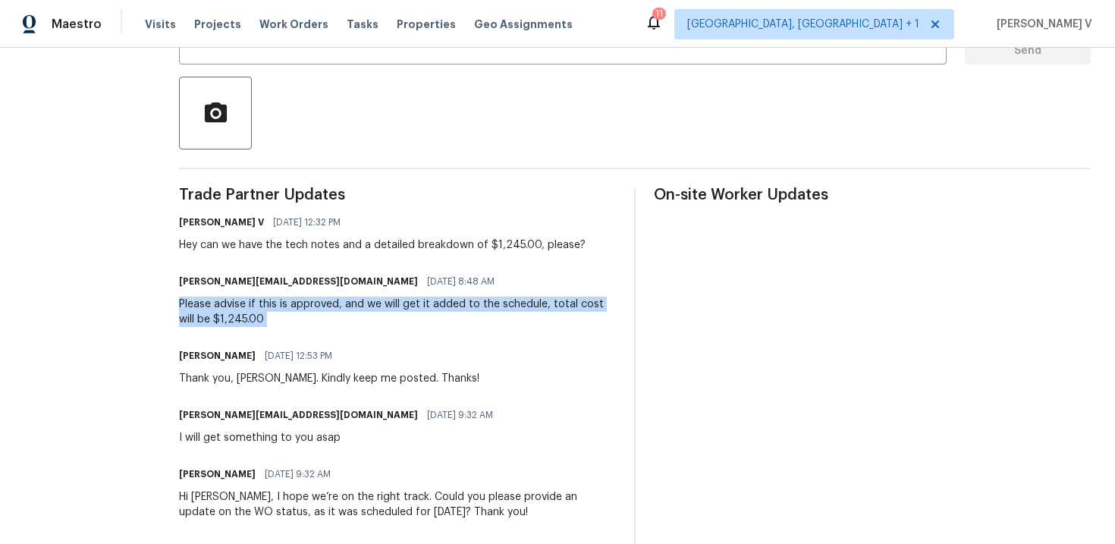
copy div "Please advise if this is approved, and we will get it added to the schedule, to…"
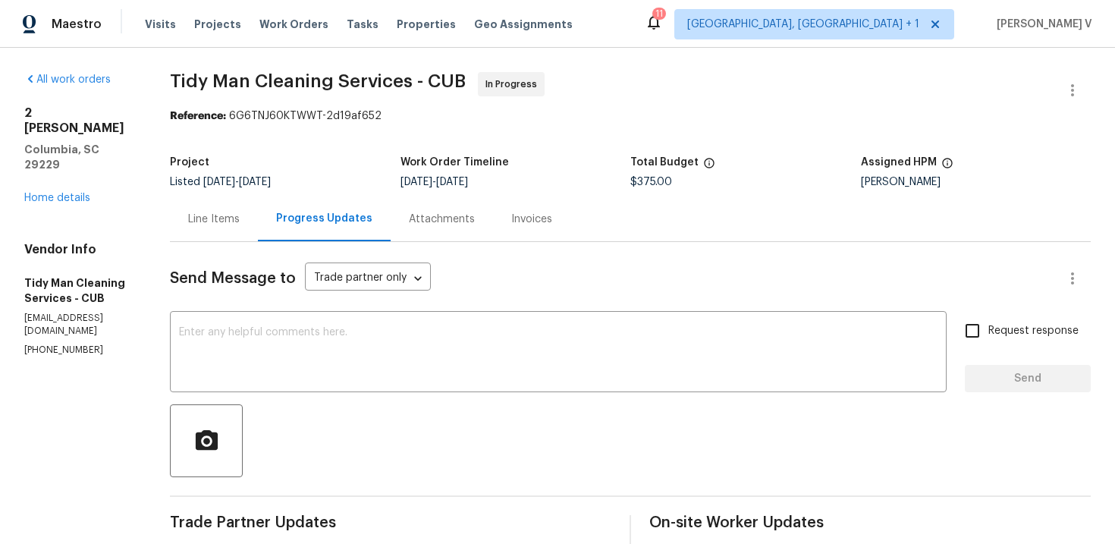
click at [76, 175] on div "All work orders [STREET_ADDRESS][PERSON_NAME] Home details Vendor Info Tidy Man…" at bounding box center [78, 214] width 109 height 284
click at [74, 193] on link "Home details" at bounding box center [57, 198] width 66 height 11
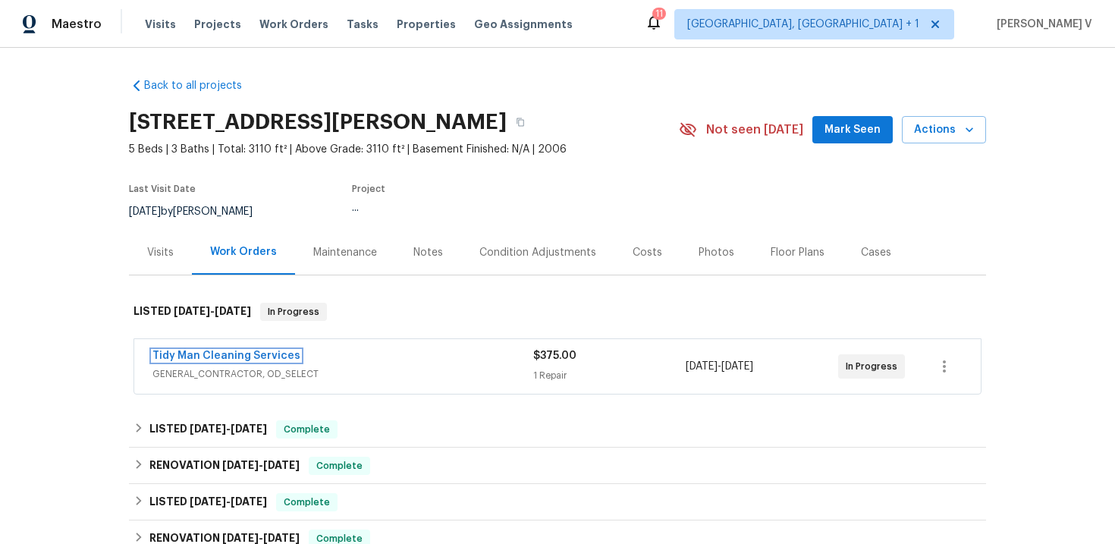
click at [210, 353] on link "Tidy Man Cleaning Services" at bounding box center [226, 355] width 148 height 11
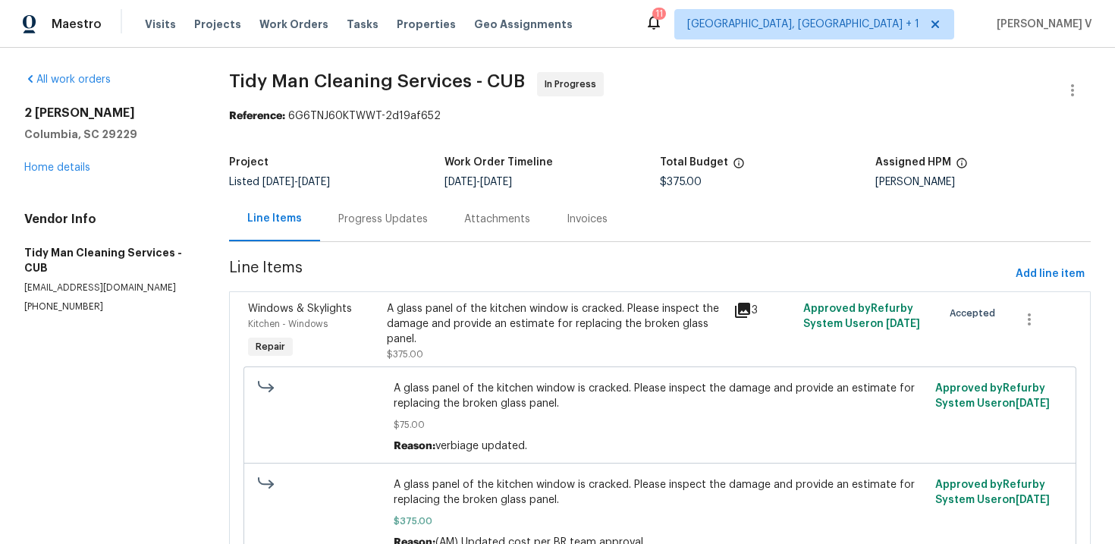
click at [405, 220] on div "Progress Updates" at bounding box center [383, 219] width 90 height 15
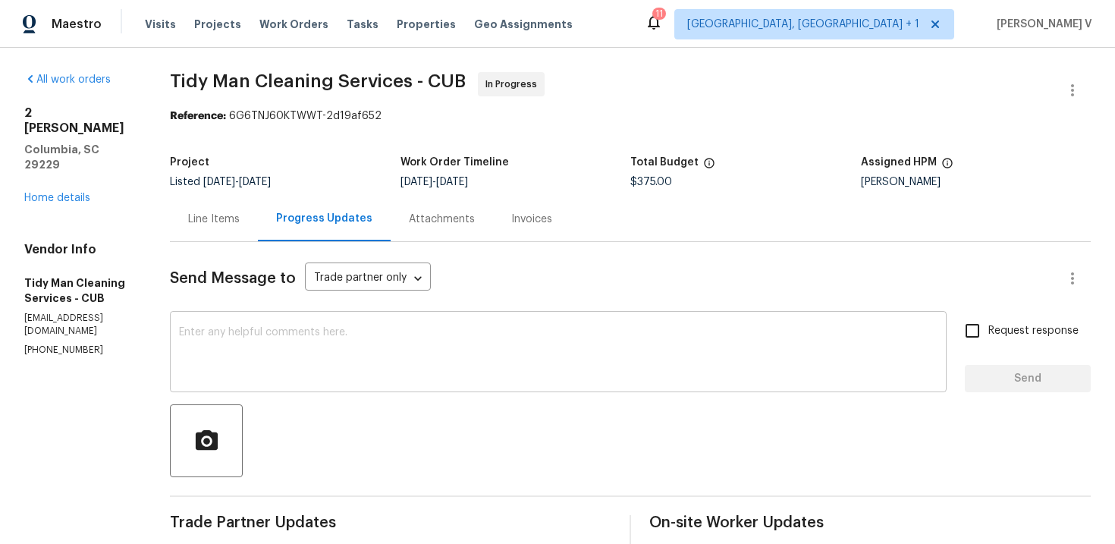
click at [283, 346] on textarea at bounding box center [558, 353] width 759 height 53
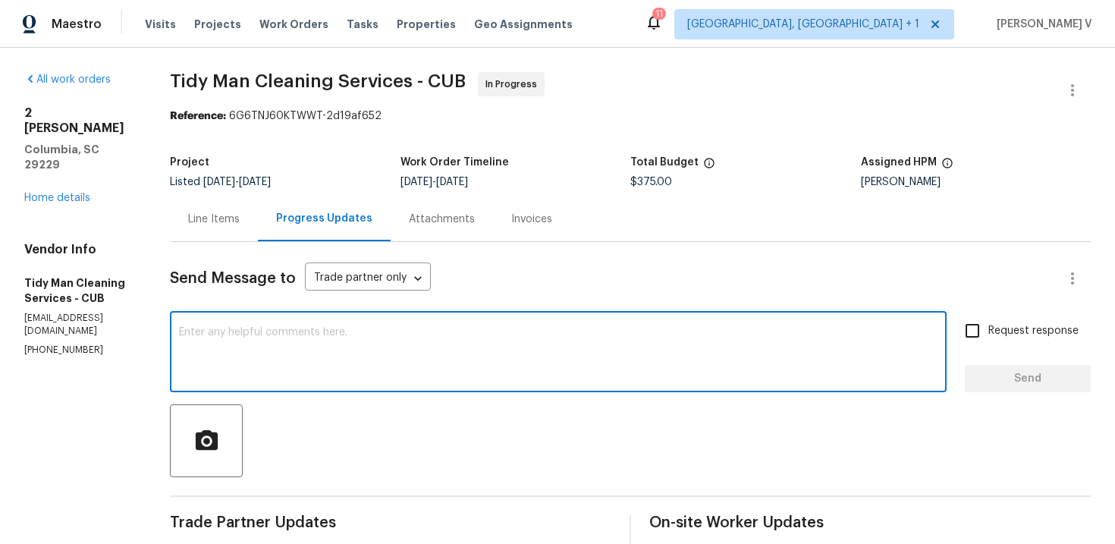
paste textarea "Please let us know if there’s any progress or if the team is already on site [D…"
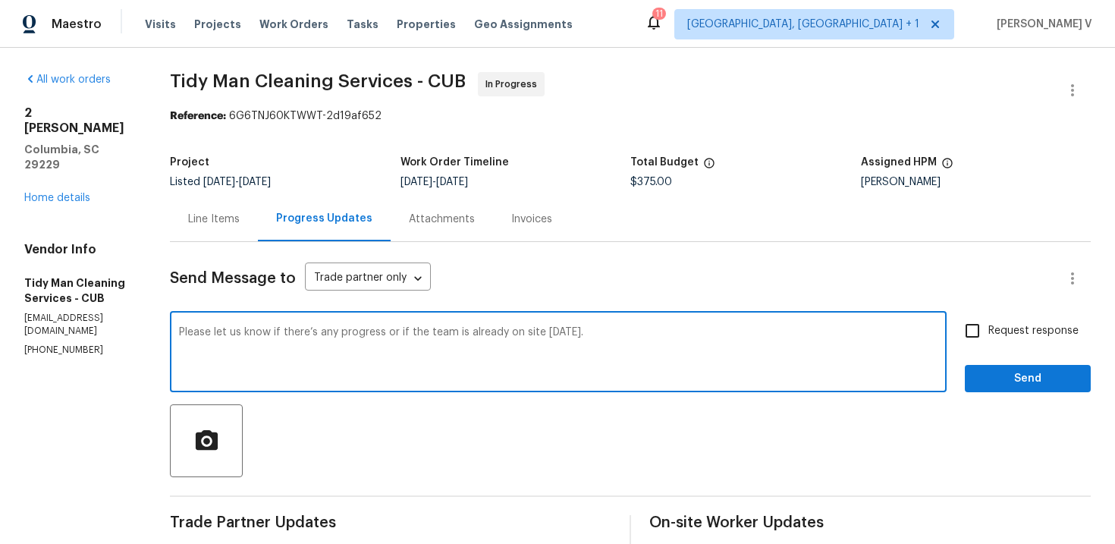
type textarea "Please let us know if there’s any progress or if the team is already on site [D…"
click at [974, 328] on input "Request response" at bounding box center [973, 331] width 32 height 32
checkbox input "true"
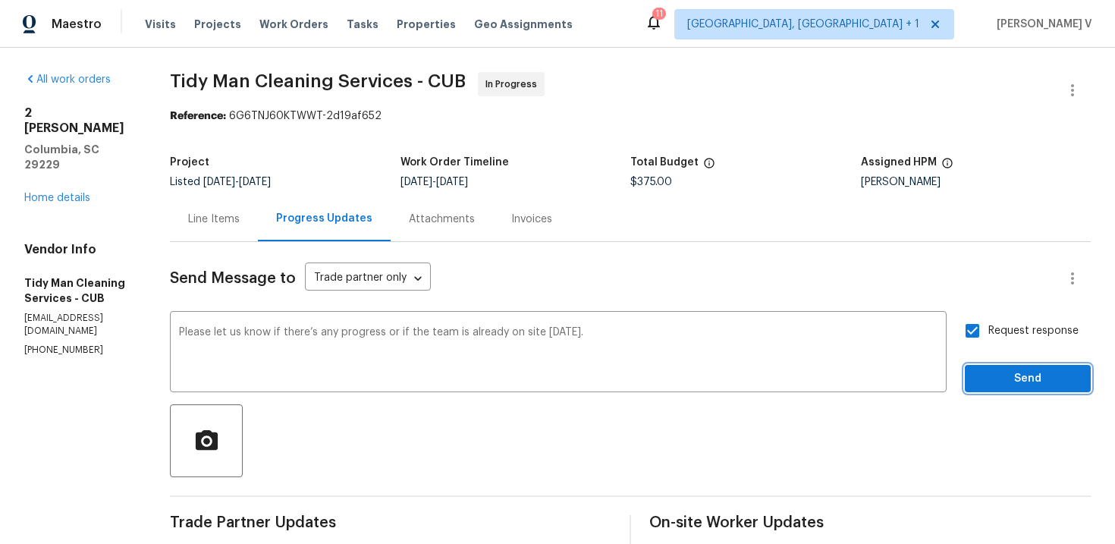
click at [1003, 372] on span "Send" at bounding box center [1028, 378] width 102 height 19
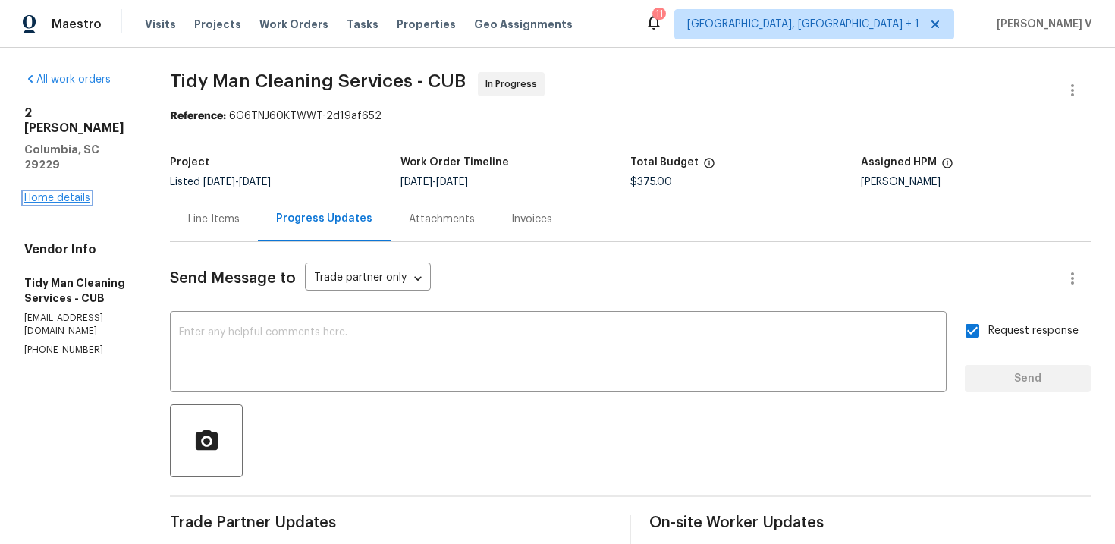
click at [79, 193] on link "Home details" at bounding box center [57, 198] width 66 height 11
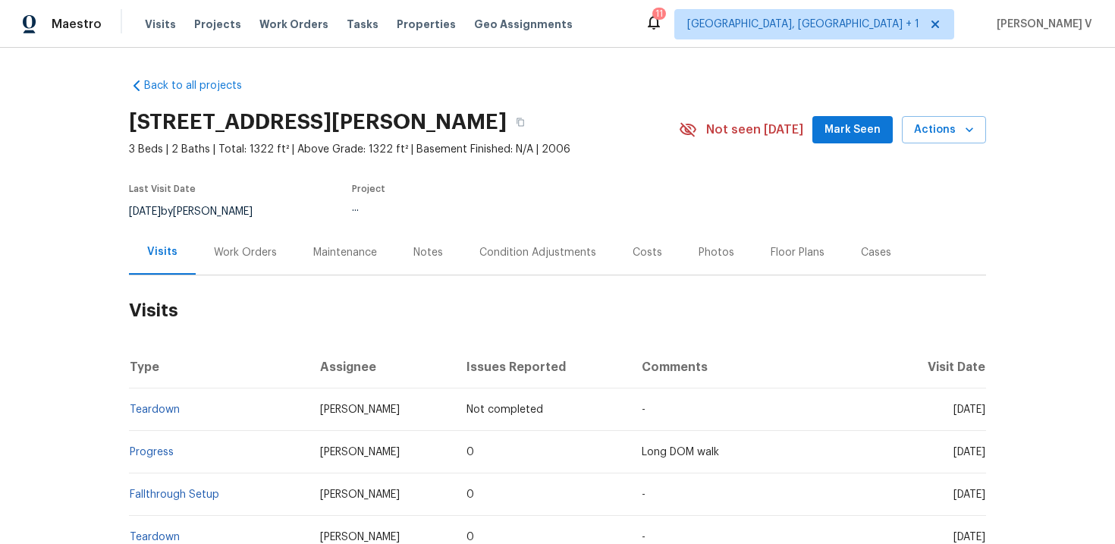
click at [209, 253] on div "Work Orders" at bounding box center [245, 252] width 99 height 45
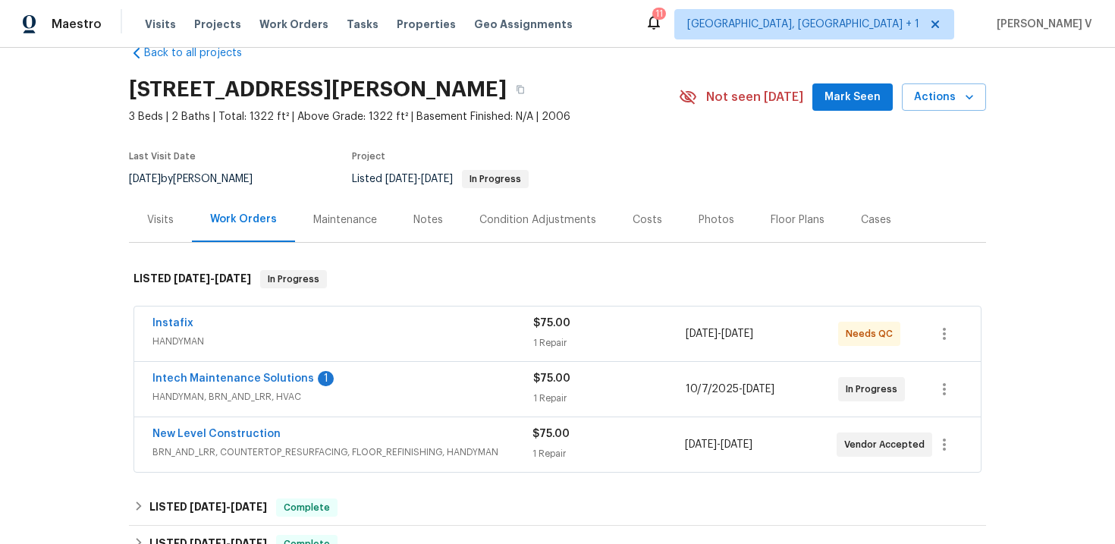
scroll to position [52, 0]
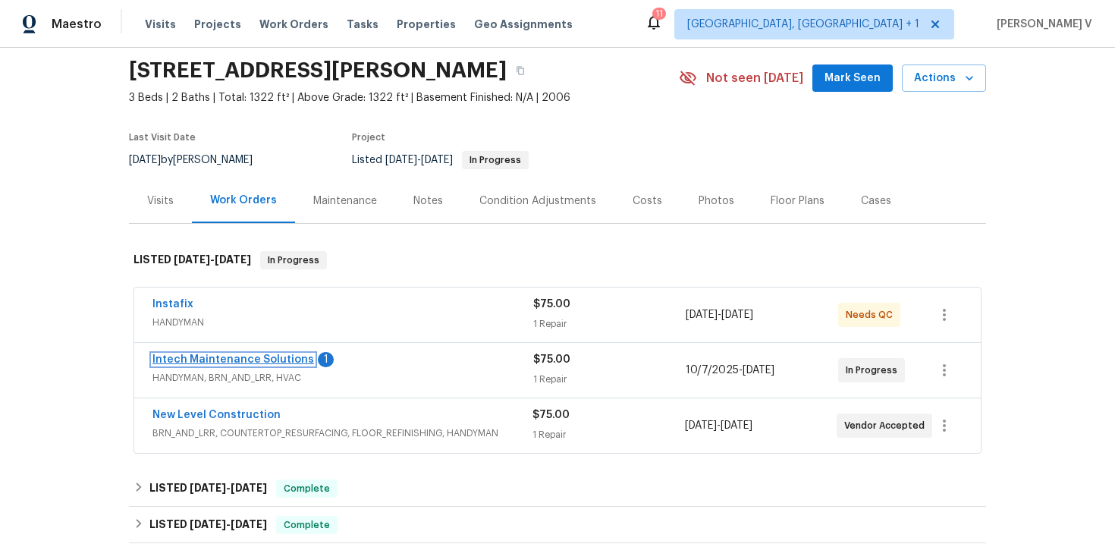
click at [215, 359] on link "Intech Maintenance Solutions" at bounding box center [233, 359] width 162 height 11
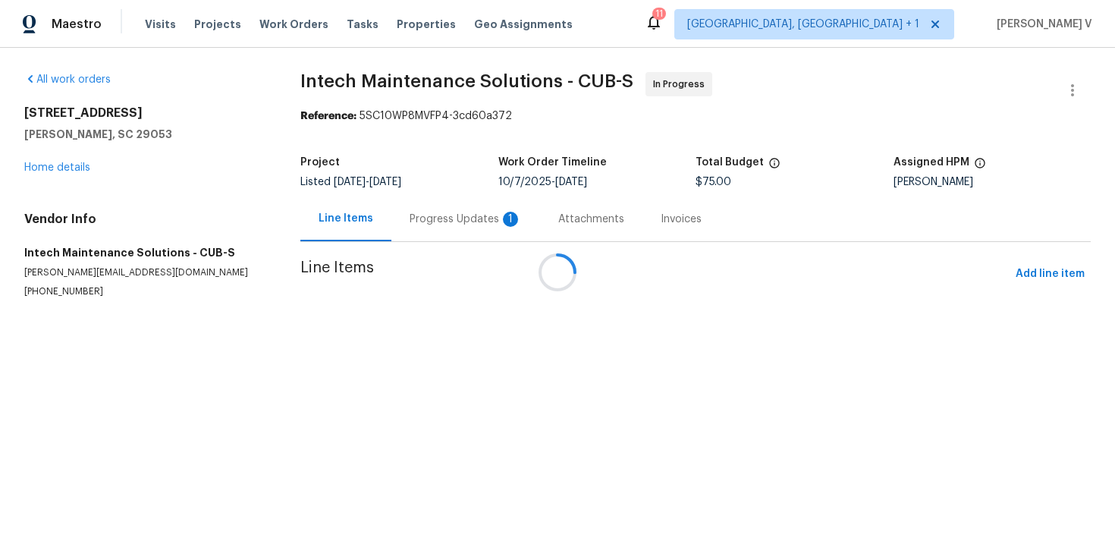
click at [558, 215] on div "Attachments" at bounding box center [591, 219] width 66 height 15
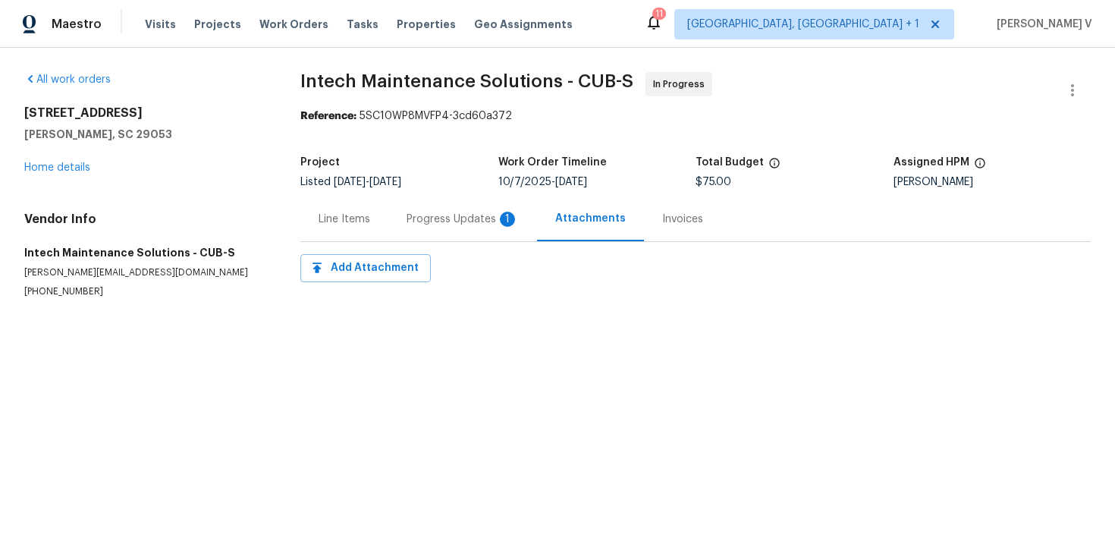
click at [447, 214] on div "Progress Updates 1" at bounding box center [463, 219] width 112 height 15
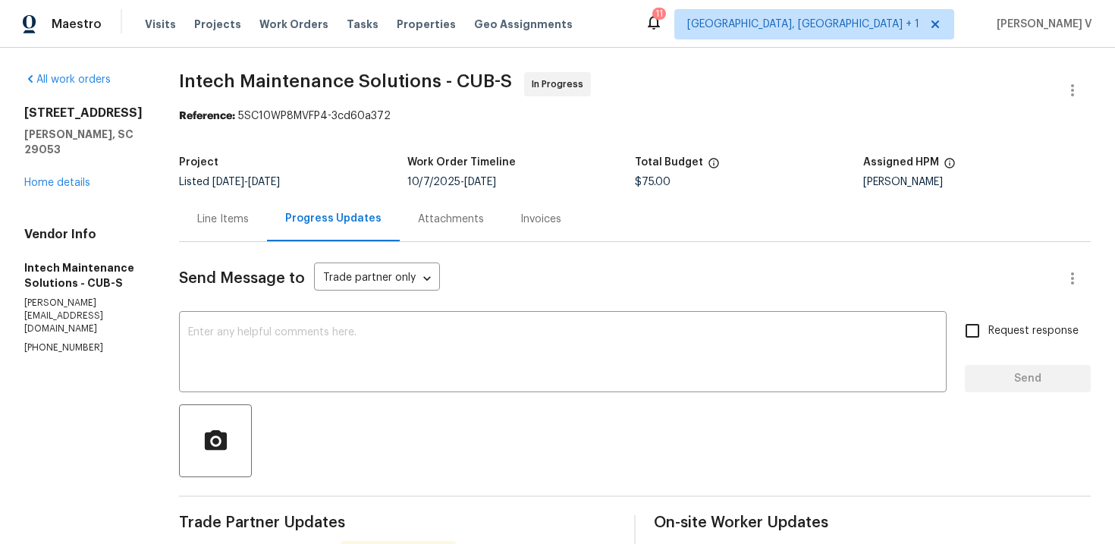
scroll to position [193, 0]
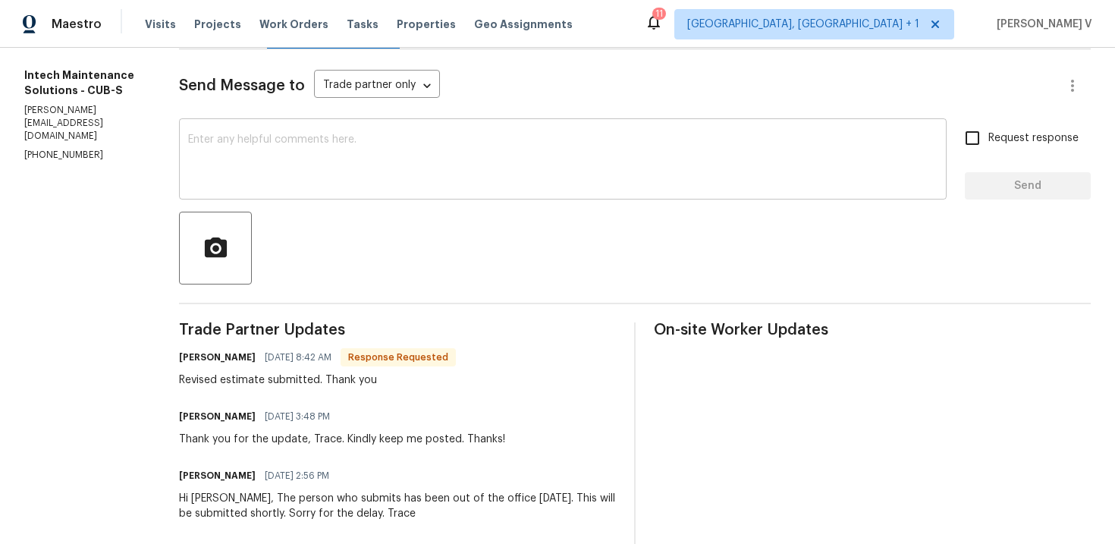
click at [325, 135] on textarea at bounding box center [562, 160] width 749 height 53
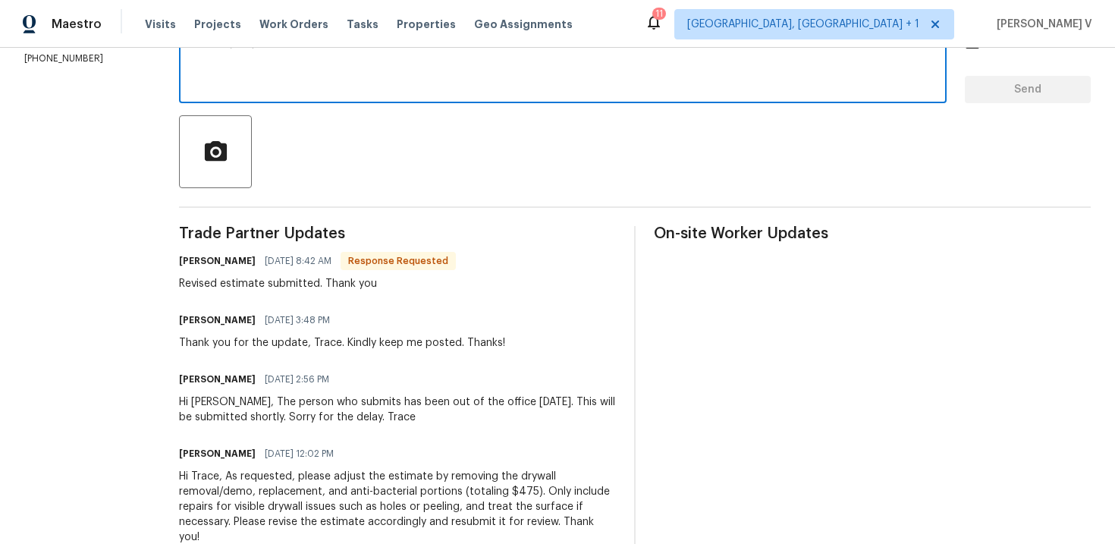
scroll to position [38, 0]
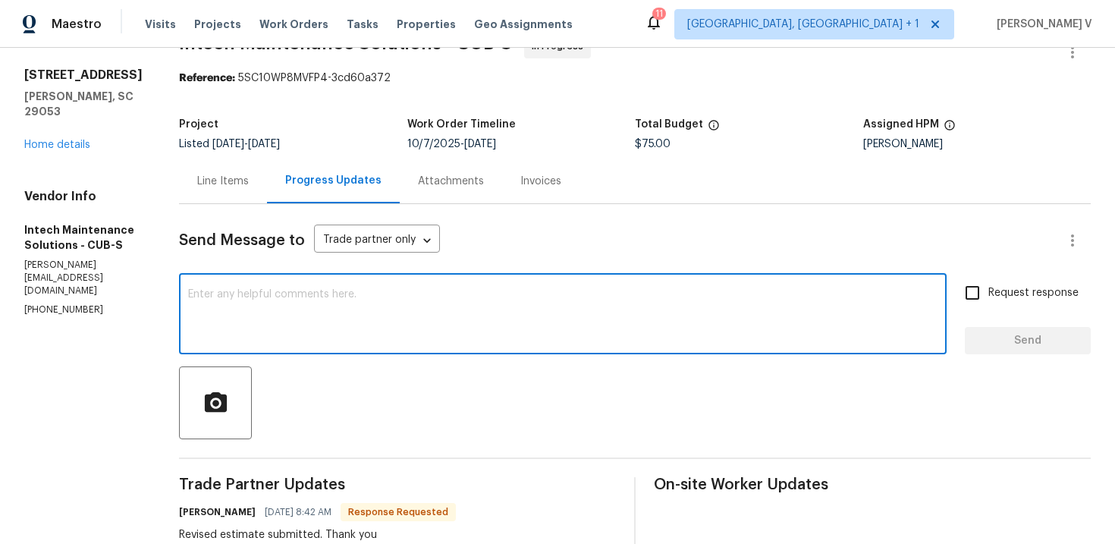
click at [72, 138] on div "All work orders 171 Ridge Pointe Dr Gaston, SC 29053 Home details Vendor Info I…" at bounding box center [83, 175] width 118 height 283
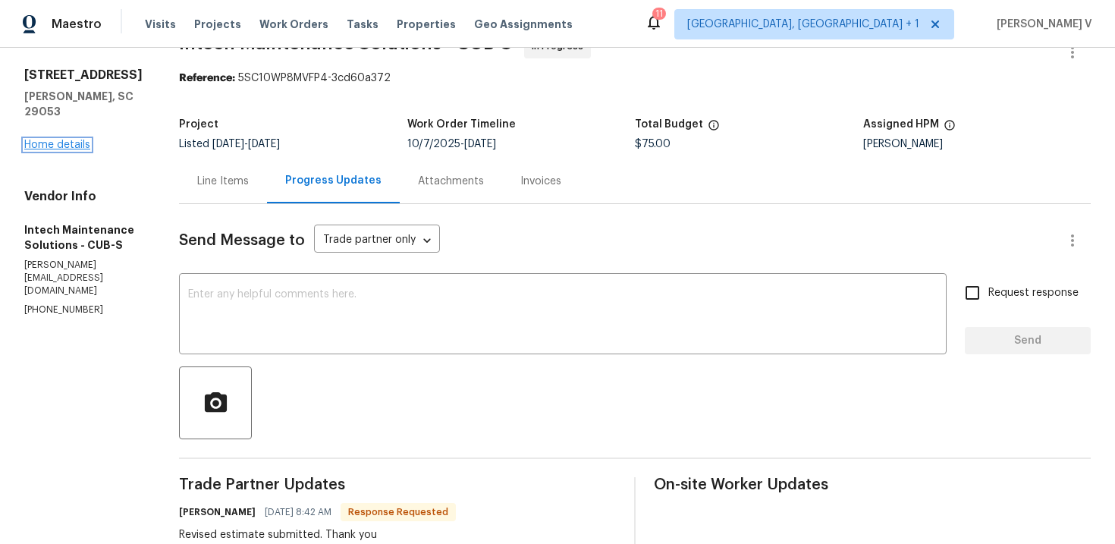
click at [72, 140] on link "Home details" at bounding box center [57, 145] width 66 height 11
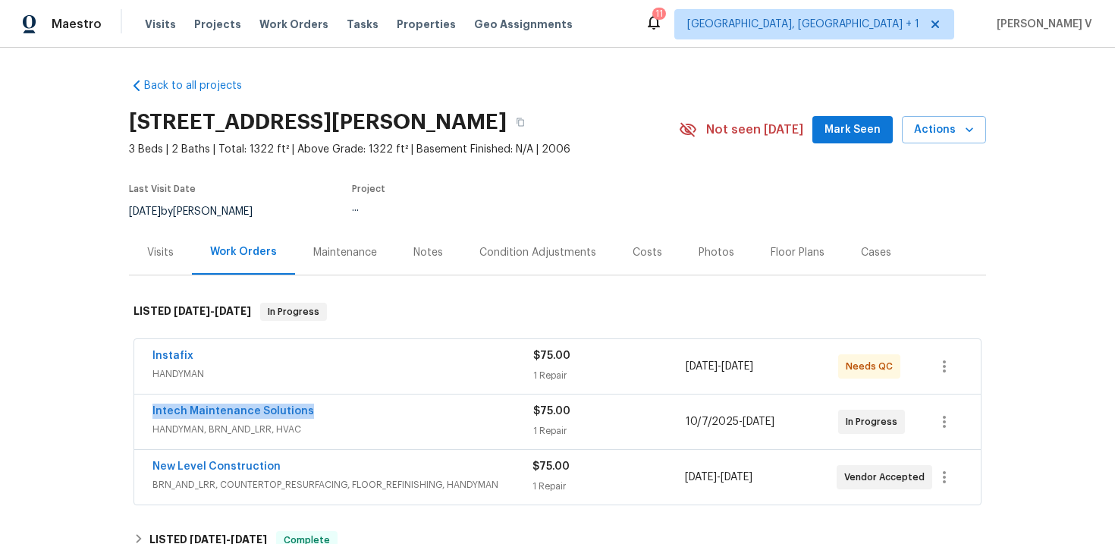
drag, startPoint x: 141, startPoint y: 406, endPoint x: 387, endPoint y: 406, distance: 245.8
click at [387, 406] on div "Intech Maintenance Solutions HANDYMAN, BRN_AND_LRR, HVAC $75.00 1 Repair 10/7/2…" at bounding box center [557, 421] width 847 height 55
copy link "Intech Maintenance Solutions"
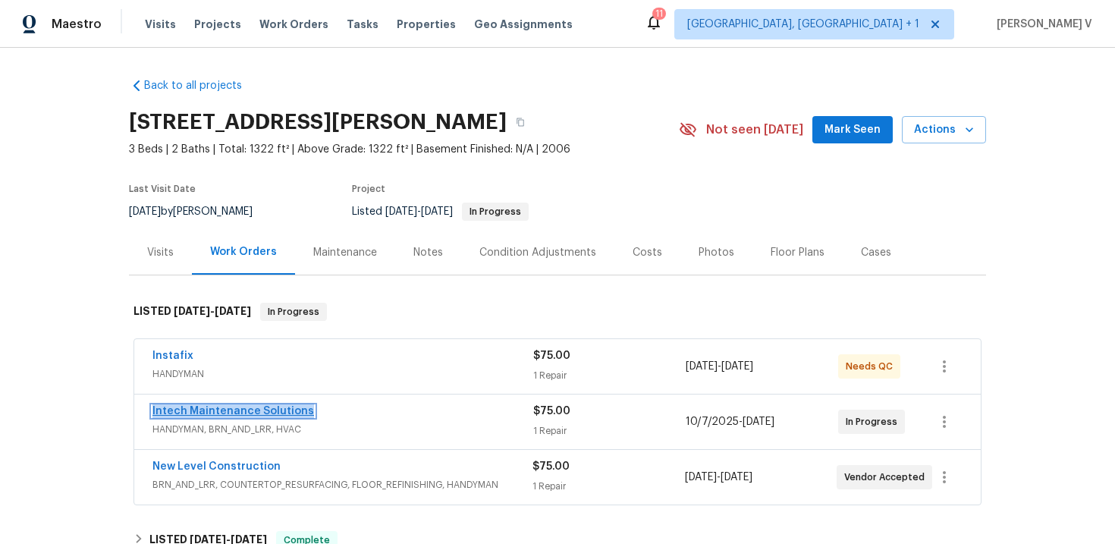
click at [262, 406] on link "Intech Maintenance Solutions" at bounding box center [233, 411] width 162 height 11
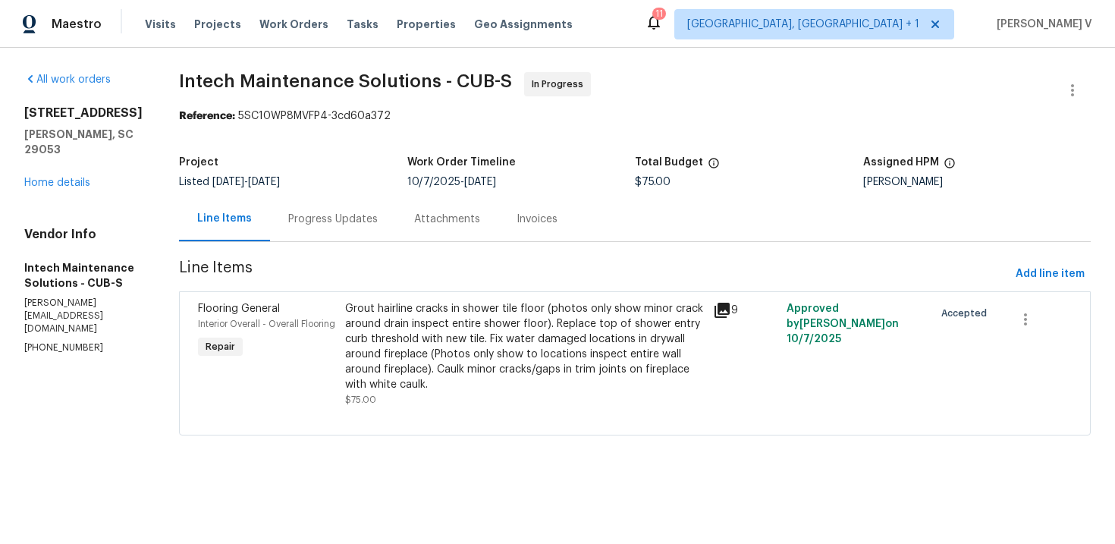
click at [410, 350] on div "Grout hairline cracks in shower tile floor (photos only show minor crack around…" at bounding box center [524, 346] width 359 height 91
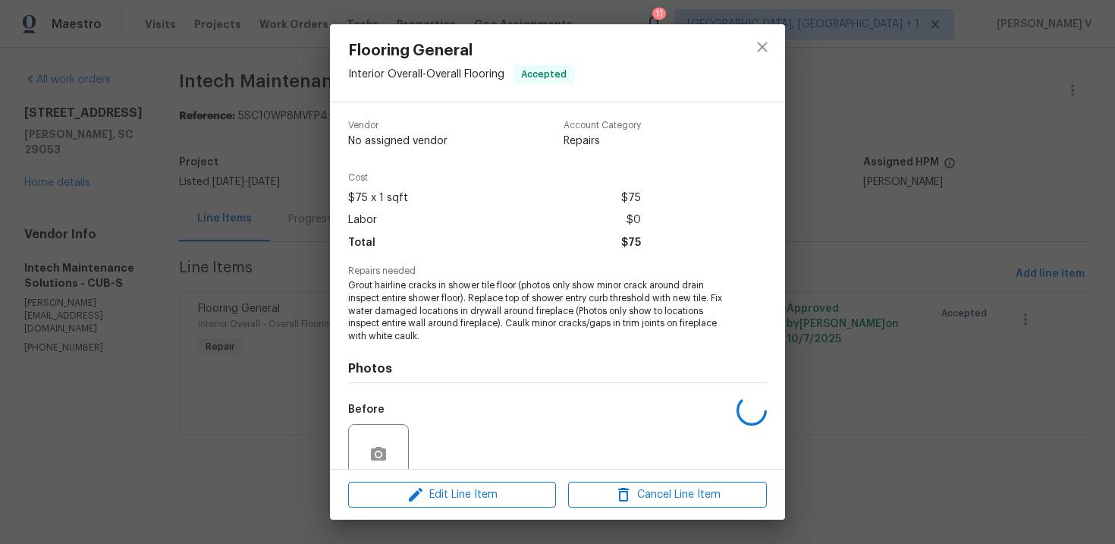
click at [415, 300] on span "Grout hairline cracks in shower tile floor (photos only show minor crack around…" at bounding box center [536, 311] width 377 height 64
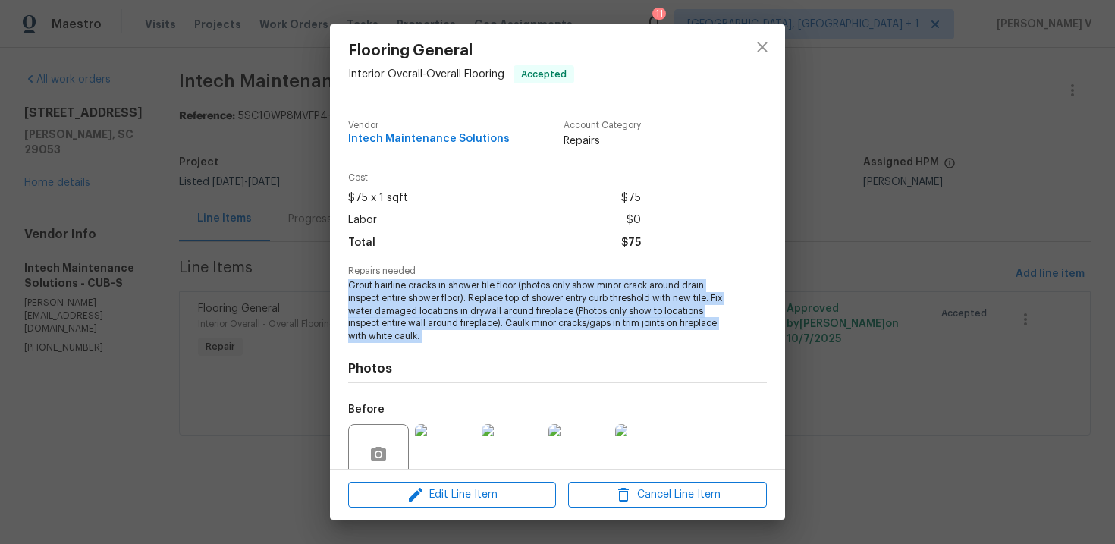
copy span "Grout hairline cracks in shower tile floor (photos only show minor crack around…"
click at [296, 193] on div "Flooring General Interior Overall - Overall Flooring Accepted Vendor Intech Mai…" at bounding box center [557, 272] width 1115 height 544
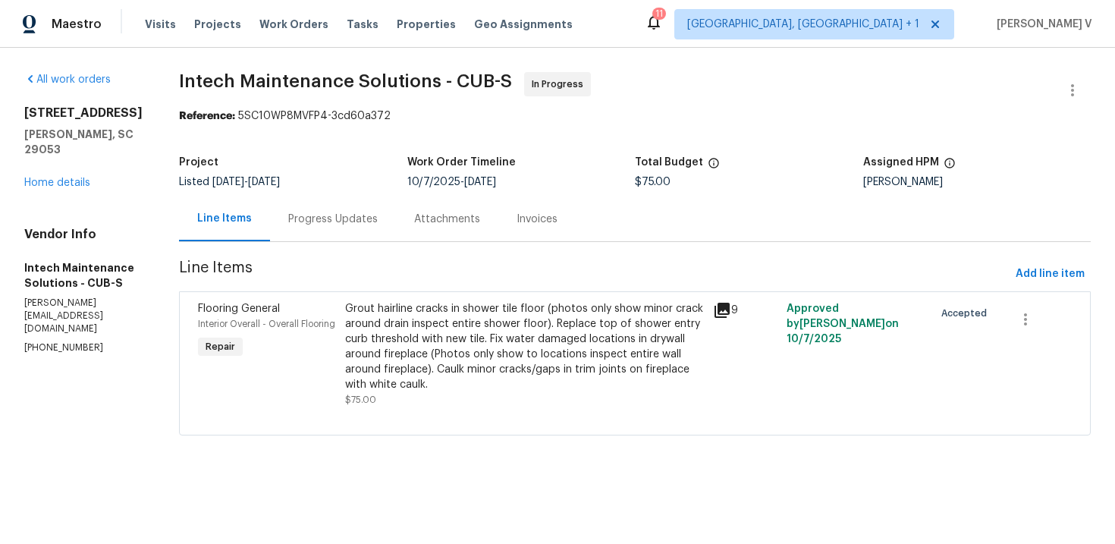
click at [299, 231] on div "Progress Updates" at bounding box center [333, 218] width 126 height 45
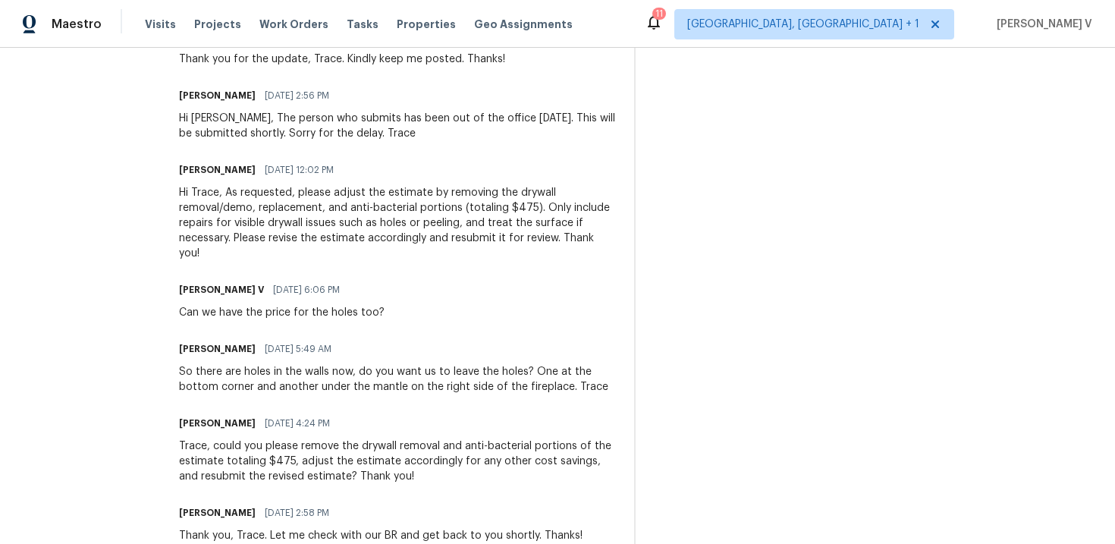
scroll to position [445, 0]
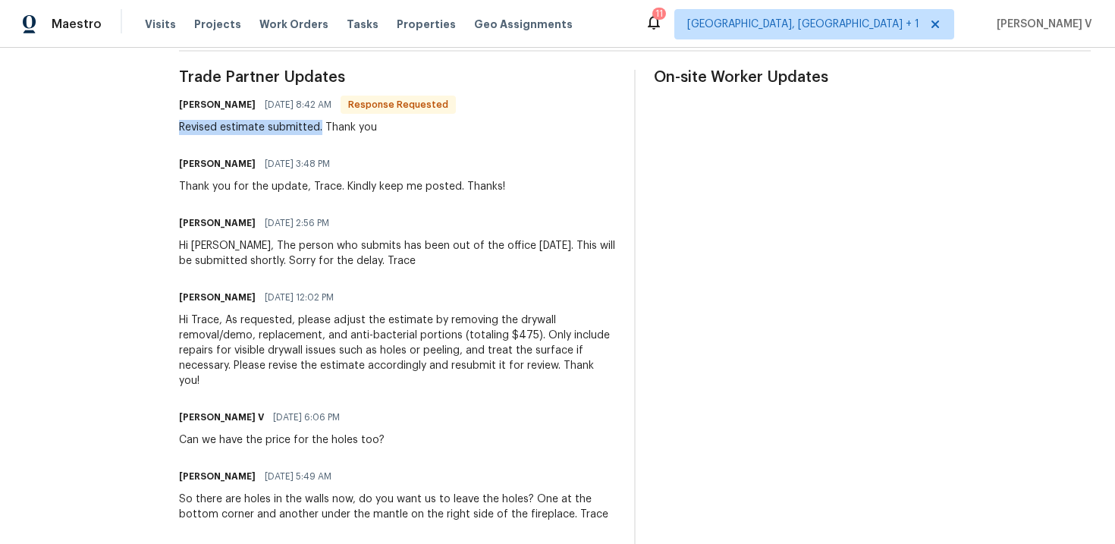
drag, startPoint x: 174, startPoint y: 124, endPoint x: 314, endPoint y: 127, distance: 140.3
click at [314, 127] on div "Revised estimate submitted. Thank you" at bounding box center [317, 127] width 277 height 15
copy div "Revised estimate submitted."
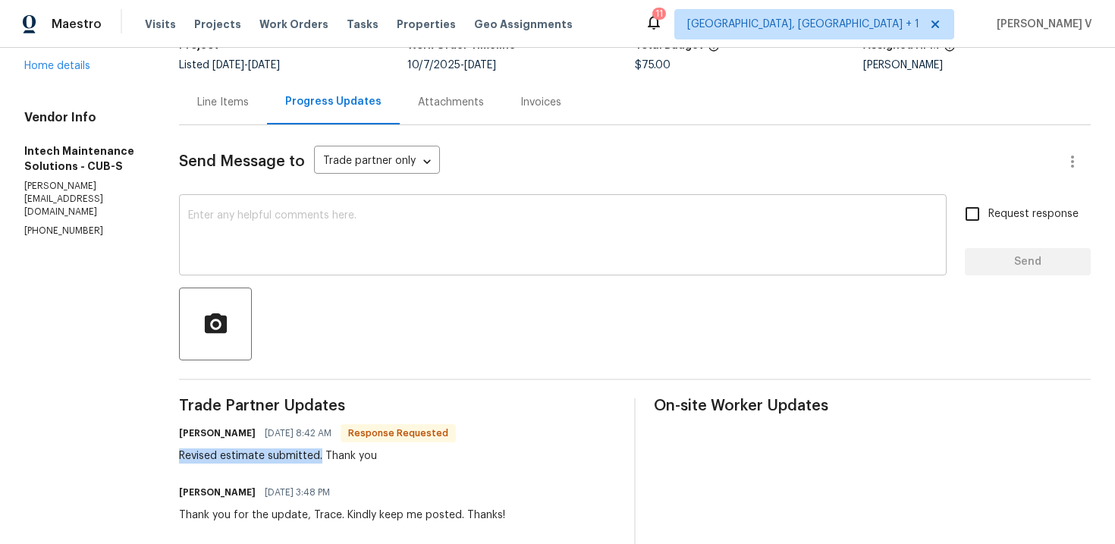
scroll to position [0, 0]
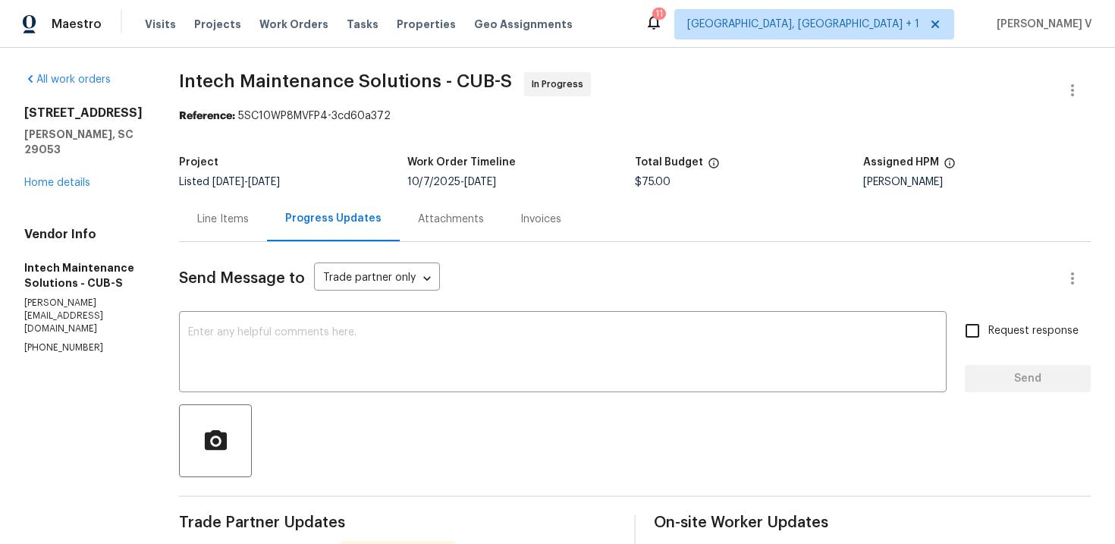
click at [651, 177] on span "$75.00" at bounding box center [653, 182] width 36 height 11
copy span "$75.00"
click at [74, 177] on link "Home details" at bounding box center [57, 182] width 66 height 11
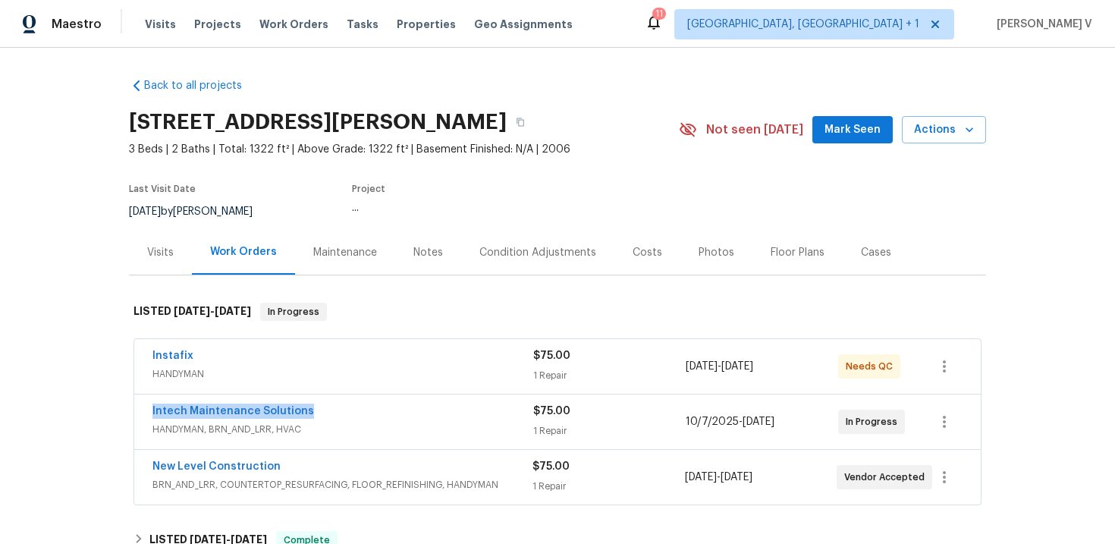
drag, startPoint x: 125, startPoint y: 411, endPoint x: 413, endPoint y: 411, distance: 288.2
click at [413, 411] on div "Back to all projects 171 Ridge Pointe Dr, Gaston, SC 29053 3 Beds | 2 Baths | T…" at bounding box center [557, 296] width 1115 height 496
copy link "Intech Maintenance Solutions"
click at [253, 419] on div "Intech Maintenance Solutions" at bounding box center [342, 413] width 381 height 18
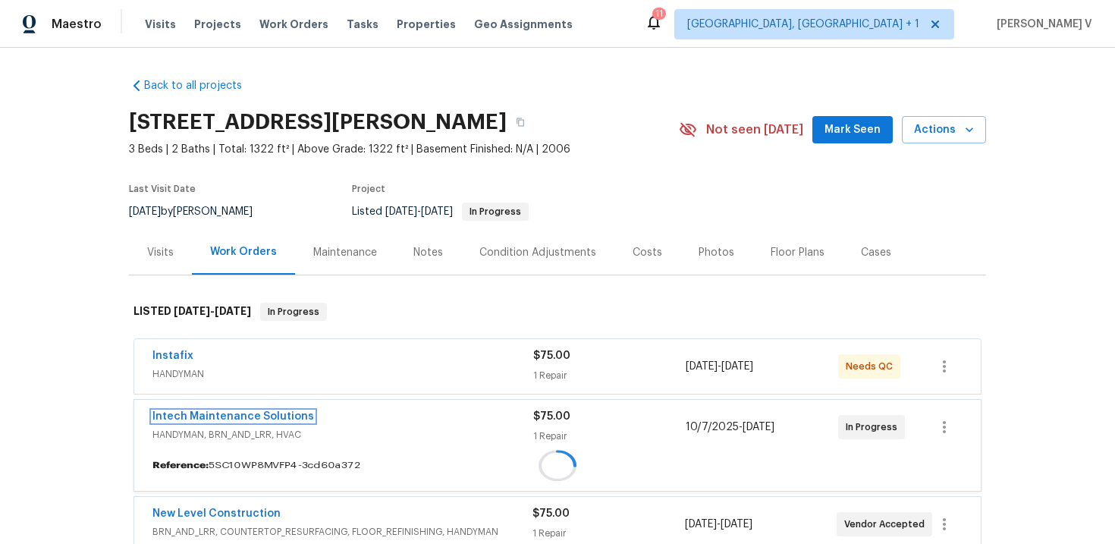
click at [253, 419] on link "Intech Maintenance Solutions" at bounding box center [233, 416] width 162 height 11
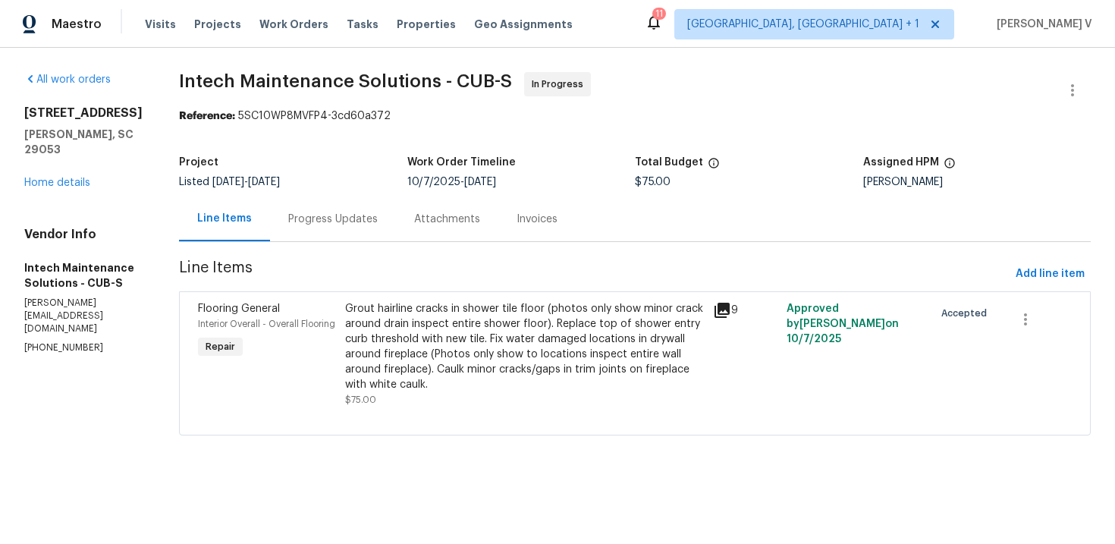
click at [398, 300] on div "Grout hairline cracks in shower tile floor (photos only show minor crack around…" at bounding box center [525, 354] width 368 height 115
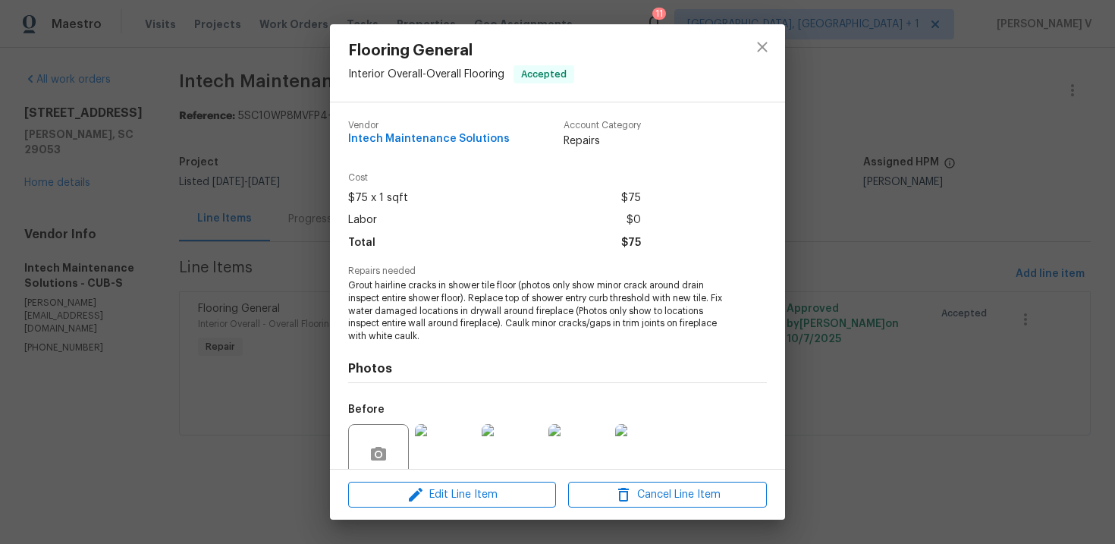
click at [398, 300] on span "Grout hairline cracks in shower tile floor (photos only show minor crack around…" at bounding box center [536, 311] width 377 height 64
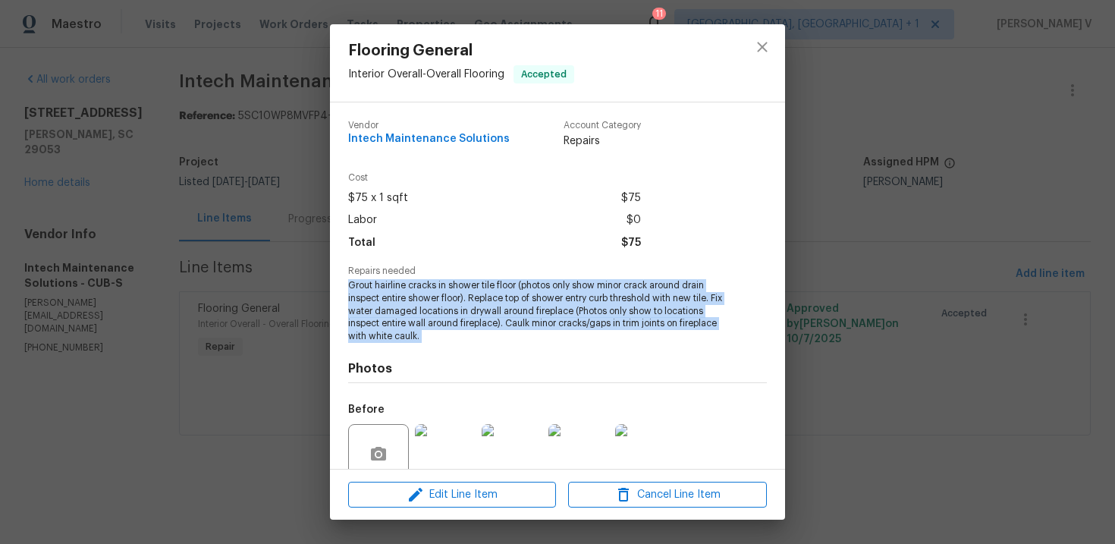
click at [398, 300] on span "Grout hairline cracks in shower tile floor (photos only show minor crack around…" at bounding box center [536, 311] width 377 height 64
copy span "Grout hairline cracks in shower tile floor (photos only show minor crack around…"
click at [307, 267] on div "Flooring General Interior Overall - Overall Flooring Accepted Vendor Intech Mai…" at bounding box center [557, 272] width 1115 height 544
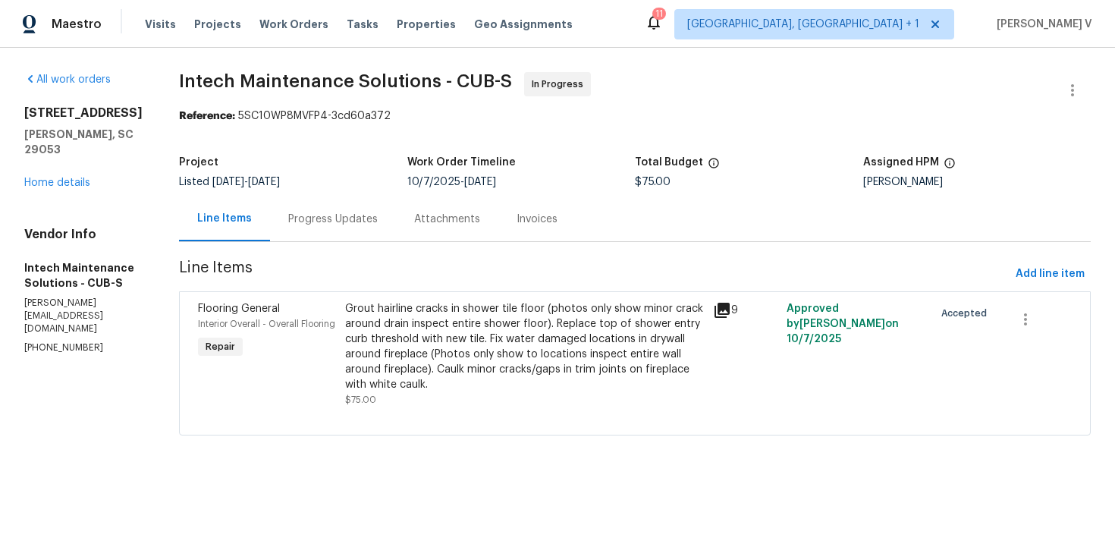
click at [320, 221] on div "Progress Updates" at bounding box center [333, 219] width 90 height 15
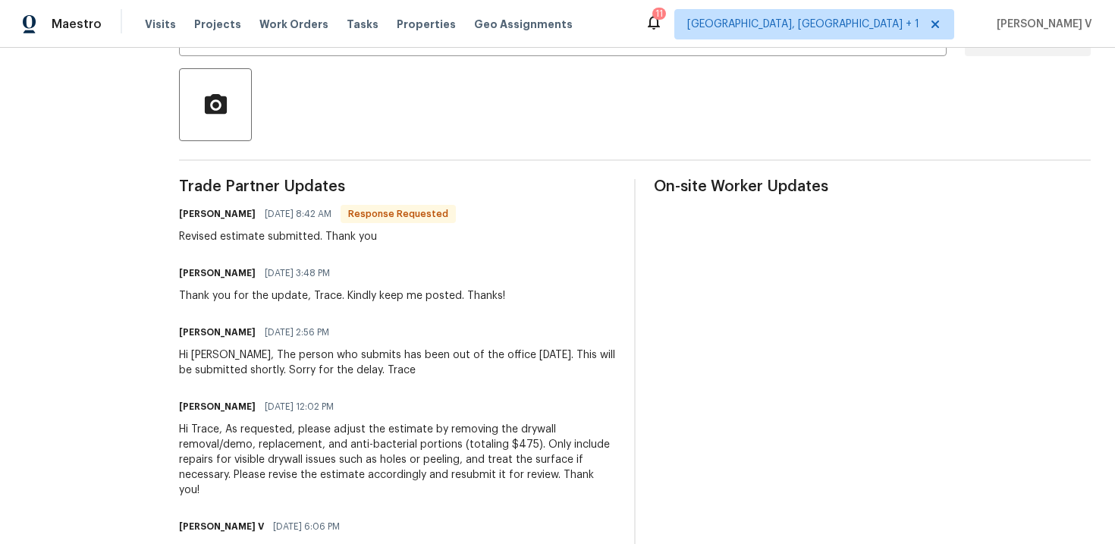
scroll to position [367, 0]
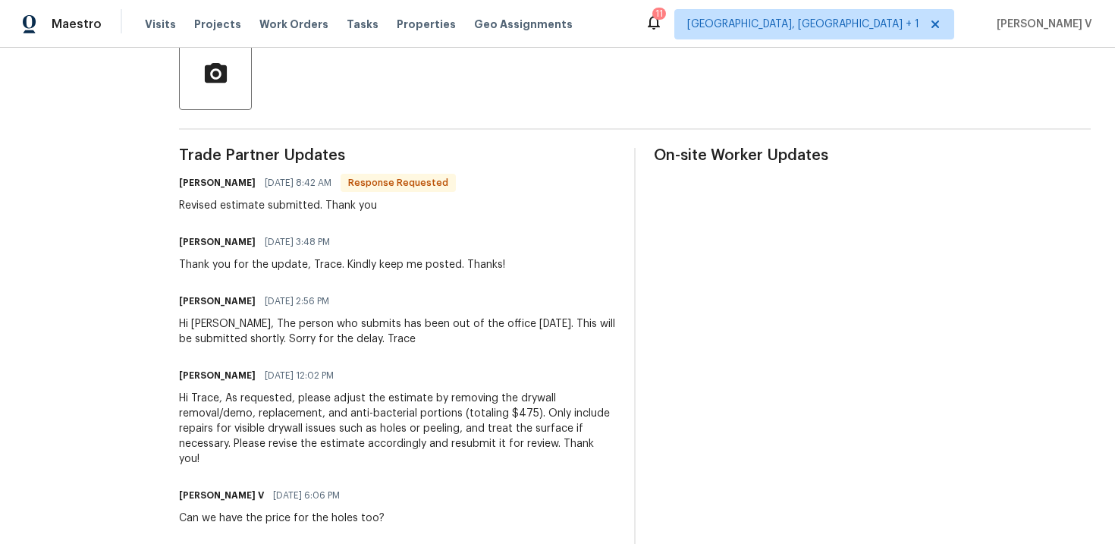
click at [296, 341] on div "Hi Arvind, The person who submits has been out of the office today. This will b…" at bounding box center [397, 331] width 437 height 30
click at [215, 196] on div "Ellen 10/15/2025 8:42 AM Response Requested Revised estimate submitted. Thank y…" at bounding box center [317, 192] width 277 height 41
click at [179, 202] on div "Revised estimate submitted. Thank you" at bounding box center [317, 205] width 277 height 15
drag, startPoint x: 166, startPoint y: 204, endPoint x: 314, endPoint y: 205, distance: 147.9
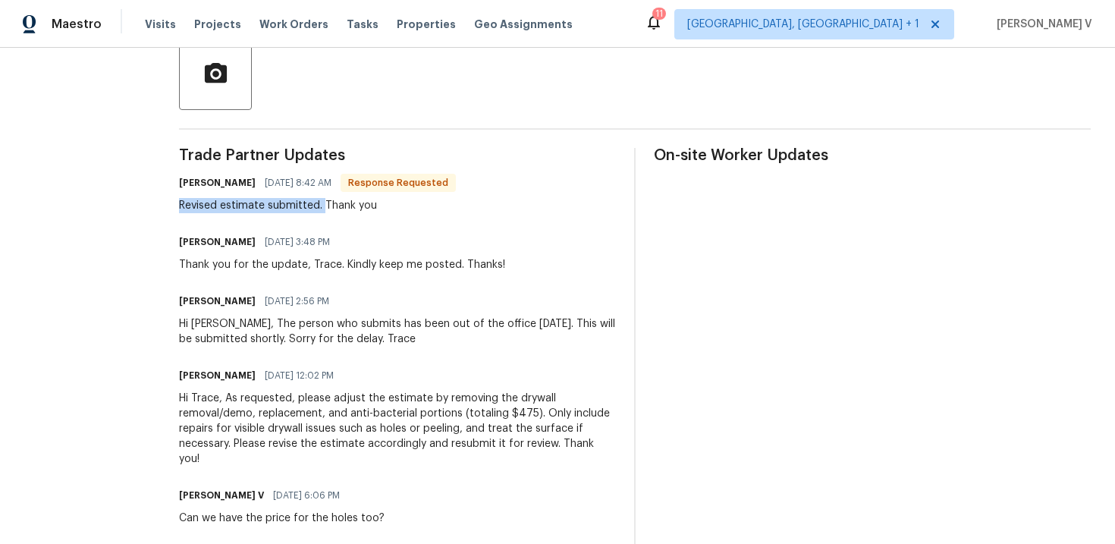
copy div "Revised estimate submitted."
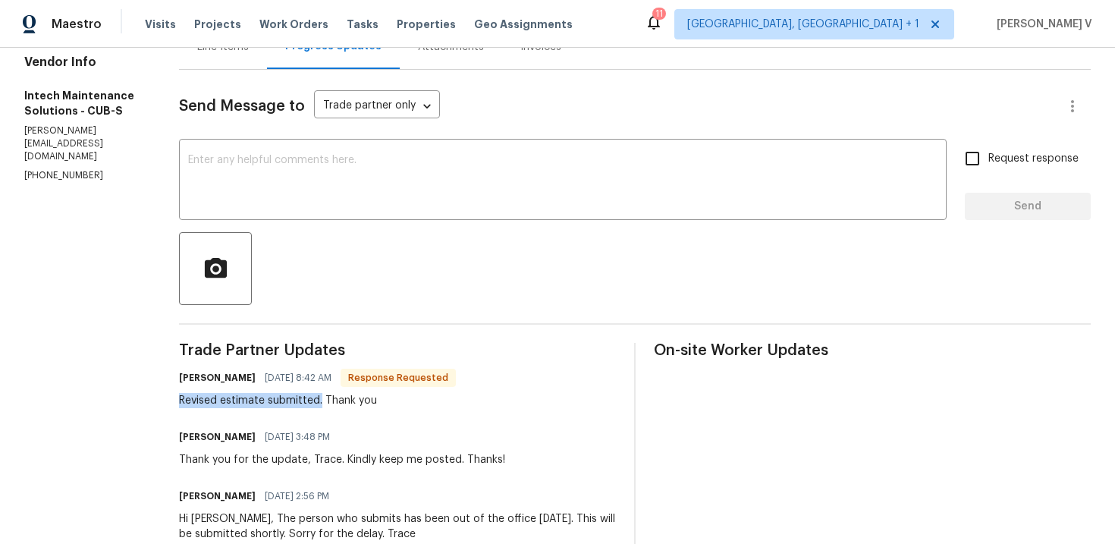
scroll to position [33, 0]
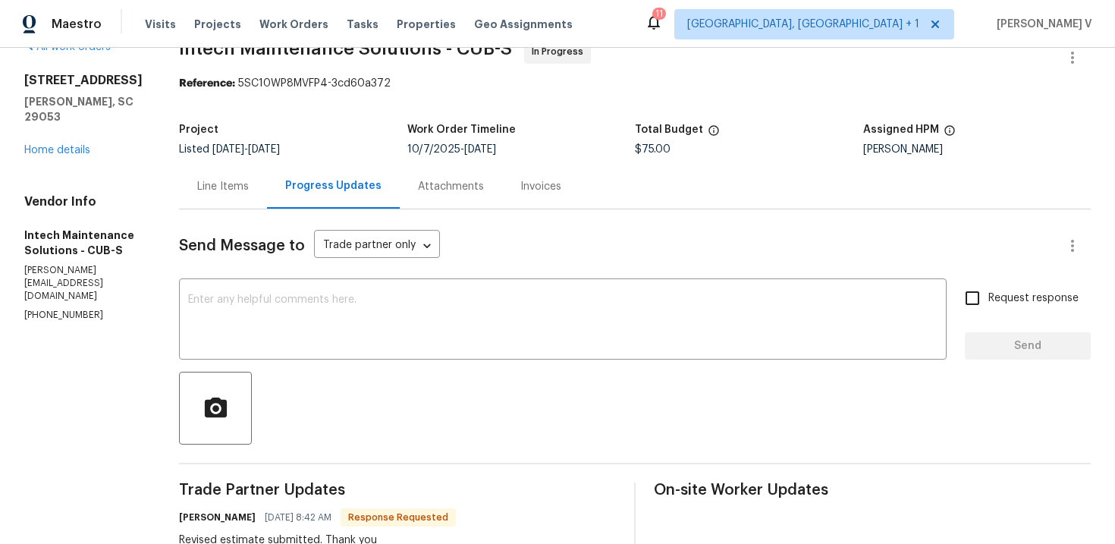
click at [653, 142] on div "Total Budget" at bounding box center [749, 134] width 228 height 20
copy div "Total Budget"
click at [646, 156] on div "Project Listed 10/1/2025 - 10/10/2025 Work Order Timeline 10/7/2025 - 10/9/2025…" at bounding box center [635, 139] width 912 height 49
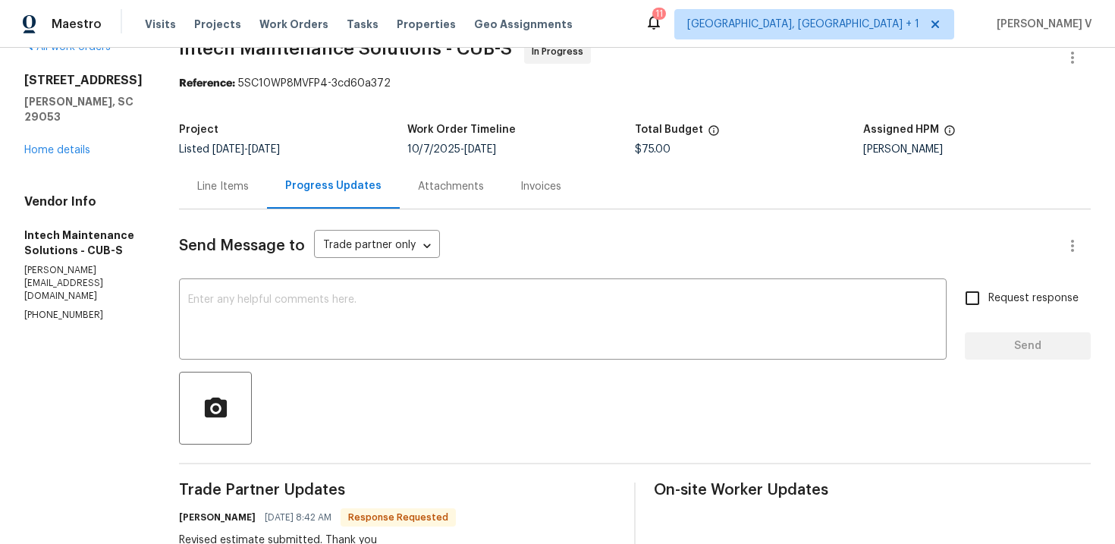
click at [646, 156] on div "Project Listed 10/1/2025 - 10/10/2025 Work Order Timeline 10/7/2025 - 10/9/2025…" at bounding box center [635, 139] width 912 height 49
copy span "$75.00"
click at [425, 306] on textarea at bounding box center [562, 320] width 749 height 53
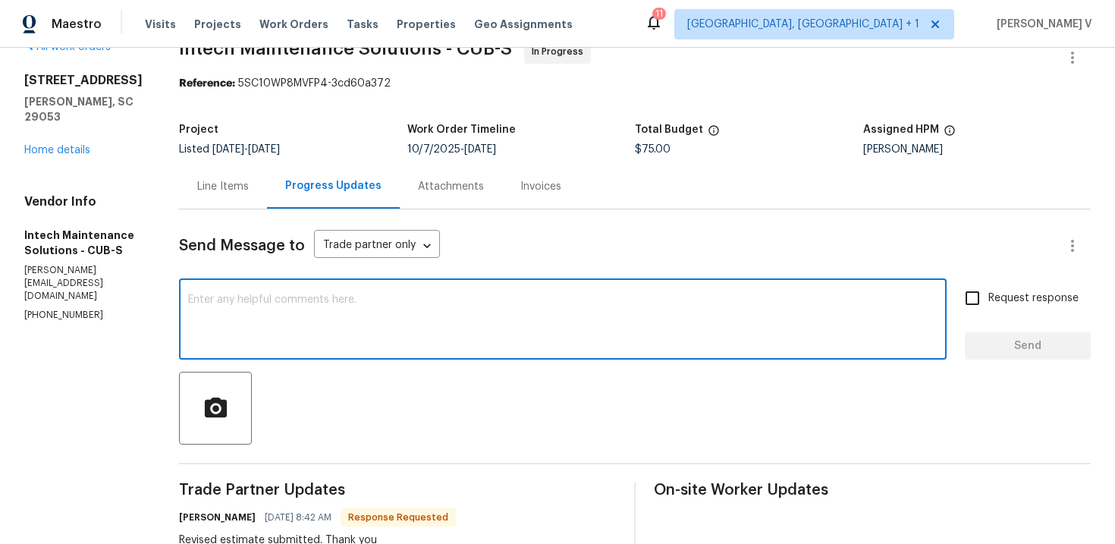
paste textarea "Hey thanks! We will review and get back to you."
type textarea "Hey thanks! We will review and get back to you."
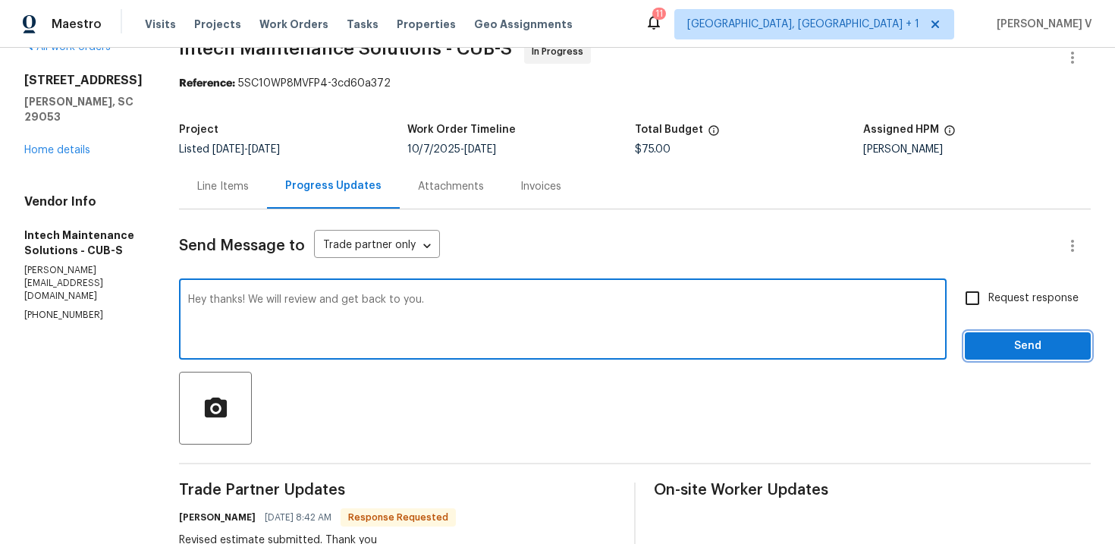
click at [1010, 338] on span "Send" at bounding box center [1028, 346] width 102 height 19
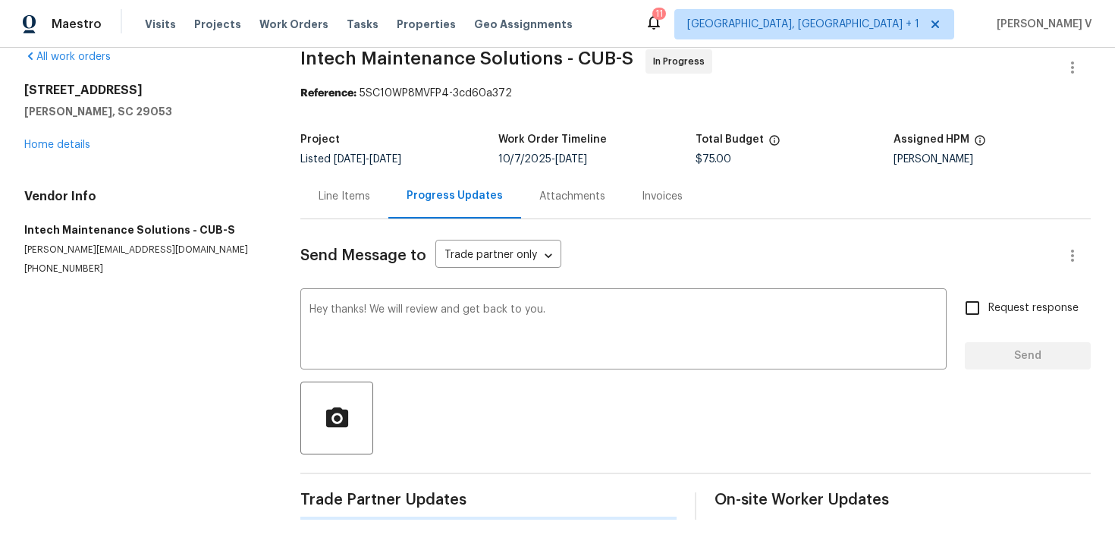
scroll to position [23, 0]
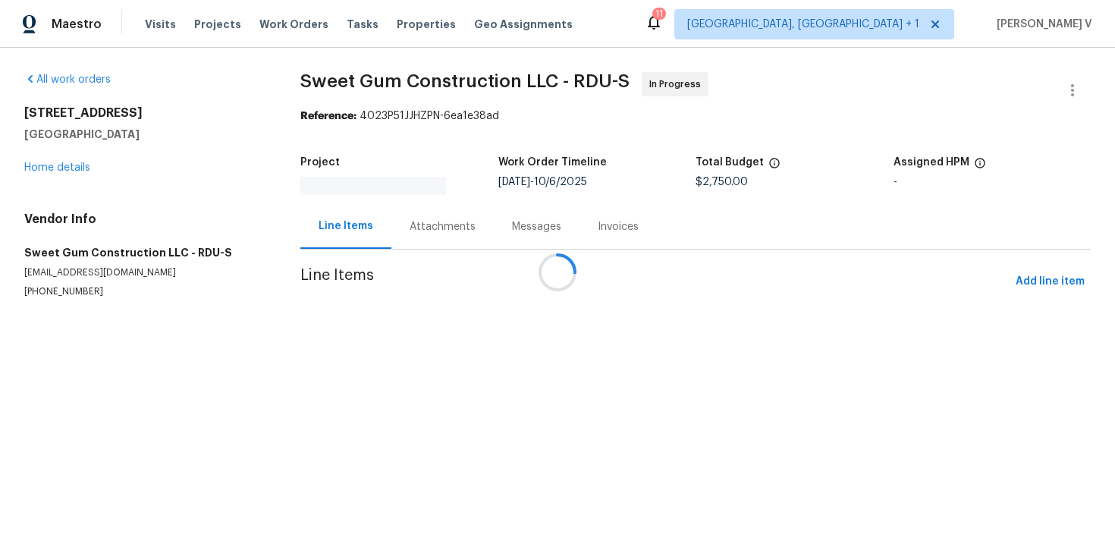
click at [432, 217] on div at bounding box center [557, 272] width 1115 height 544
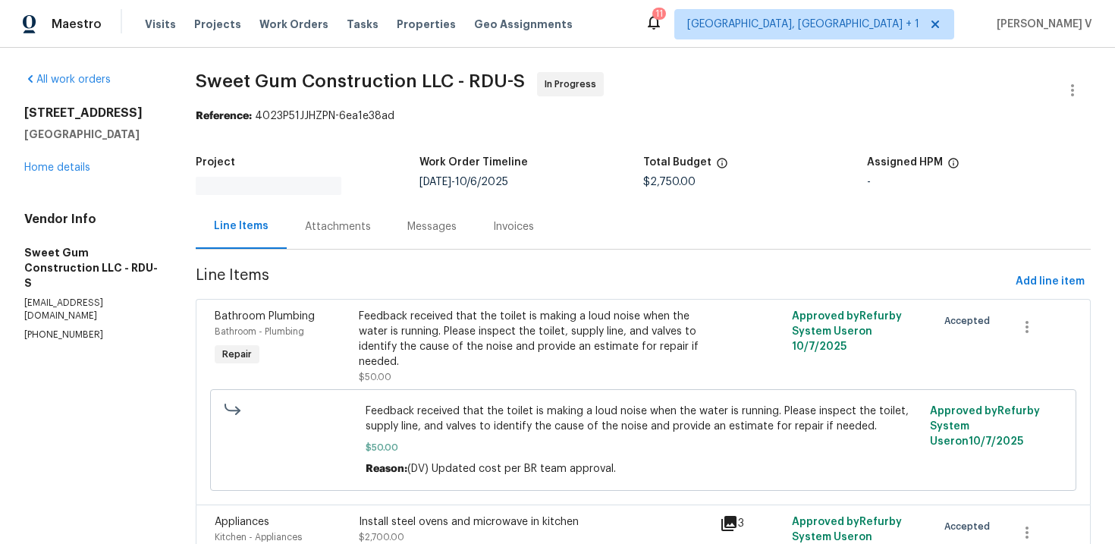
click at [389, 217] on div "Attachments" at bounding box center [338, 226] width 102 height 45
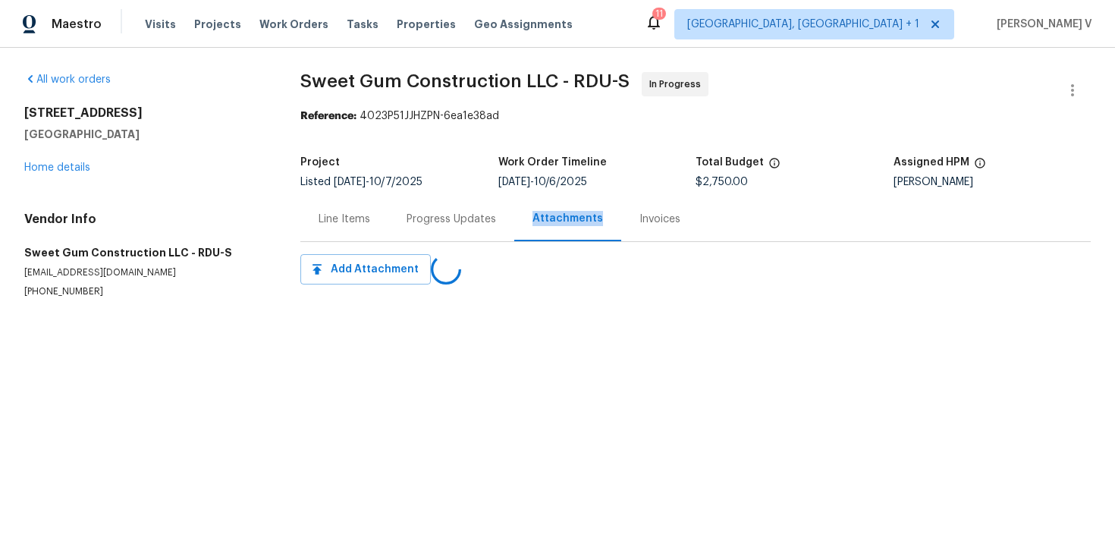
click at [432, 217] on div "Progress Updates" at bounding box center [452, 219] width 90 height 15
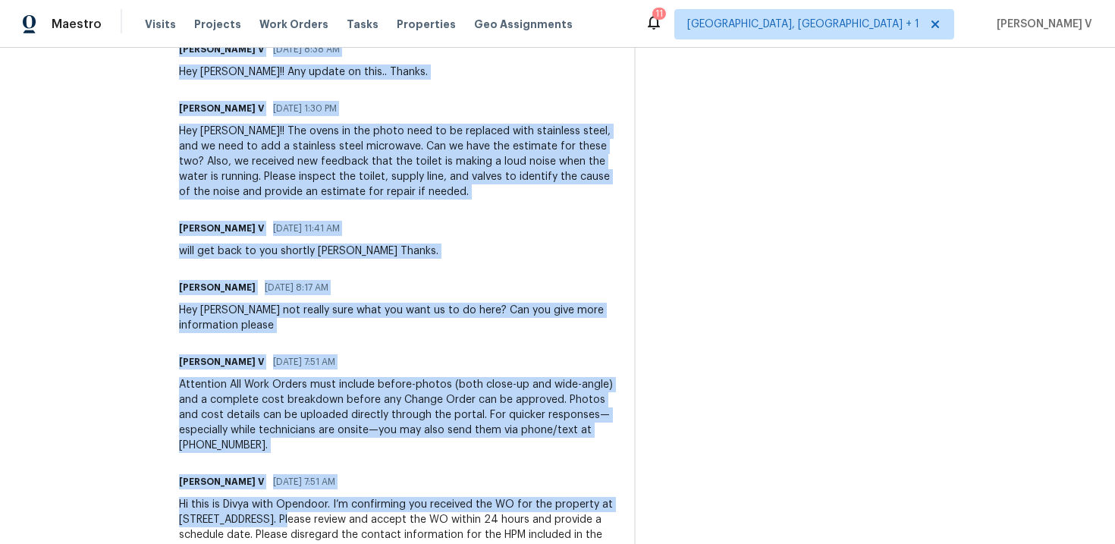
scroll to position [1789, 0]
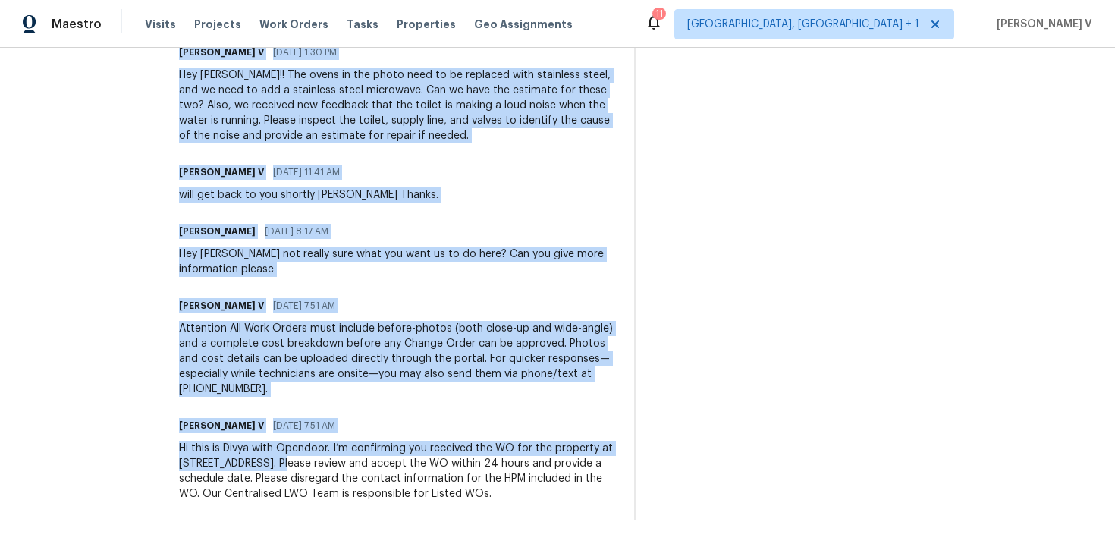
drag, startPoint x: 204, startPoint y: 124, endPoint x: 322, endPoint y: 605, distance: 494.3
click at [322, 543] on html "Maestro Visits Projects Work Orders Tasks Properties Geo Assignments 11 Albuque…" at bounding box center [557, 272] width 1115 height 544
copy div "Trade Partner Updates Divya Dharshini V 10/14/2025 9:42 AM Per your text, "Yes.…"
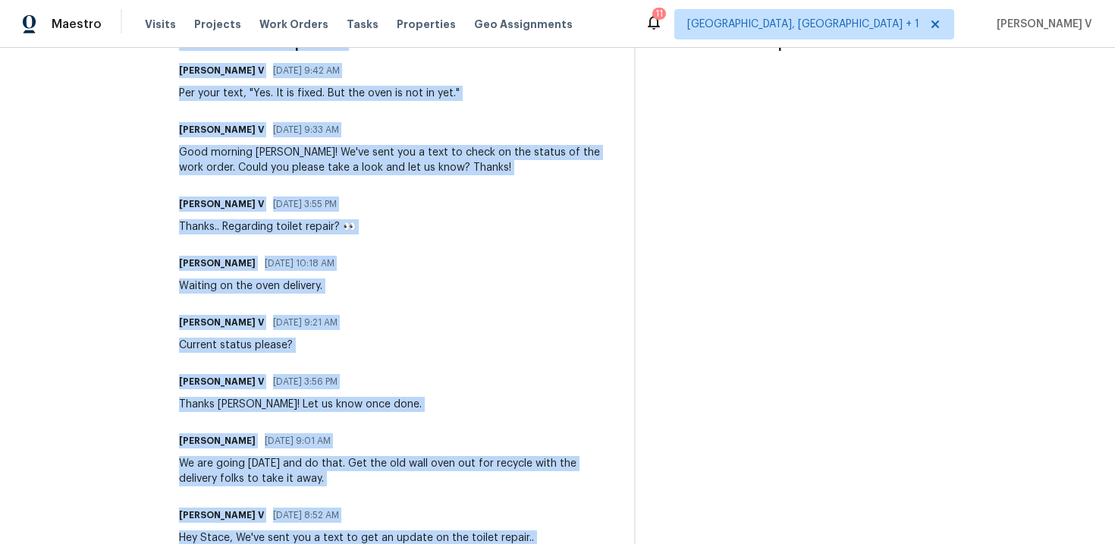
scroll to position [0, 0]
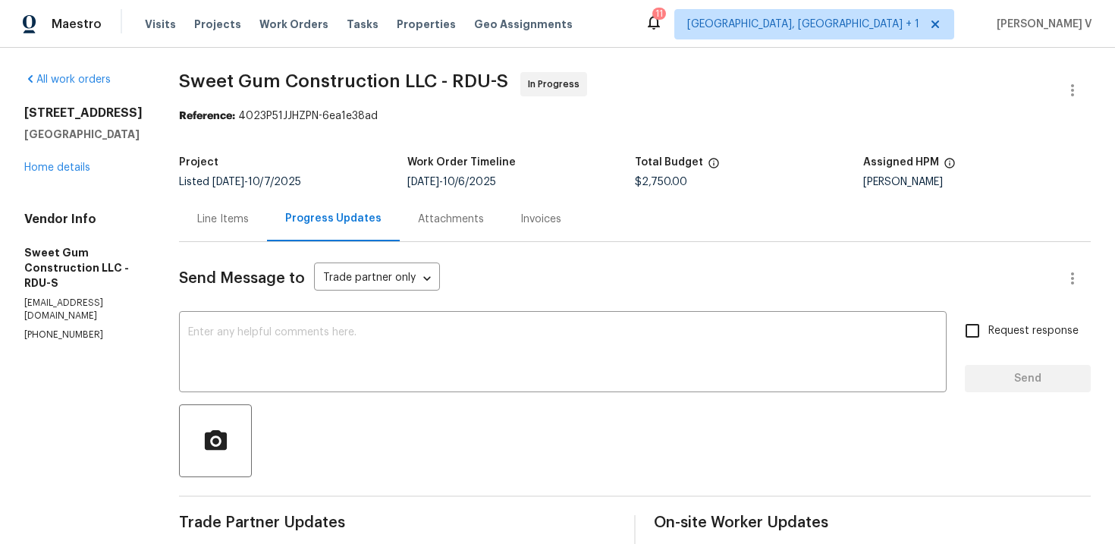
click at [334, 328] on textarea at bounding box center [562, 353] width 749 height 53
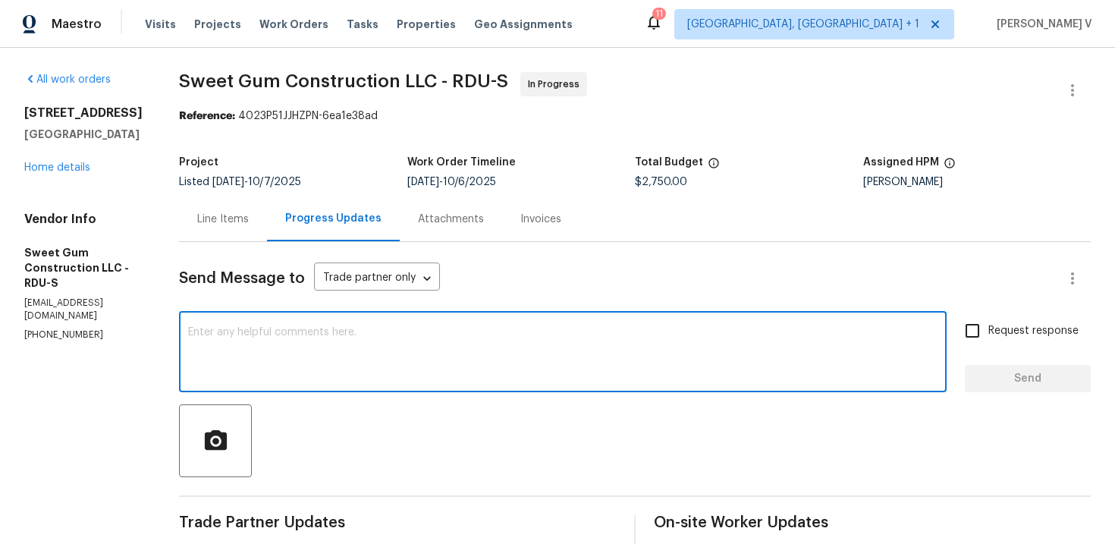
paste textarea "Hi Stacey, could you please provide an update on the ETA for the oven delivery …"
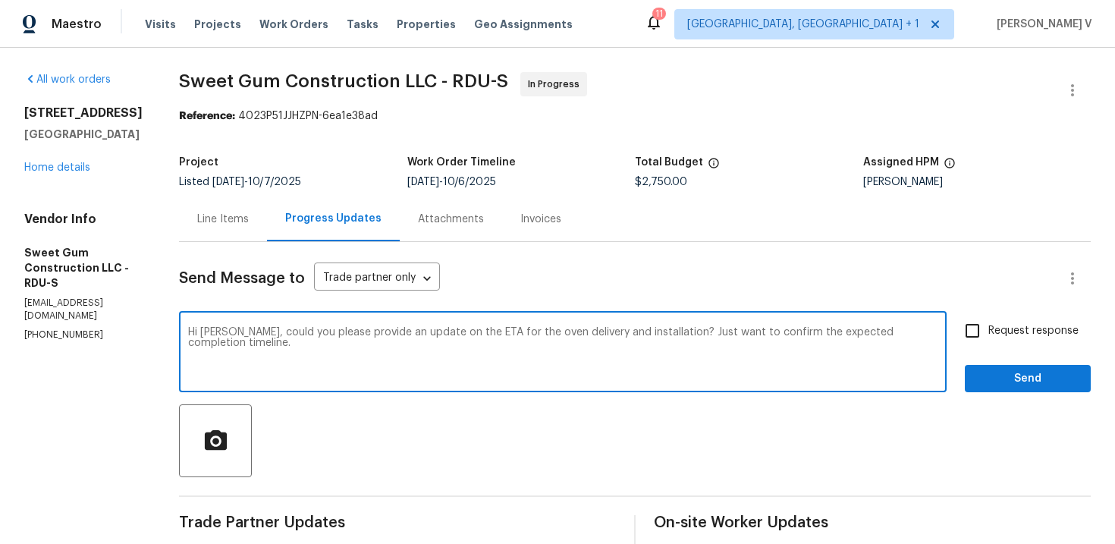
type textarea "Hi Stacey, could you please provide an update on the ETA for the oven delivery …"
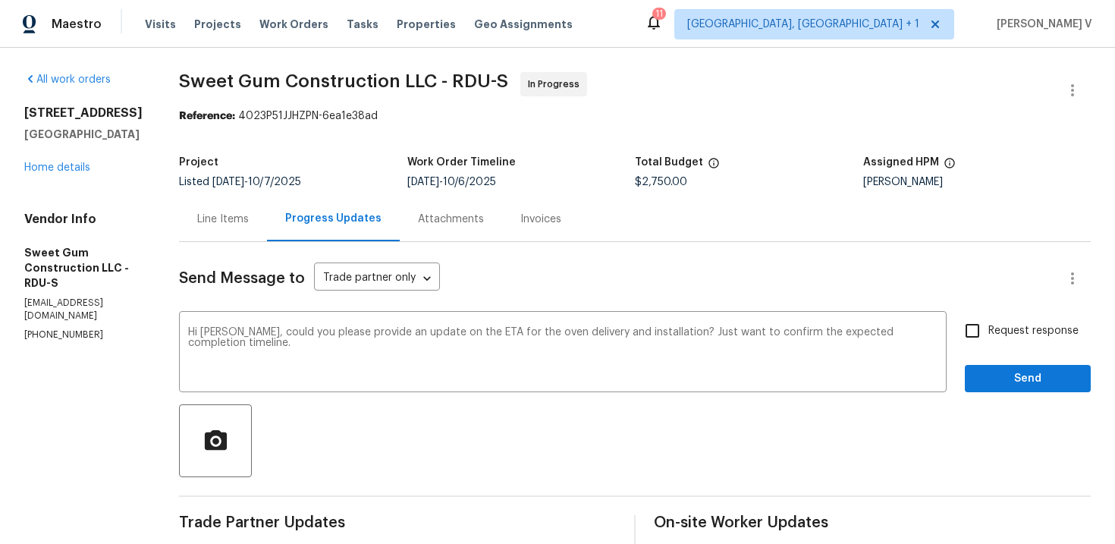
click at [979, 329] on input "Request response" at bounding box center [973, 331] width 32 height 32
checkbox input "true"
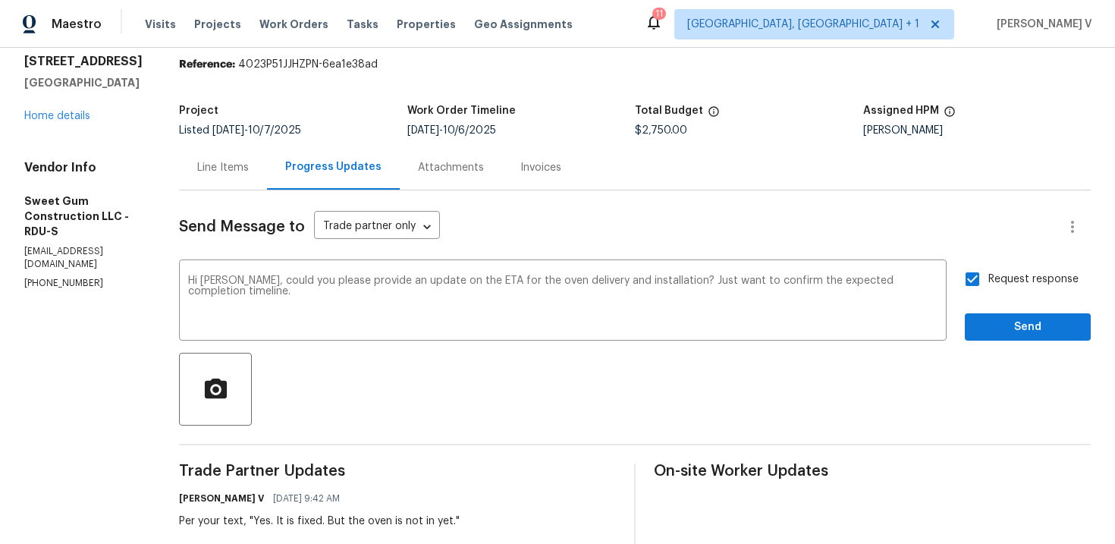
scroll to position [58, 0]
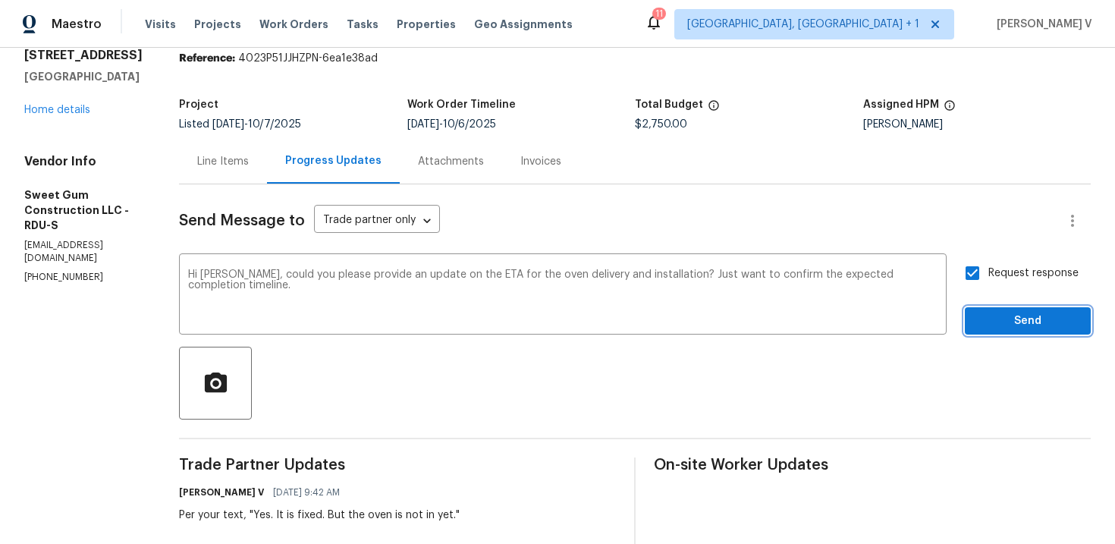
click at [997, 325] on span "Send" at bounding box center [1028, 321] width 102 height 19
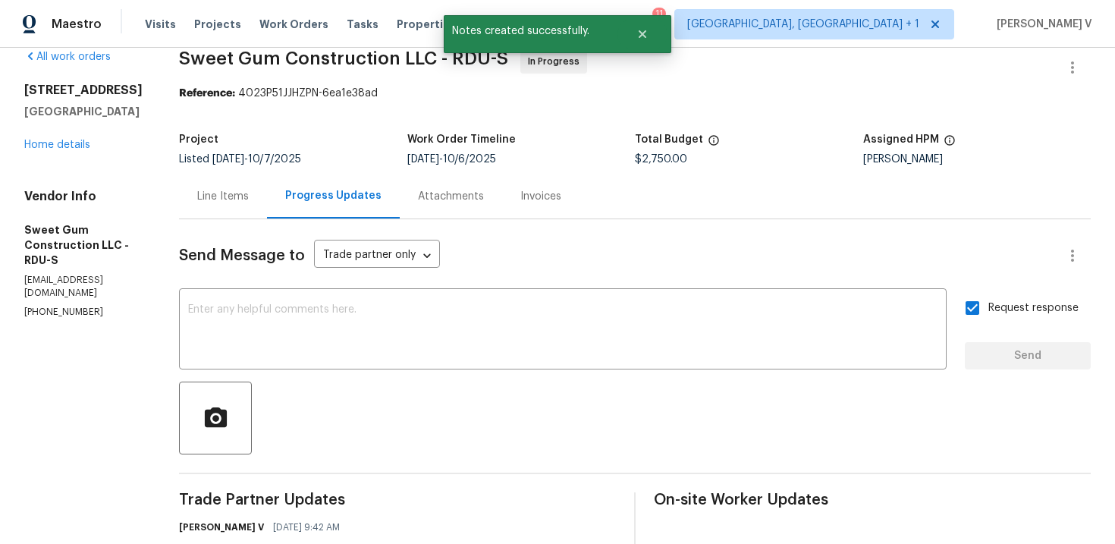
scroll to position [0, 0]
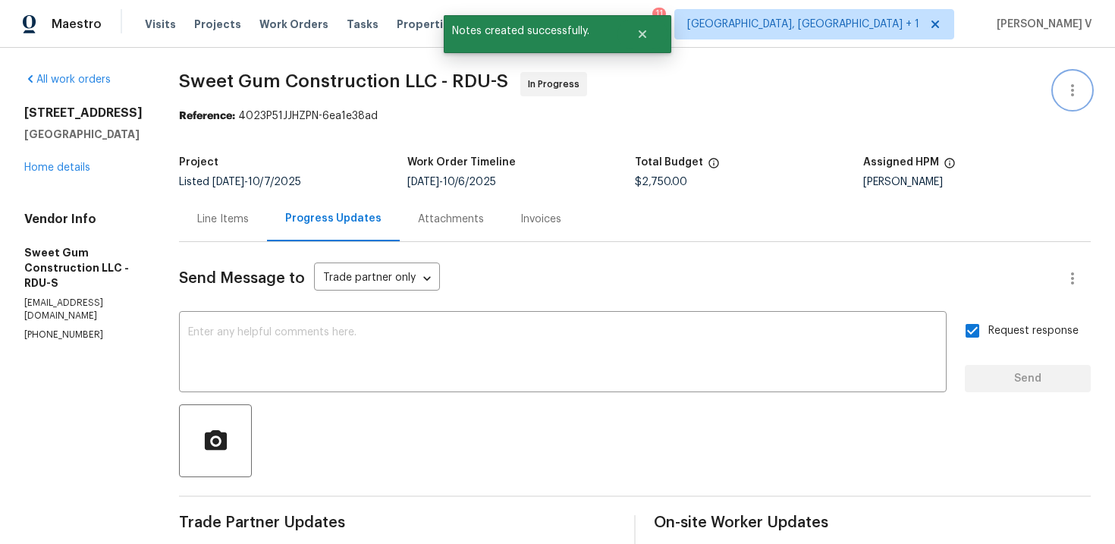
click at [1081, 86] on icon "button" at bounding box center [1072, 90] width 18 height 18
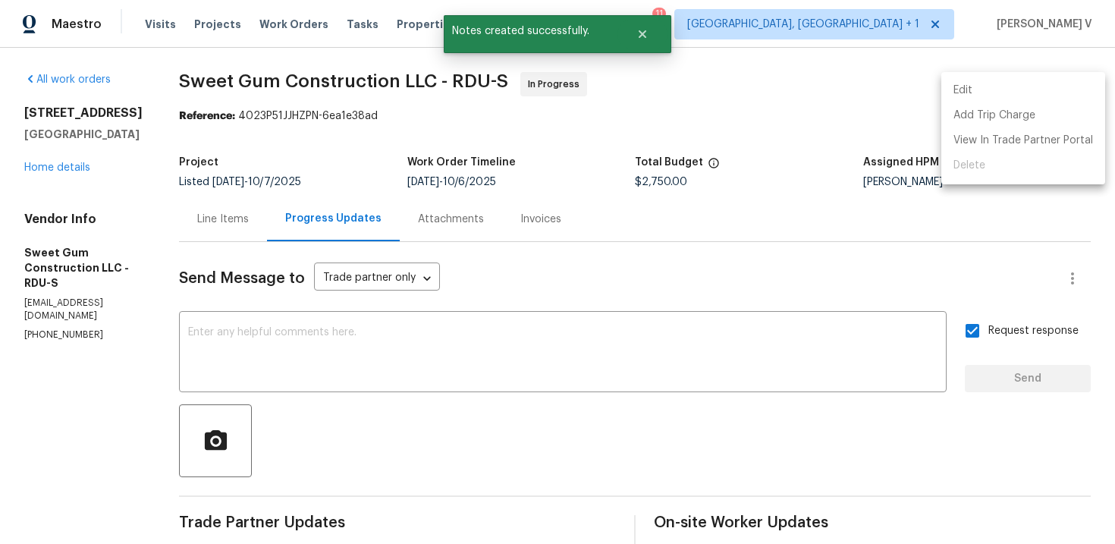
click at [1081, 86] on li "Edit" at bounding box center [1023, 90] width 164 height 25
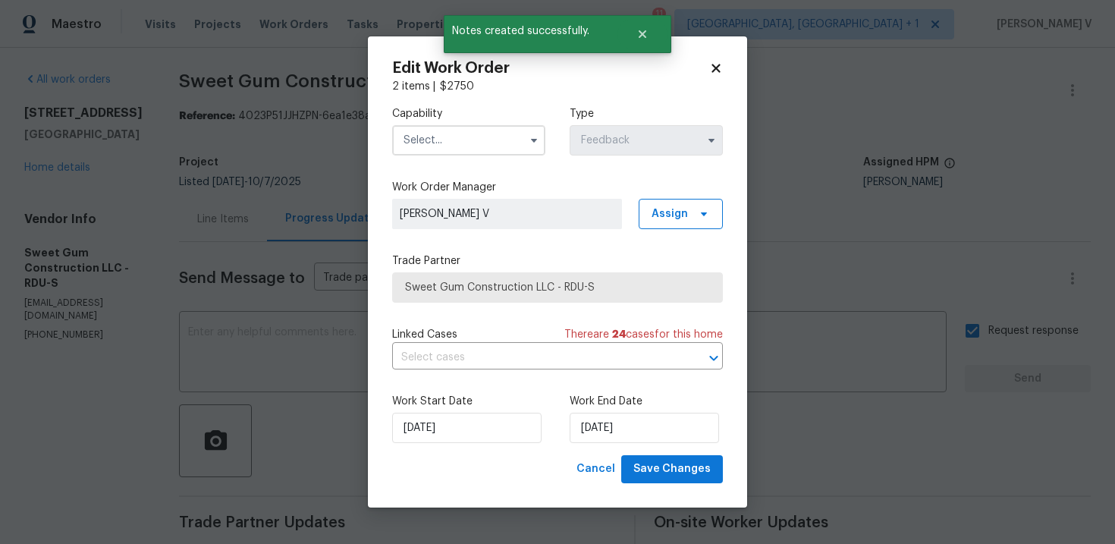
click at [600, 451] on div "Work Start Date 03/10/2025 Work End Date 06/10/2025" at bounding box center [557, 419] width 331 height 74
click at [605, 438] on input "06/10/2025" at bounding box center [644, 428] width 149 height 30
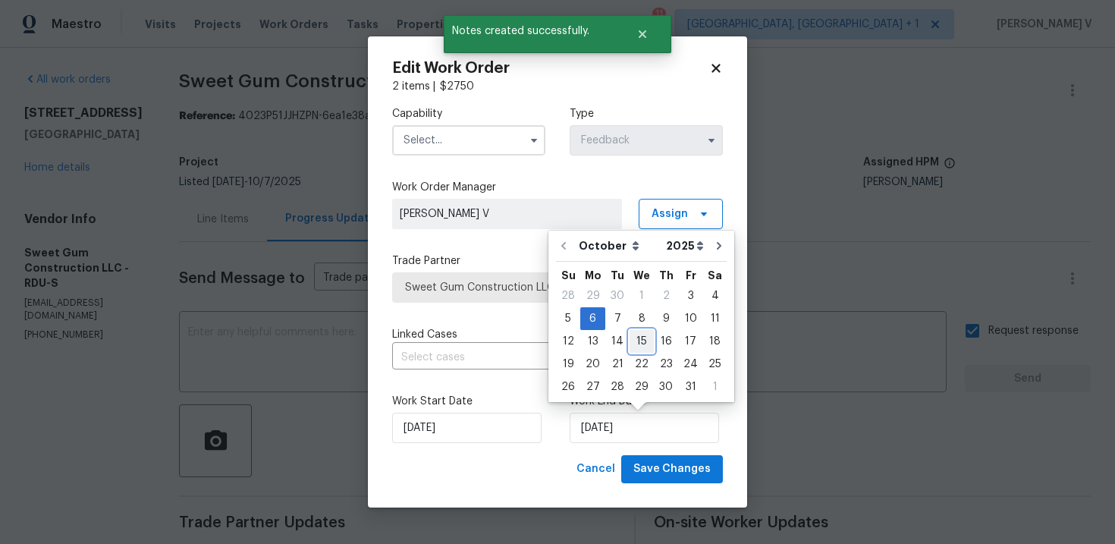
click at [642, 348] on div "15" at bounding box center [642, 341] width 24 height 21
type input "15/10/2025"
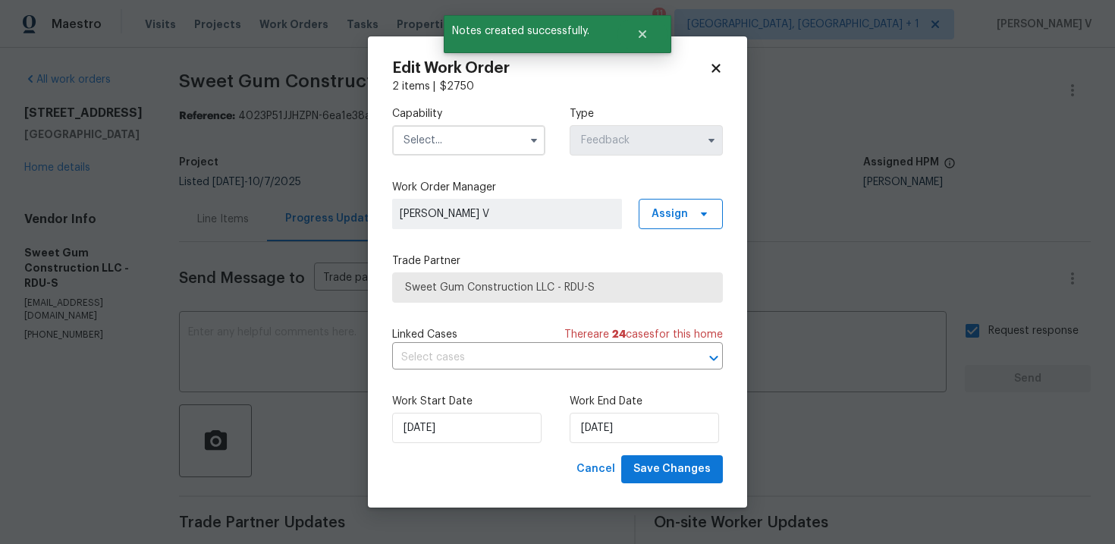
click at [468, 137] on input "text" at bounding box center [468, 140] width 153 height 30
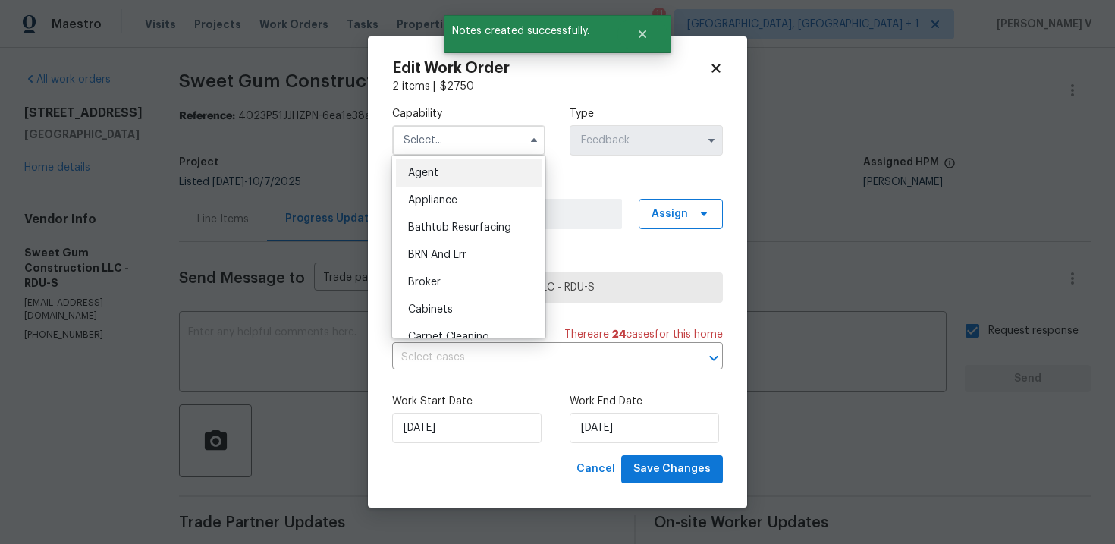
click at [443, 162] on div "Agent" at bounding box center [469, 172] width 146 height 27
type input "Agent"
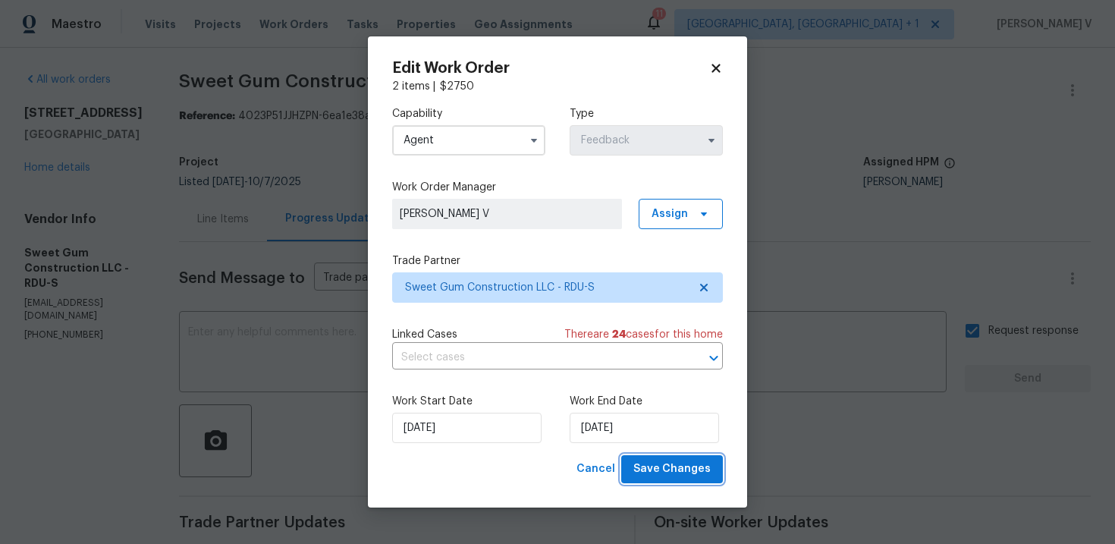
click at [672, 456] on button "Save Changes" at bounding box center [672, 469] width 102 height 28
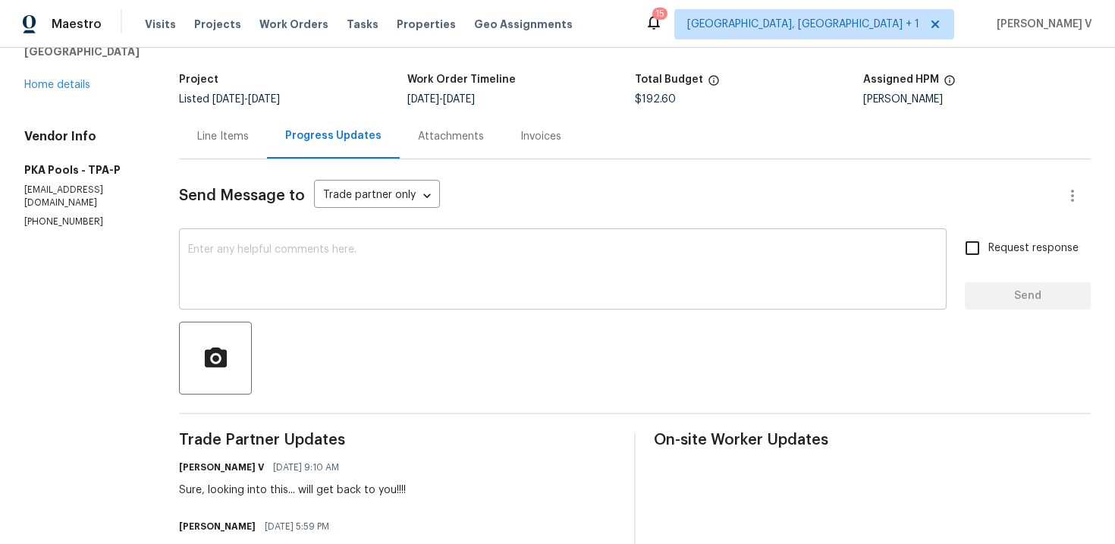
scroll to position [179, 0]
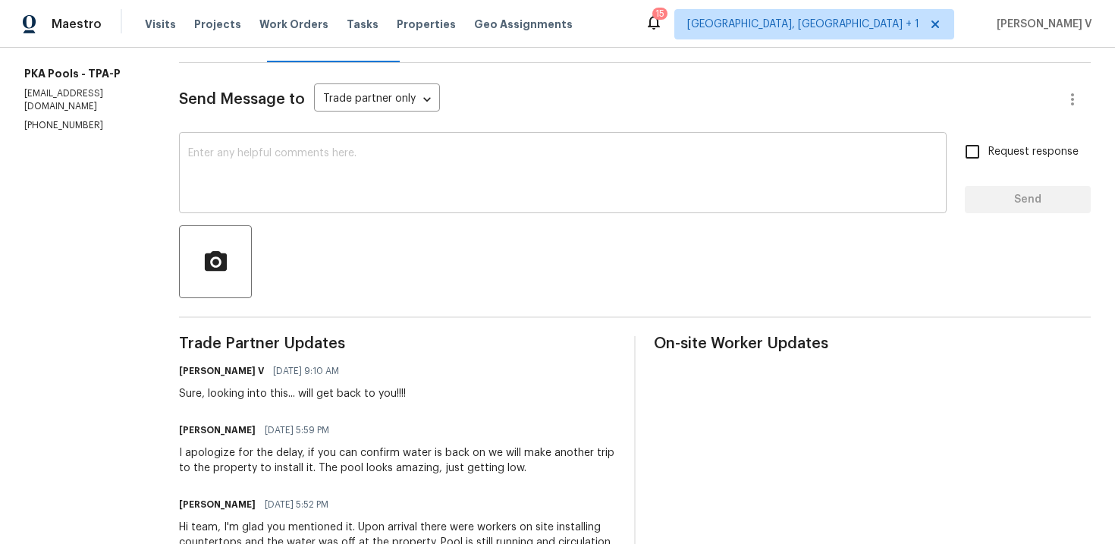
click at [366, 212] on div "x ​" at bounding box center [563, 174] width 768 height 77
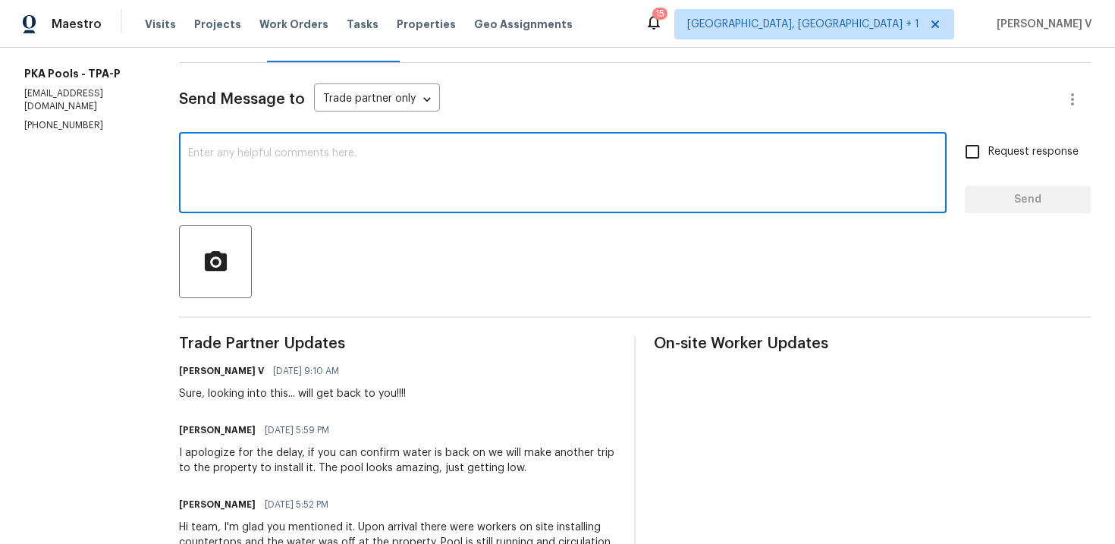
scroll to position [308, 0]
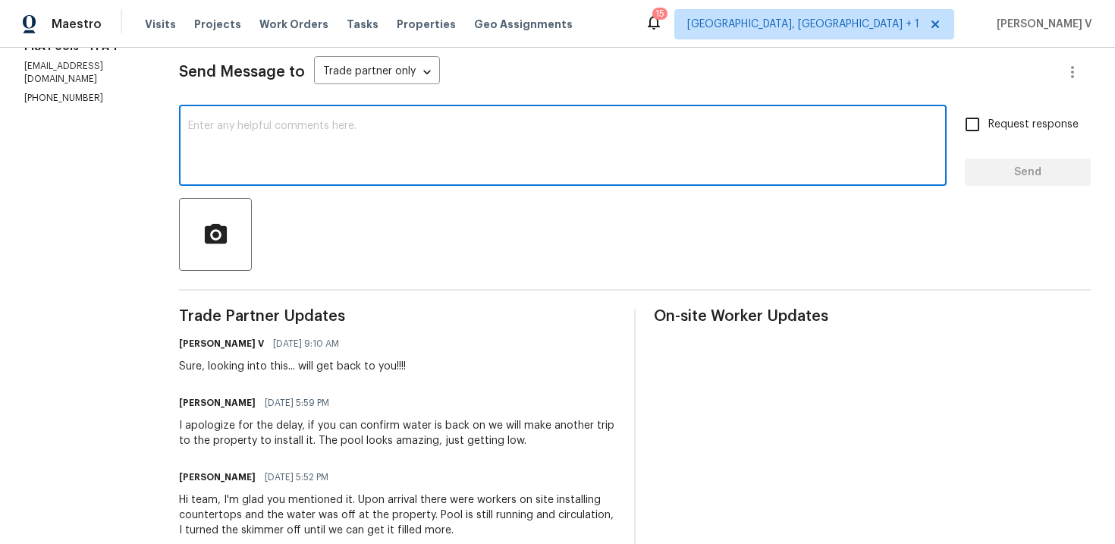
click at [337, 169] on textarea at bounding box center [562, 147] width 749 height 53
paste textarea "Hello, We spoke with [GEOGRAPHIC_DATA], and they confirmed that the water servi…"
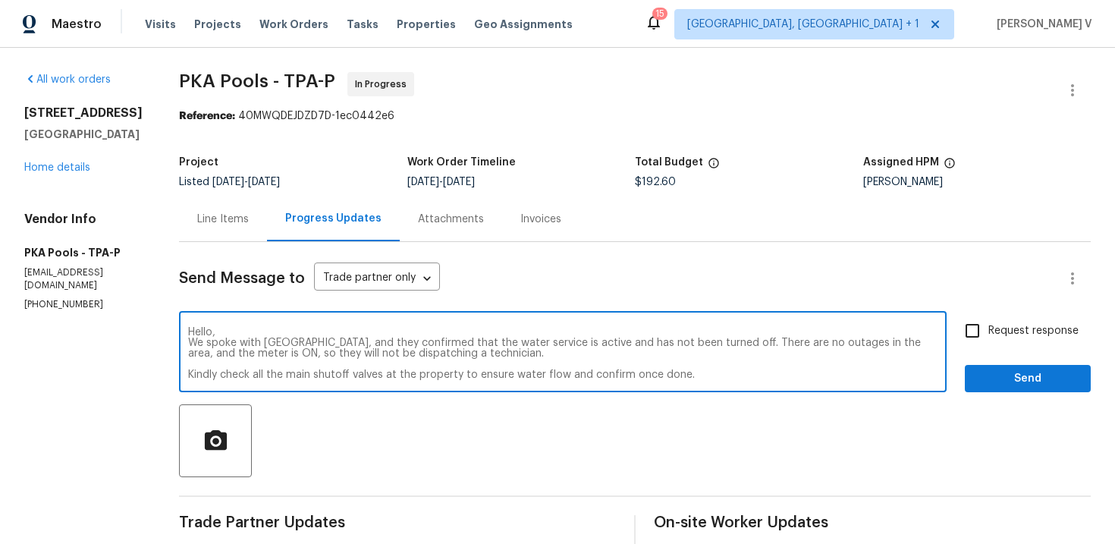
scroll to position [8, 0]
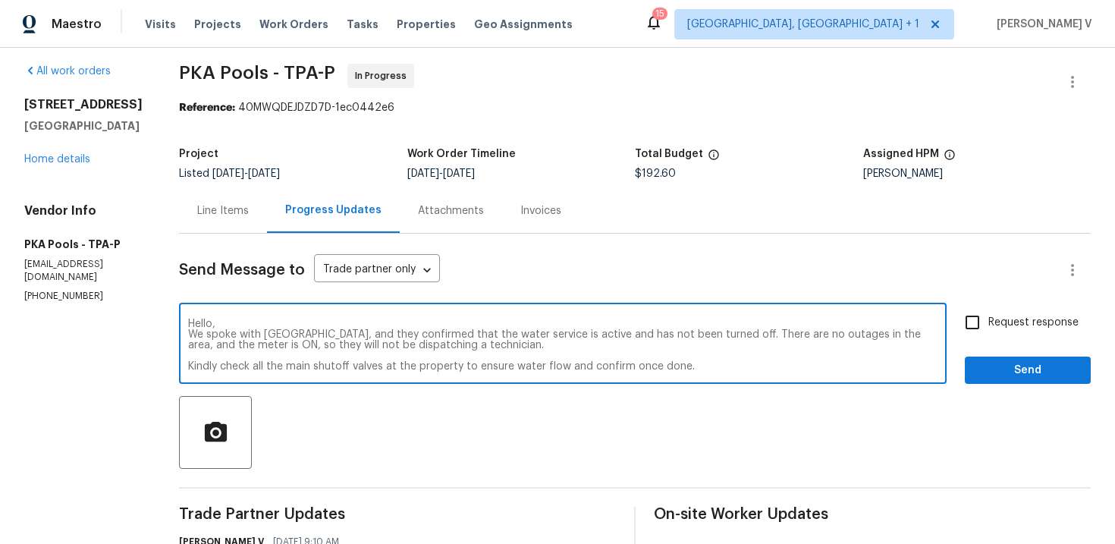
drag, startPoint x: 281, startPoint y: 344, endPoint x: 786, endPoint y: 344, distance: 505.2
click at [786, 344] on textarea "Hello, We spoke with [GEOGRAPHIC_DATA], and they confirmed that the water servi…" at bounding box center [562, 345] width 749 height 53
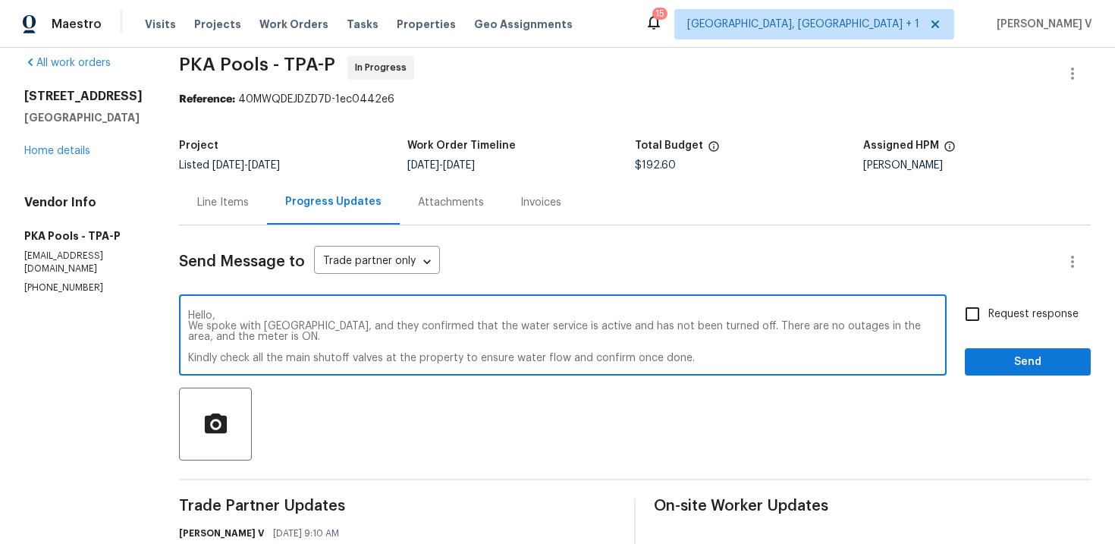
scroll to position [18, 0]
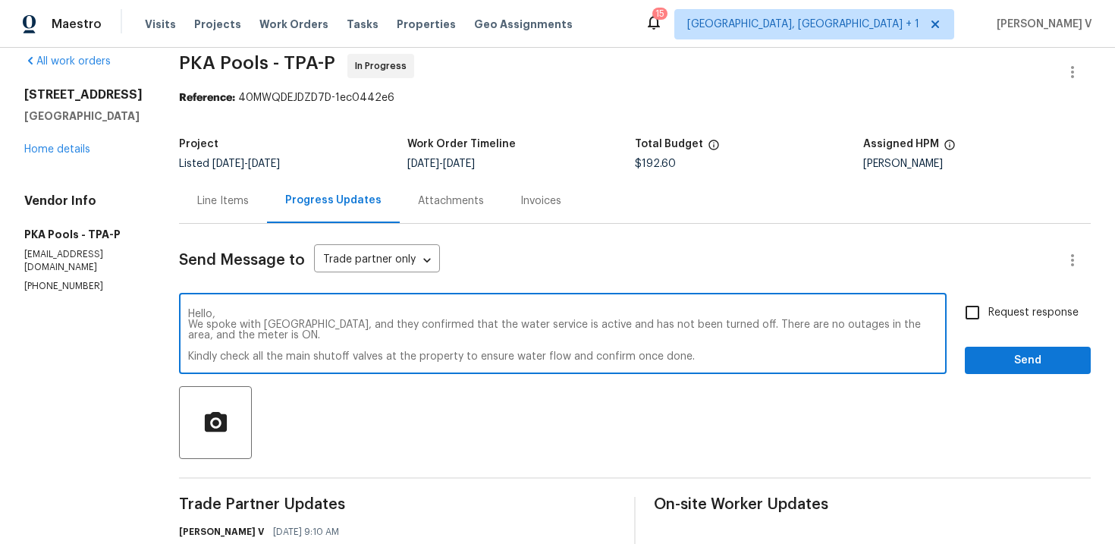
type textarea "Hello, We spoke with [GEOGRAPHIC_DATA], and they confirmed that the water servi…"
click at [951, 330] on div "Hello, We spoke with [GEOGRAPHIC_DATA], and they confirmed that the water servi…" at bounding box center [635, 335] width 912 height 77
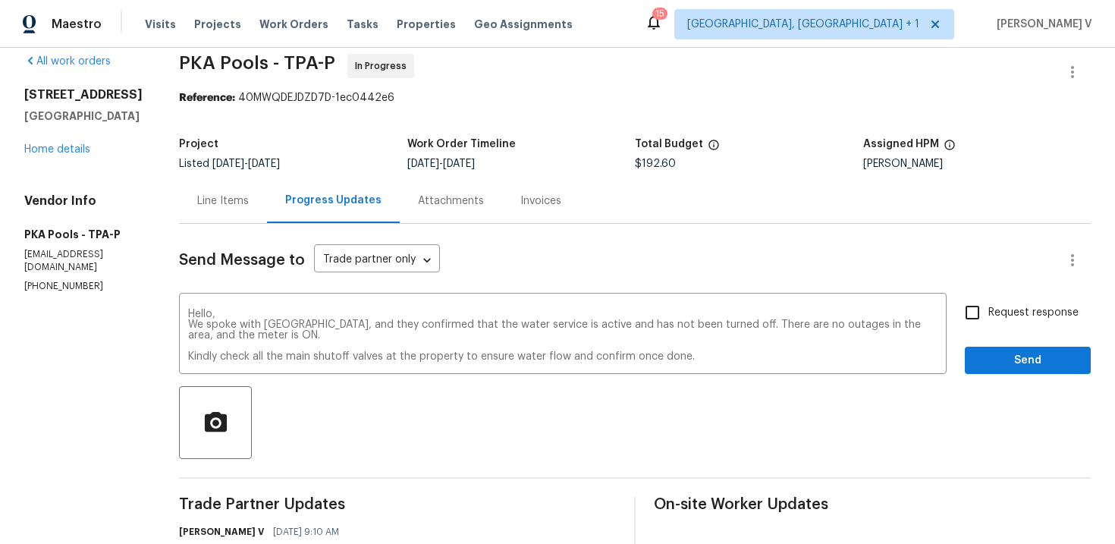
click at [987, 316] on input "Request response" at bounding box center [973, 313] width 32 height 32
checkbox input "true"
click at [1004, 363] on span "Send" at bounding box center [1028, 360] width 102 height 19
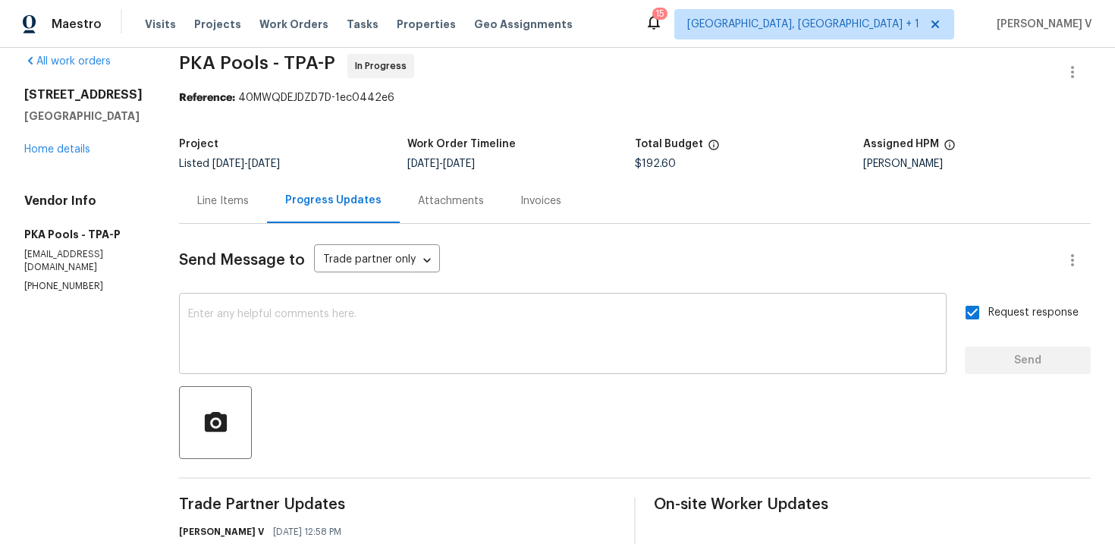
scroll to position [240, 0]
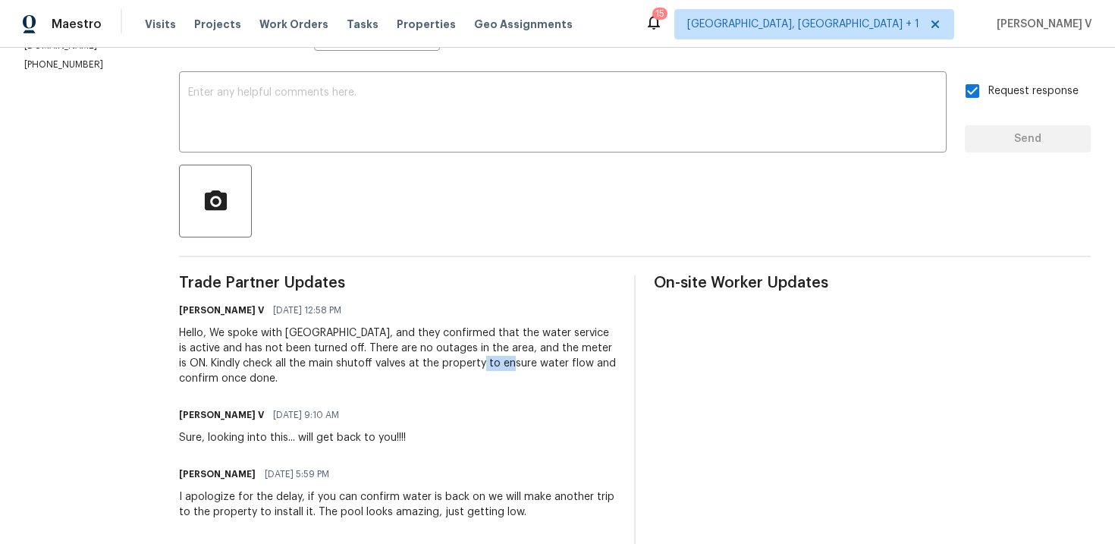
drag, startPoint x: 482, startPoint y: 363, endPoint x: 456, endPoint y: 364, distance: 26.6
click at [456, 364] on div "Hello, We spoke with [GEOGRAPHIC_DATA], and they confirmed that the water servi…" at bounding box center [397, 355] width 437 height 61
click at [213, 361] on div "Hello, We spoke with [GEOGRAPHIC_DATA], and they confirmed that the water servi…" at bounding box center [397, 355] width 437 height 61
drag, startPoint x: 228, startPoint y: 364, endPoint x: 466, endPoint y: 363, distance: 238.9
click at [466, 363] on div "Hello, We spoke with [GEOGRAPHIC_DATA], and they confirmed that the water servi…" at bounding box center [397, 355] width 437 height 61
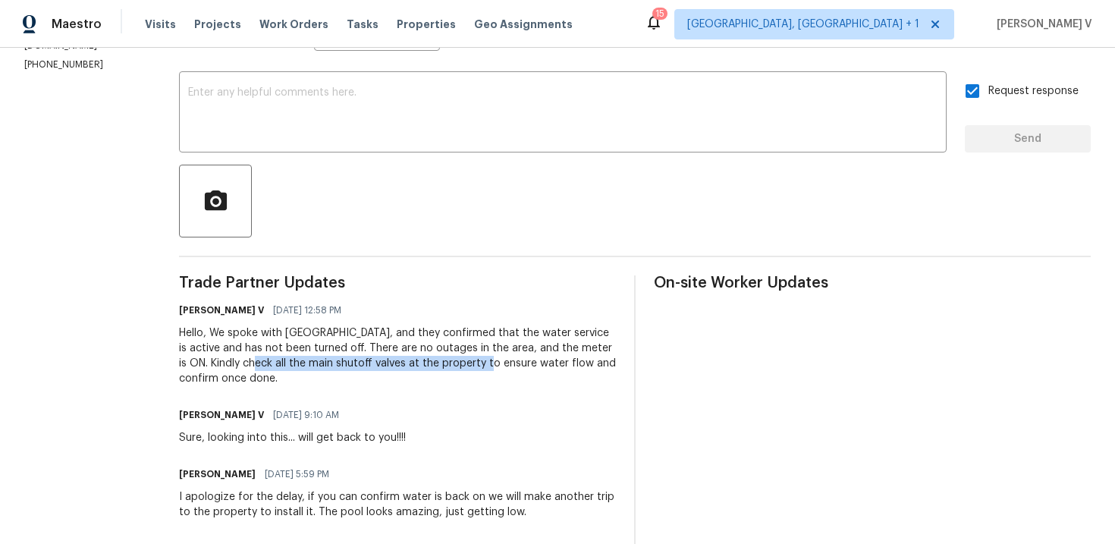
copy div "check all the main shutoff valves at the property"
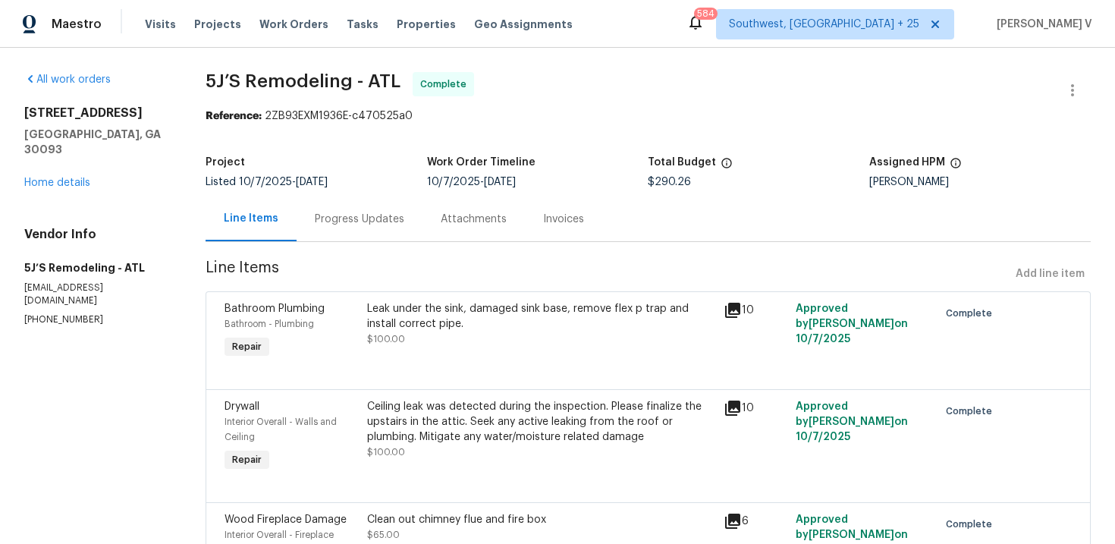
click at [401, 215] on div "Progress Updates" at bounding box center [360, 219] width 90 height 15
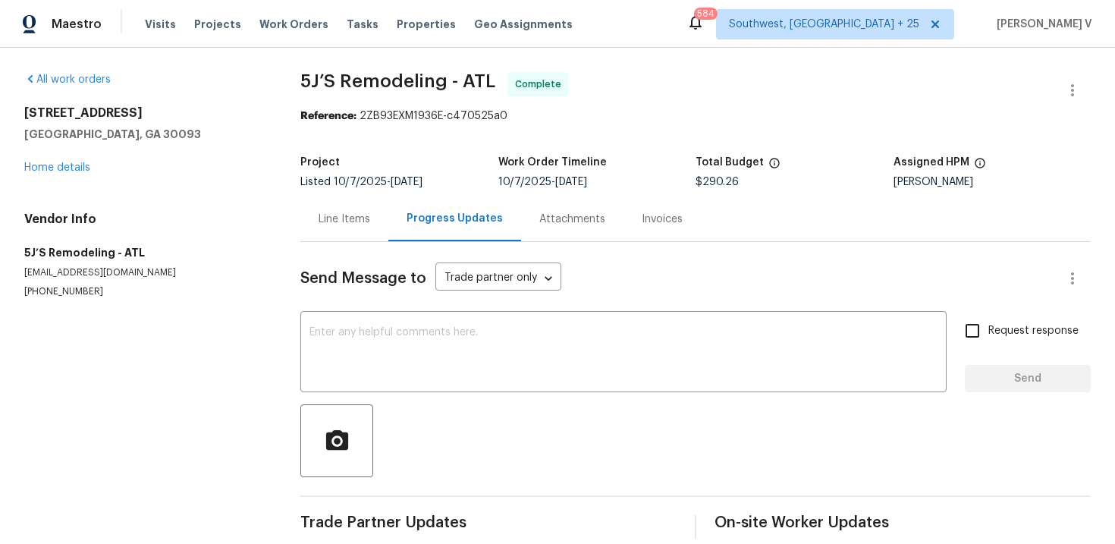
scroll to position [20, 0]
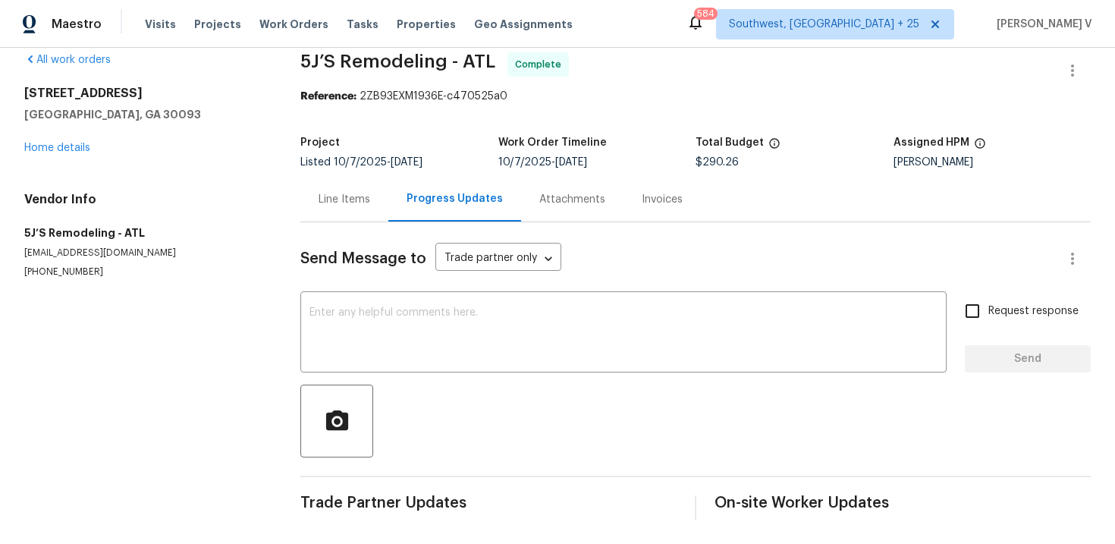
click at [330, 226] on div "Send Message to Trade partner only Trade partner only ​ x ​ Request response Se…" at bounding box center [695, 370] width 790 height 297
click at [359, 204] on div "Line Items" at bounding box center [345, 199] width 52 height 15
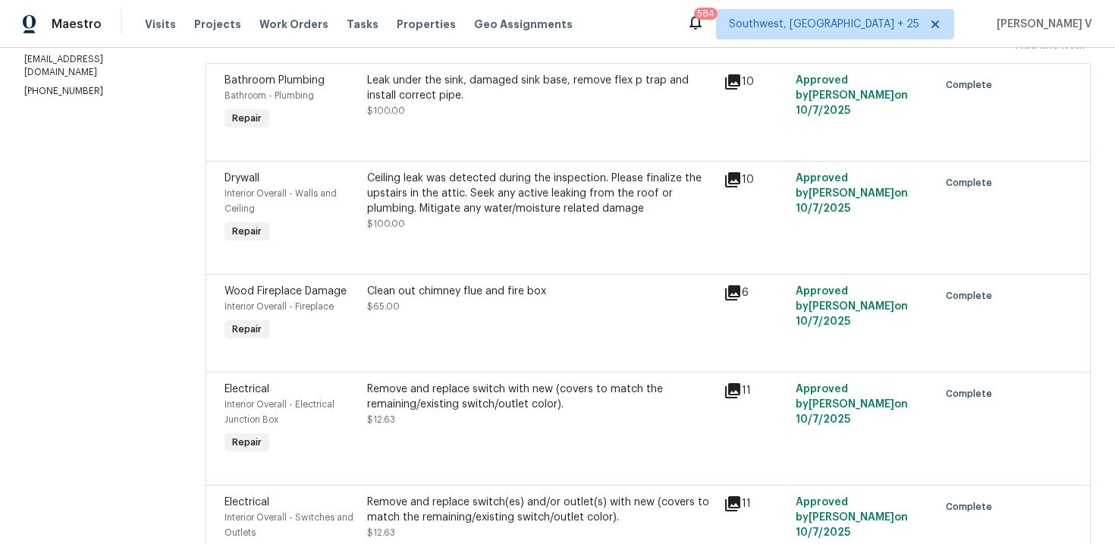
scroll to position [193, 0]
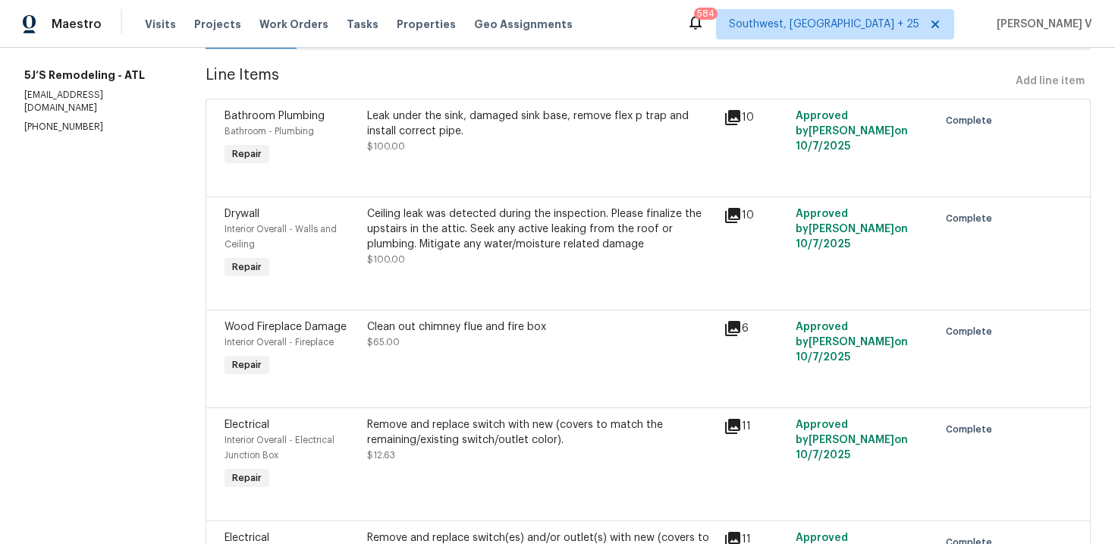
click at [529, 243] on div "Ceiling leak was detected during the inspection. Please finalize the upstairs i…" at bounding box center [541, 229] width 348 height 46
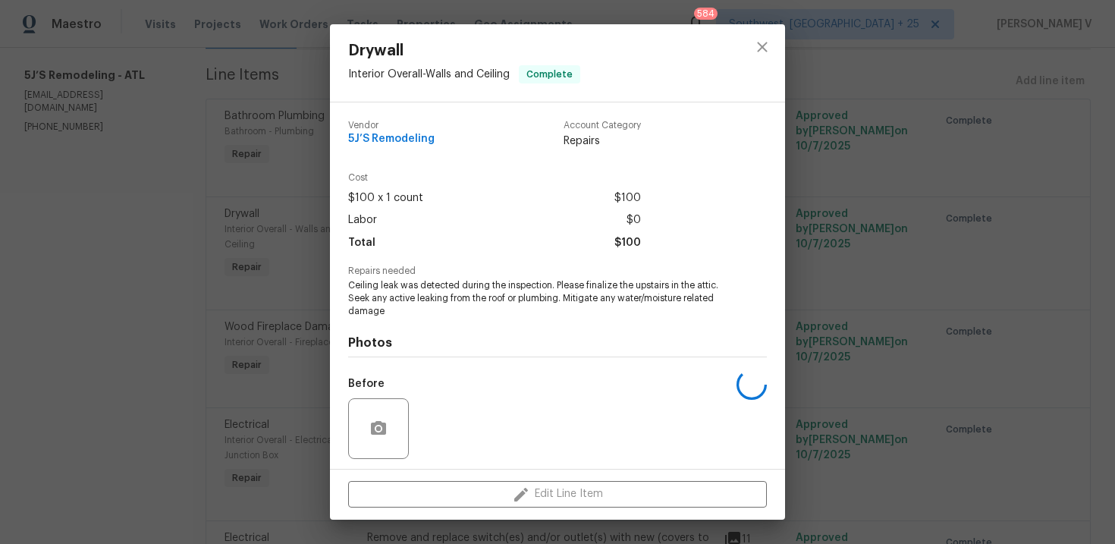
scroll to position [104, 0]
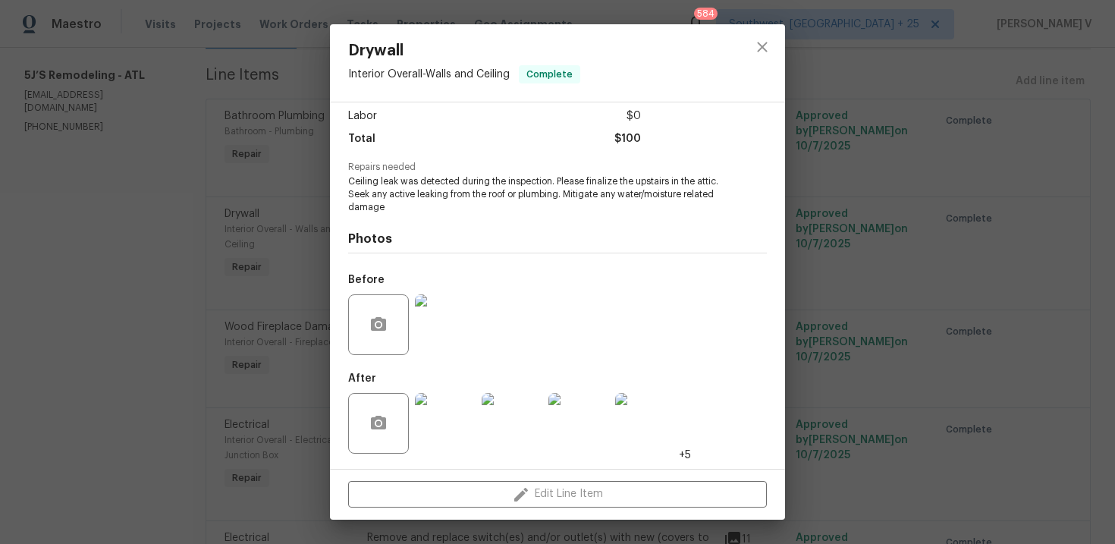
click at [445, 409] on img at bounding box center [445, 423] width 61 height 61
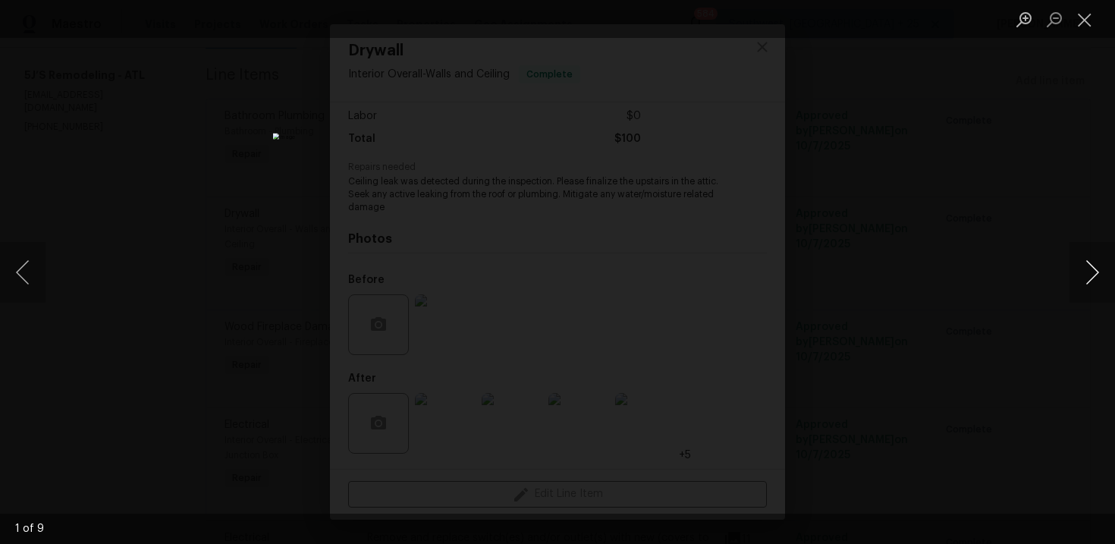
click at [1102, 264] on button "Next image" at bounding box center [1093, 272] width 46 height 61
click at [1031, 129] on div "Lightbox" at bounding box center [557, 272] width 1115 height 544
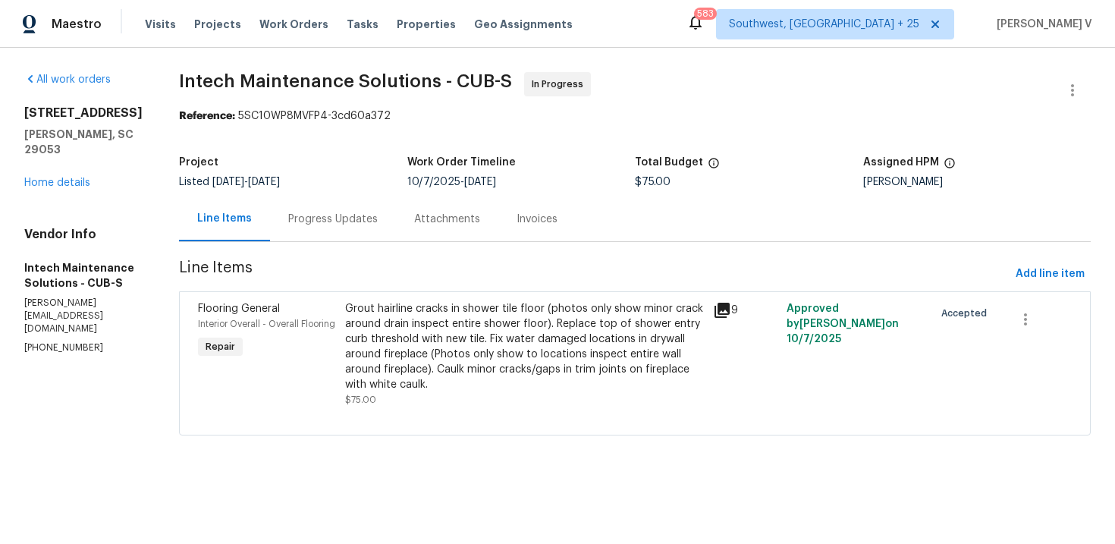
click at [366, 328] on div "Grout hairline cracks in shower tile floor (photos only show minor crack around…" at bounding box center [524, 346] width 359 height 91
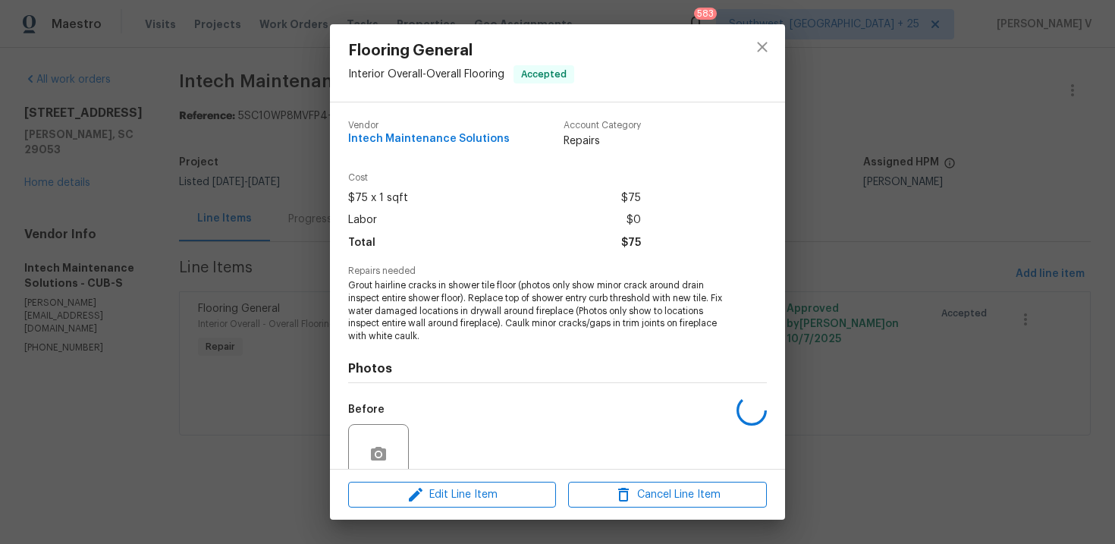
scroll to position [118, 0]
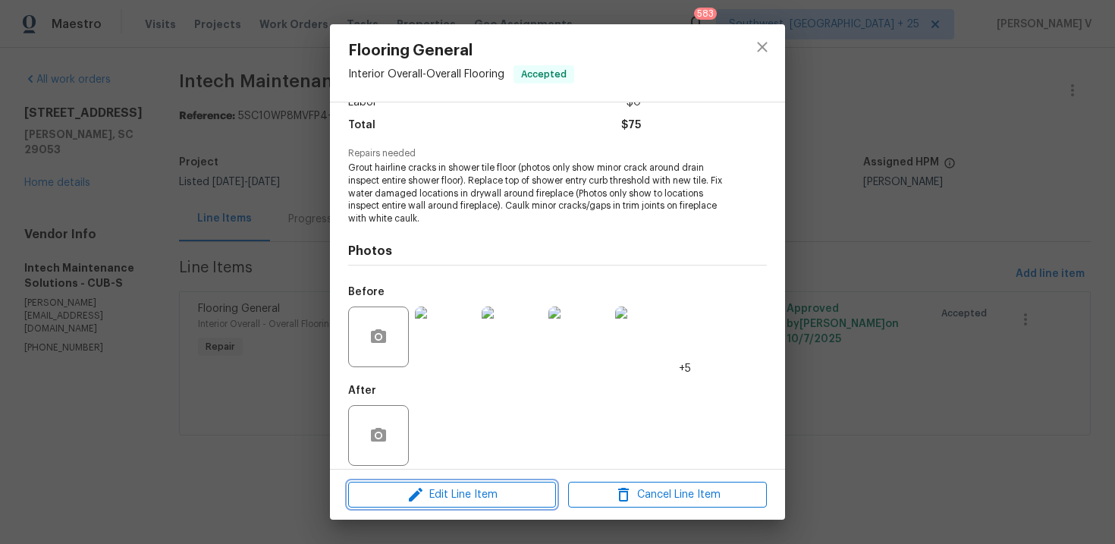
click at [413, 488] on icon "button" at bounding box center [416, 494] width 18 height 18
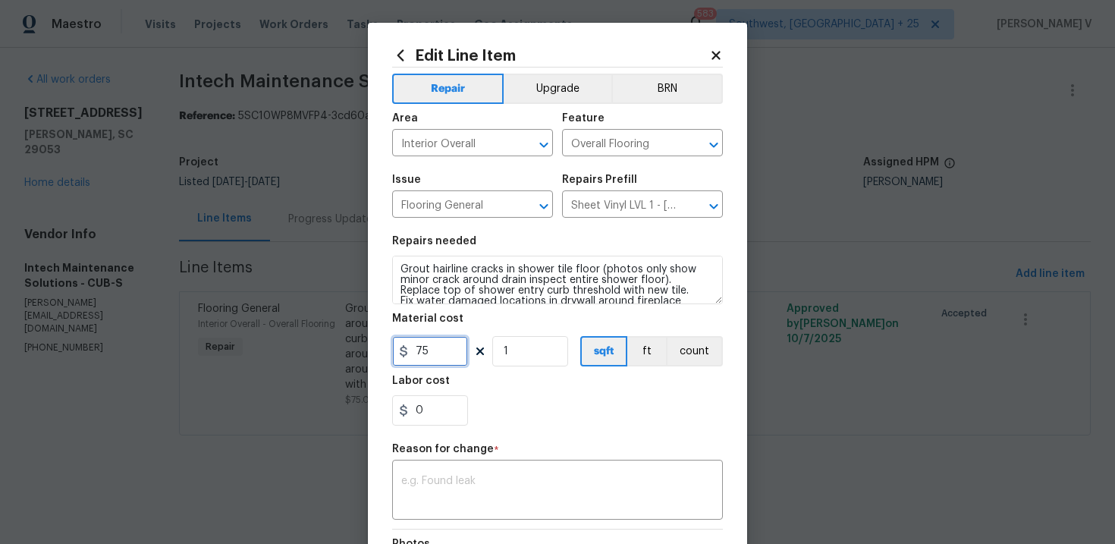
click at [433, 364] on input "75" at bounding box center [430, 351] width 76 height 30
type input "1800"
click at [457, 490] on textarea at bounding box center [557, 492] width 313 height 32
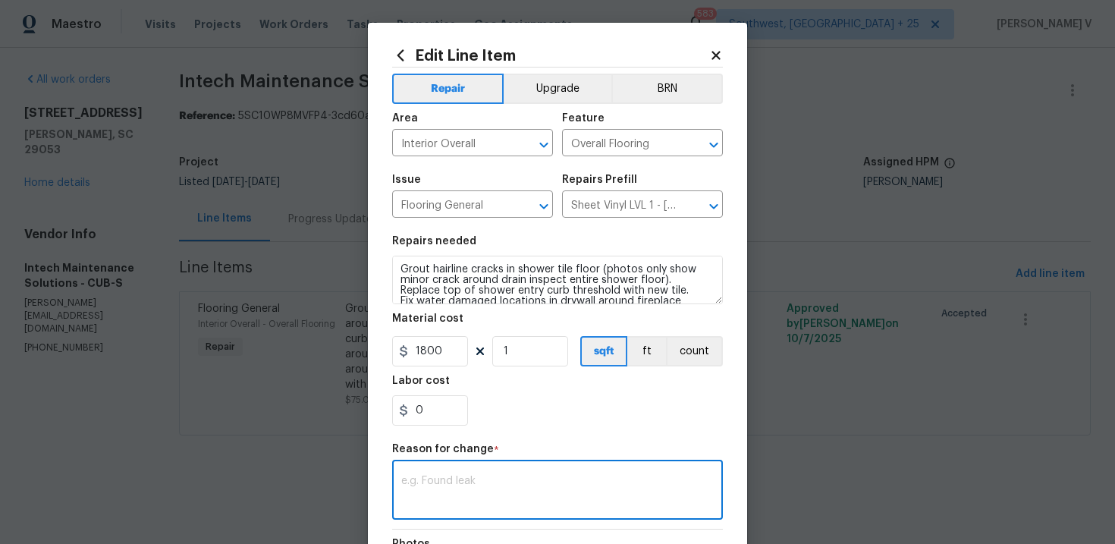
paste textarea "(DV) Updated cost per BR team approval."
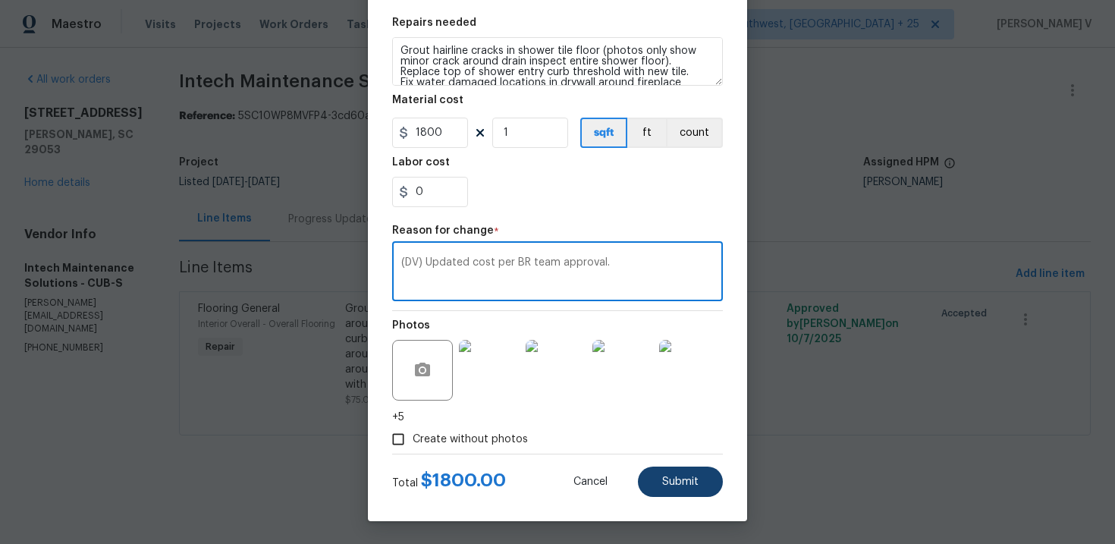
type textarea "(DV) Updated cost per BR team approval."
click at [708, 488] on button "Submit" at bounding box center [680, 481] width 85 height 30
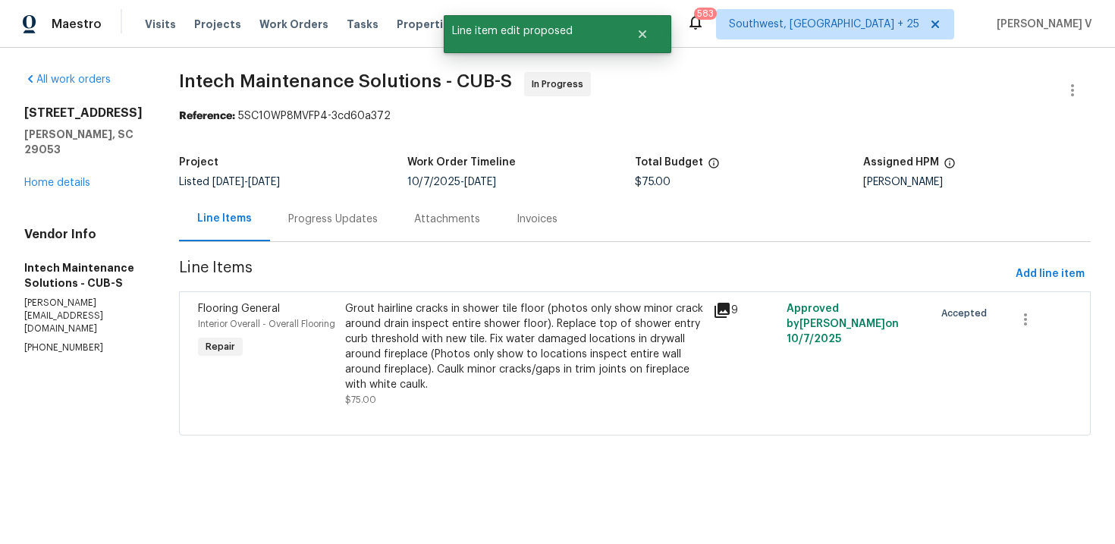
click at [1081, 478] on html "Maestro Visits Projects Work Orders Tasks Properties Geo Assignments 583 Southw…" at bounding box center [557, 239] width 1115 height 478
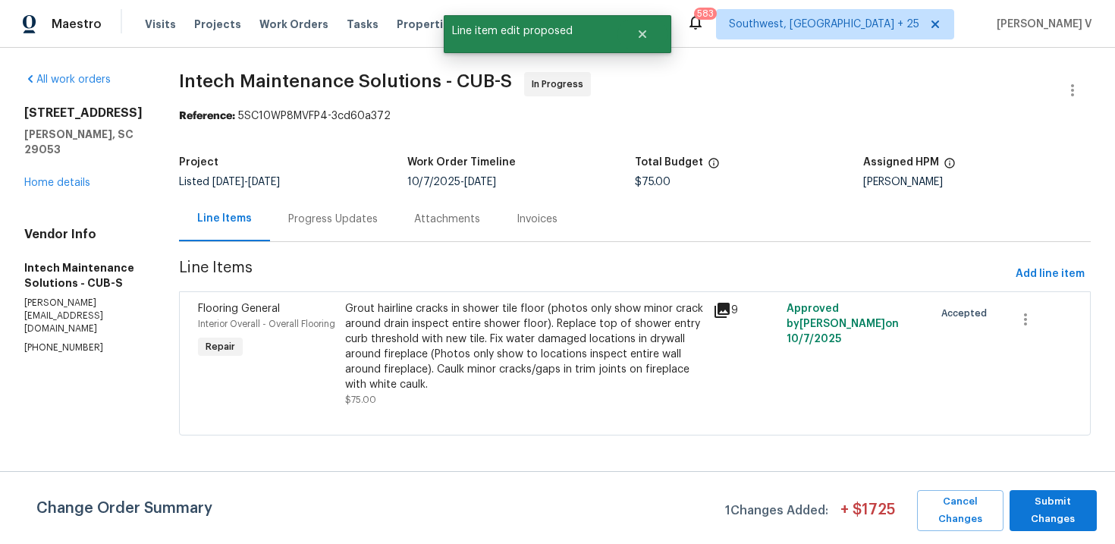
click at [1081, 511] on span "Submit Changes" at bounding box center [1053, 510] width 72 height 35
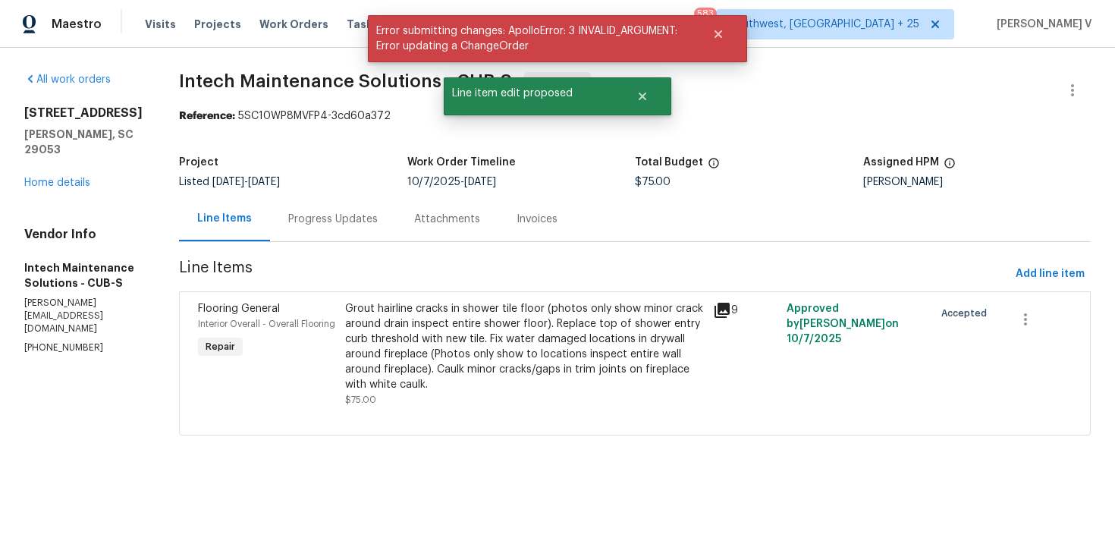
click at [319, 219] on div "Progress Updates" at bounding box center [333, 219] width 90 height 15
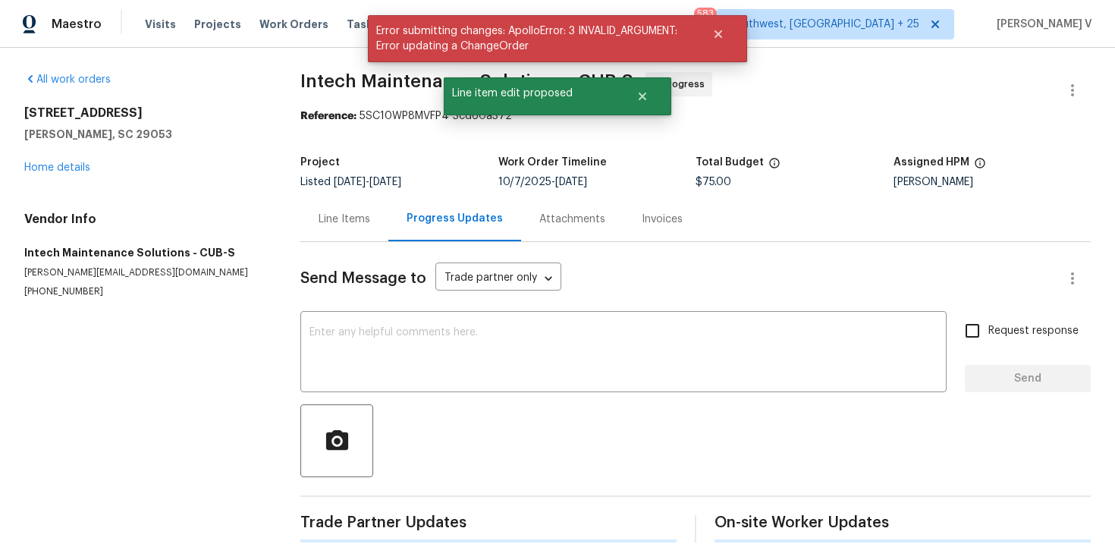
click at [319, 219] on div "Line Items" at bounding box center [345, 219] width 52 height 15
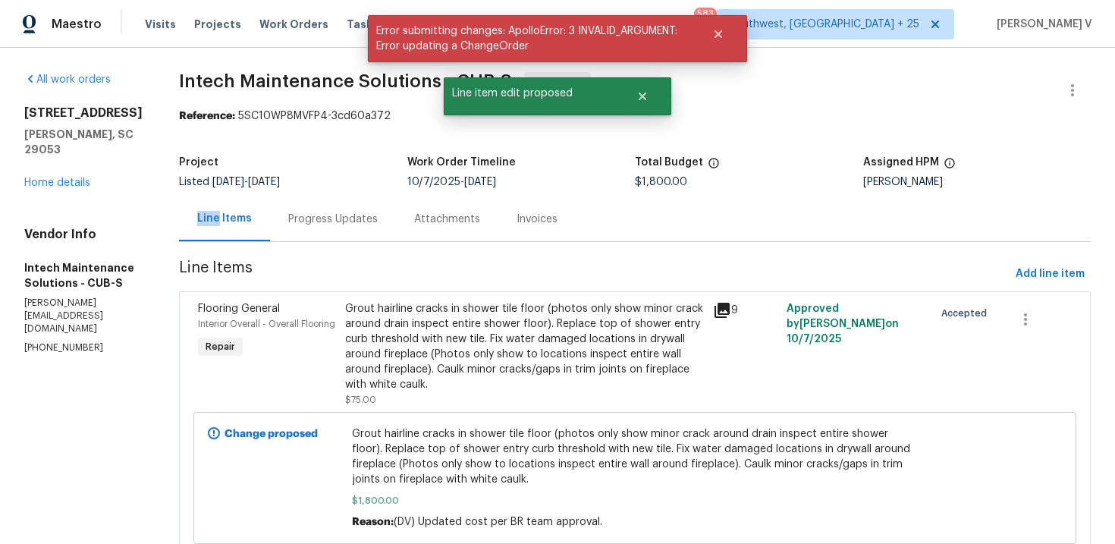
click at [309, 215] on div "Progress Updates" at bounding box center [333, 219] width 90 height 15
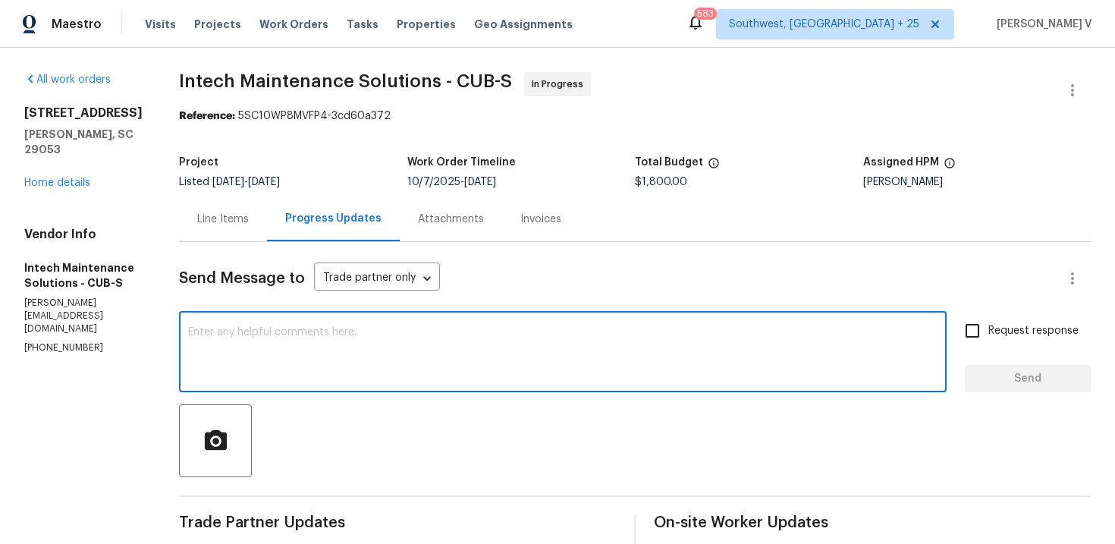
click at [316, 365] on textarea at bounding box center [562, 353] width 749 height 53
paste textarea "Hey, this is approved; we have updated the cost to $. Please let us know the co…"
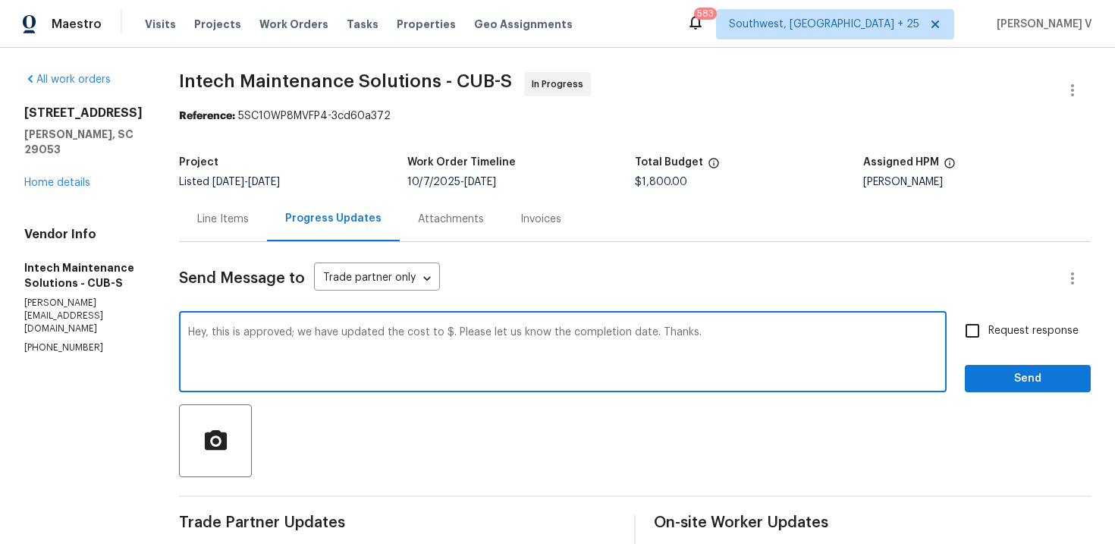
click at [440, 337] on textarea "Hey, this is approved; we have updated the cost to $. Please let us know the co…" at bounding box center [562, 353] width 749 height 53
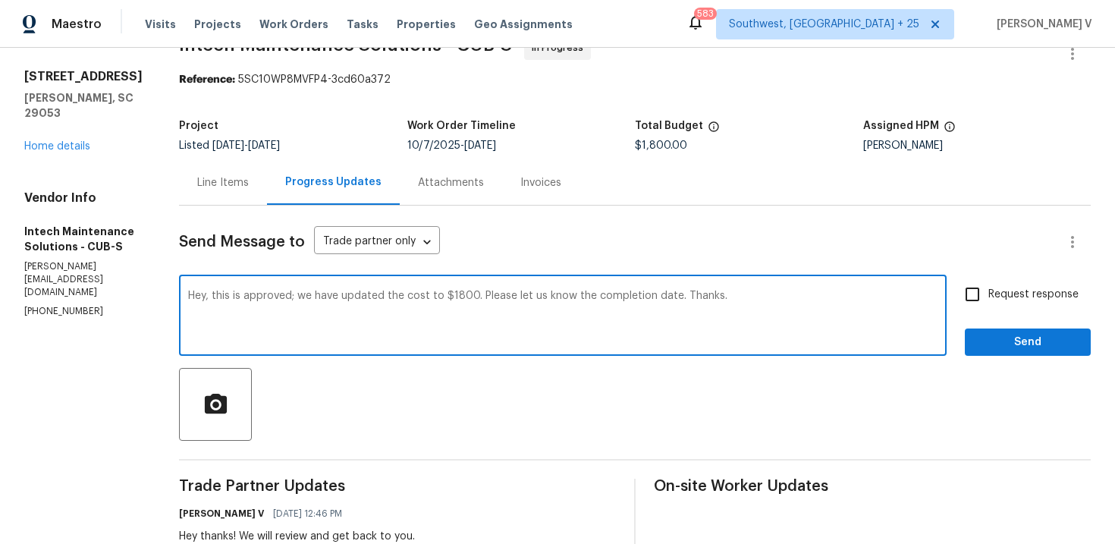
type textarea "Hey, this is approved; we have updated the cost to $1800. Please let us know th…"
click at [1007, 294] on span "Request response" at bounding box center [1033, 295] width 90 height 16
click at [988, 294] on input "Request response" at bounding box center [973, 294] width 32 height 32
checkbox input "true"
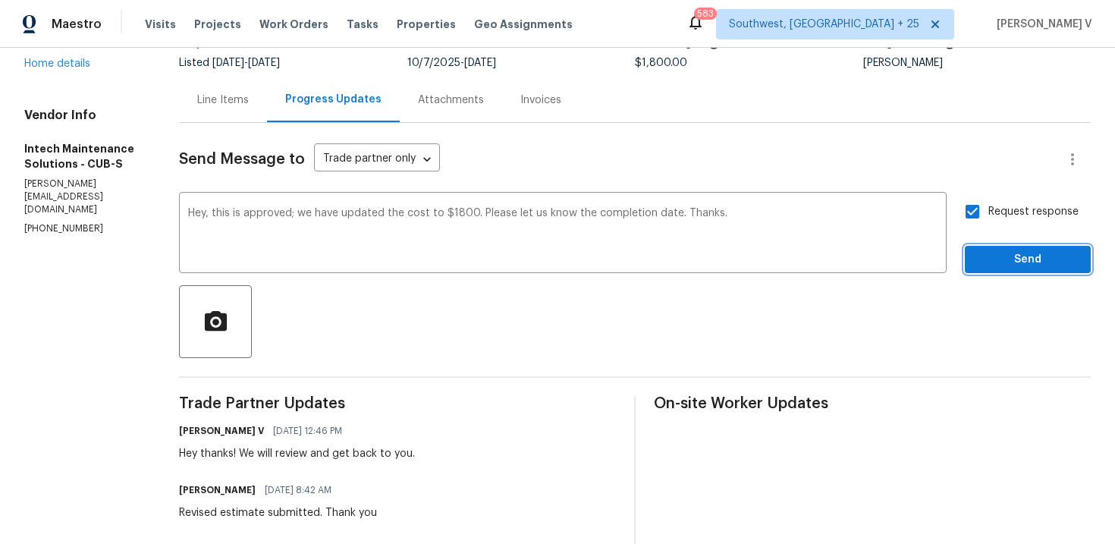
click at [1014, 260] on span "Send" at bounding box center [1028, 259] width 102 height 19
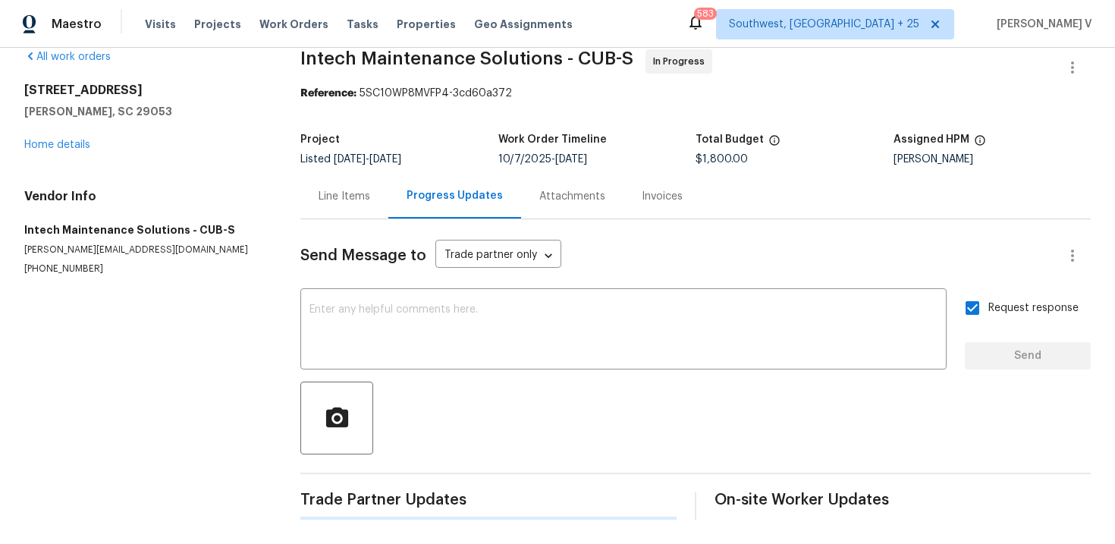
scroll to position [119, 0]
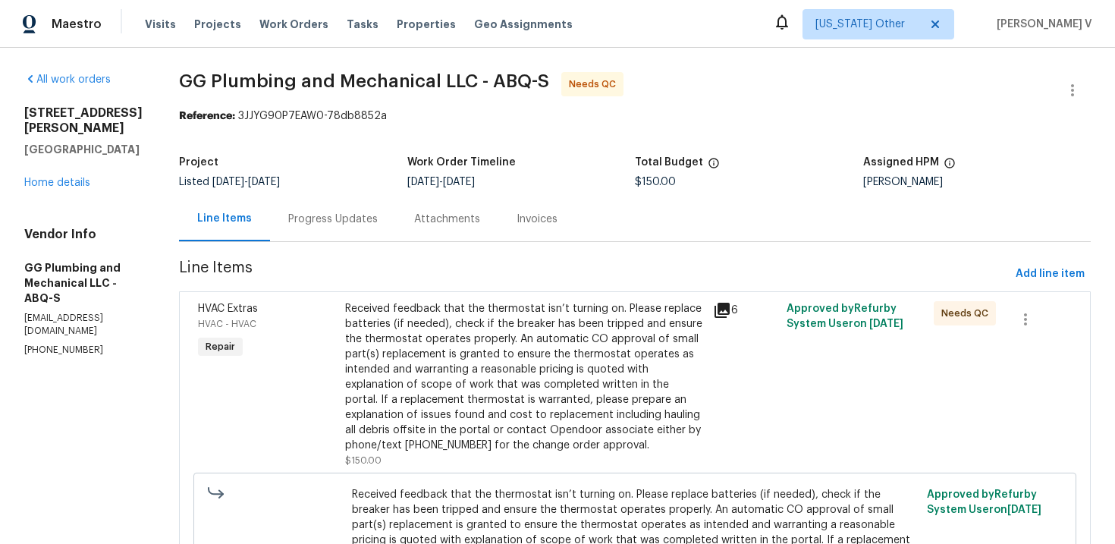
click at [331, 222] on div "Progress Updates" at bounding box center [333, 218] width 126 height 45
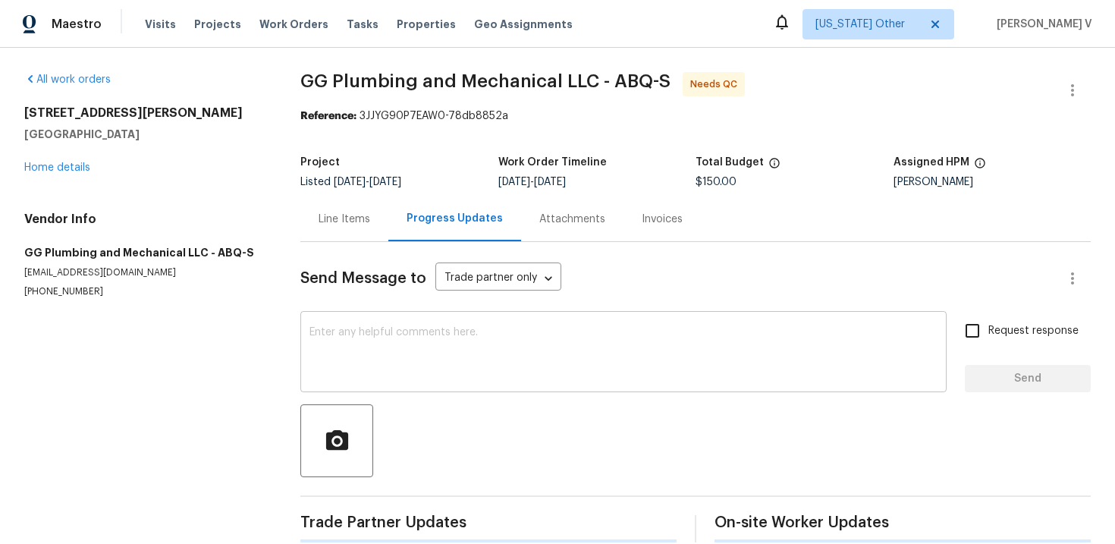
click at [399, 366] on textarea at bounding box center [623, 353] width 628 height 53
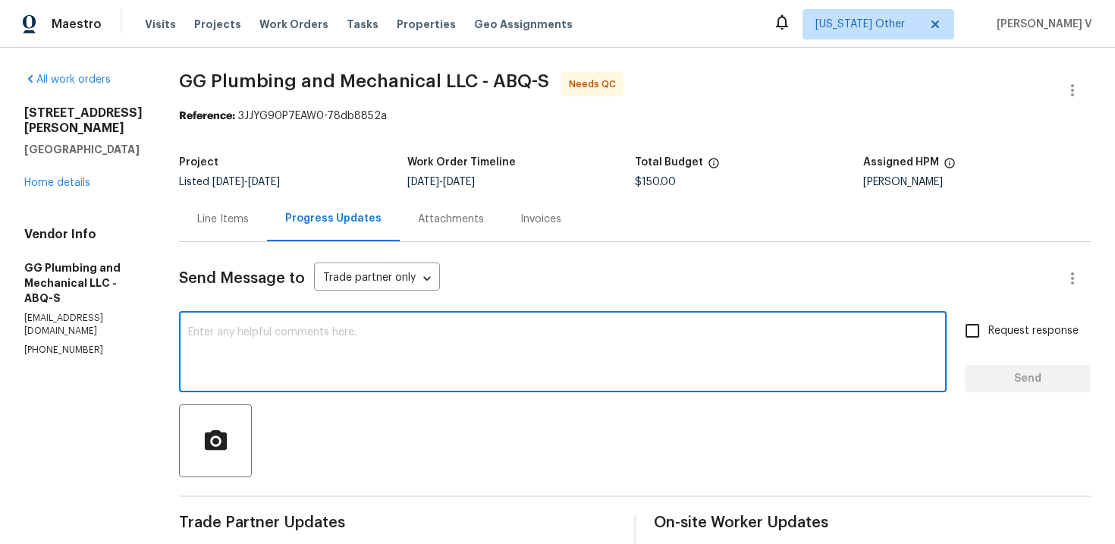
paste textarea "Hello, Could you please clarify if the new thermostat has already covered the l…"
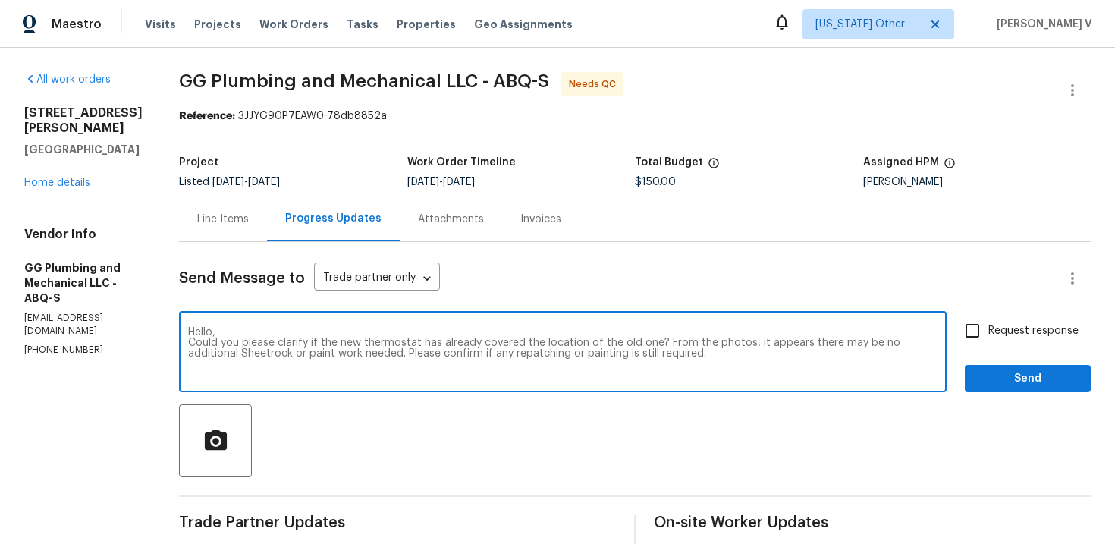
type textarea "Hello, Could you please clarify if the new thermostat has already covered the l…"
click at [1011, 342] on label "Request response" at bounding box center [1018, 331] width 122 height 32
click at [988, 342] on input "Request response" at bounding box center [973, 331] width 32 height 32
checkbox input "true"
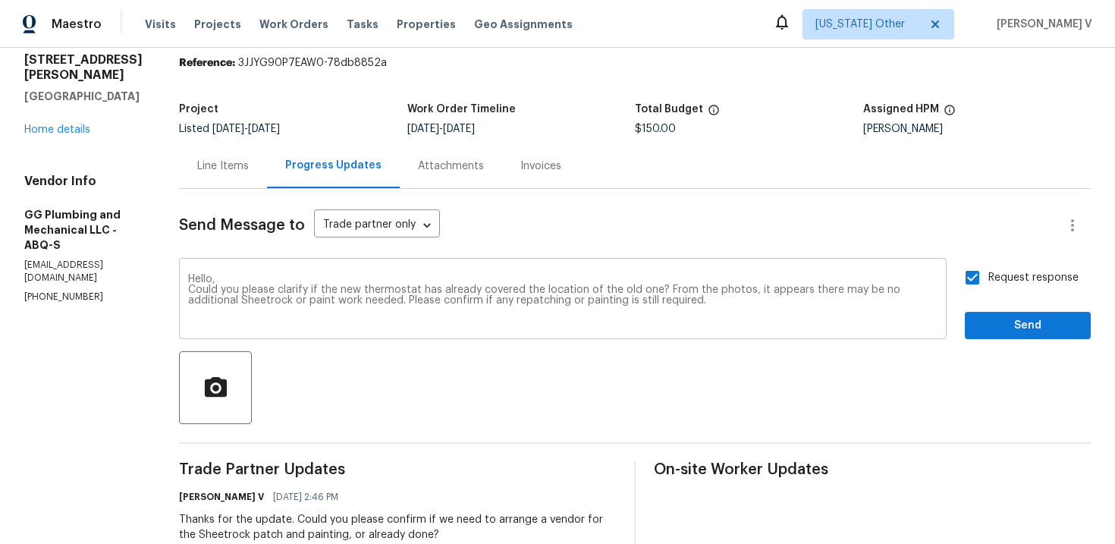
scroll to position [62, 0]
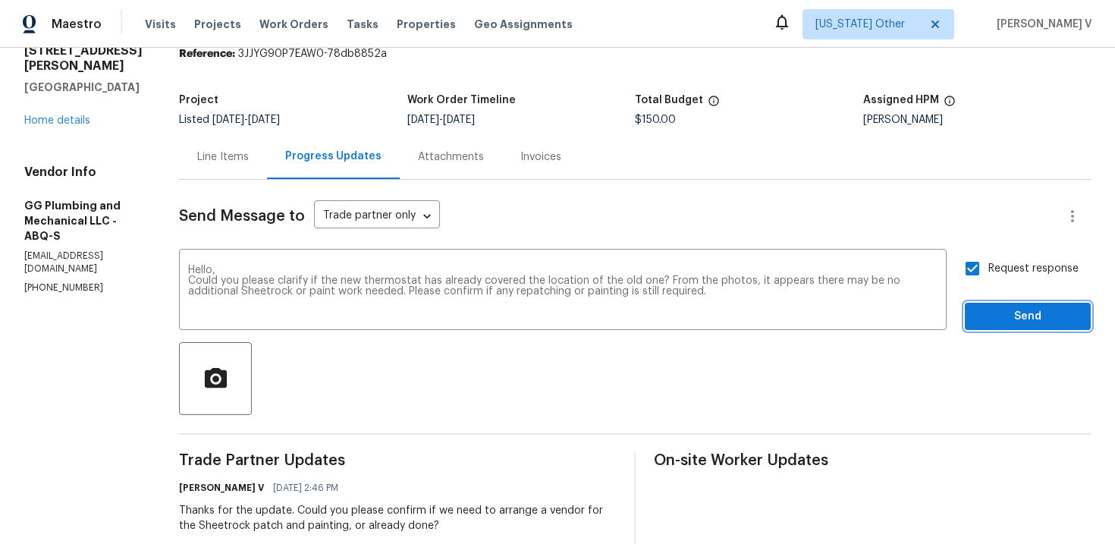
click at [1065, 313] on span "Send" at bounding box center [1028, 316] width 102 height 19
